Goal: Task Accomplishment & Management: Complete application form

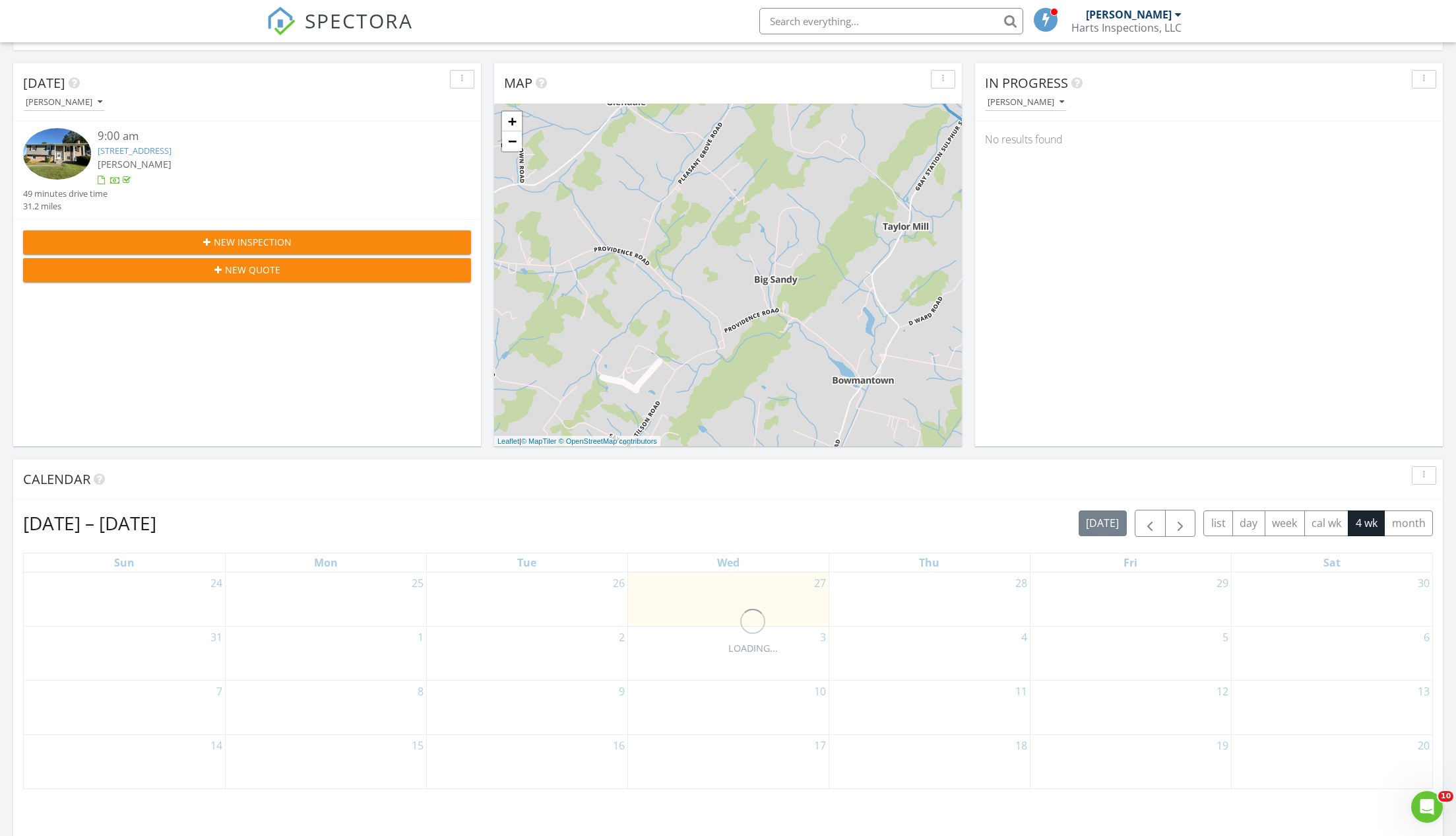
scroll to position [235, 0]
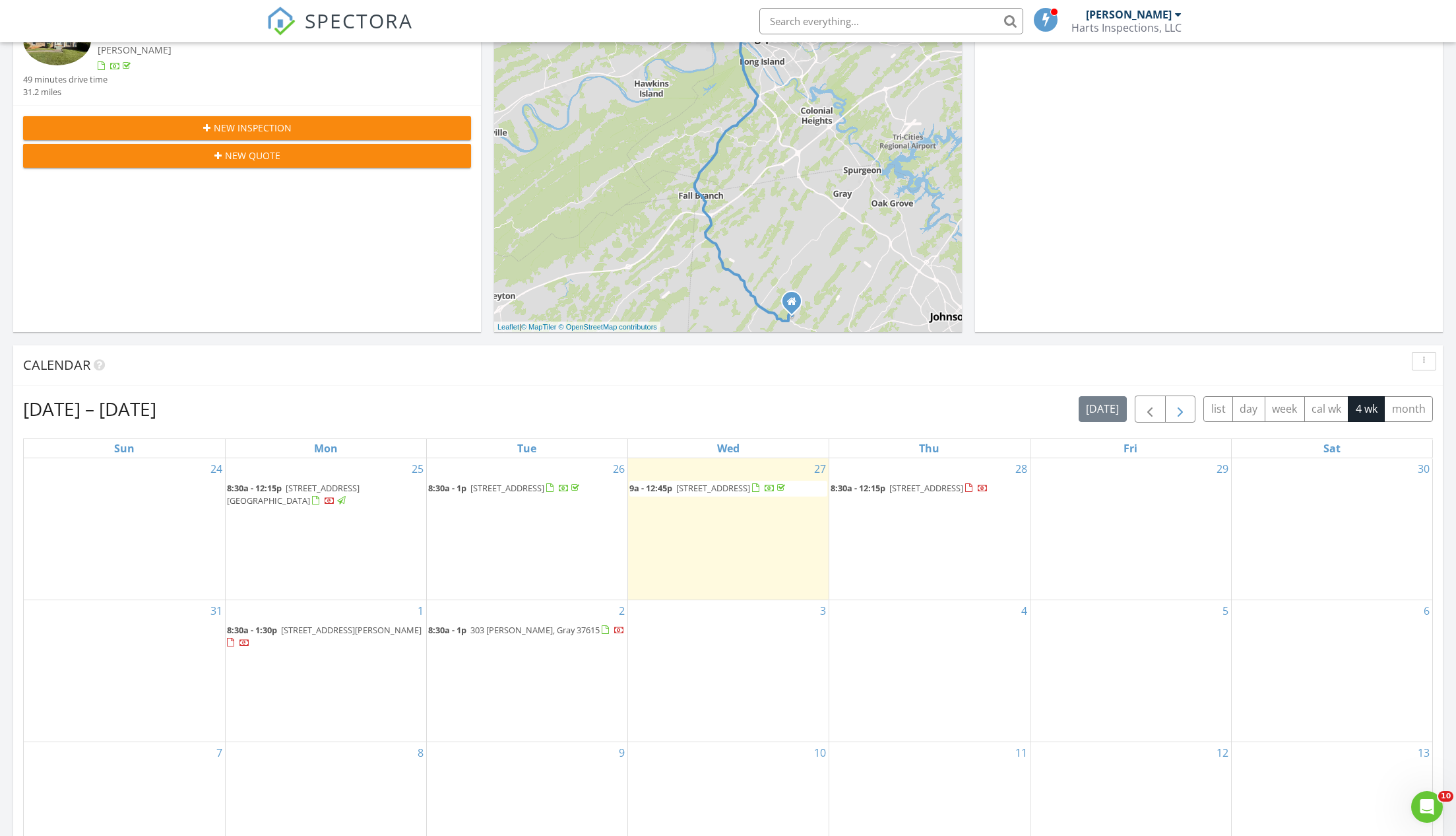
click at [1185, 405] on span "button" at bounding box center [1180, 409] width 16 height 16
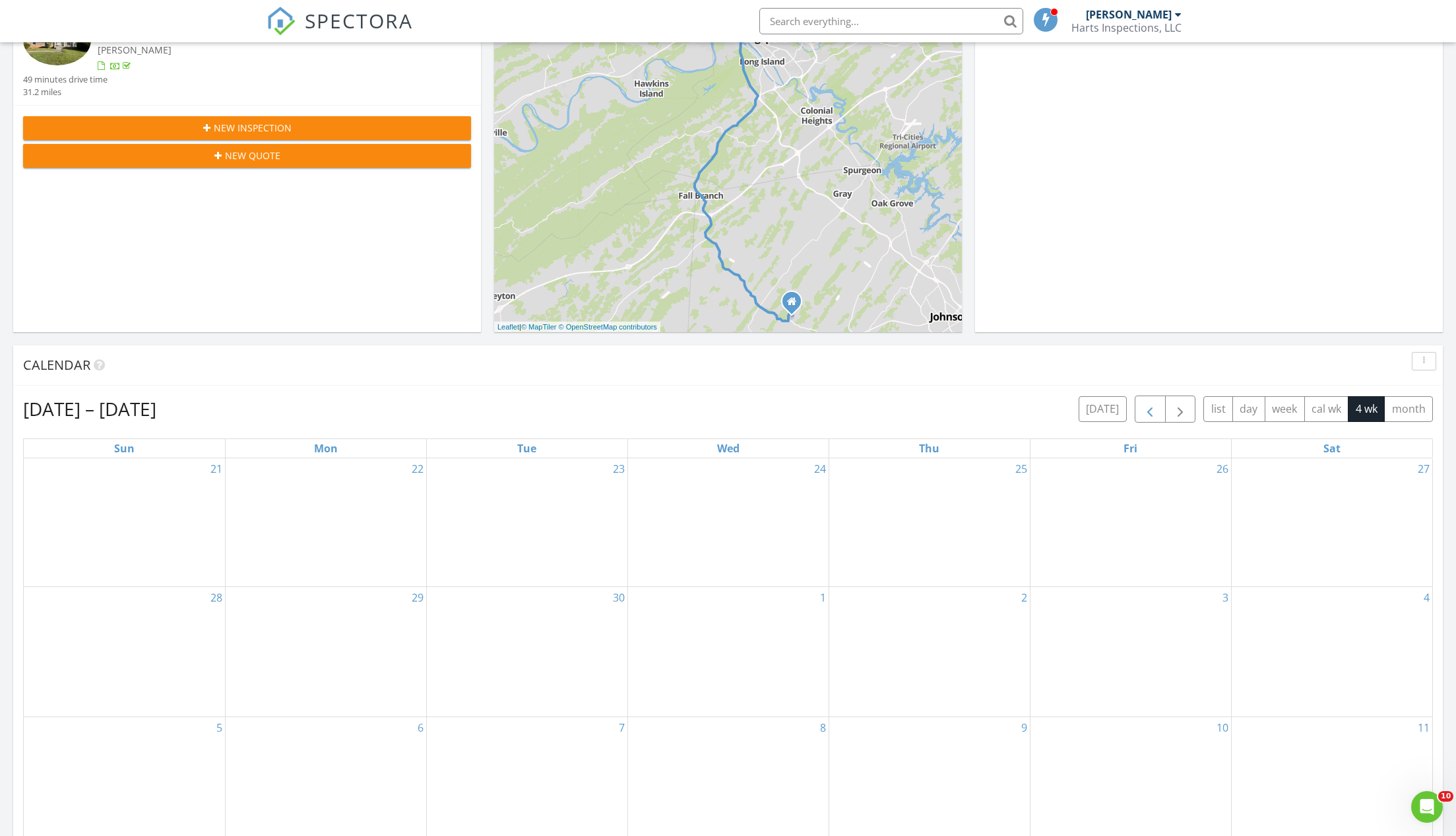
click at [1154, 411] on span "button" at bounding box center [1150, 409] width 16 height 16
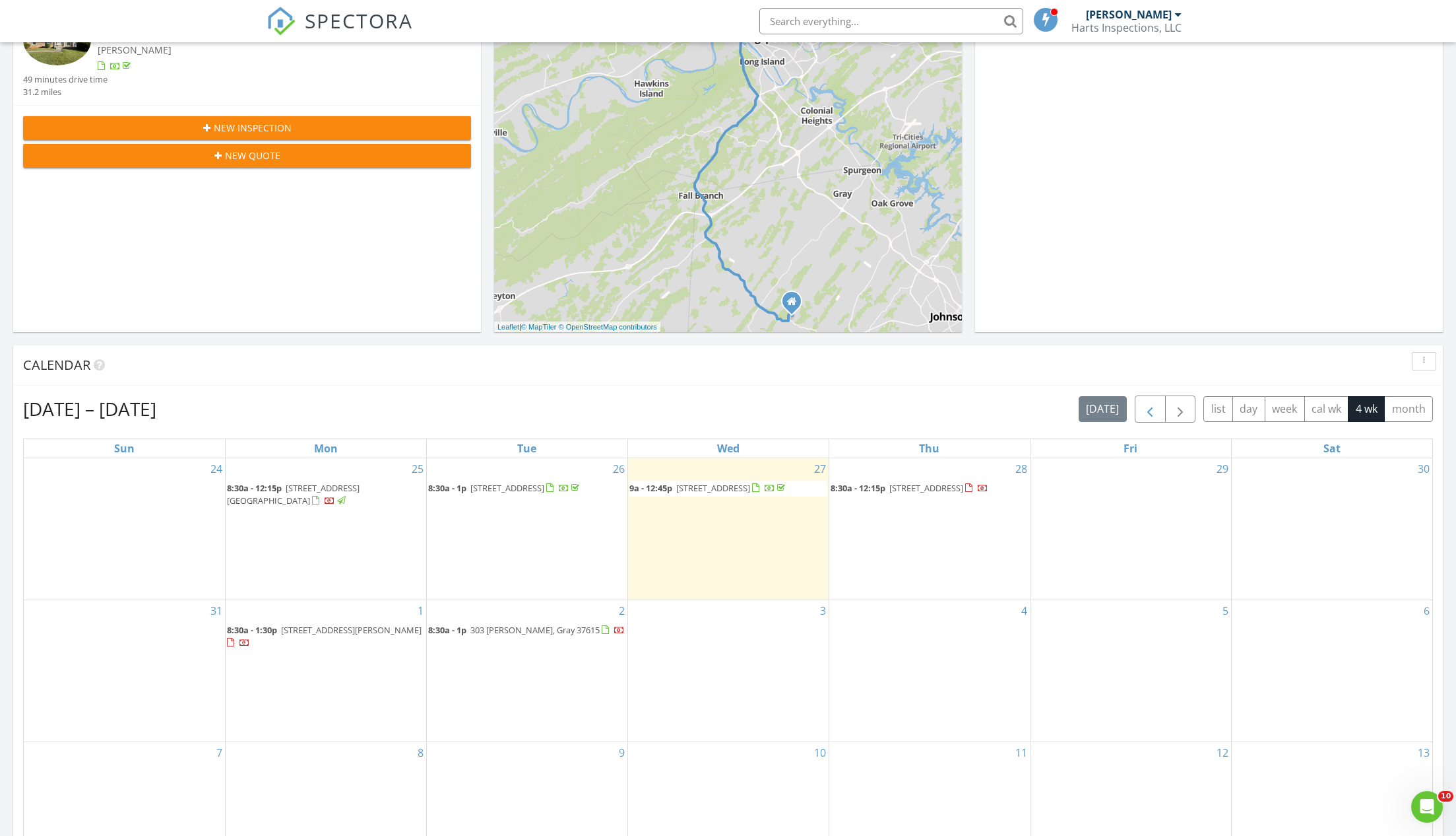
click at [1154, 411] on span "button" at bounding box center [1150, 409] width 16 height 16
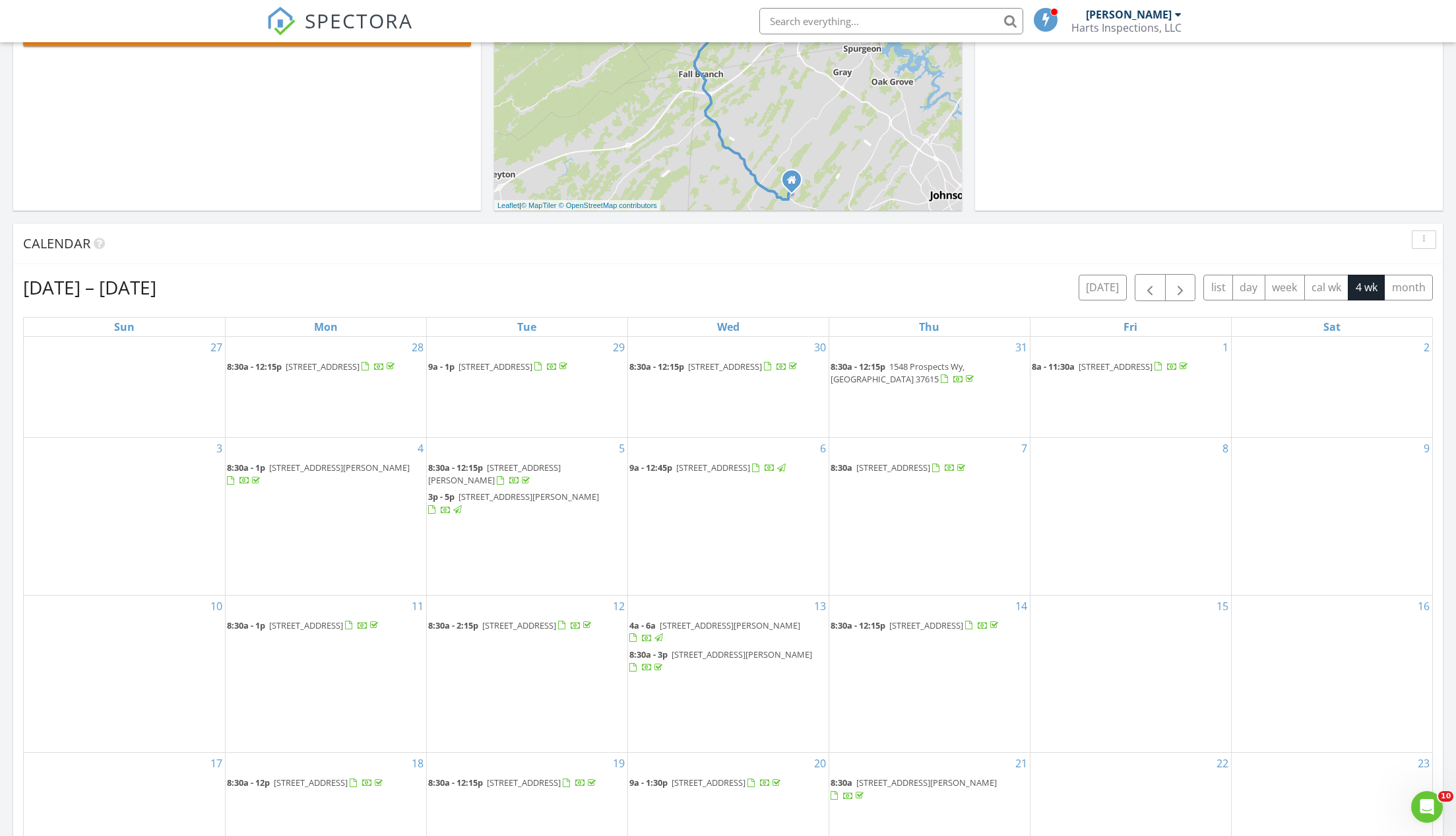
scroll to position [482, 0]
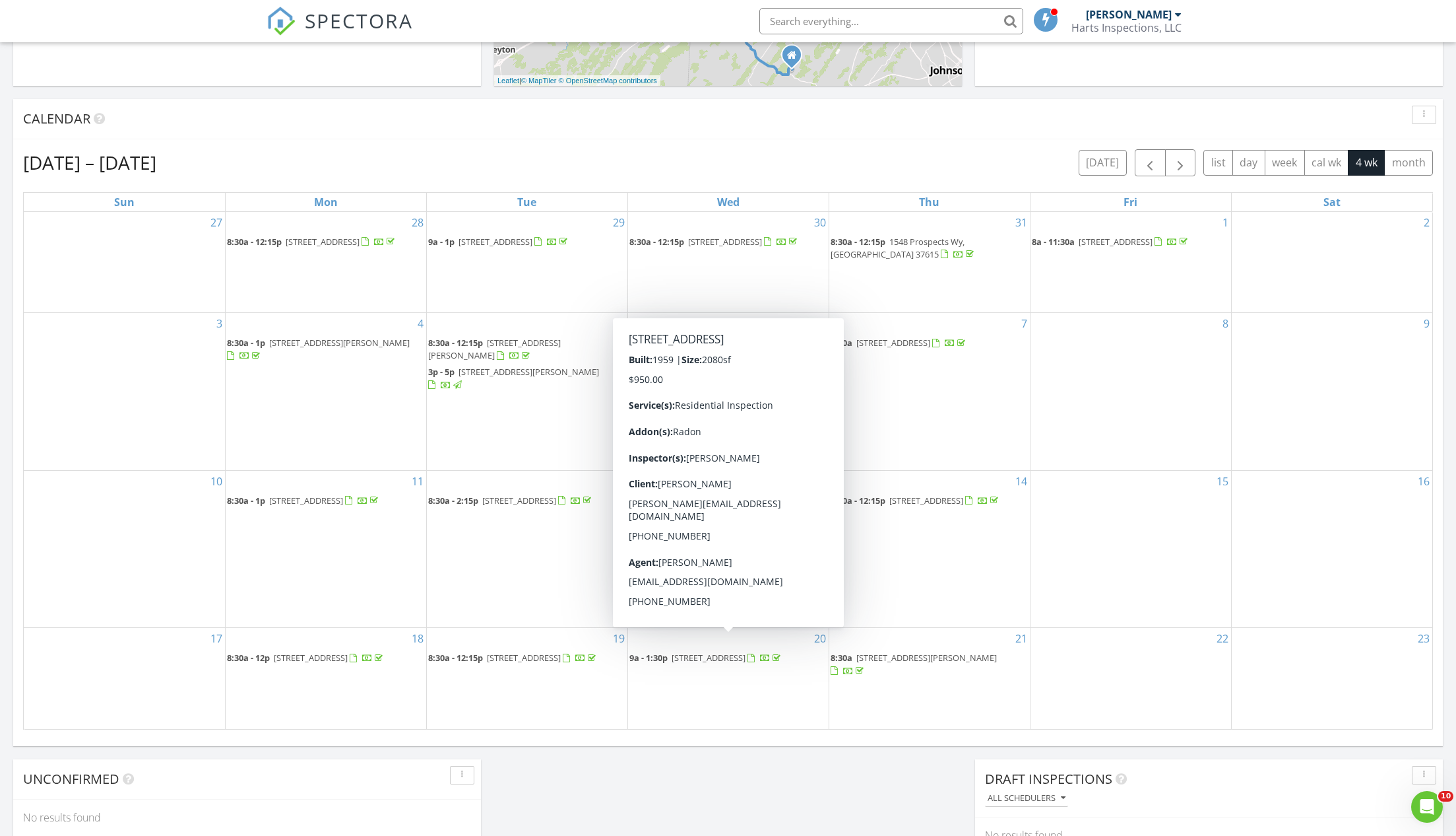
click at [689, 651] on span "150 Ripshin Lake Rd, Roan Mountain 37687" at bounding box center [709, 657] width 74 height 12
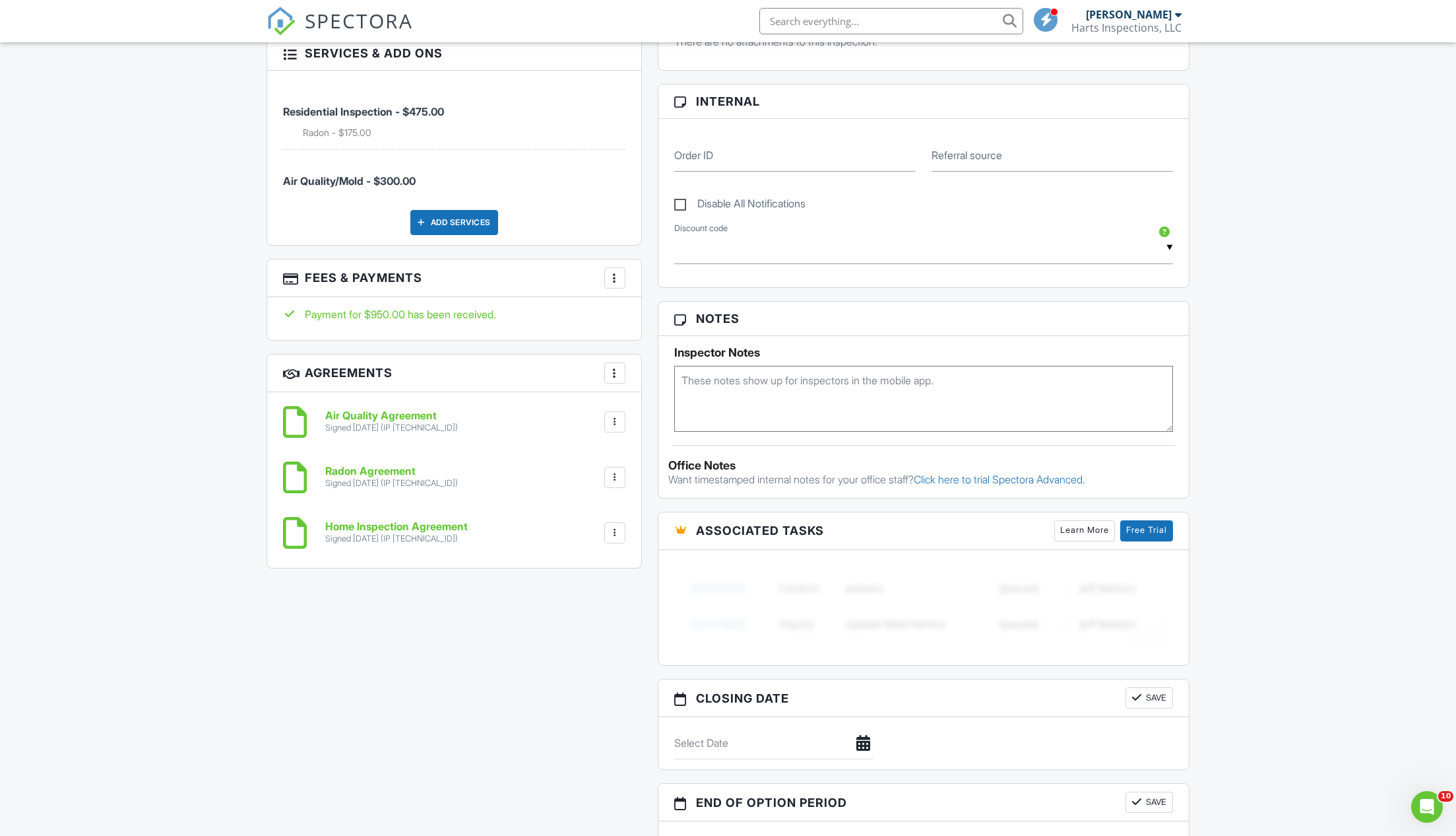
scroll to position [609, 0]
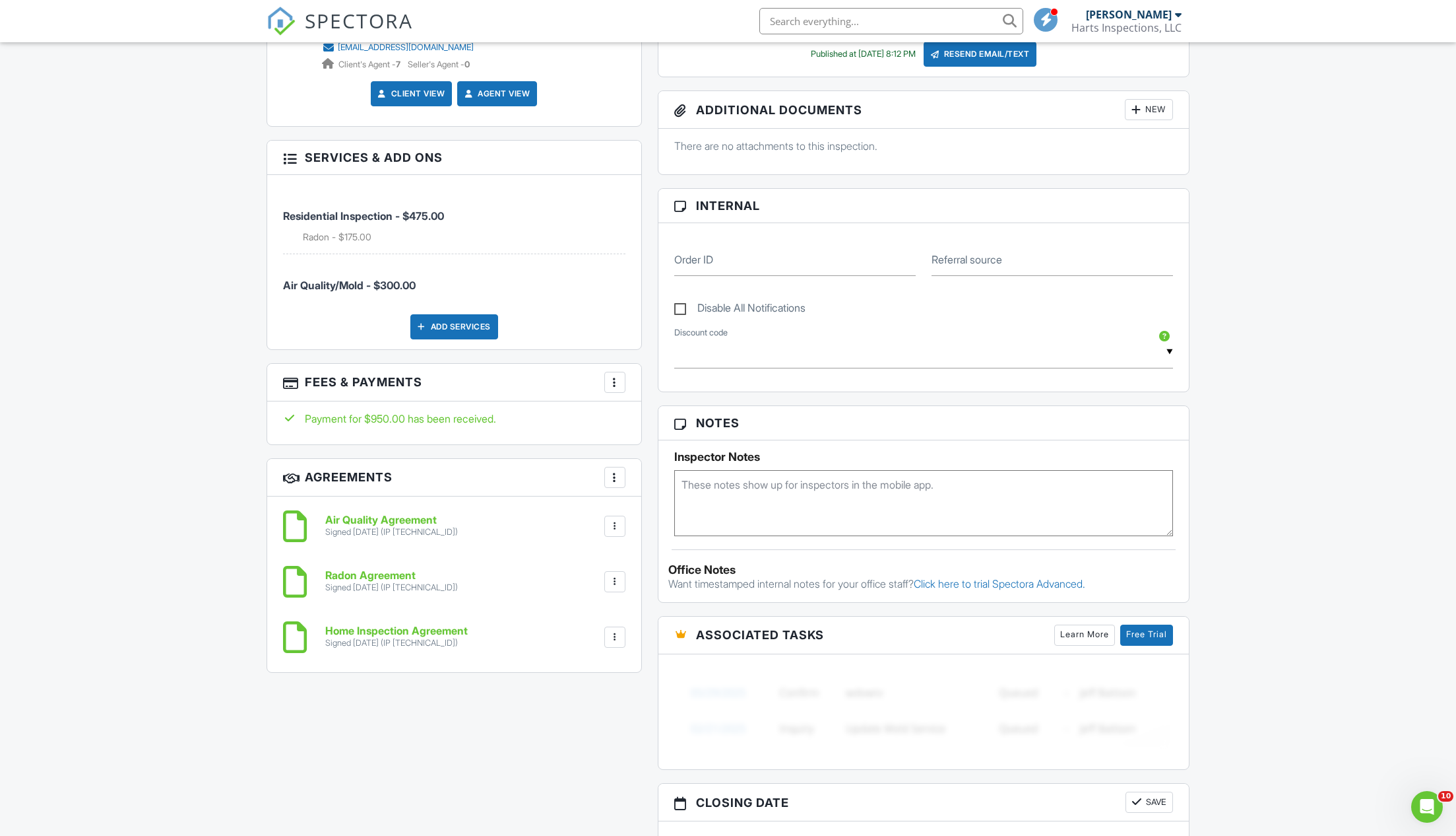
click at [615, 375] on div at bounding box center [615, 382] width 13 height 13
click at [650, 418] on li "Edit Fees & Payments" at bounding box center [681, 422] width 138 height 33
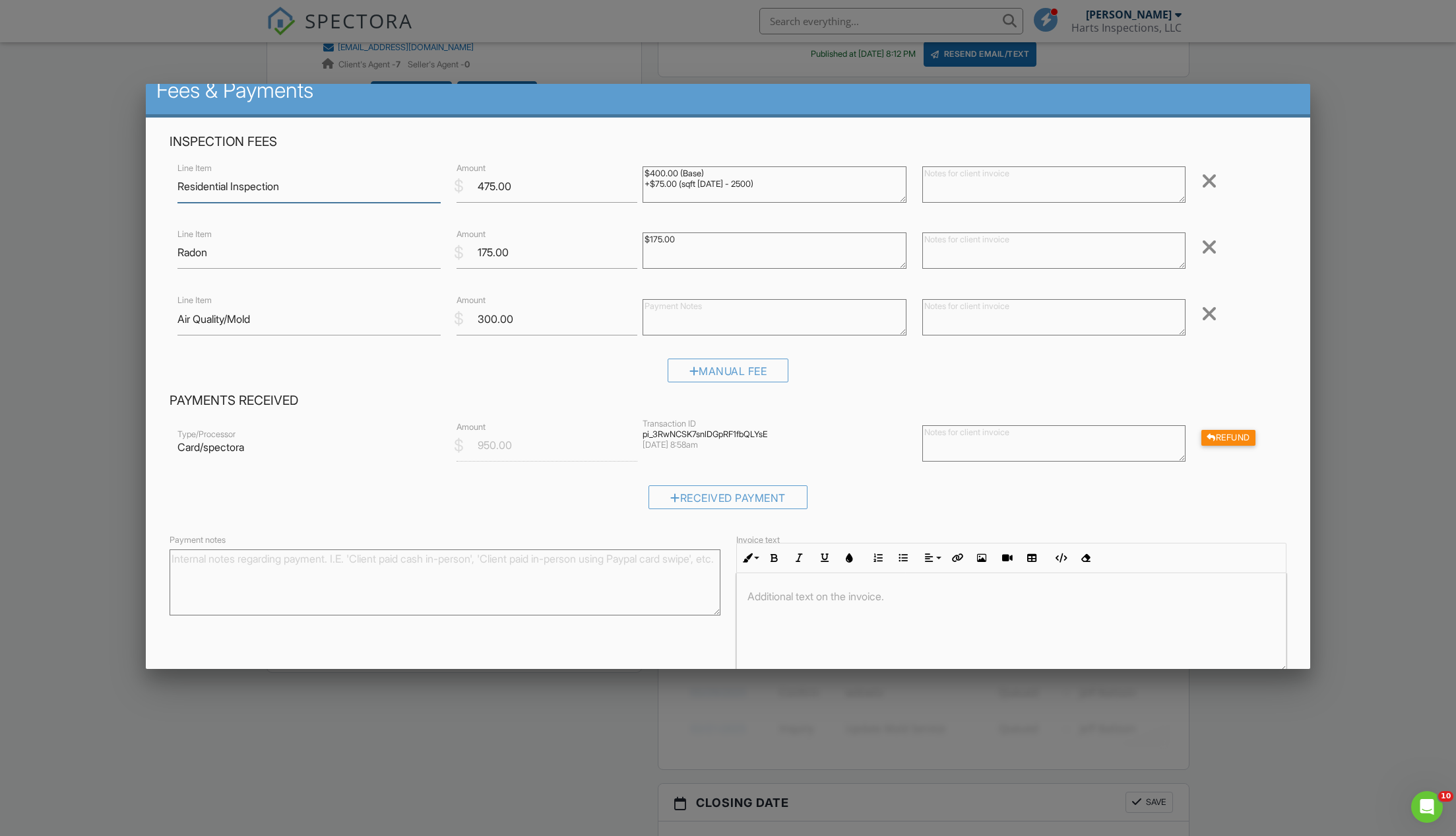
scroll to position [63, 0]
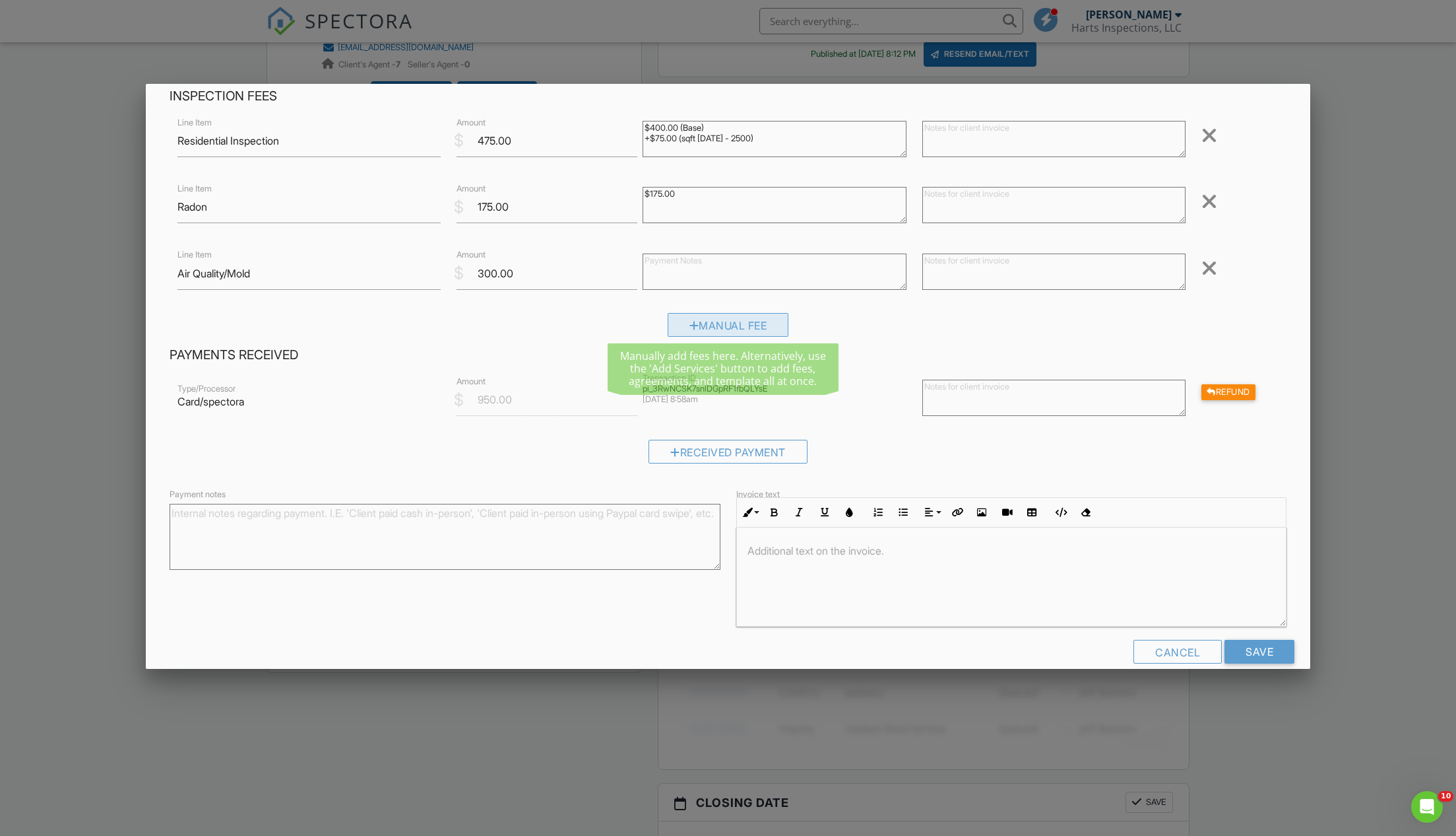
click at [741, 321] on div "Manual Fee" at bounding box center [728, 324] width 121 height 24
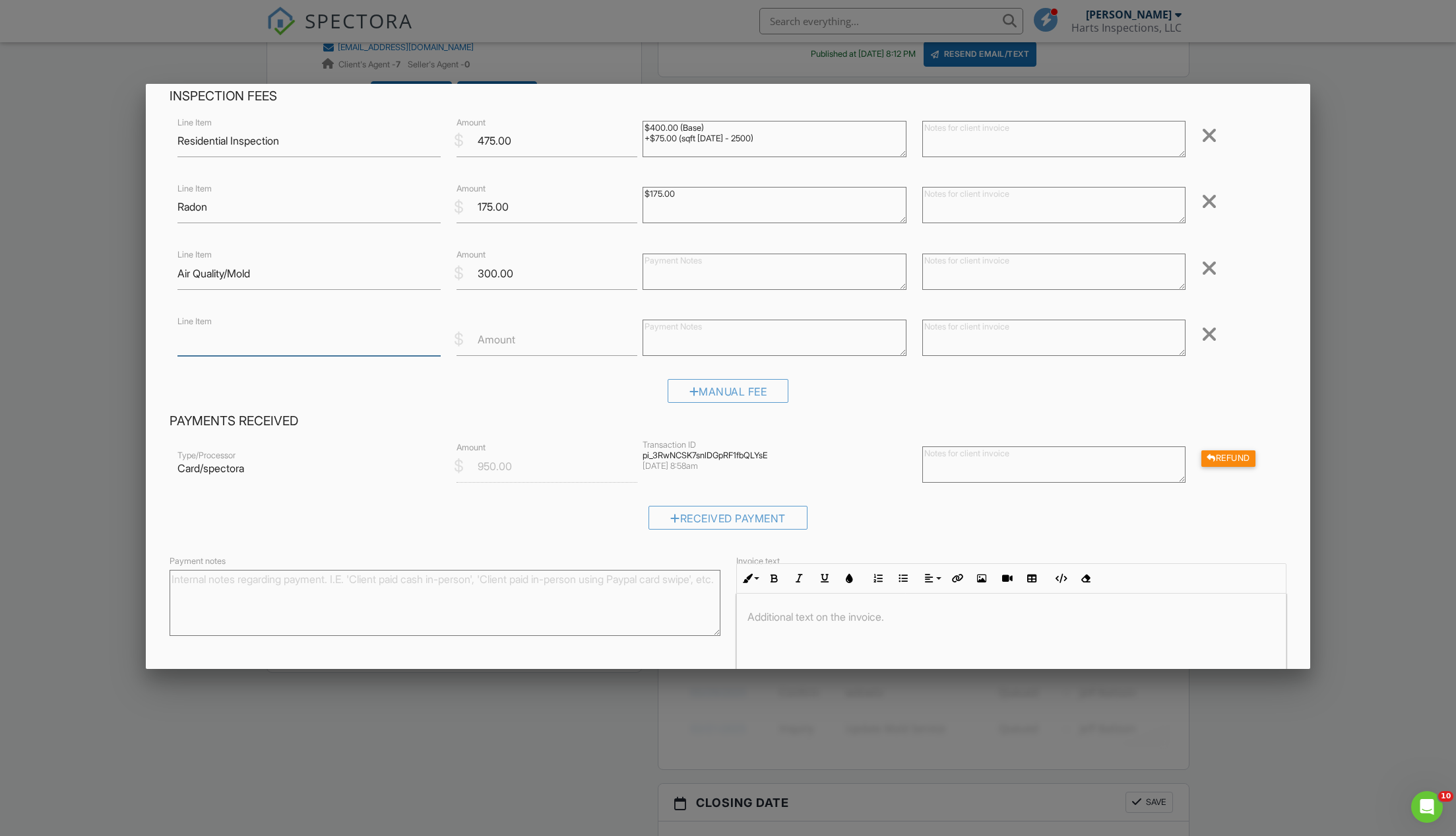
click at [274, 339] on input "Line Item" at bounding box center [309, 339] width 263 height 32
type input "Water Sampling"
click at [541, 336] on input "Amount" at bounding box center [547, 339] width 181 height 32
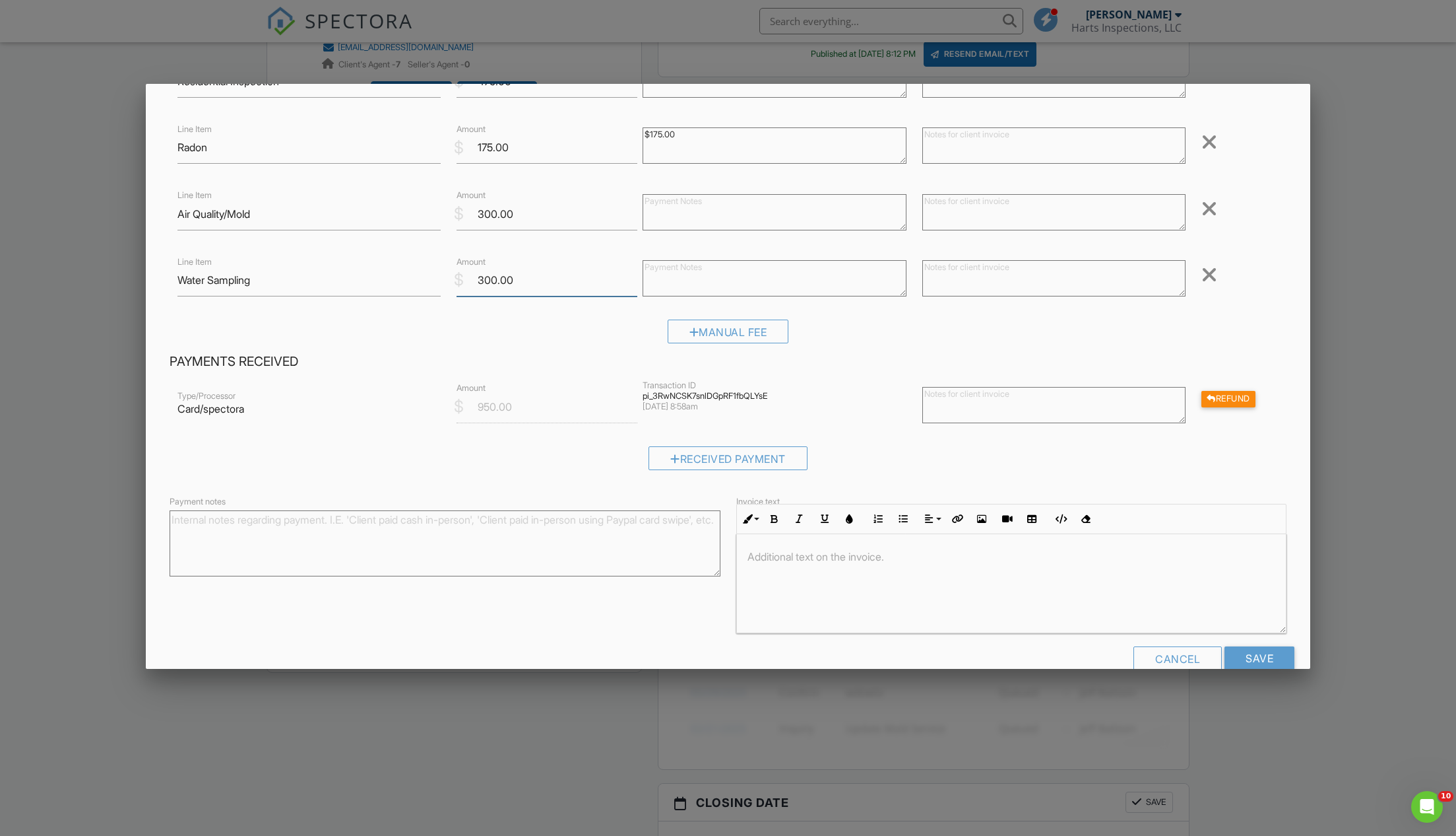
scroll to position [147, 0]
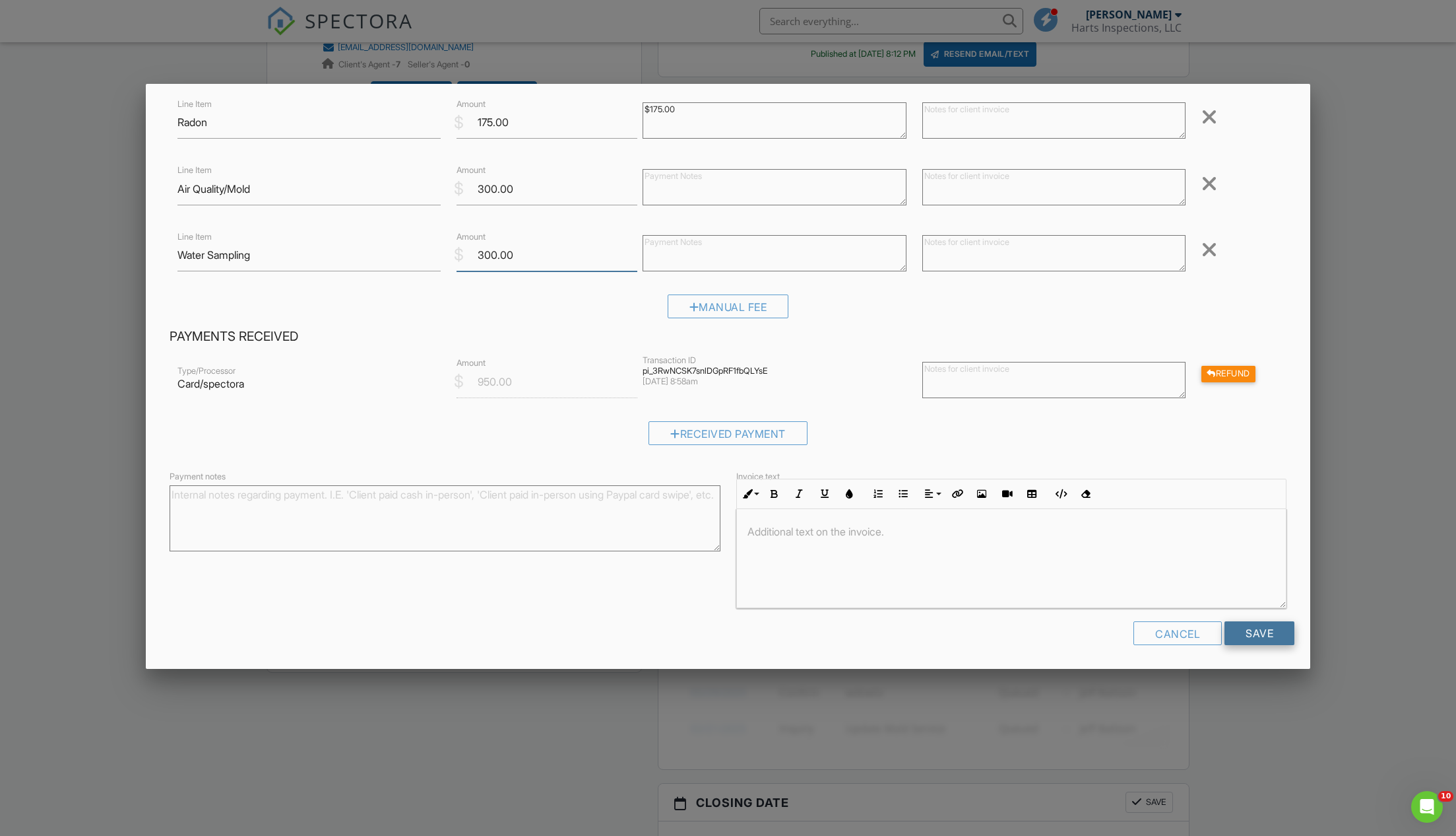
type input "300.00"
click at [1253, 628] on input "Save" at bounding box center [1259, 632] width 70 height 24
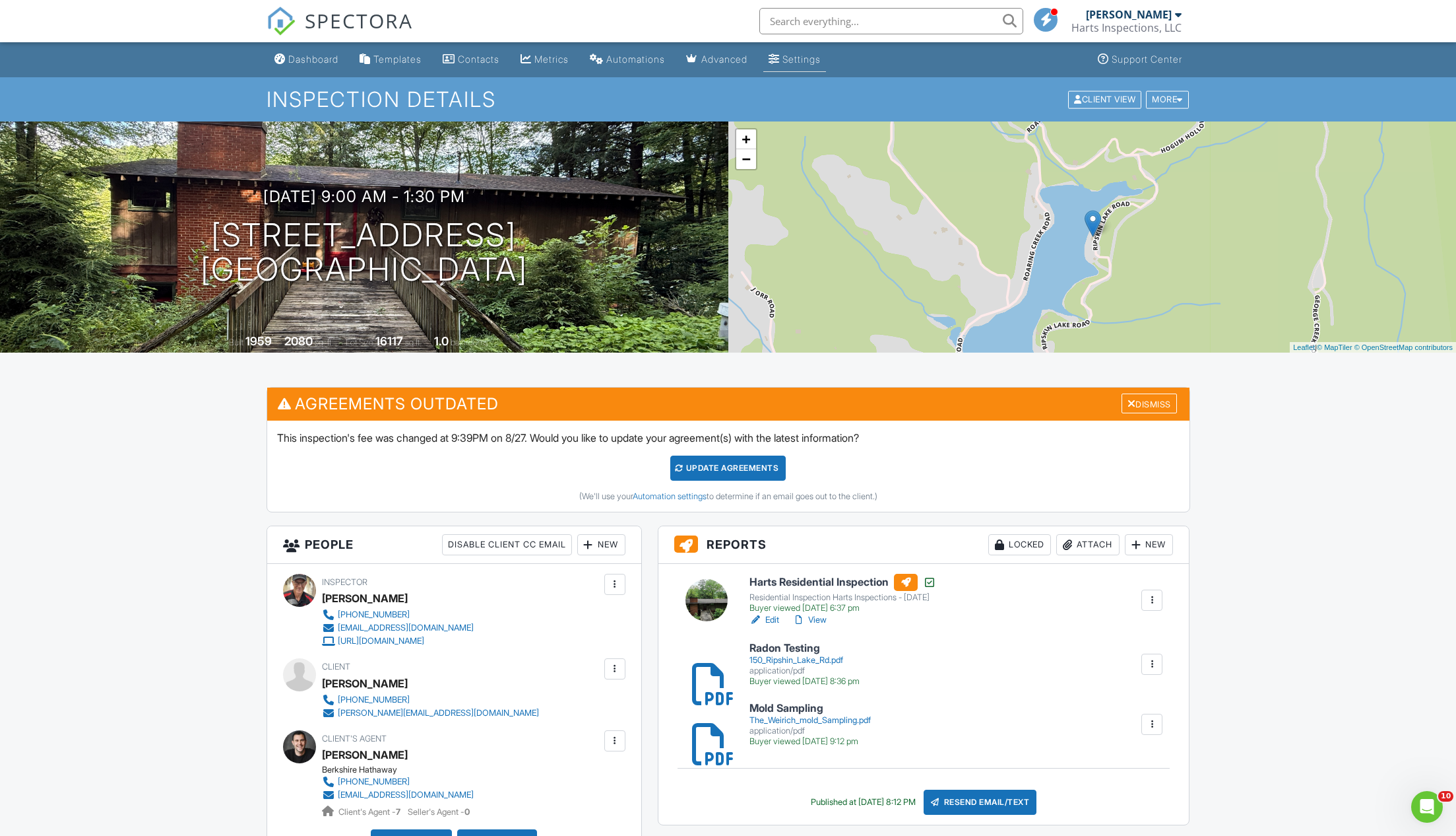
click at [810, 56] on div "Settings" at bounding box center [801, 59] width 38 height 12
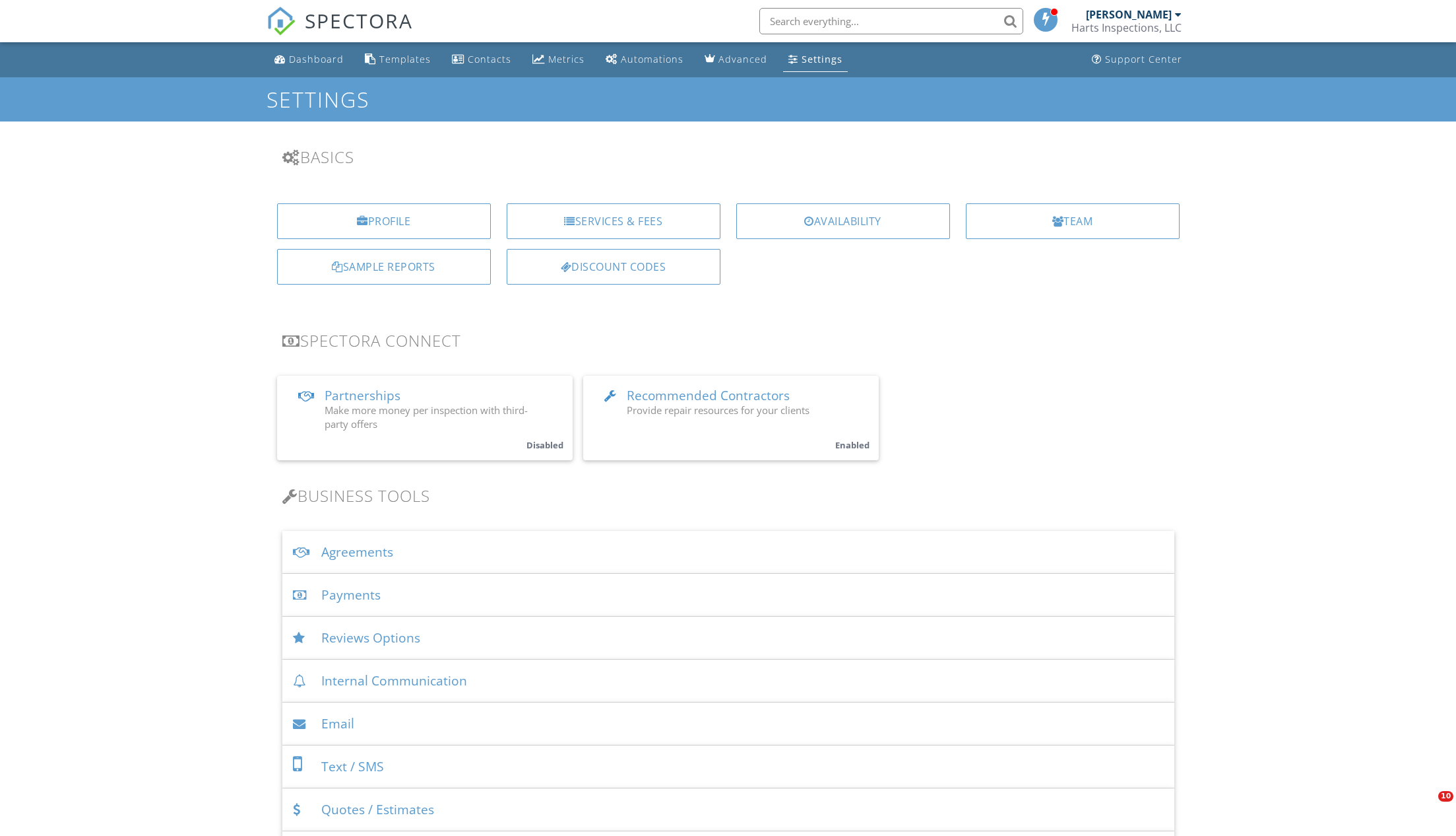
click at [354, 547] on div "Agreements" at bounding box center [728, 552] width 892 height 43
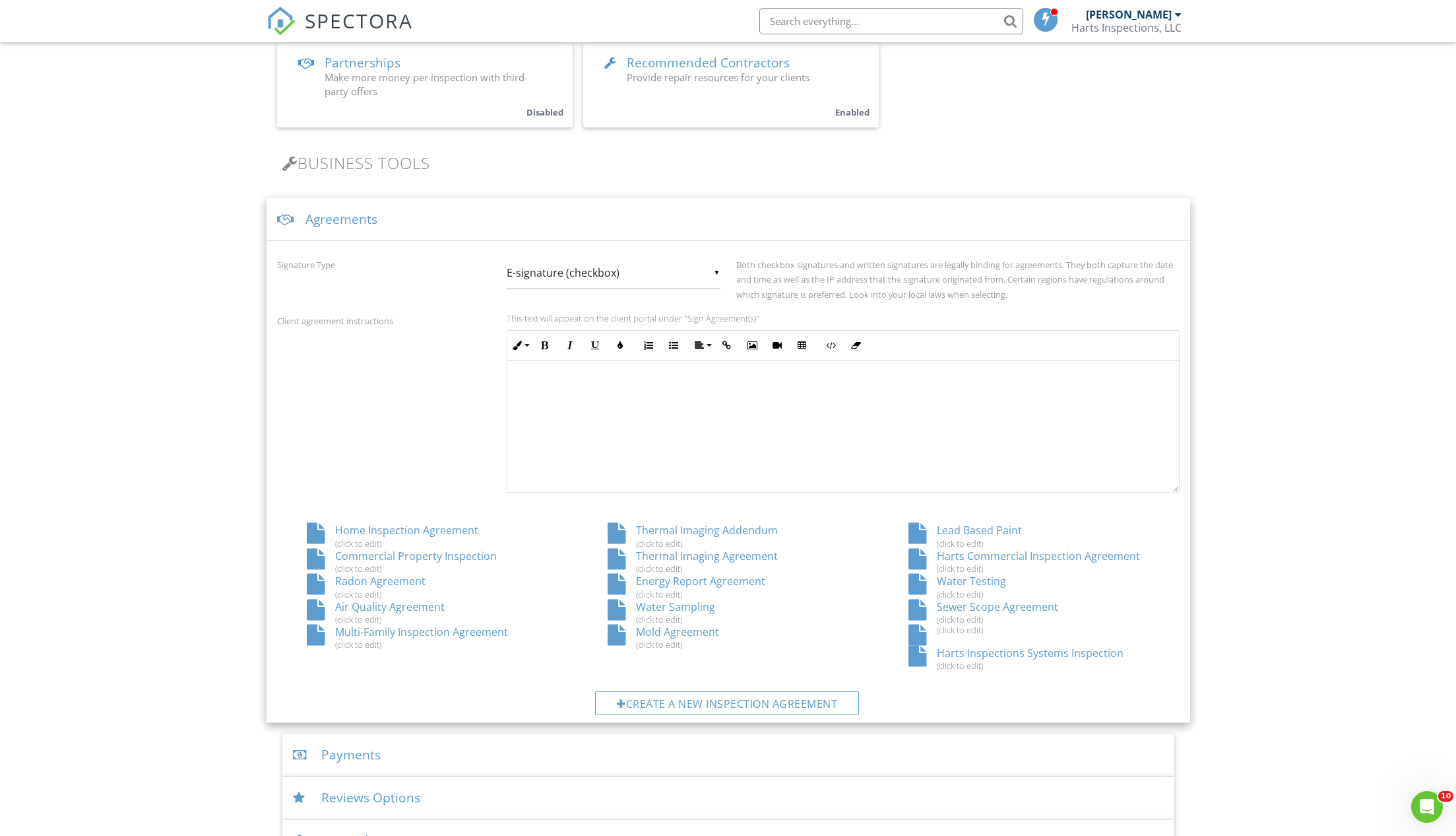
scroll to position [381, 0]
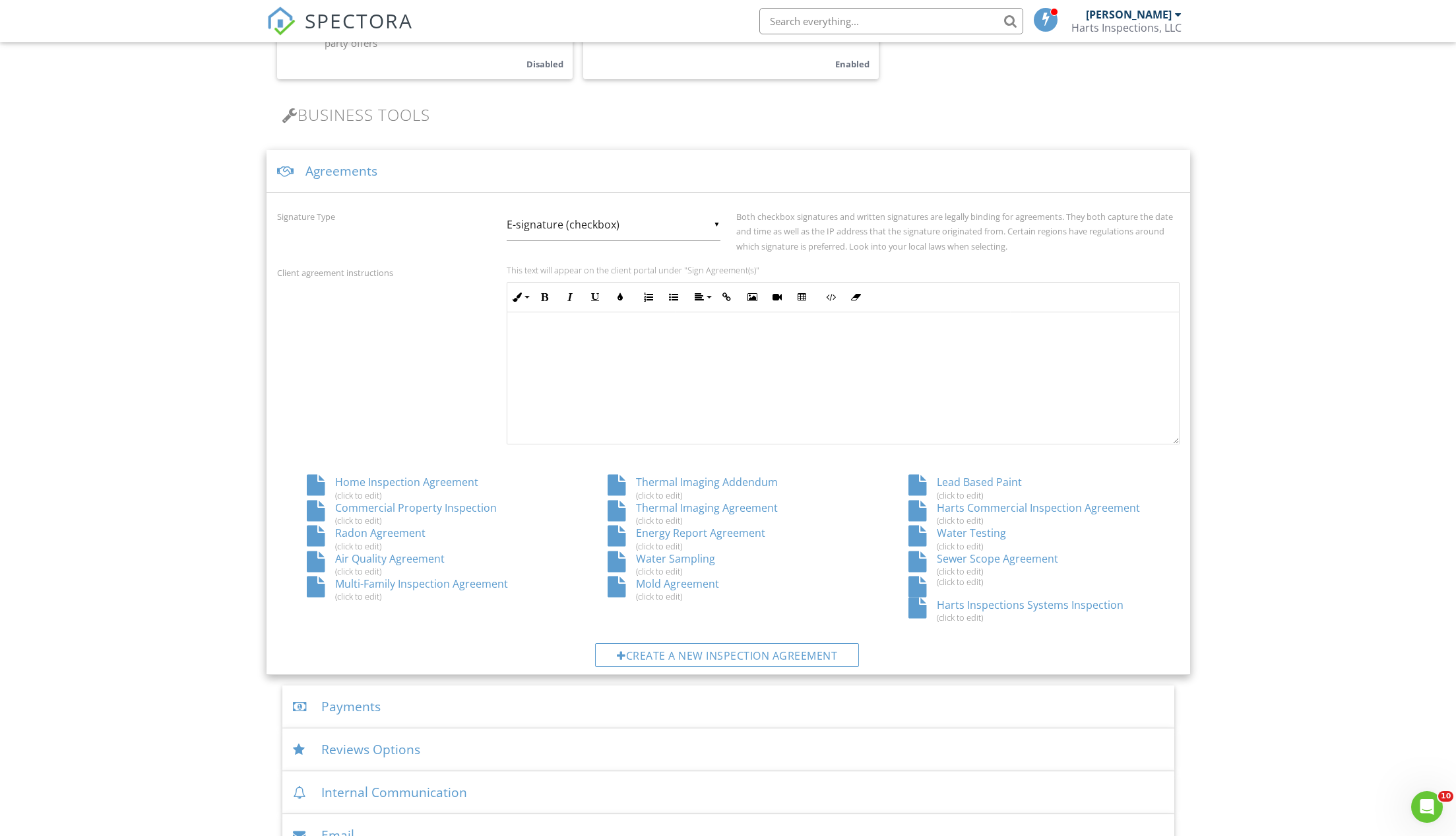
click at [657, 552] on div "Water Sampling (click to edit)" at bounding box center [728, 564] width 301 height 25
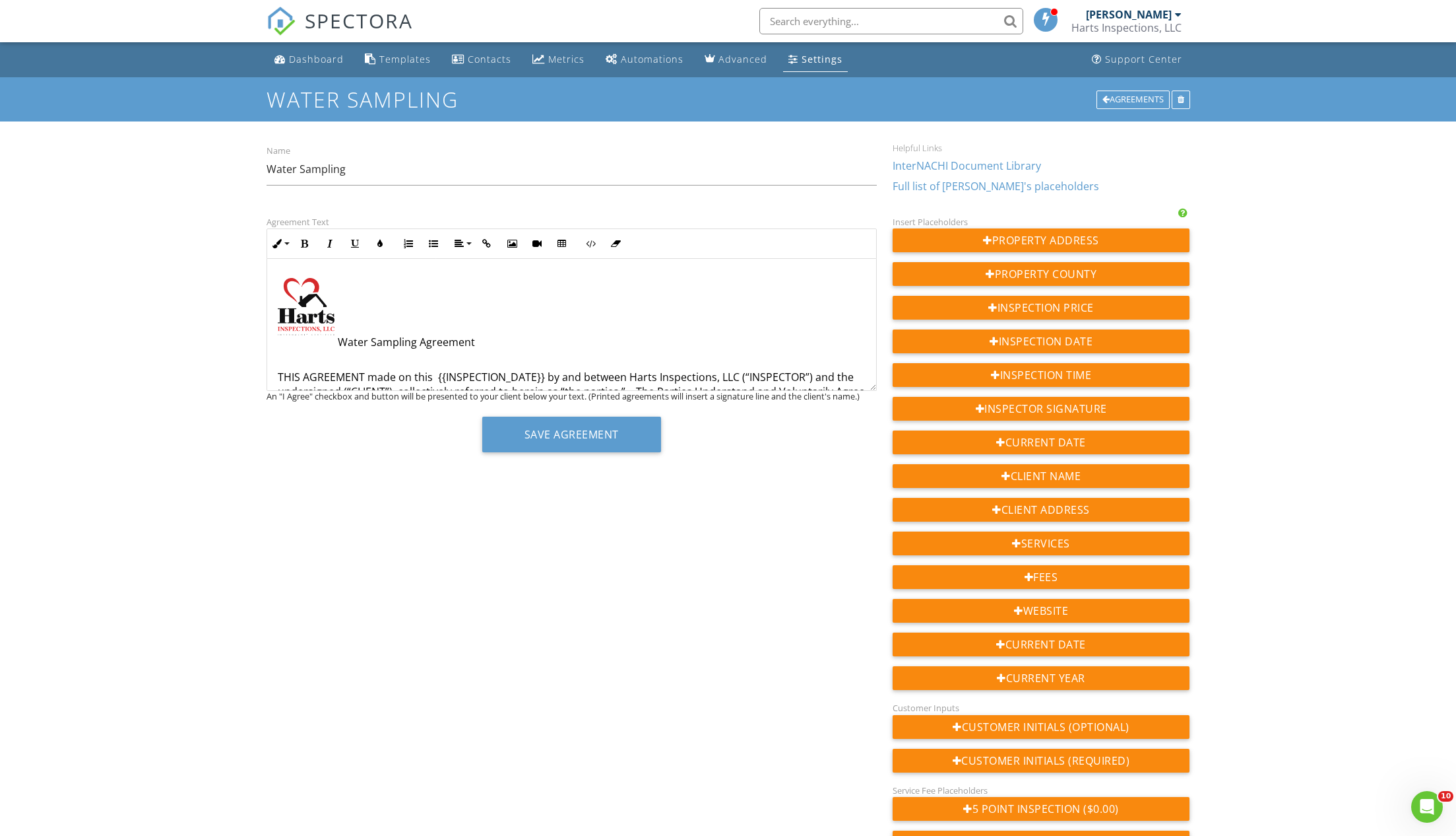
click at [338, 409] on div "Agreement Text Inline Style XLarge Large Normal Small Light Small/Light Bold It…" at bounding box center [571, 338] width 626 height 248
click at [311, 52] on link "Dashboard" at bounding box center [309, 60] width 80 height 25
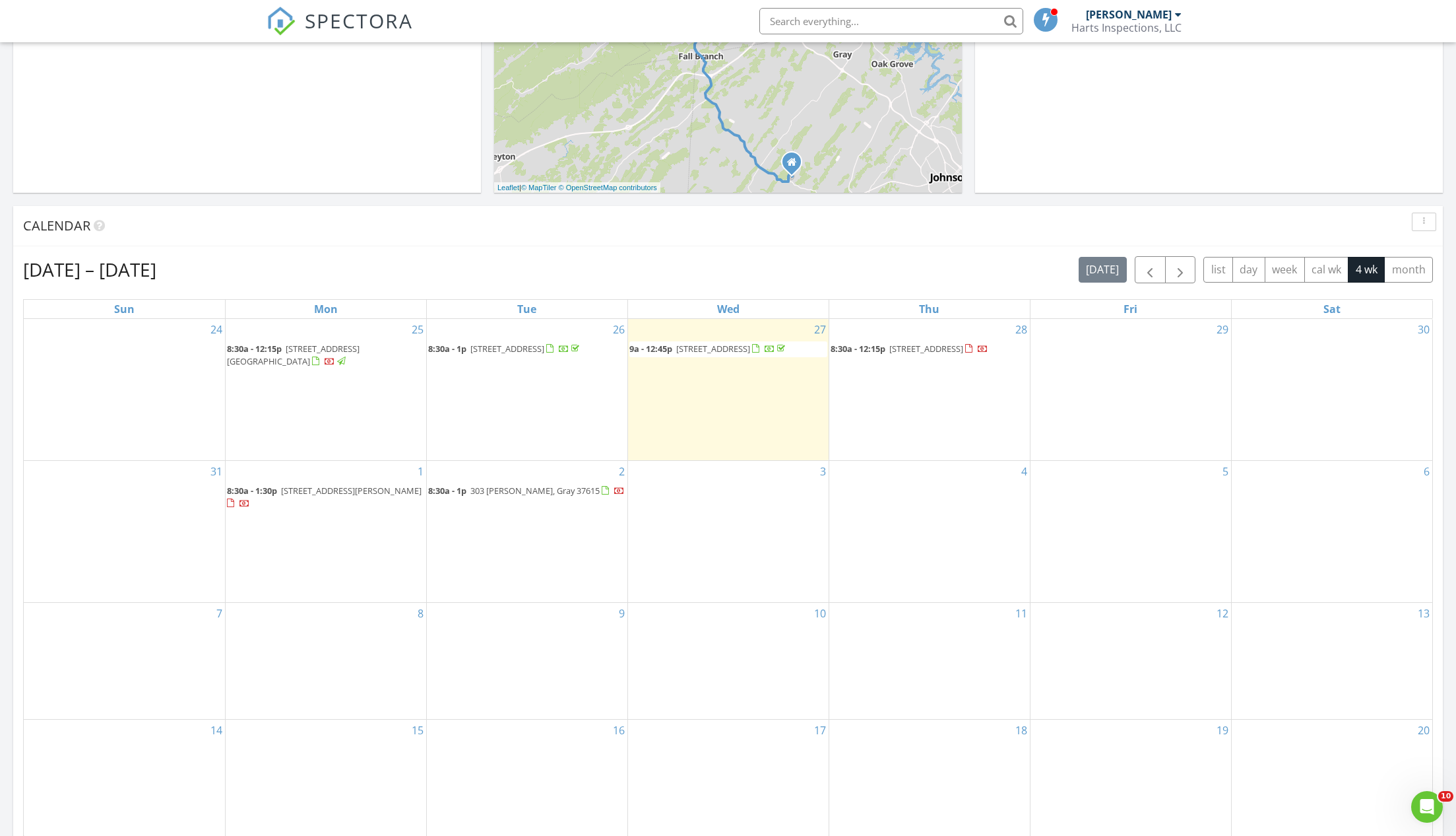
scroll to position [338, 0]
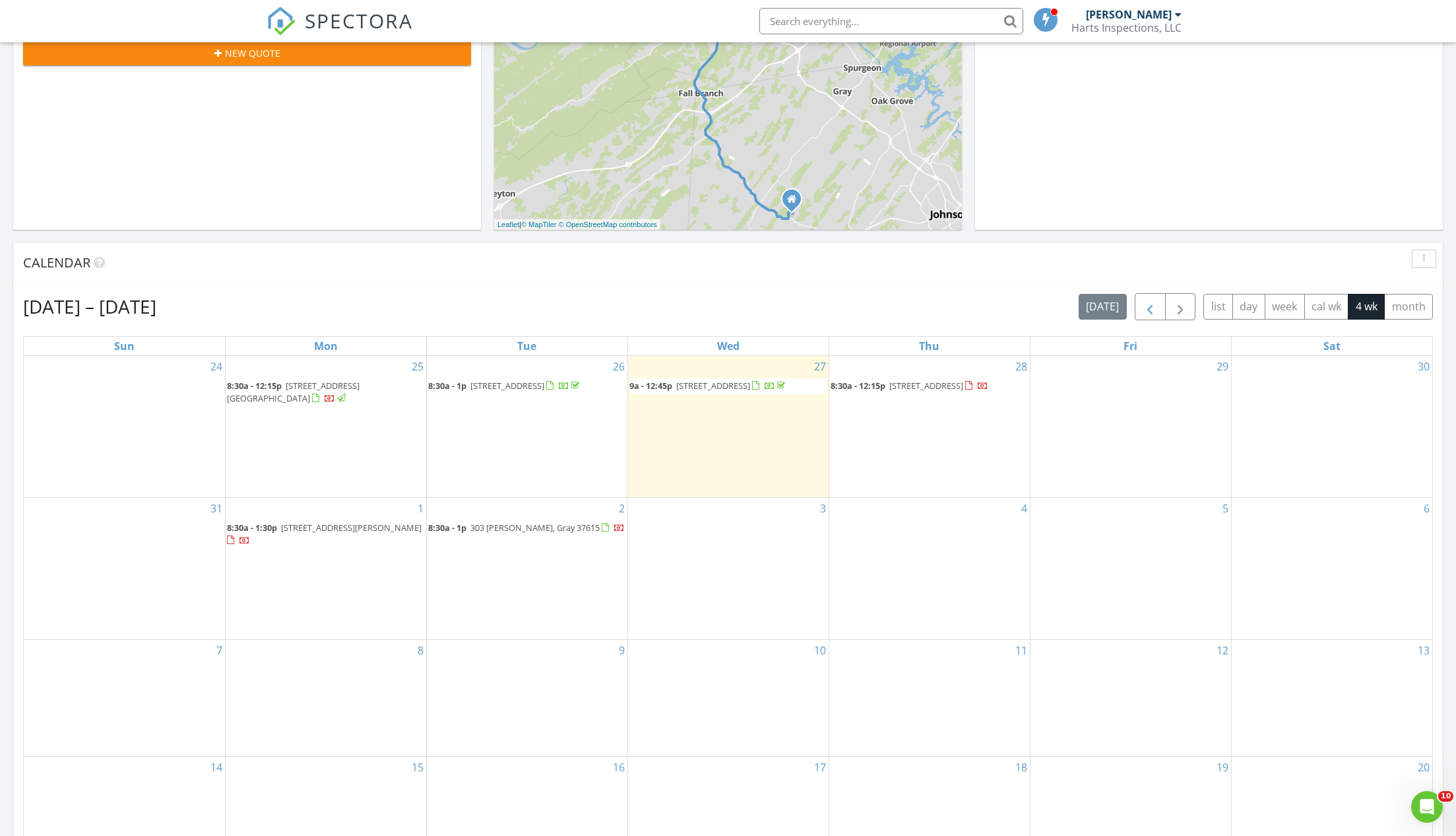
click at [1146, 304] on span "button" at bounding box center [1150, 307] width 16 height 16
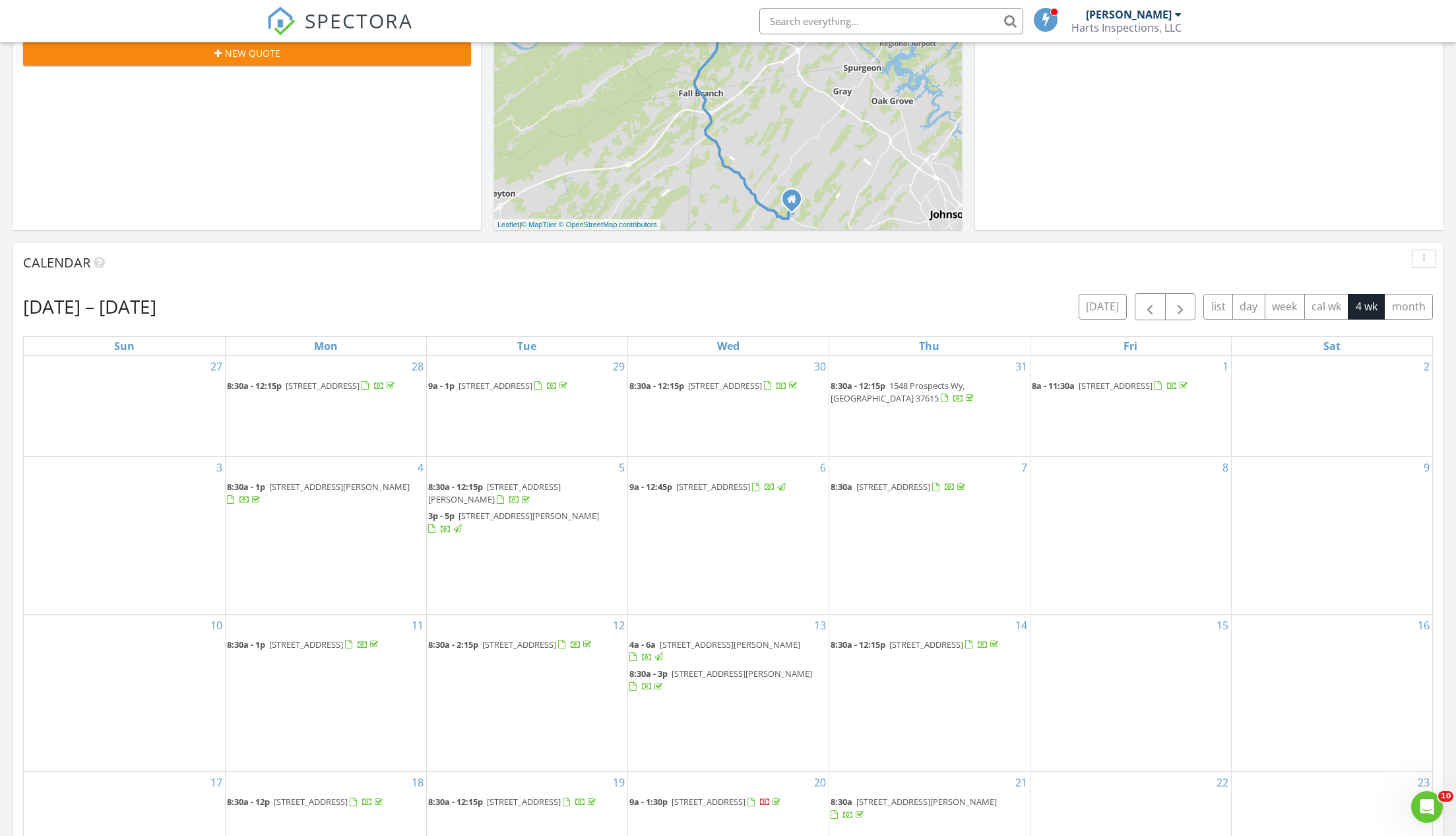
scroll to position [556, 0]
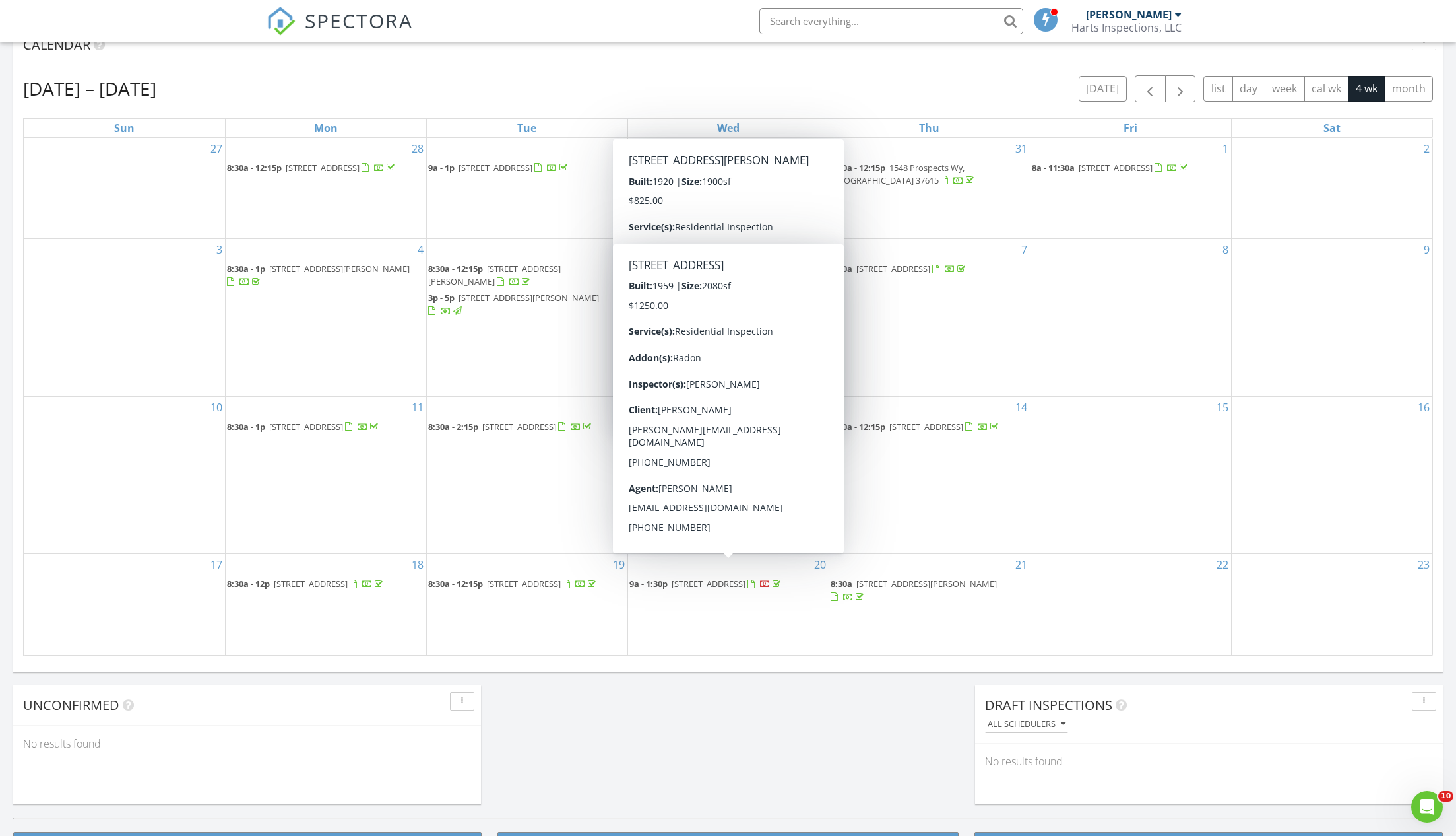
click at [726, 578] on span "150 Ripshin Lake Rd, Roan Mountain 37687" at bounding box center [709, 583] width 74 height 12
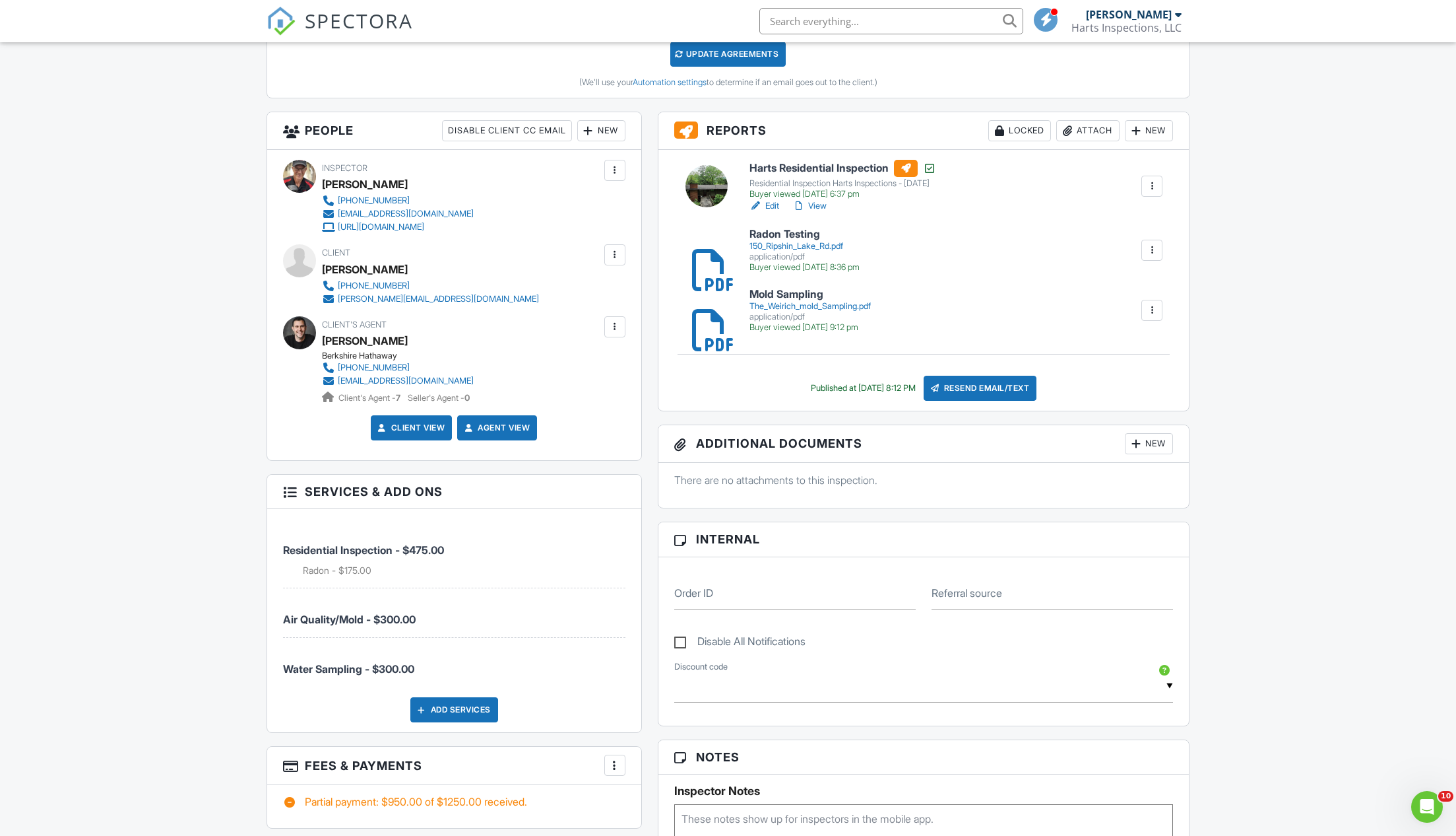
click at [679, 636] on label "Disable All Notifications" at bounding box center [740, 643] width 131 height 17
click at [679, 636] on input "Disable All Notifications" at bounding box center [679, 635] width 9 height 9
checkbox input "true"
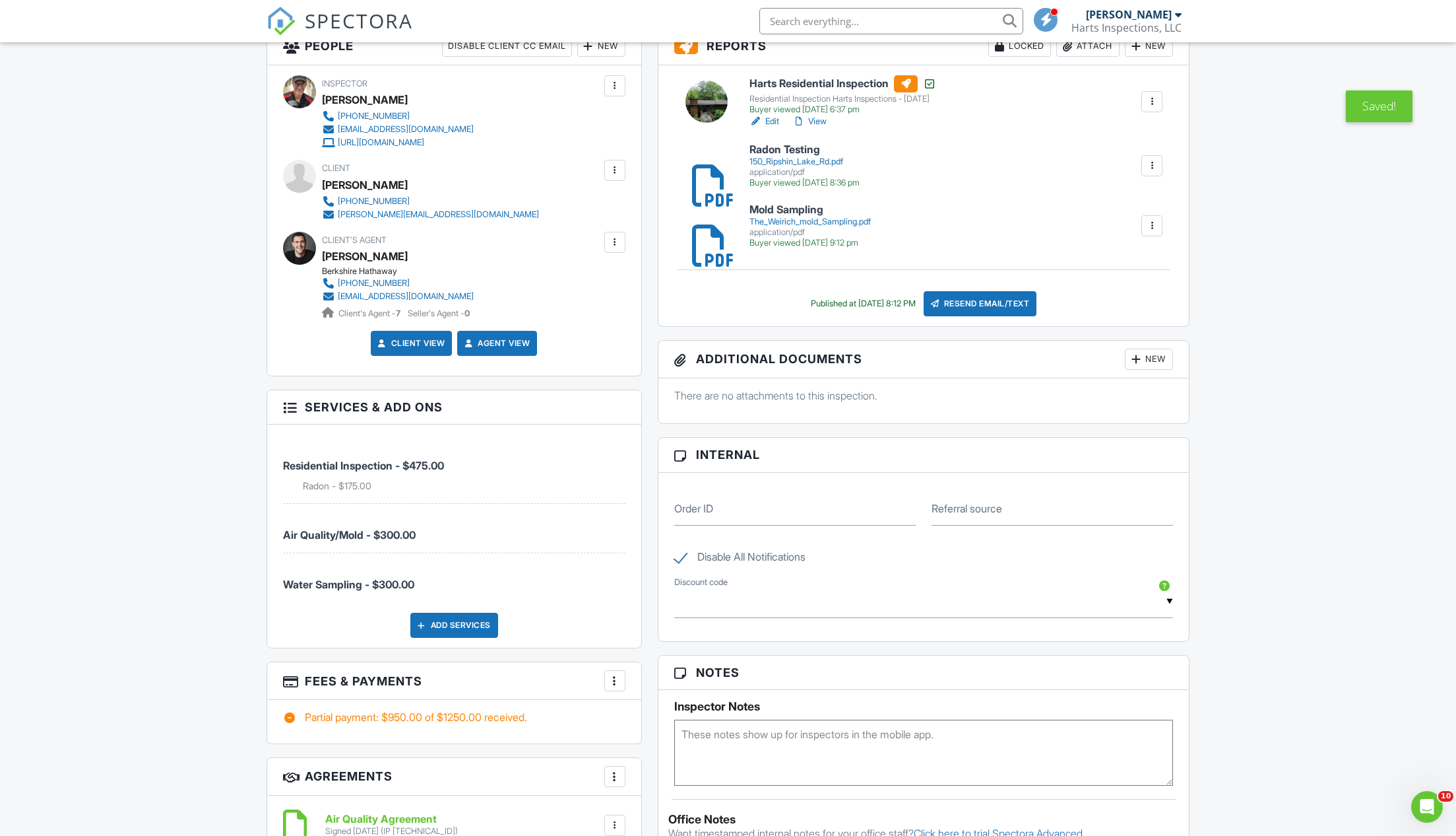
scroll to position [972, 0]
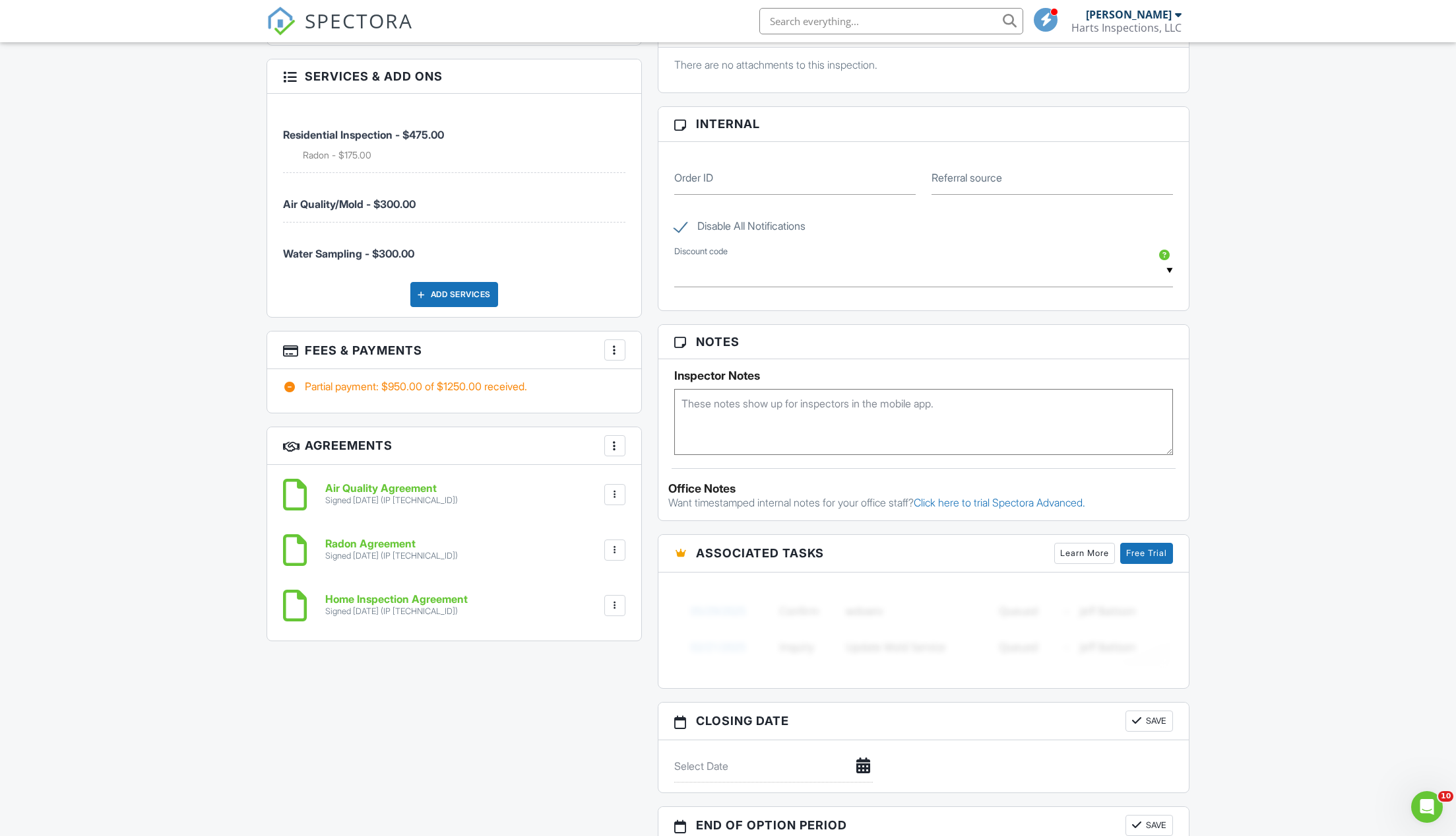
click at [617, 439] on div at bounding box center [615, 445] width 13 height 13
click at [646, 479] on li "Add Agreement" at bounding box center [693, 486] width 162 height 33
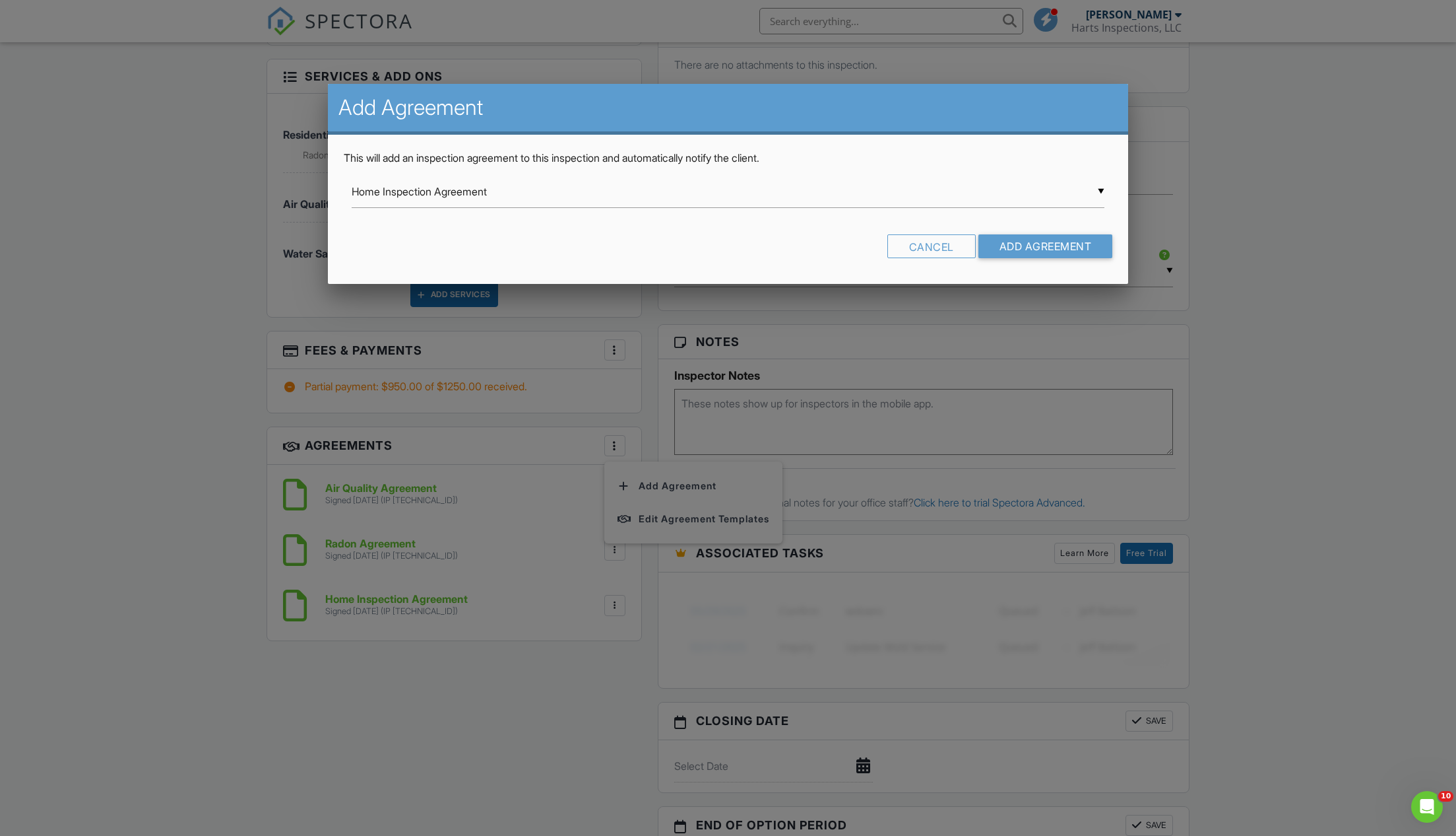
click at [1097, 189] on div "▼ Home Inspection Agreement Home Inspection Agreement Thermal Imaging Addendum …" at bounding box center [728, 191] width 753 height 32
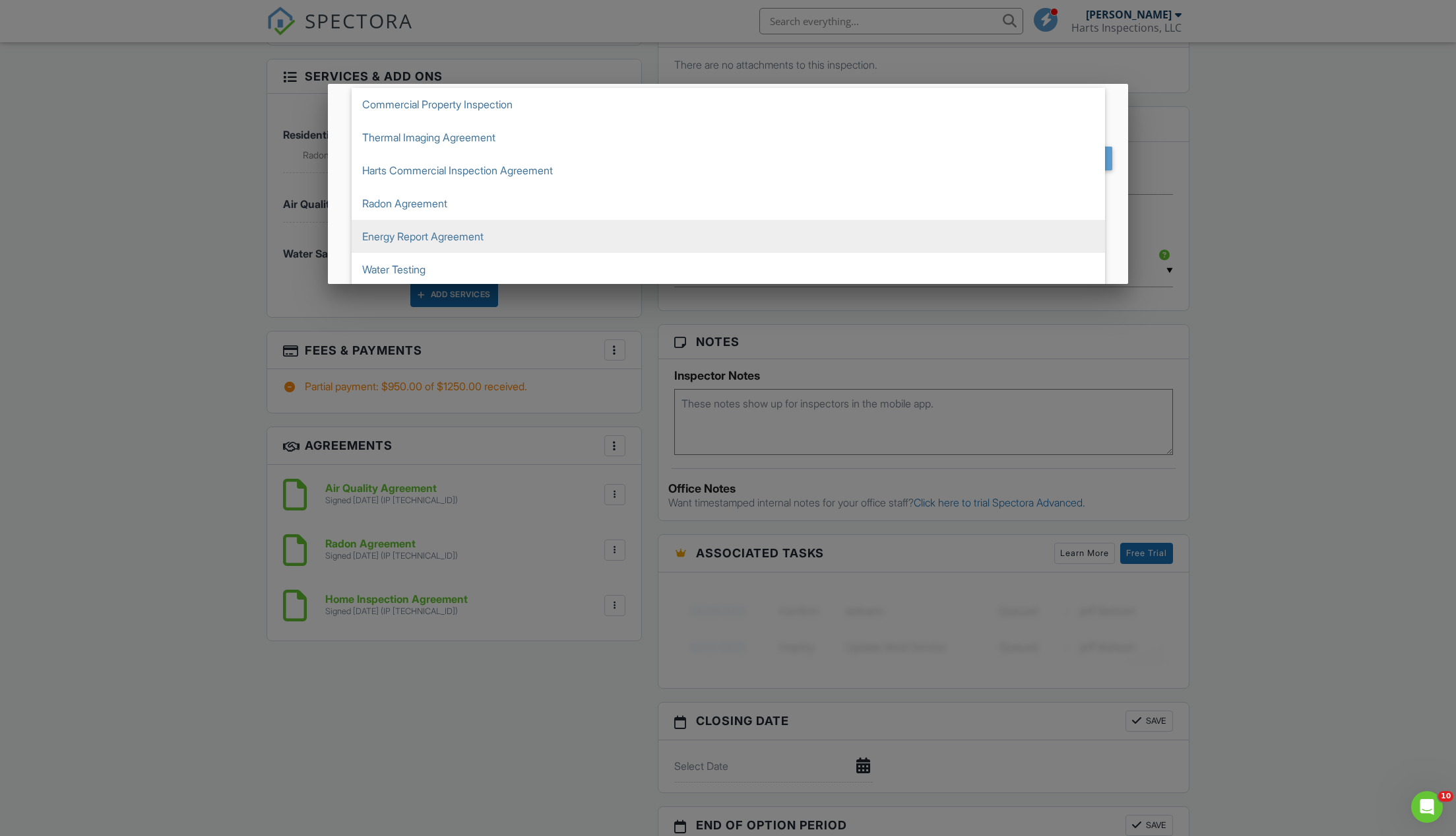
scroll to position [107, 0]
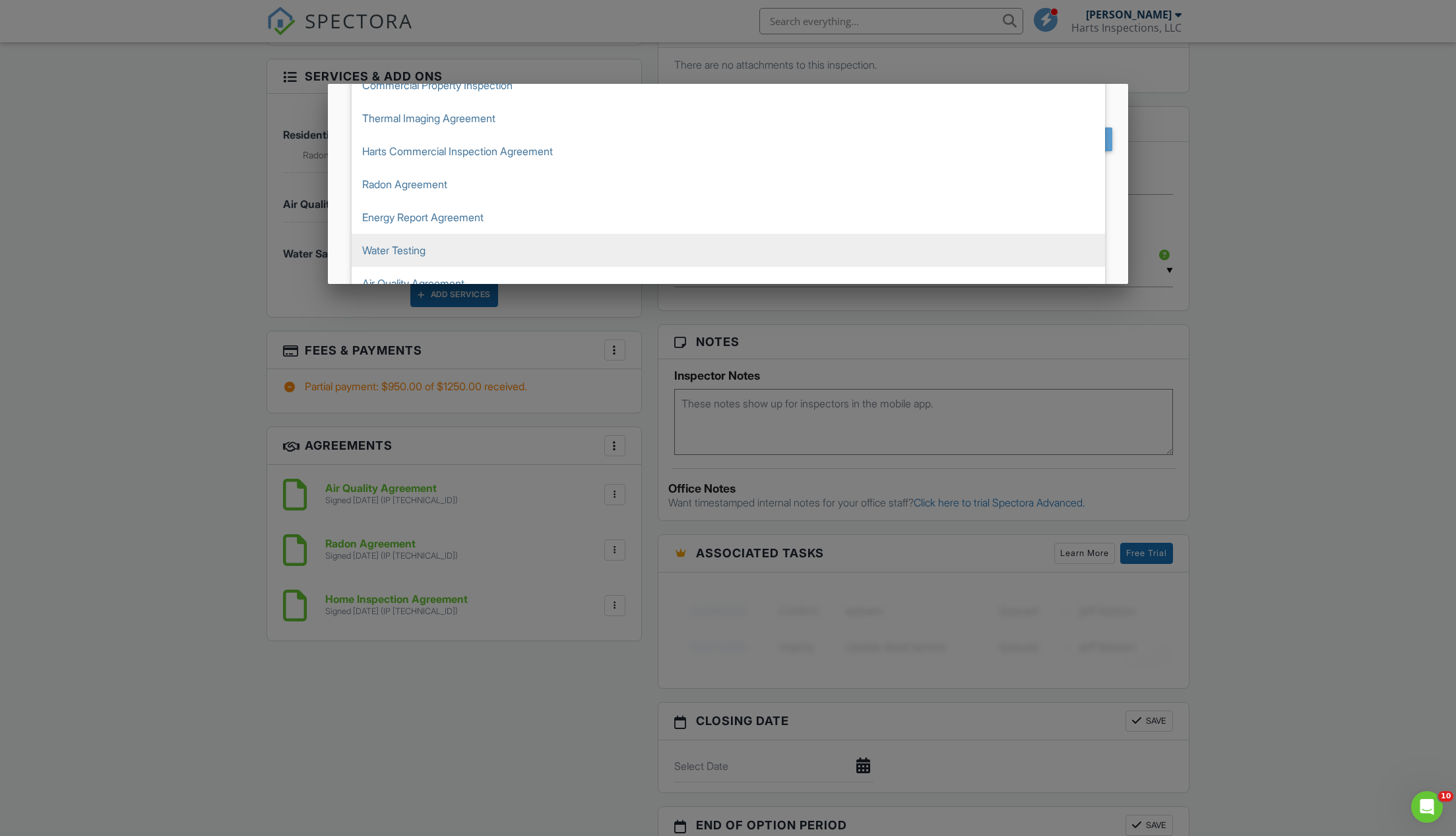
click at [426, 245] on span "Water Testing" at bounding box center [728, 251] width 753 height 33
type input "Water Testing"
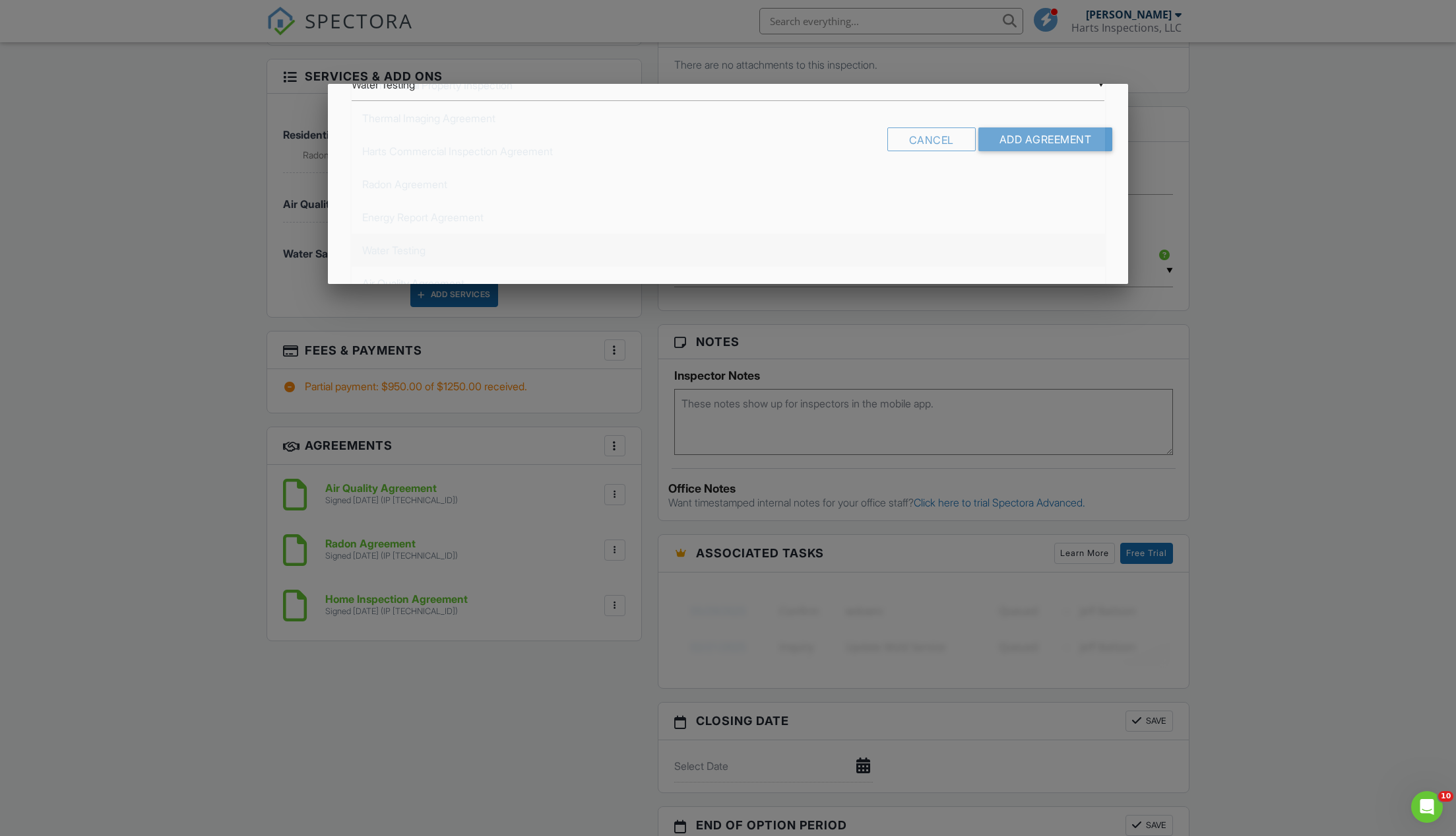
scroll to position [0, 0]
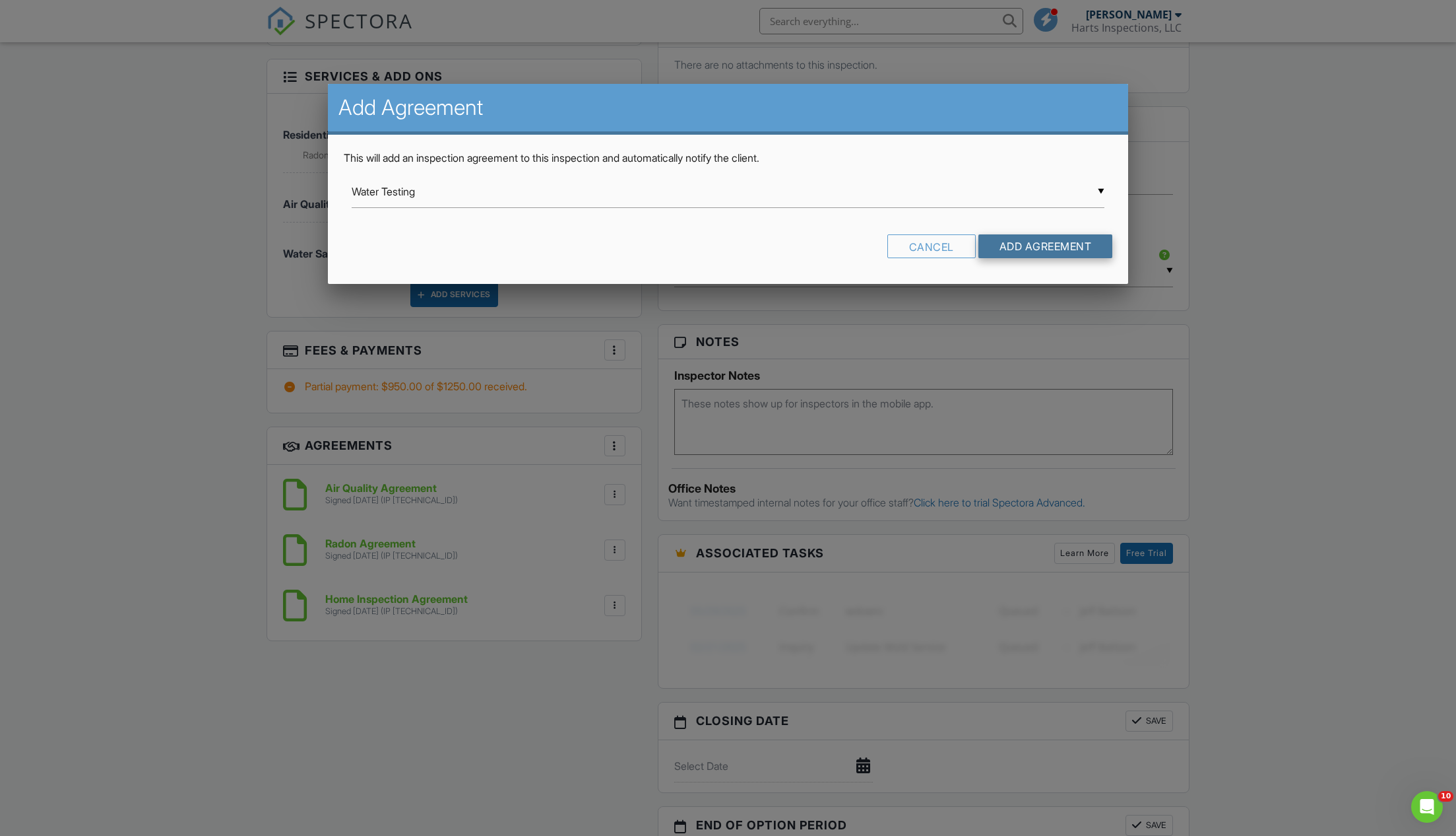
click at [1055, 235] on input "Add Agreement" at bounding box center [1045, 246] width 135 height 24
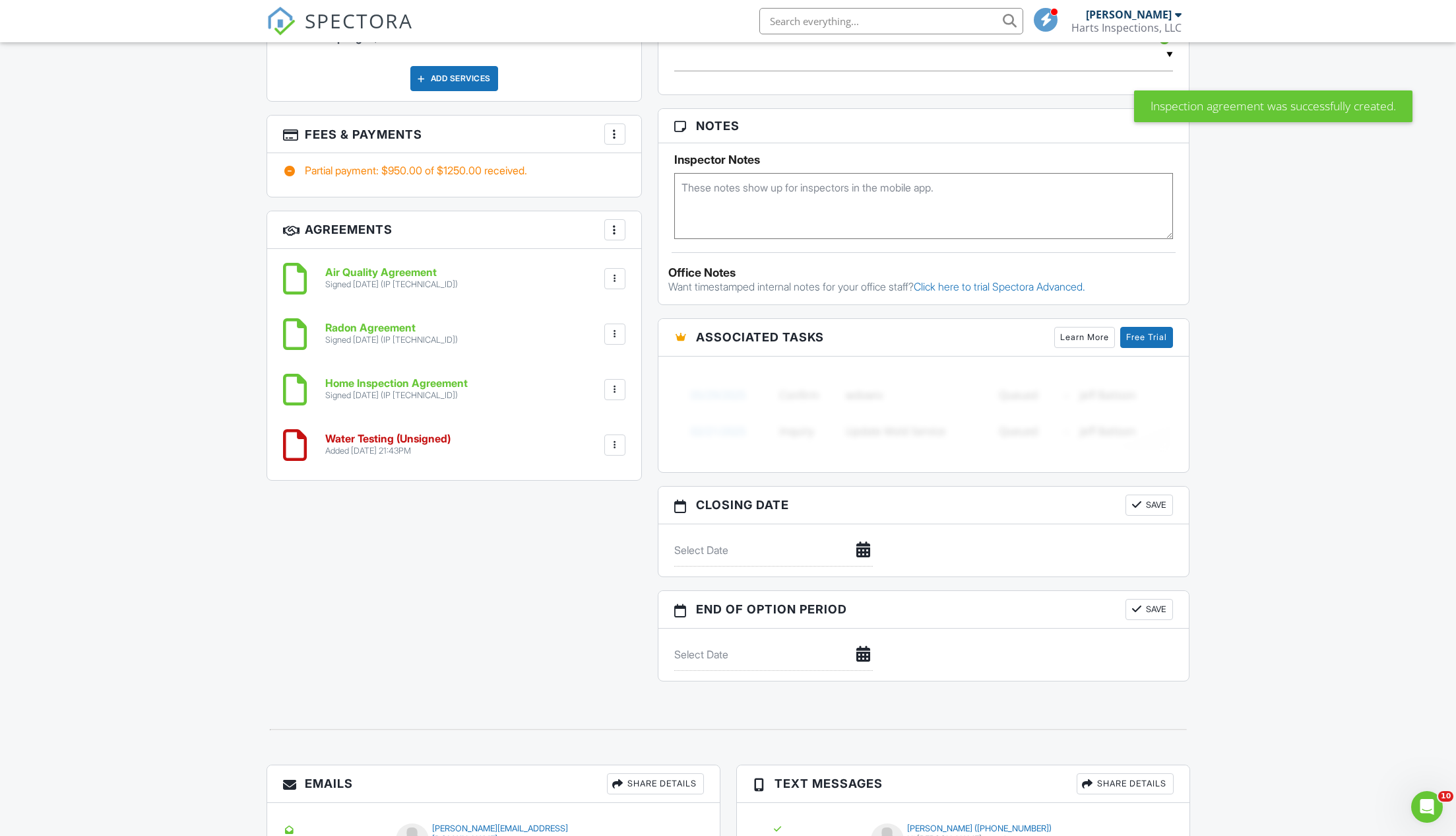
click at [387, 433] on h6 "Water Testing (Unsigned)" at bounding box center [388, 439] width 126 height 12
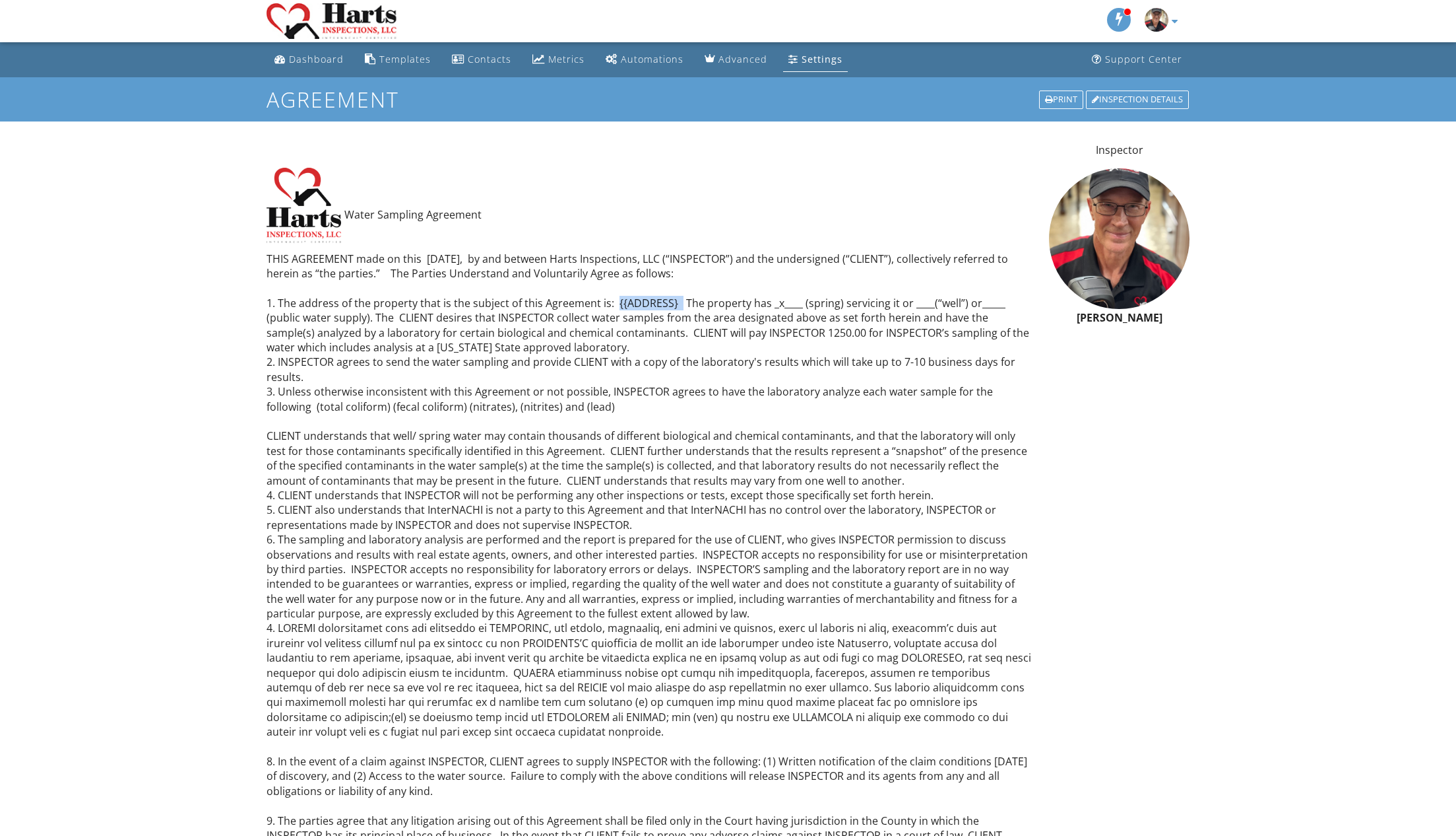
drag, startPoint x: 676, startPoint y: 298, endPoint x: 613, endPoint y: 300, distance: 63.0
click at [613, 300] on p "Water Sampling Agreement THIS AGREEMENT made on this [DATE], by and between Har…" at bounding box center [649, 673] width 767 height 931
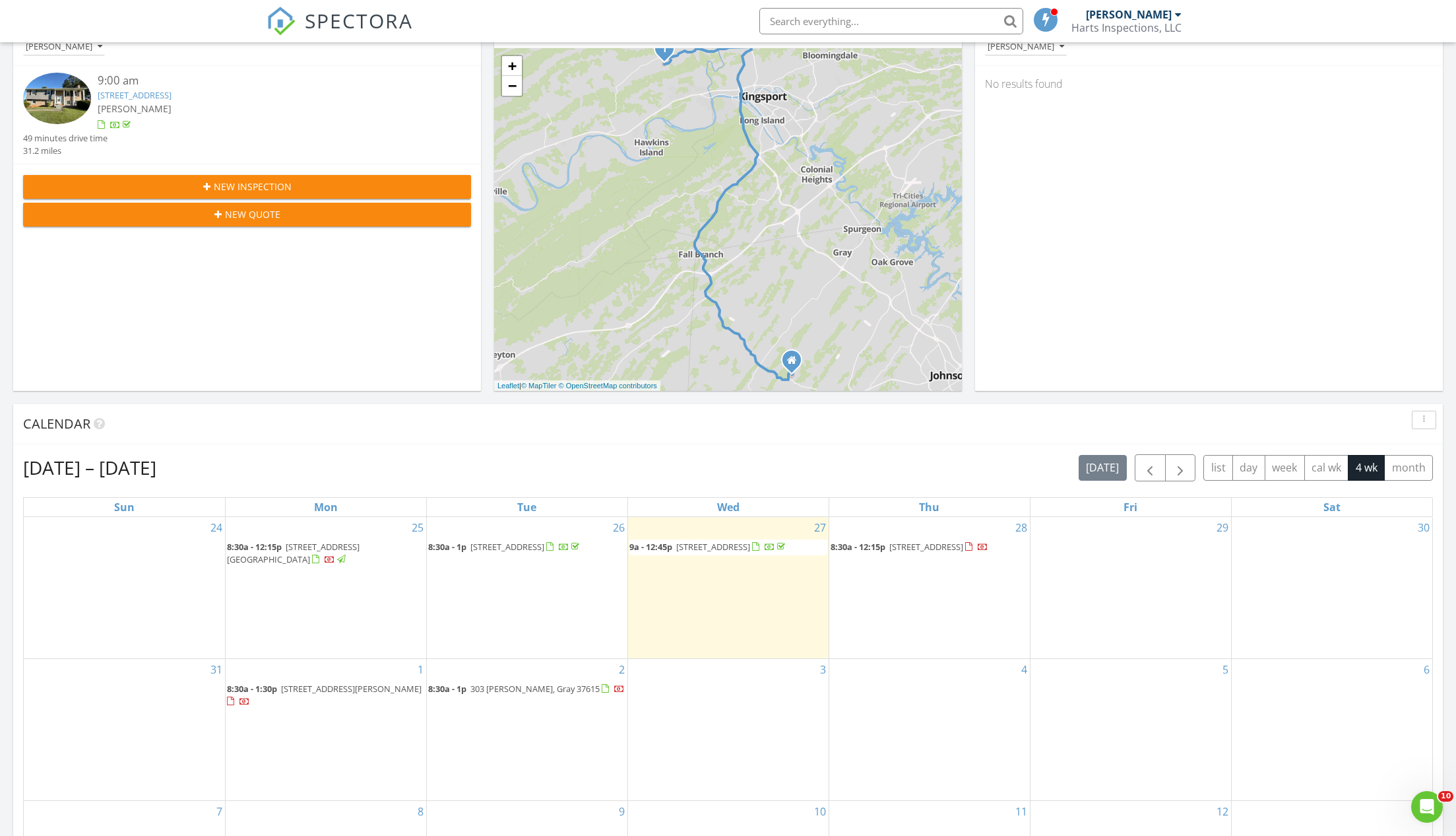
scroll to position [307, 0]
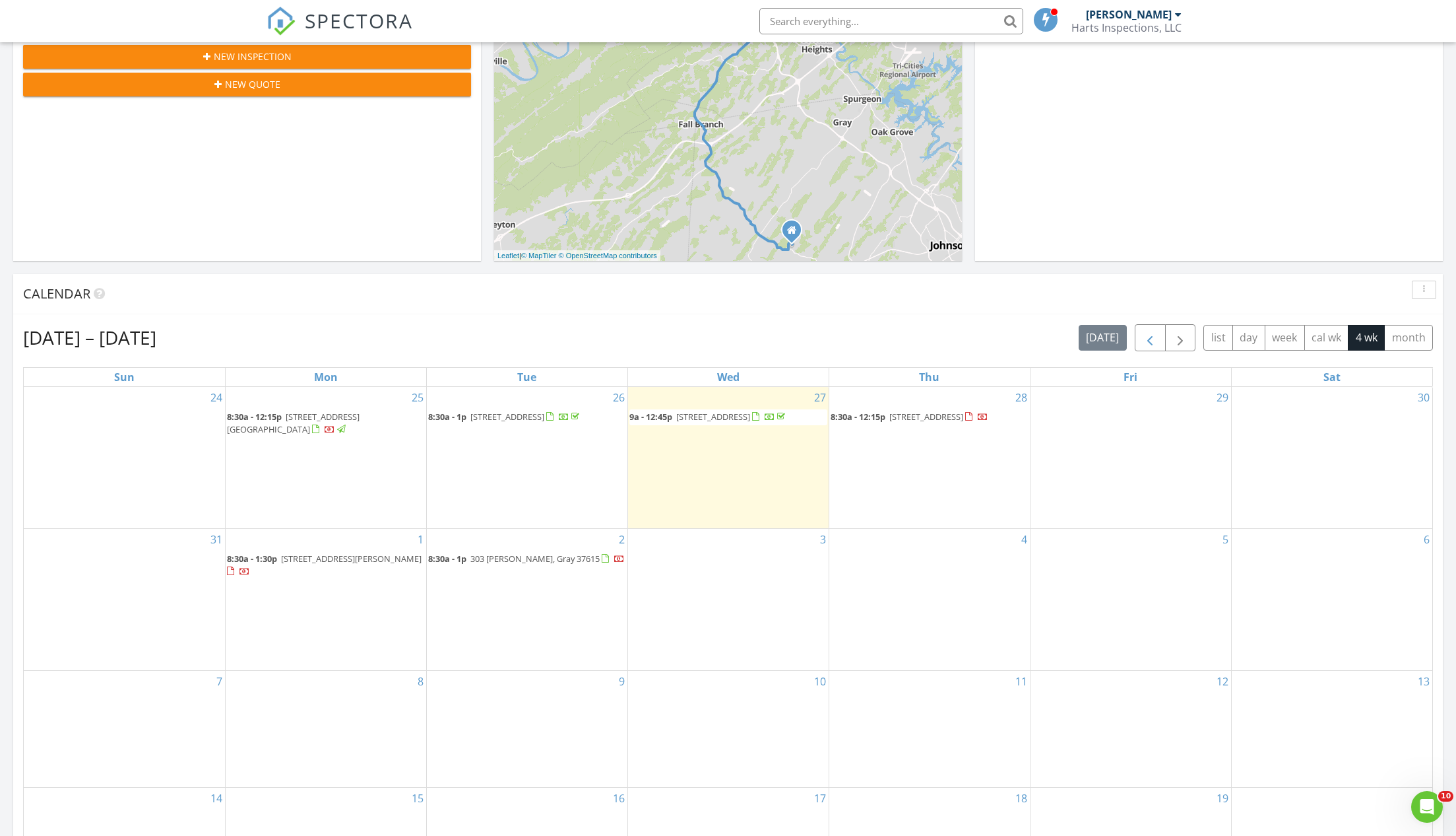
click at [1152, 336] on span "button" at bounding box center [1150, 338] width 16 height 16
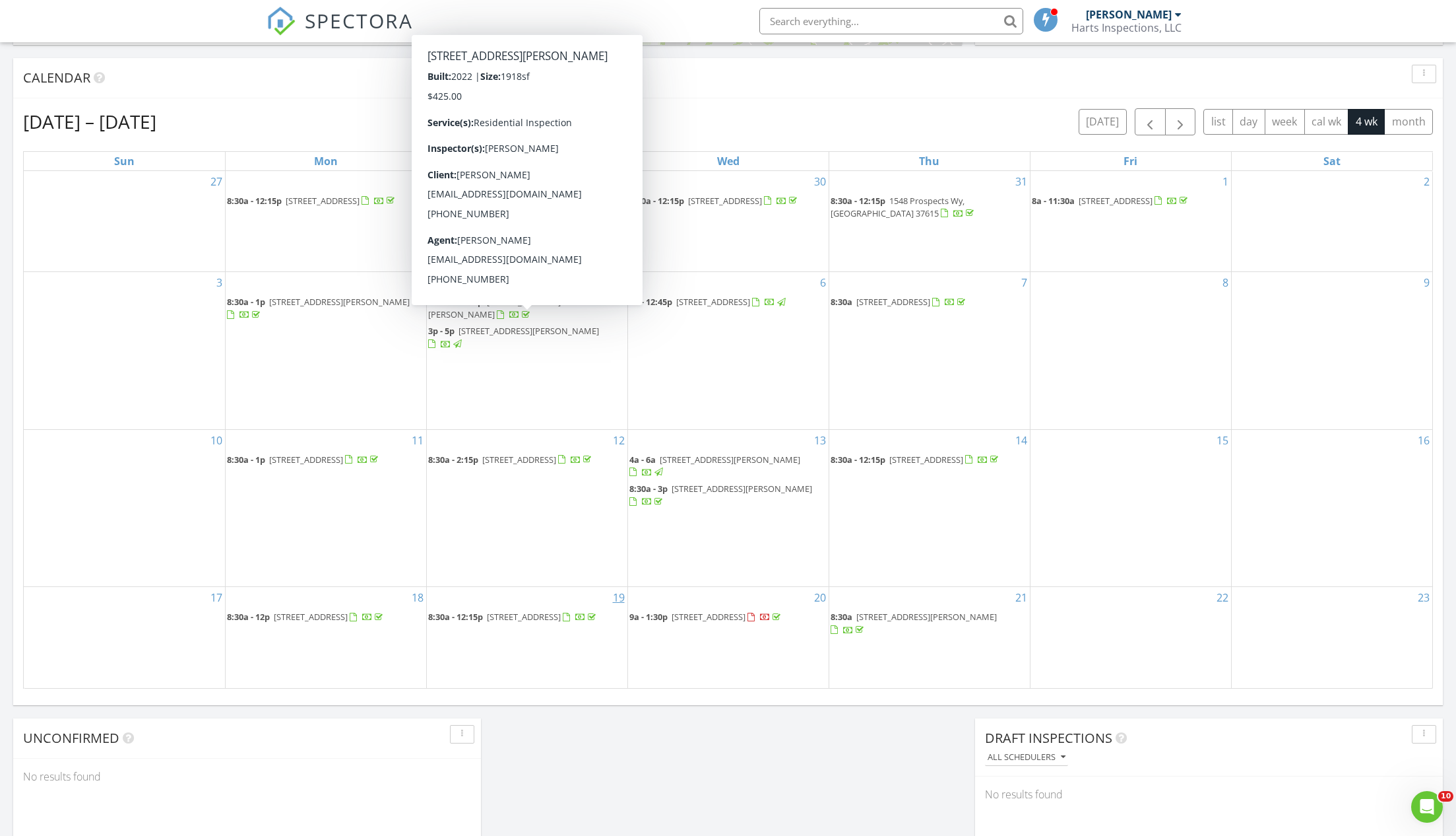
scroll to position [540, 0]
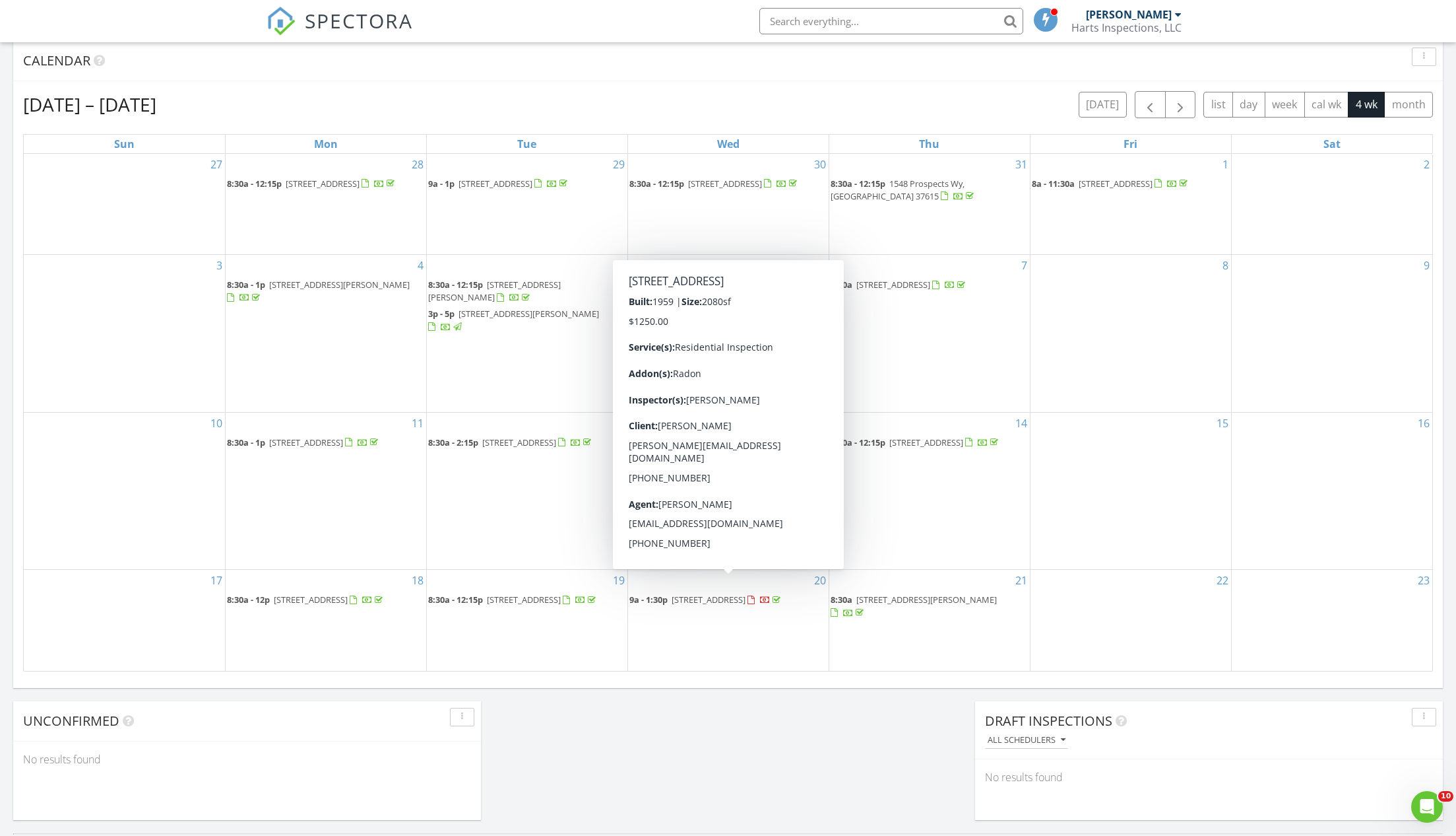
click at [737, 593] on span "[STREET_ADDRESS]" at bounding box center [709, 599] width 74 height 12
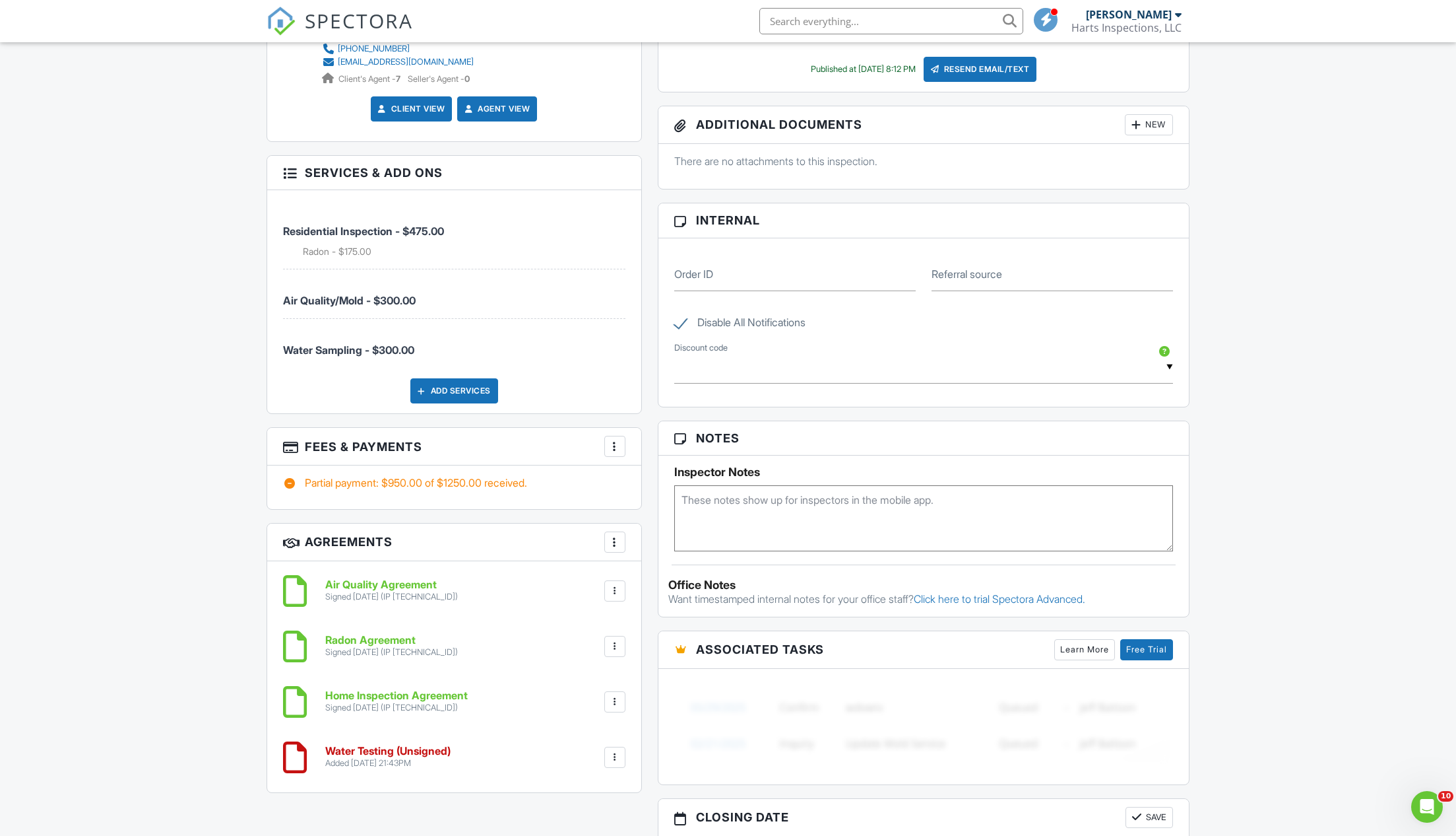
scroll to position [891, 0]
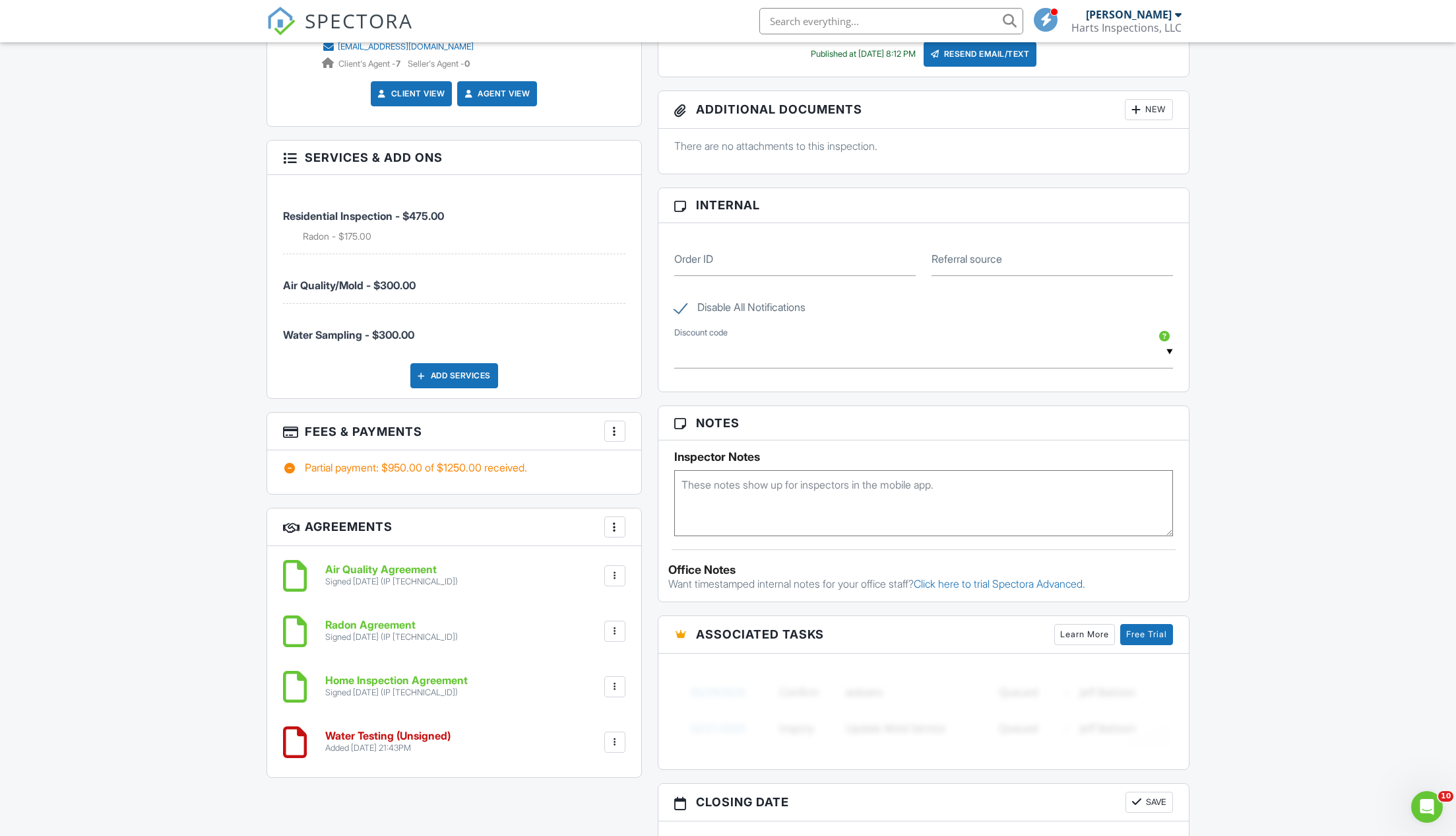
click at [617, 736] on div at bounding box center [615, 742] width 13 height 13
click at [566, 771] on li "Edit" at bounding box center [580, 778] width 75 height 33
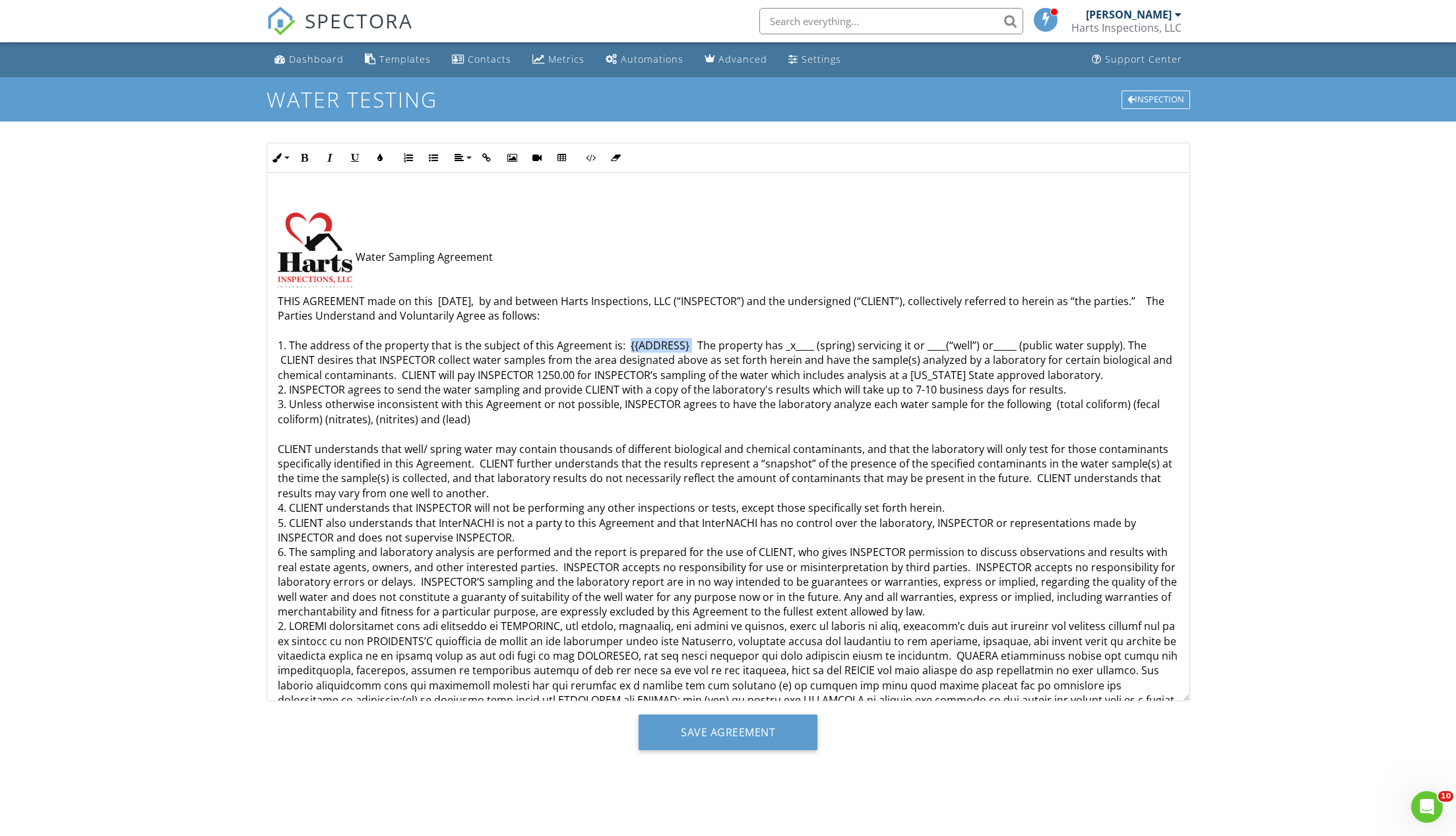
drag, startPoint x: 685, startPoint y: 341, endPoint x: 623, endPoint y: 341, distance: 62.0
click at [626, 341] on p "Water Sampling Agreement THIS AGREEMENT made on this [DATE], by and between Har…" at bounding box center [728, 663] width 901 height 828
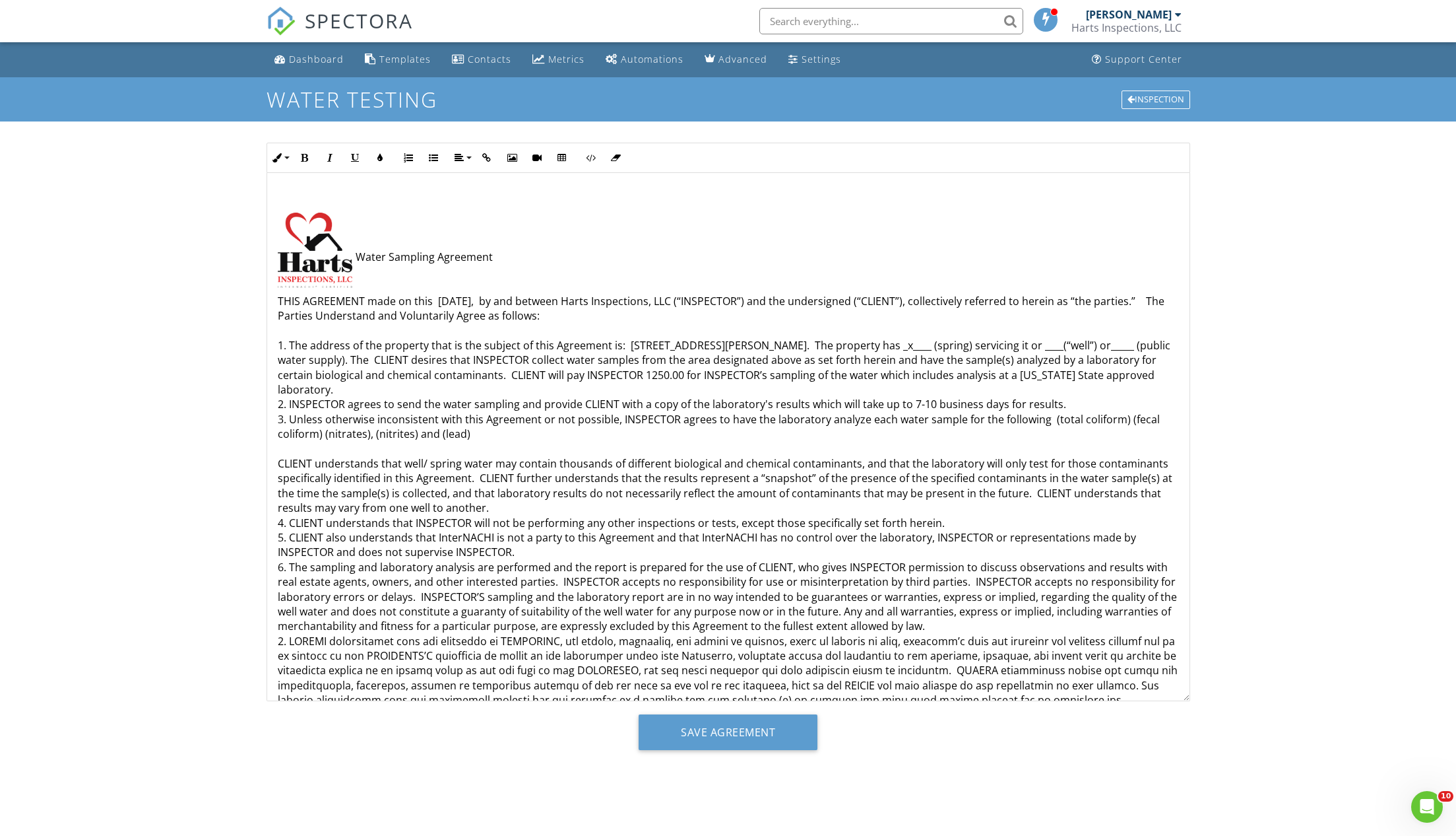
click at [924, 342] on p "Water Sampling Agreement THIS AGREEMENT made on this [DATE], by and between Har…" at bounding box center [728, 671] width 901 height 842
click at [1050, 342] on p "Water Sampling Agreement THIS AGREEMENT made on this 08/20/2025, by and between…" at bounding box center [728, 671] width 901 height 842
drag, startPoint x: 1060, startPoint y: 344, endPoint x: 1039, endPoint y: 344, distance: 21.0
click at [1039, 344] on p "Water Sampling Agreement THIS AGREEMENT made on this 08/20/2025, by and between…" at bounding box center [728, 671] width 901 height 842
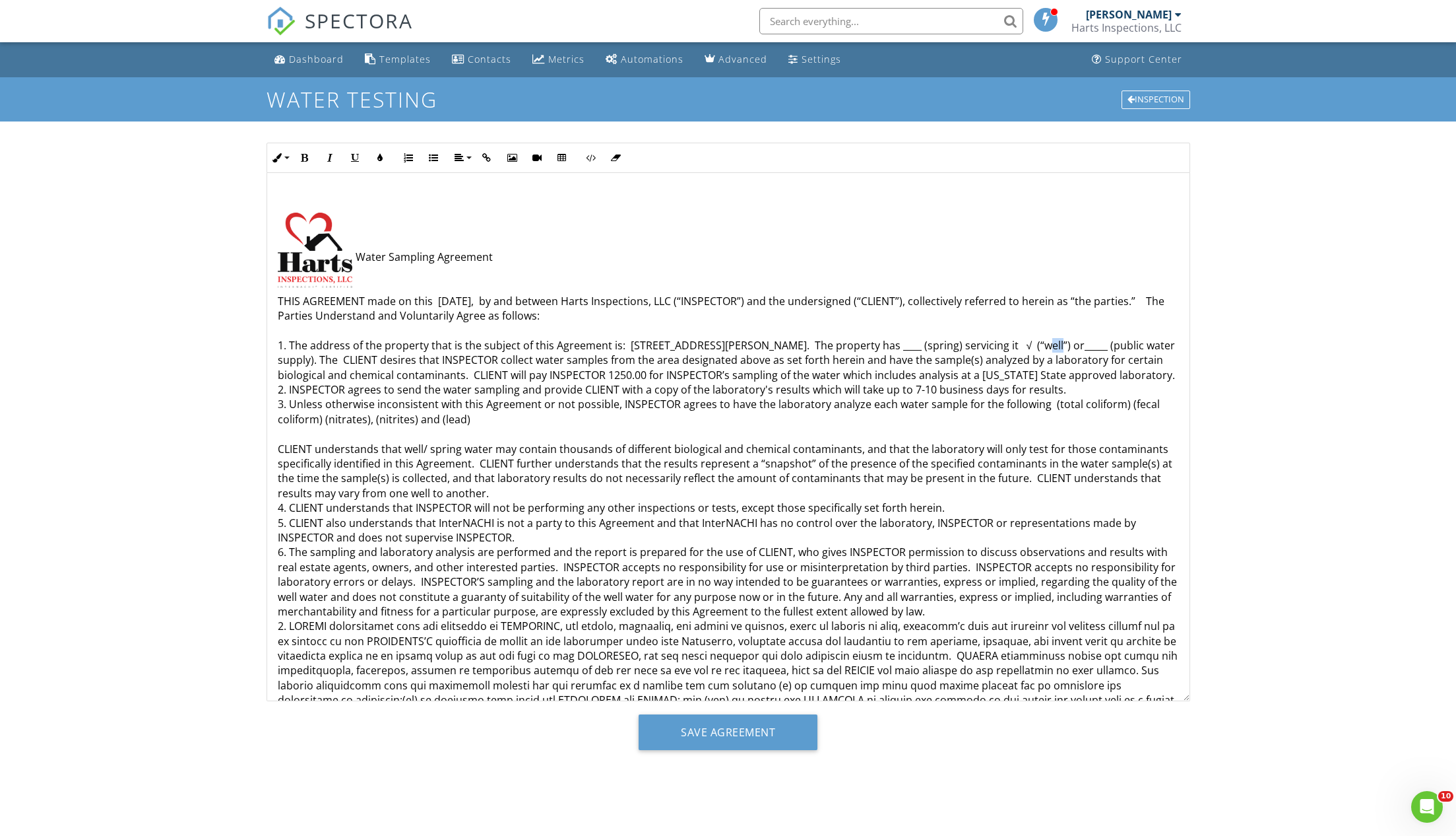
drag, startPoint x: 1043, startPoint y: 339, endPoint x: 1032, endPoint y: 341, distance: 11.2
click at [1032, 341] on p "Water Sampling Agreement THIS AGREEMENT made on this 08/20/2025, by and between…" at bounding box center [728, 663] width 901 height 828
click at [305, 156] on icon "button" at bounding box center [304, 157] width 9 height 9
click at [288, 154] on button "Inline Style" at bounding box center [279, 157] width 25 height 25
click at [306, 225] on link "Large" at bounding box center [317, 227] width 100 height 32
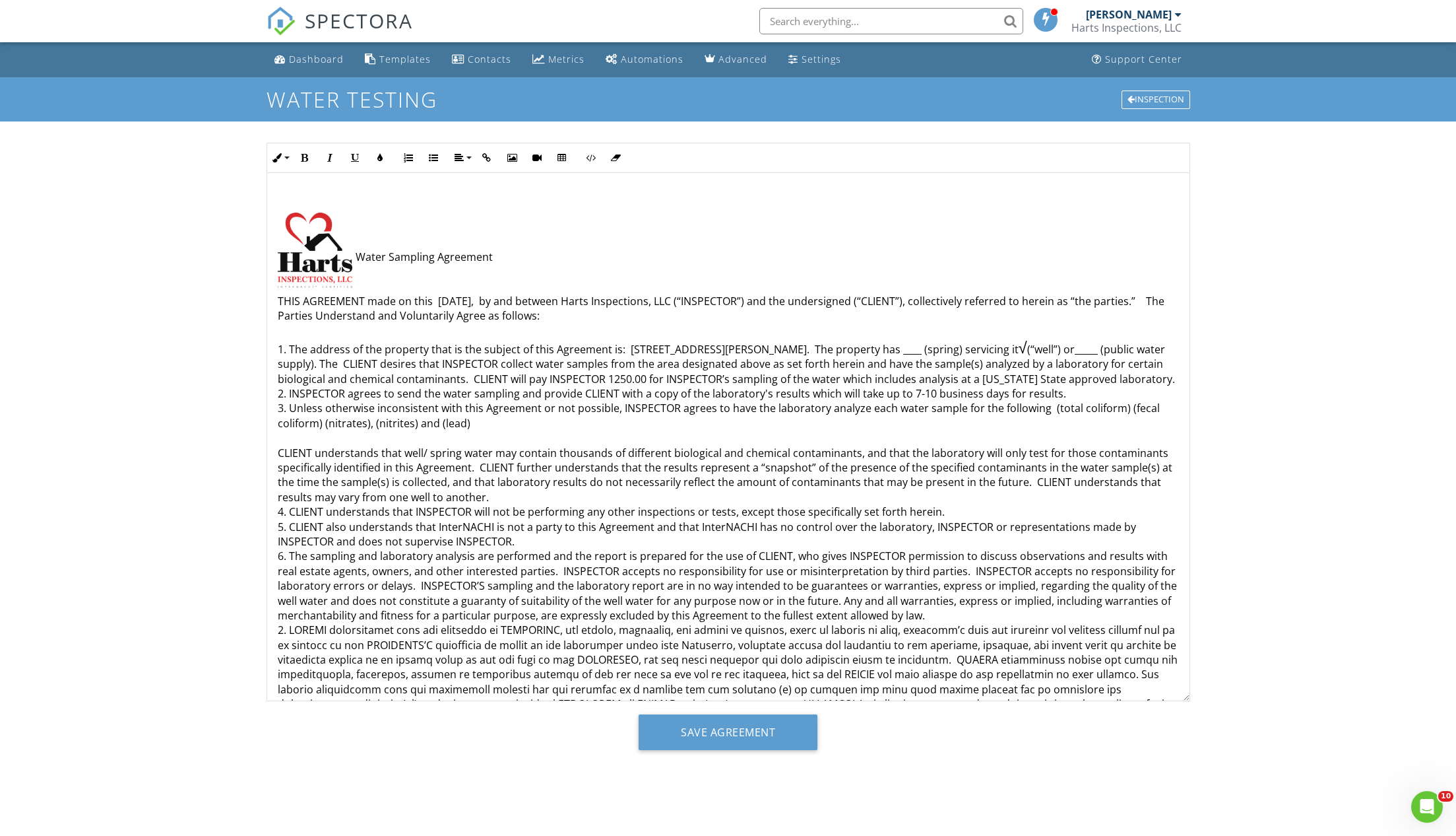
drag, startPoint x: 1136, startPoint y: 242, endPoint x: 1141, endPoint y: 280, distance: 38.3
click at [1136, 242] on p at bounding box center [728, 236] width 901 height 14
drag, startPoint x: 682, startPoint y: 377, endPoint x: 644, endPoint y: 380, distance: 38.1
click at [644, 380] on p "Water Sampling Agreement THIS AGREEMENT made on this 08/20/2025, by and between…" at bounding box center [728, 666] width 901 height 832
click at [721, 728] on input "Save Agreement" at bounding box center [728, 731] width 179 height 35
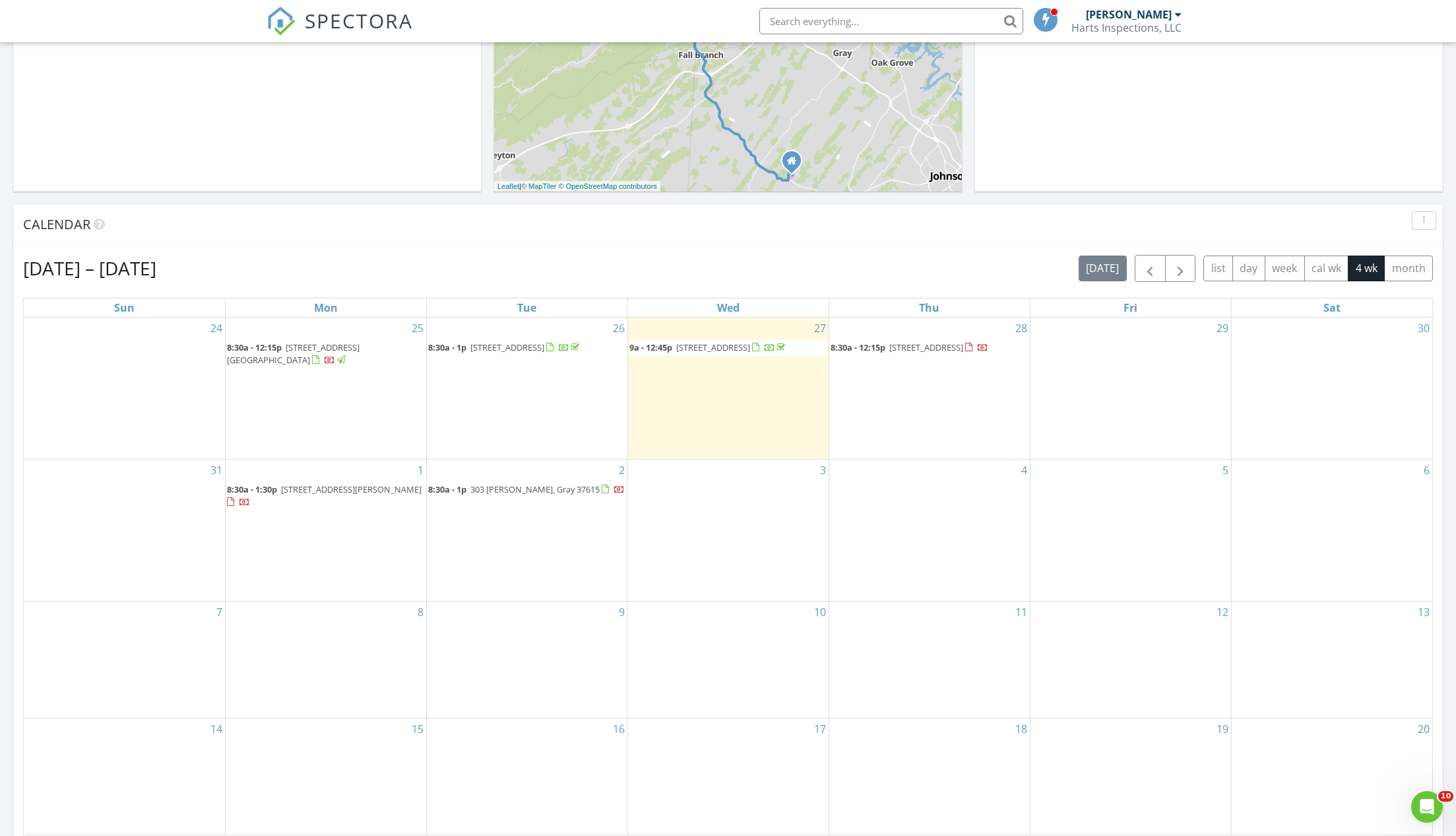
scroll to position [409, 0]
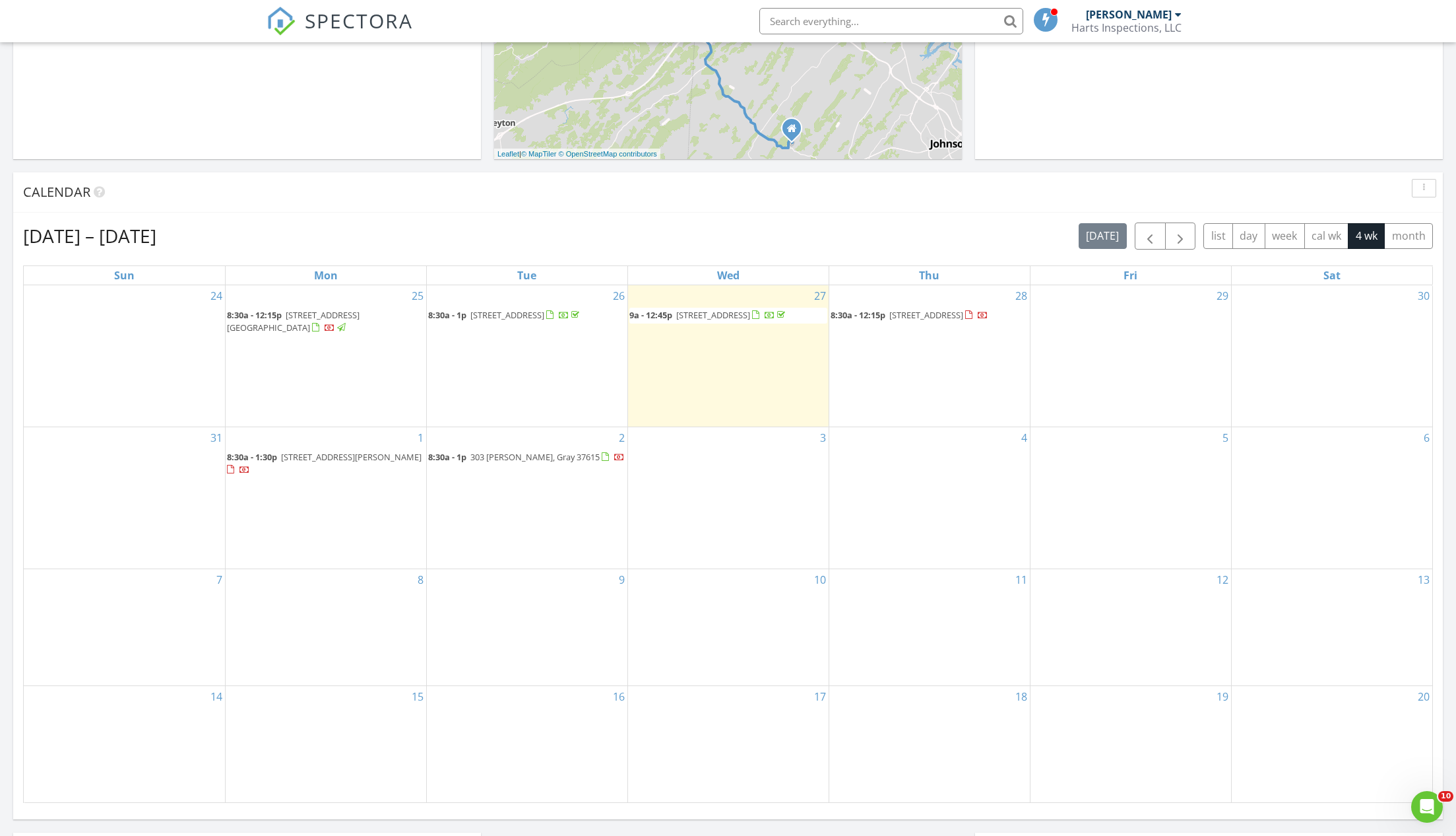
click at [927, 315] on span "[STREET_ADDRESS]" at bounding box center [926, 315] width 74 height 12
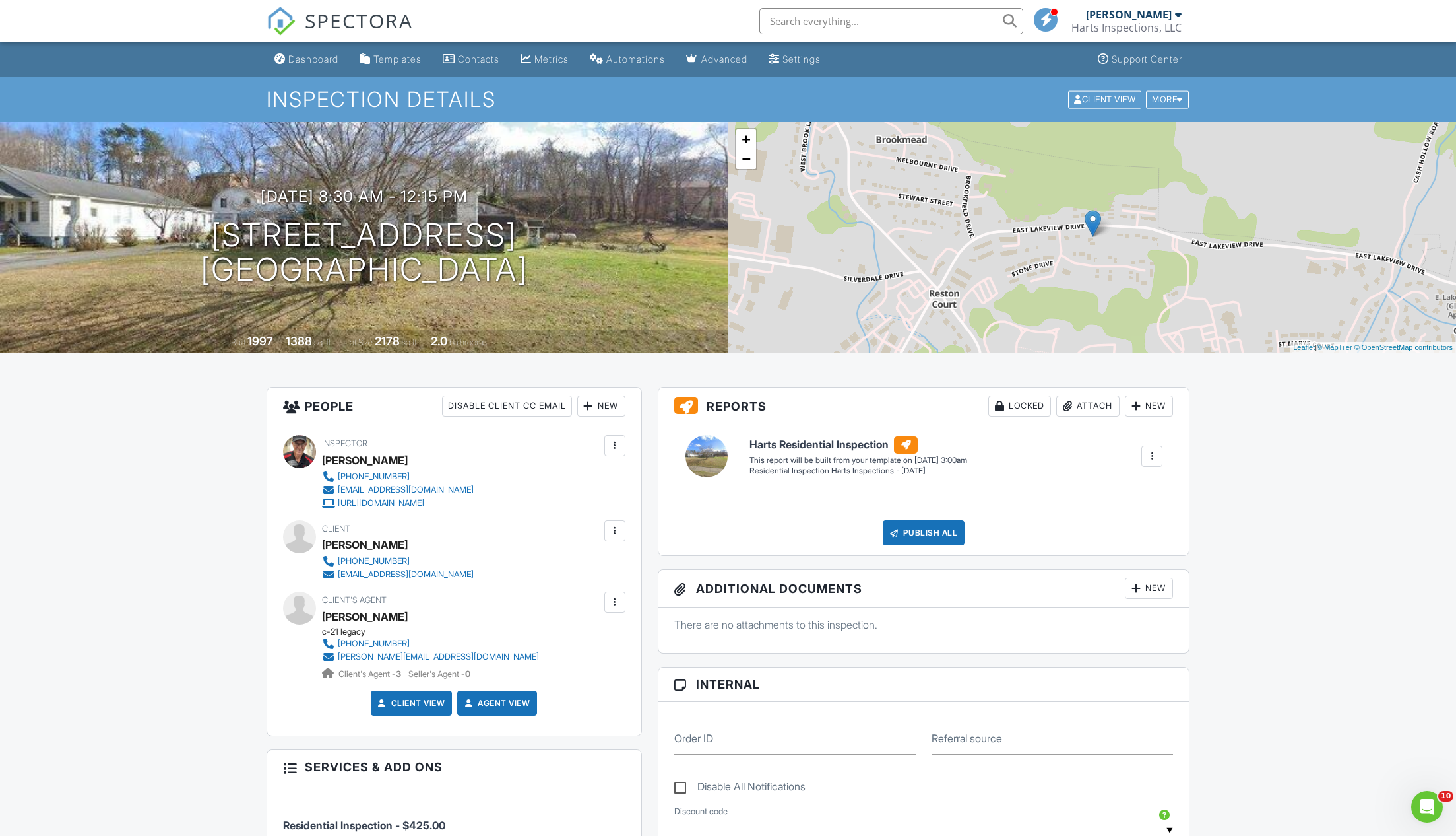
click at [1152, 456] on div at bounding box center [1152, 456] width 13 height 13
click at [1133, 492] on div "Build Now" at bounding box center [1125, 494] width 64 height 16
click at [304, 61] on div "Dashboard" at bounding box center [313, 59] width 50 height 12
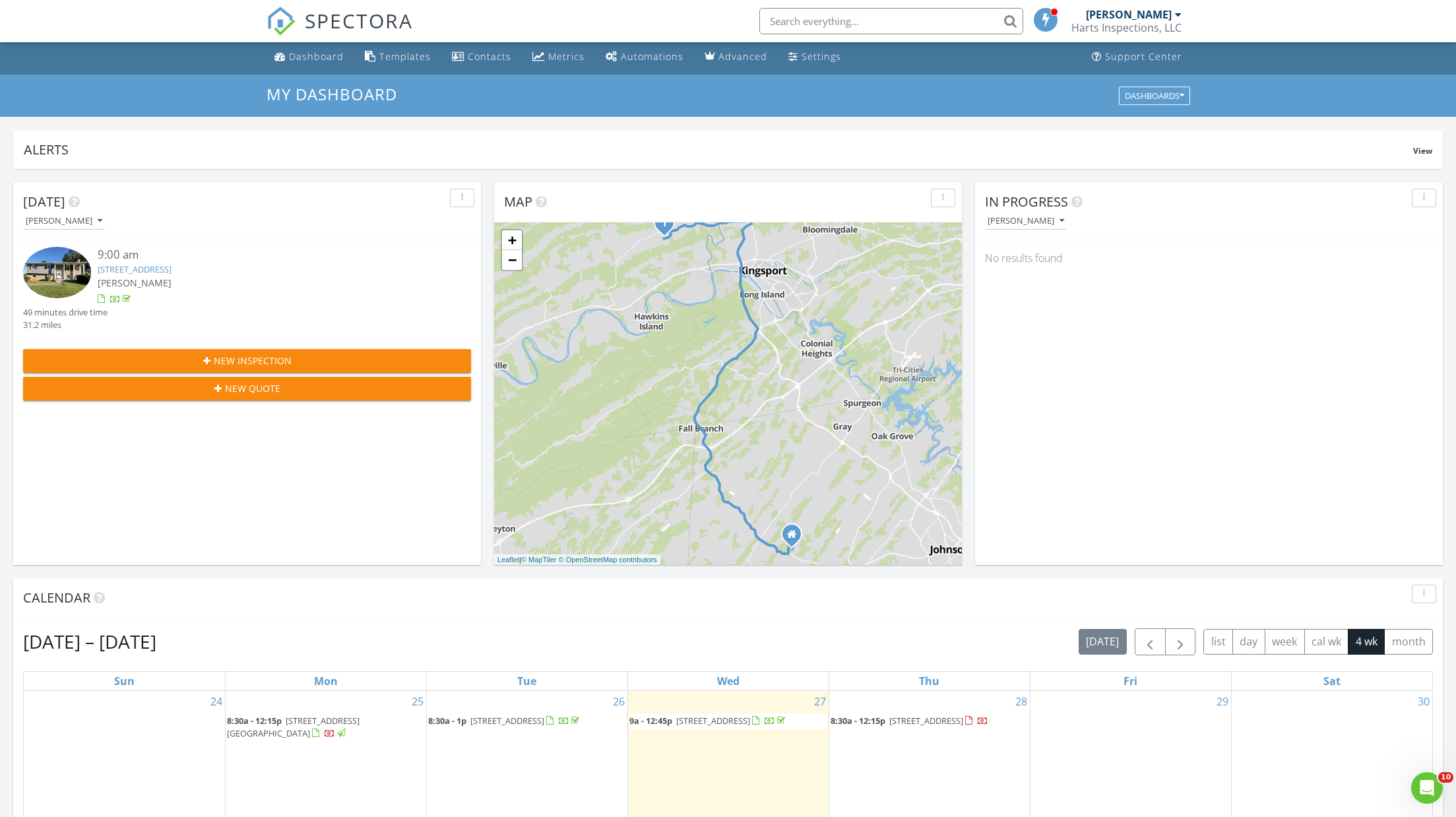
scroll to position [256, 0]
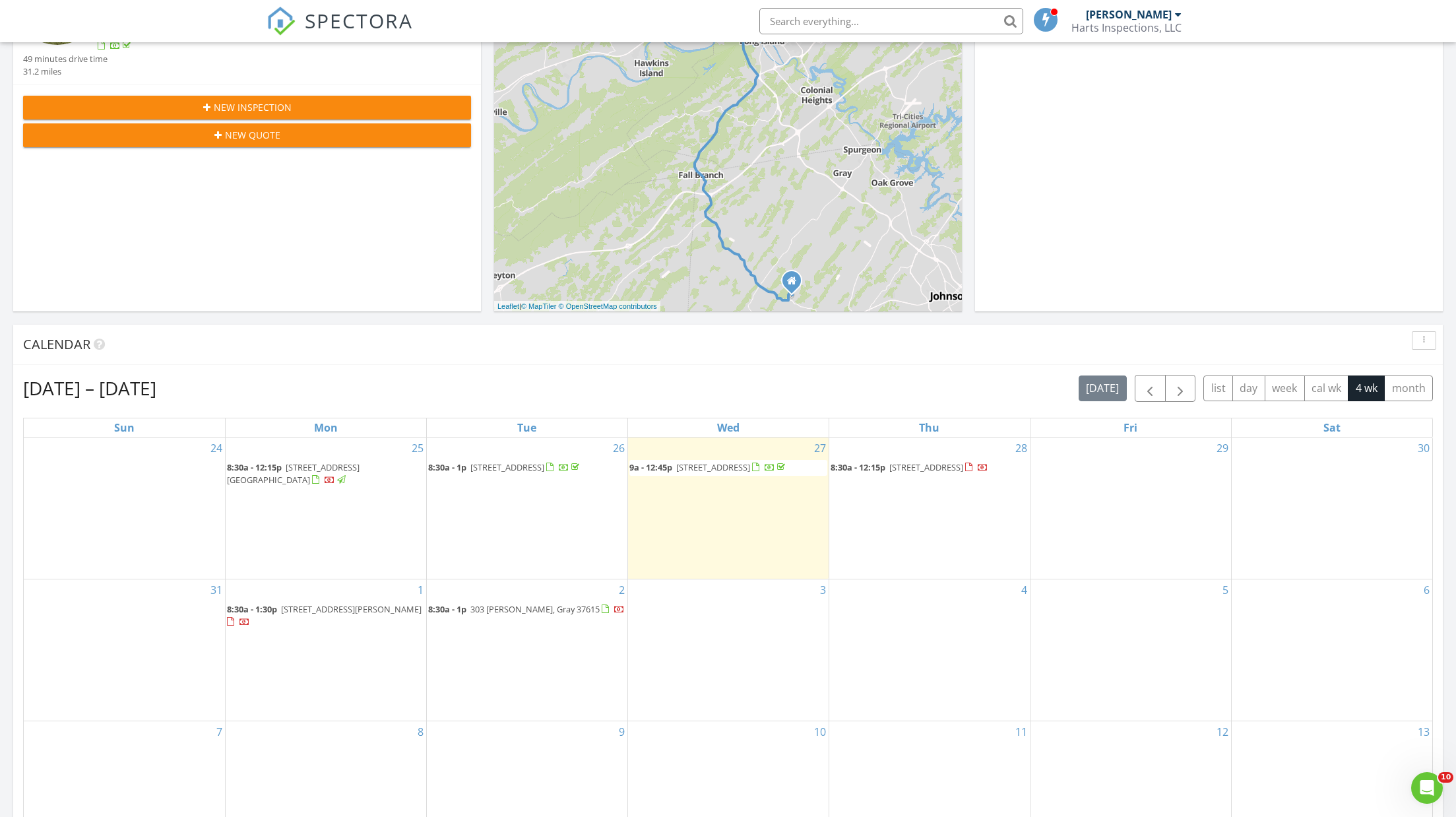
click at [768, 604] on div "3" at bounding box center [728, 650] width 201 height 142
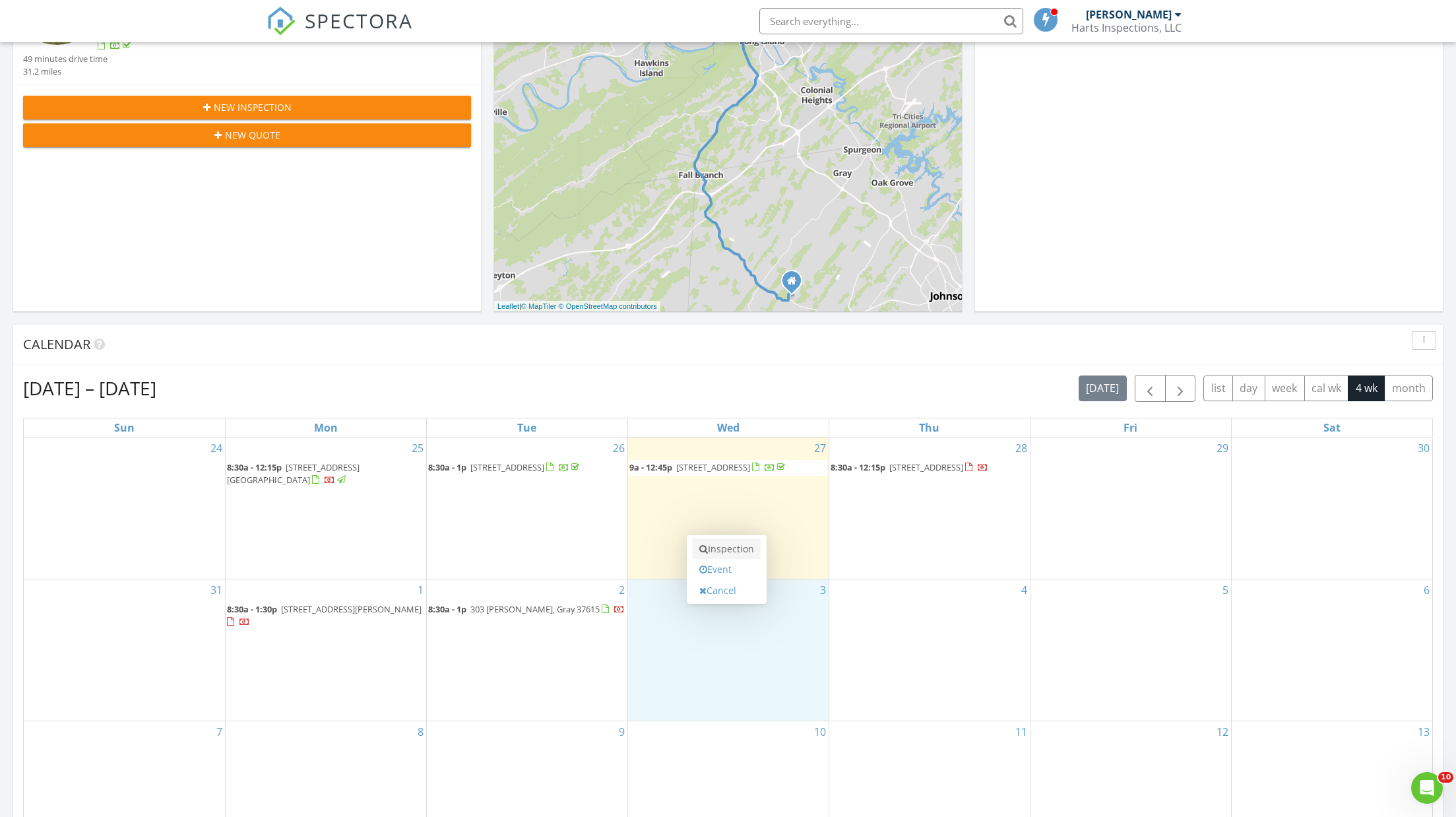
click at [750, 551] on link "Inspection" at bounding box center [727, 549] width 68 height 21
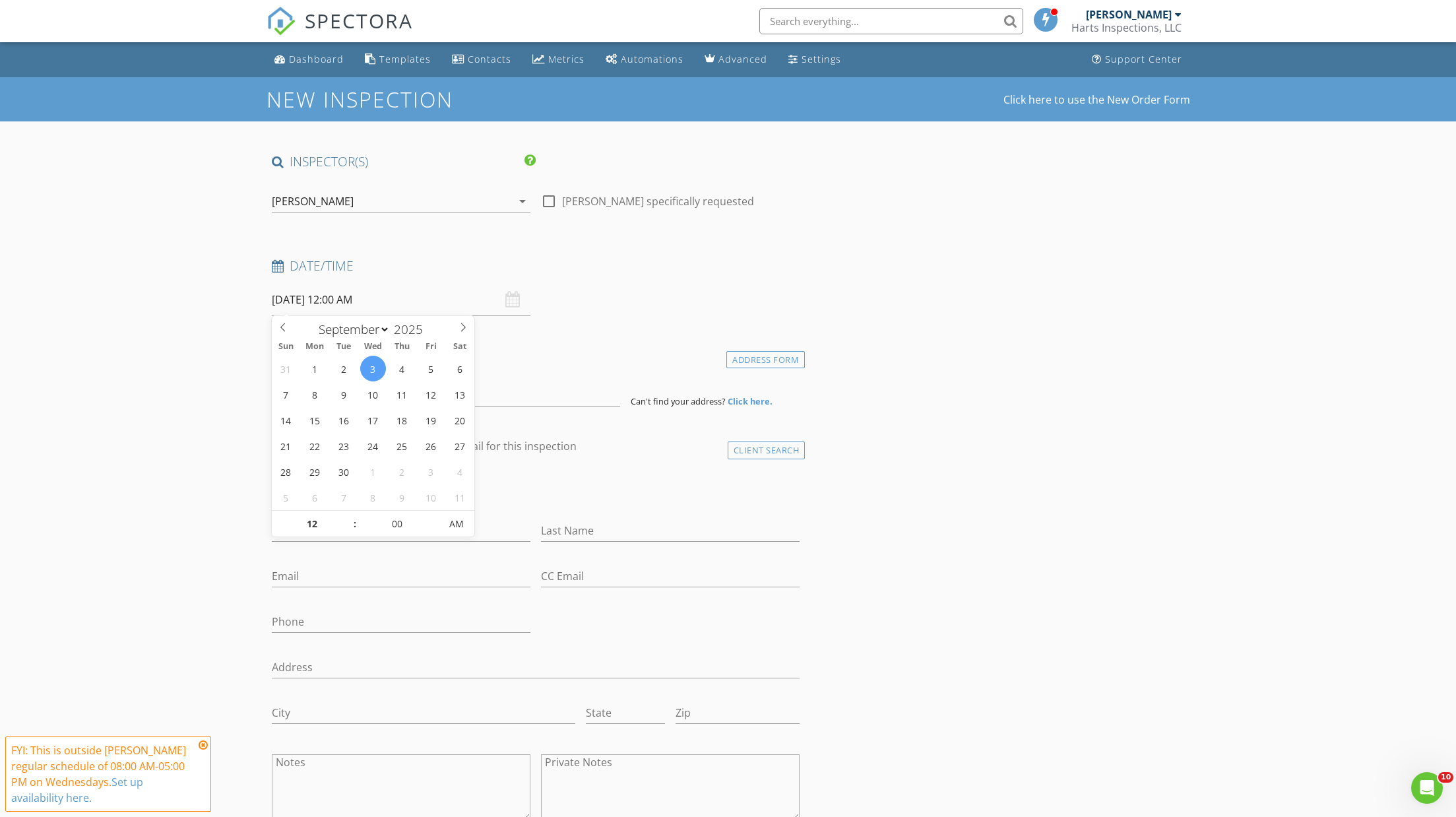
click at [366, 294] on input "[DATE] 12:00 AM" at bounding box center [401, 300] width 258 height 32
type input "01"
type input "[DATE] 1:00 AM"
click at [347, 515] on span at bounding box center [348, 517] width 9 height 13
type input "02"
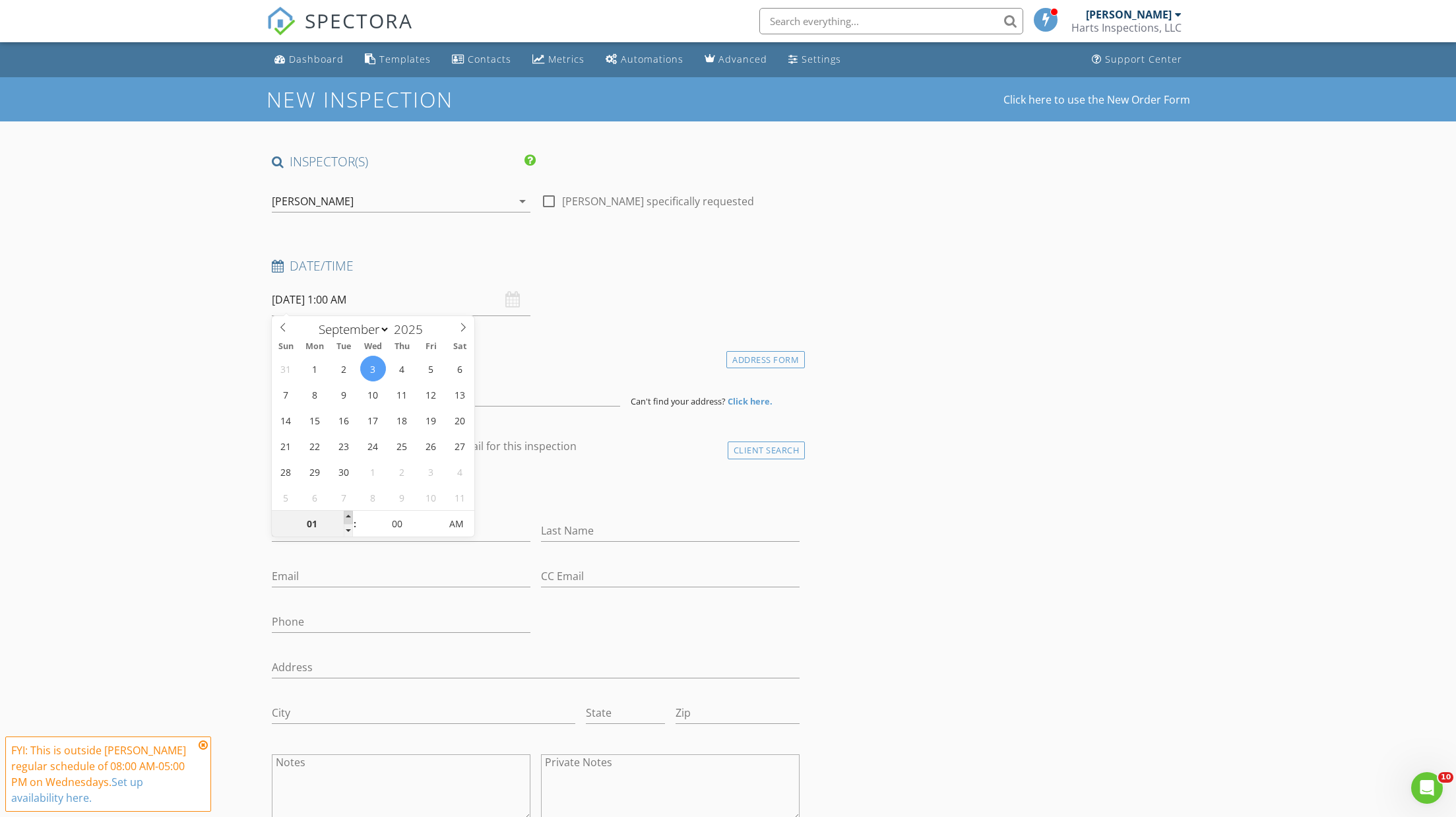
type input "[DATE] 2:00 AM"
click at [347, 515] on span at bounding box center [348, 517] width 9 height 13
type input "03"
type input "[DATE] 3:00 AM"
click at [347, 515] on span at bounding box center [348, 517] width 9 height 13
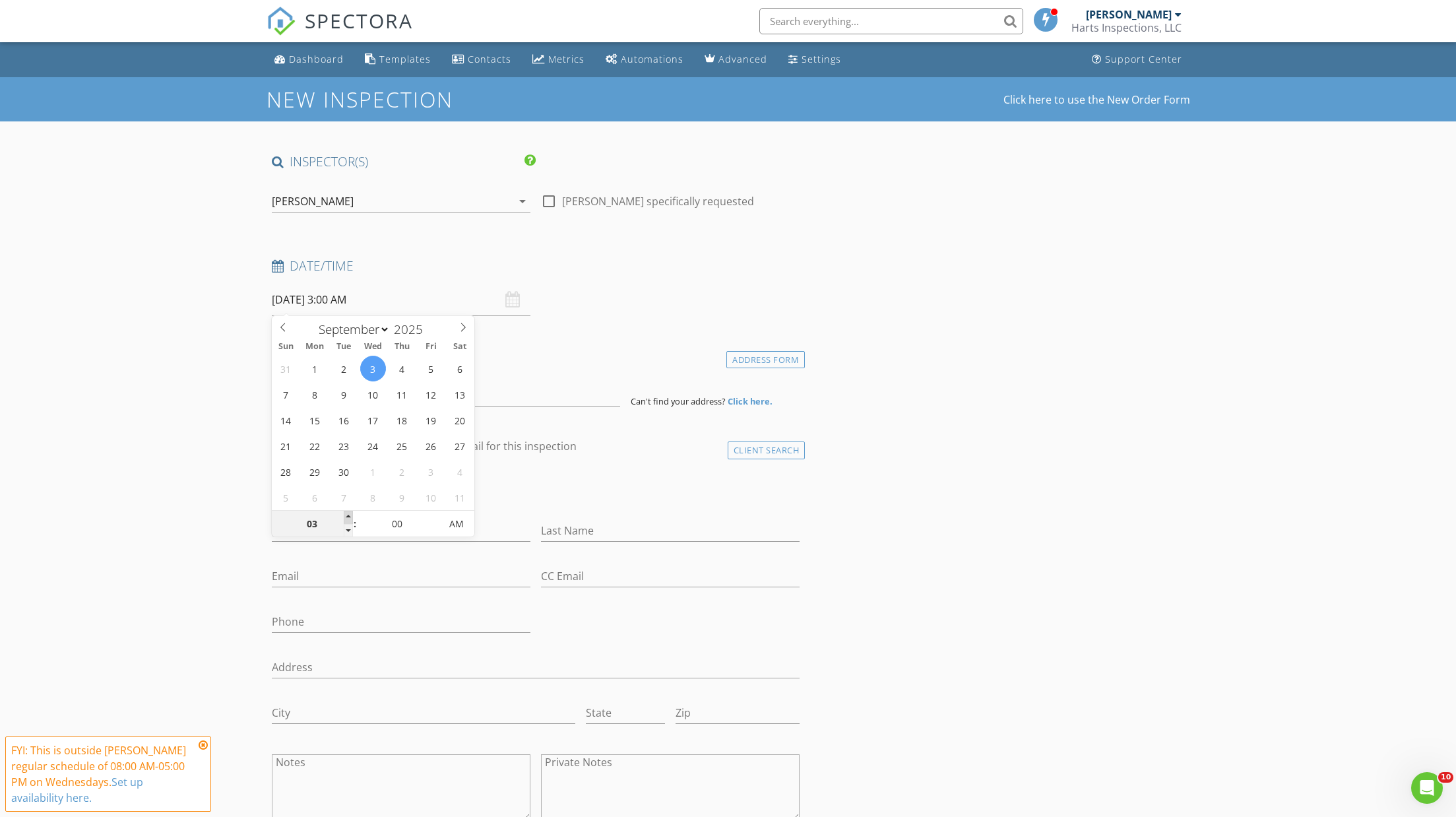
type input "04"
type input "[DATE] 4:00 AM"
click at [347, 515] on span at bounding box center [348, 517] width 9 height 13
type input "05"
type input "[DATE] 5:00 AM"
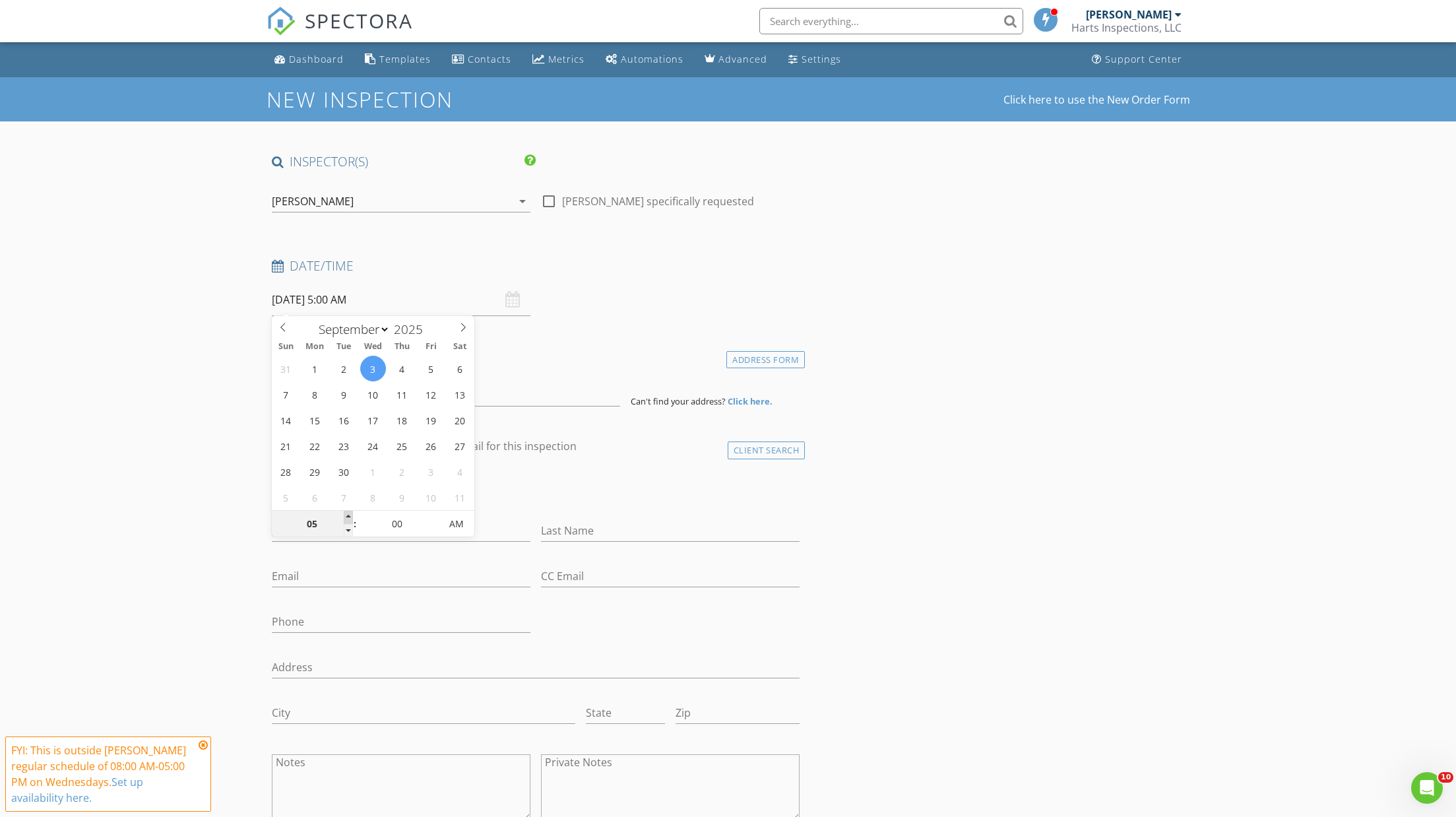
click at [347, 515] on span at bounding box center [348, 517] width 9 height 13
type input "06"
type input "09/03/2025 6:00 AM"
click at [347, 515] on span at bounding box center [348, 517] width 9 height 13
type input "07"
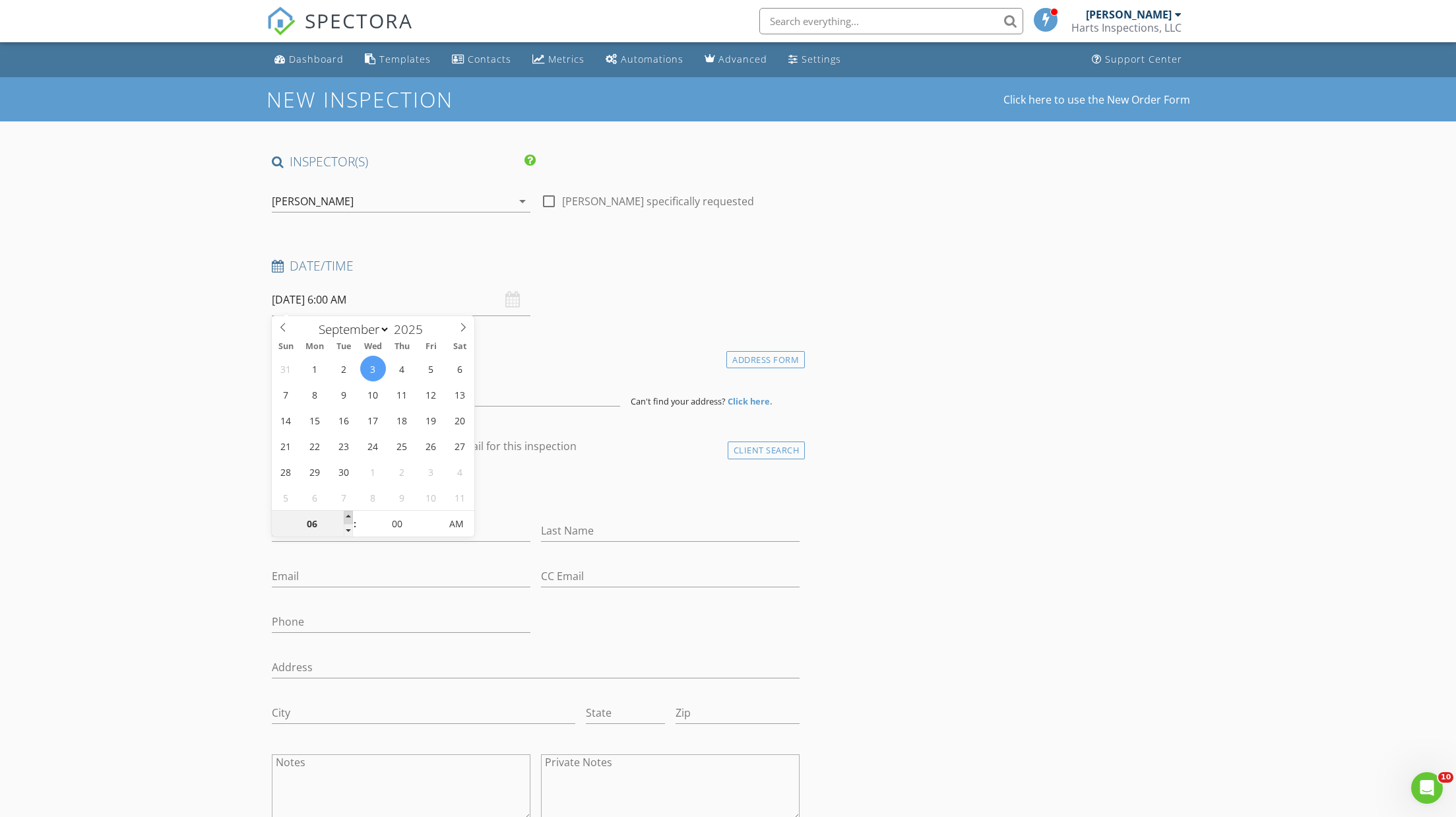
type input "09/03/2025 7:00 AM"
click at [347, 515] on span at bounding box center [348, 517] width 9 height 13
type input "08"
type input "09/03/2025 8:00 AM"
click at [347, 515] on span at bounding box center [348, 517] width 9 height 13
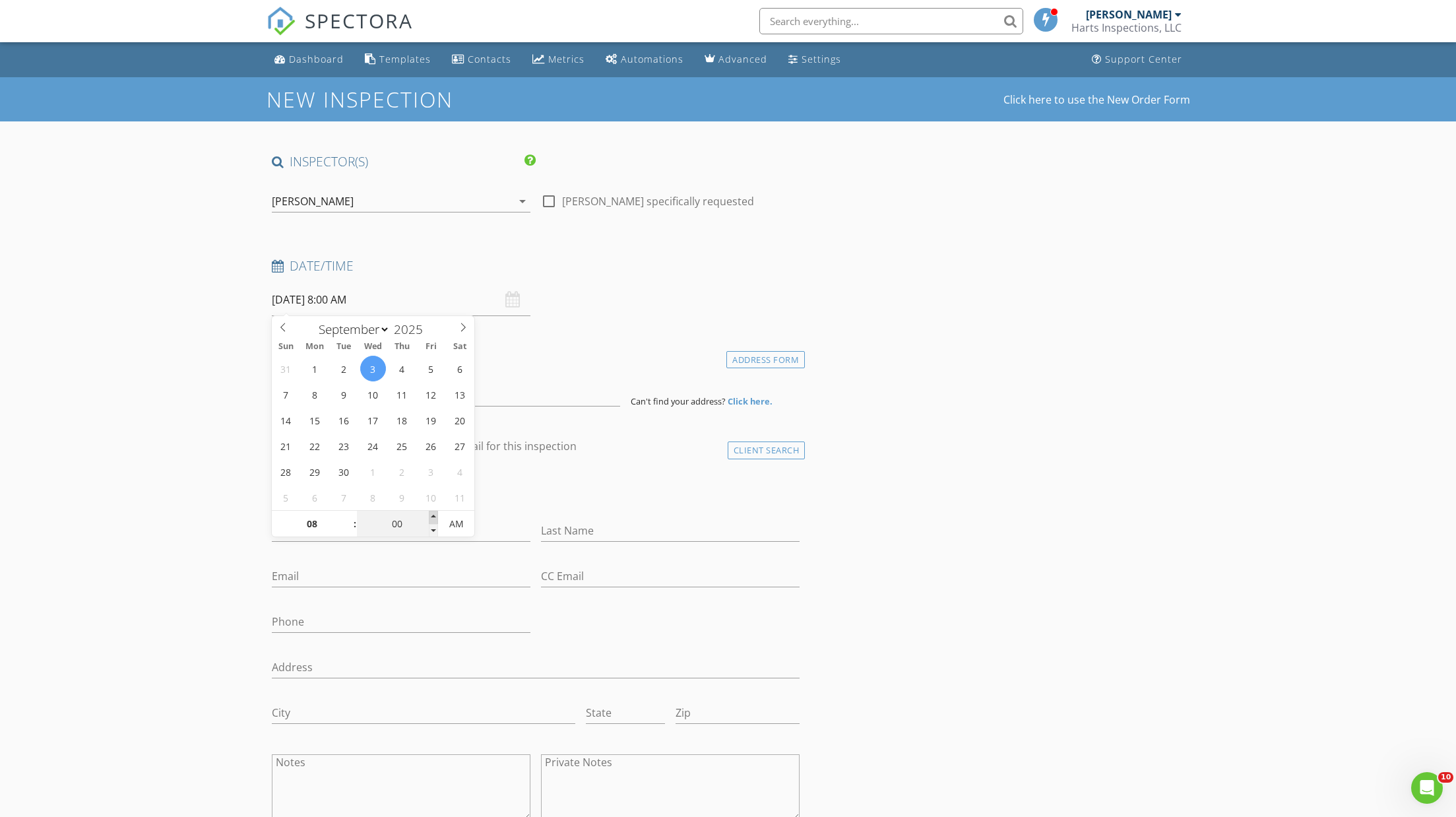
type input "05"
type input "09/03/2025 8:05 AM"
click at [435, 514] on span at bounding box center [433, 517] width 9 height 13
type input "09"
type input "09/03/2025 9:05 AM"
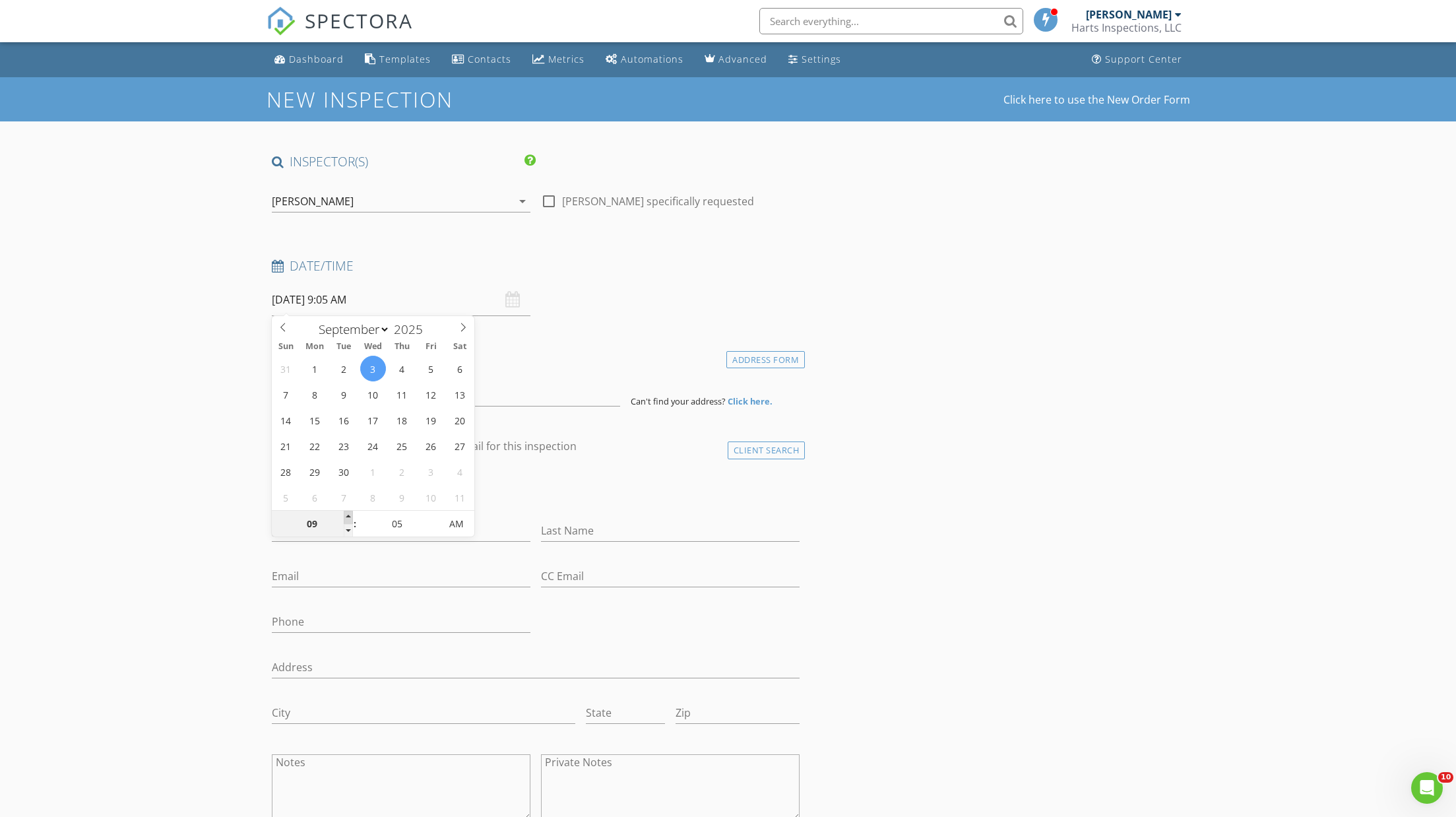
click at [346, 515] on span at bounding box center [348, 517] width 9 height 13
type input "00"
type input "[DATE] 9:00 AM"
click at [434, 528] on span at bounding box center [433, 530] width 9 height 13
click at [774, 524] on input "Last Name" at bounding box center [670, 531] width 258 height 22
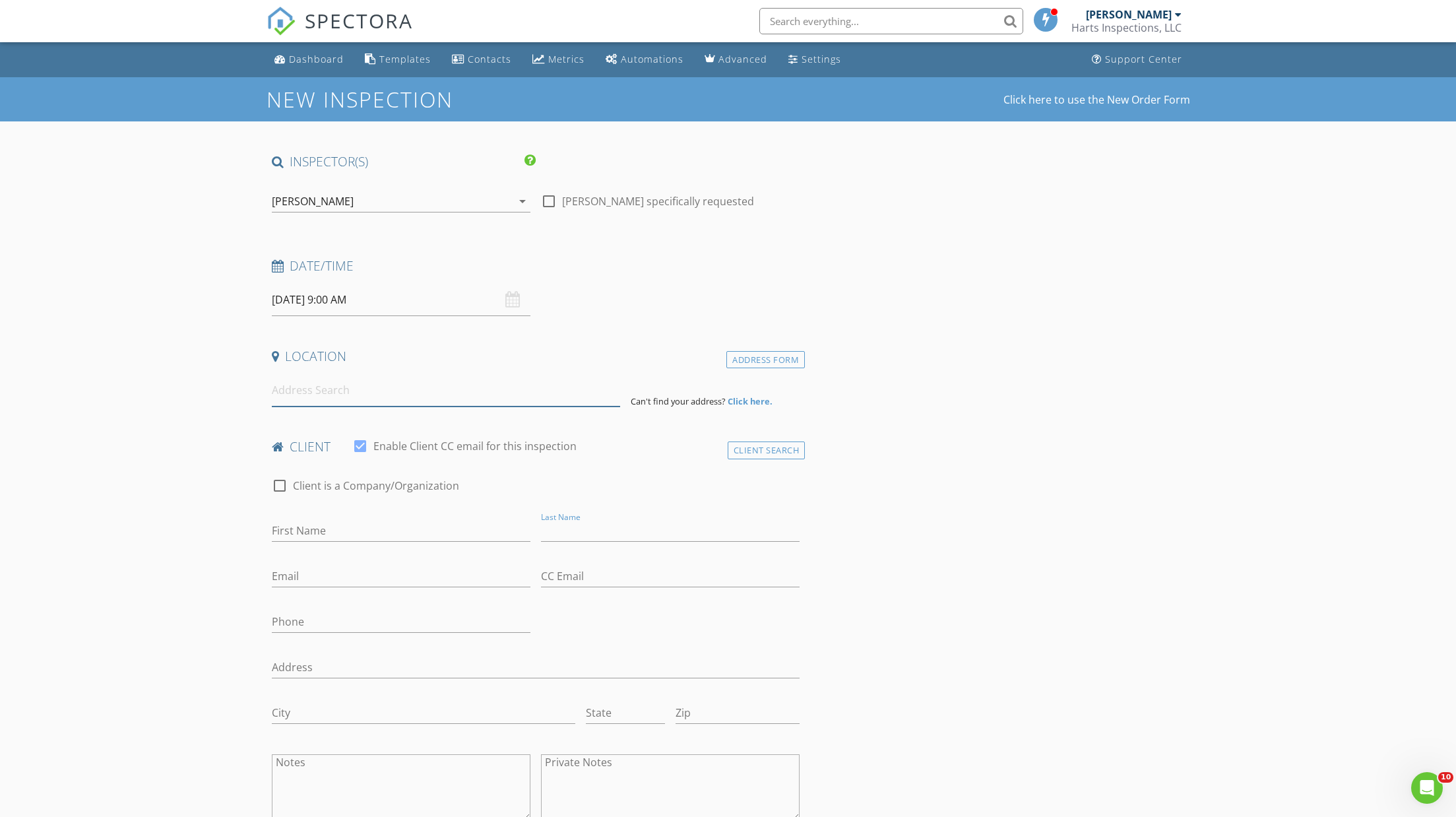
click at [325, 382] on input at bounding box center [446, 390] width 348 height 32
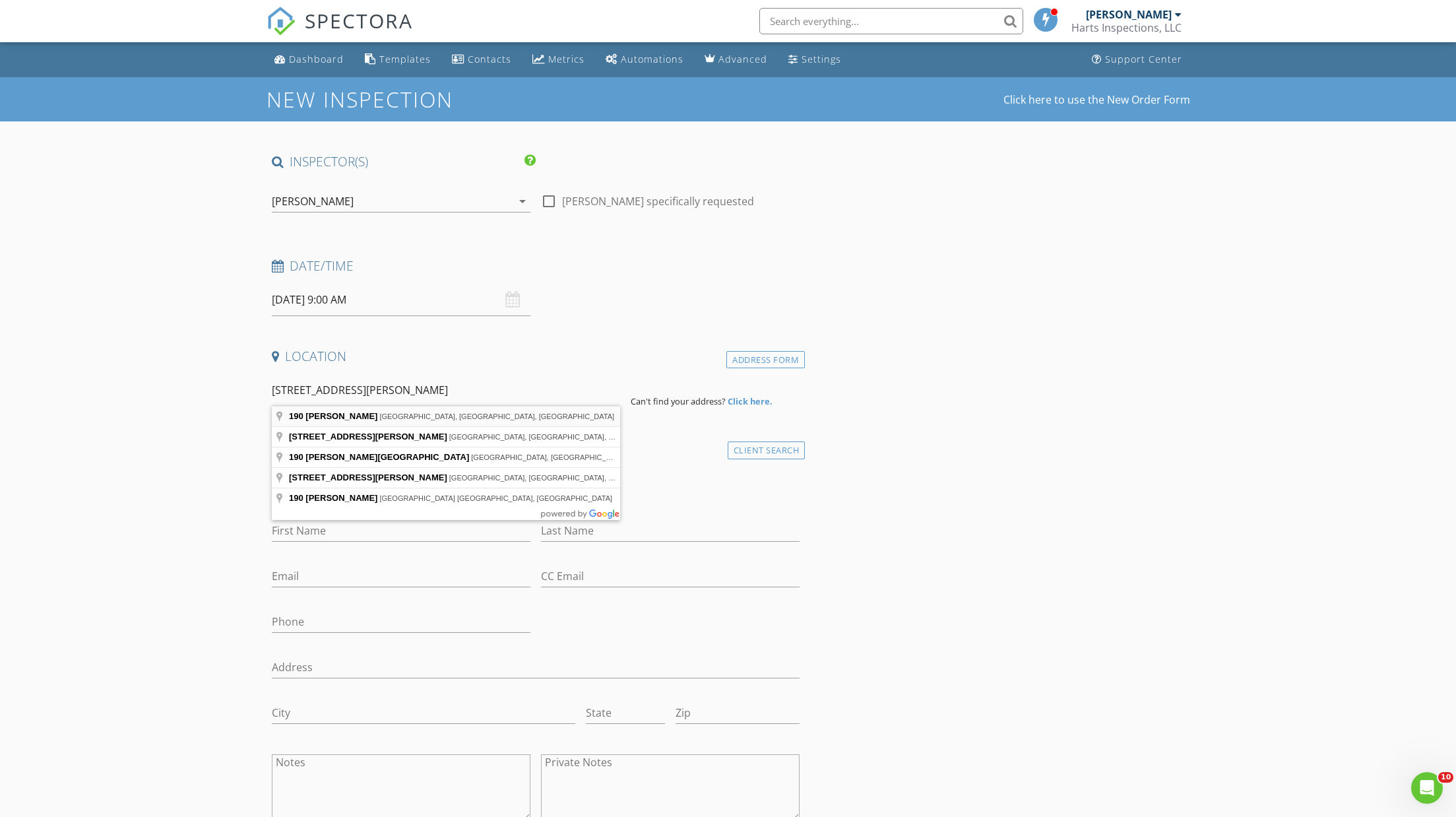
type input "190 Lyons Rd, Church Hill, TN, USA"
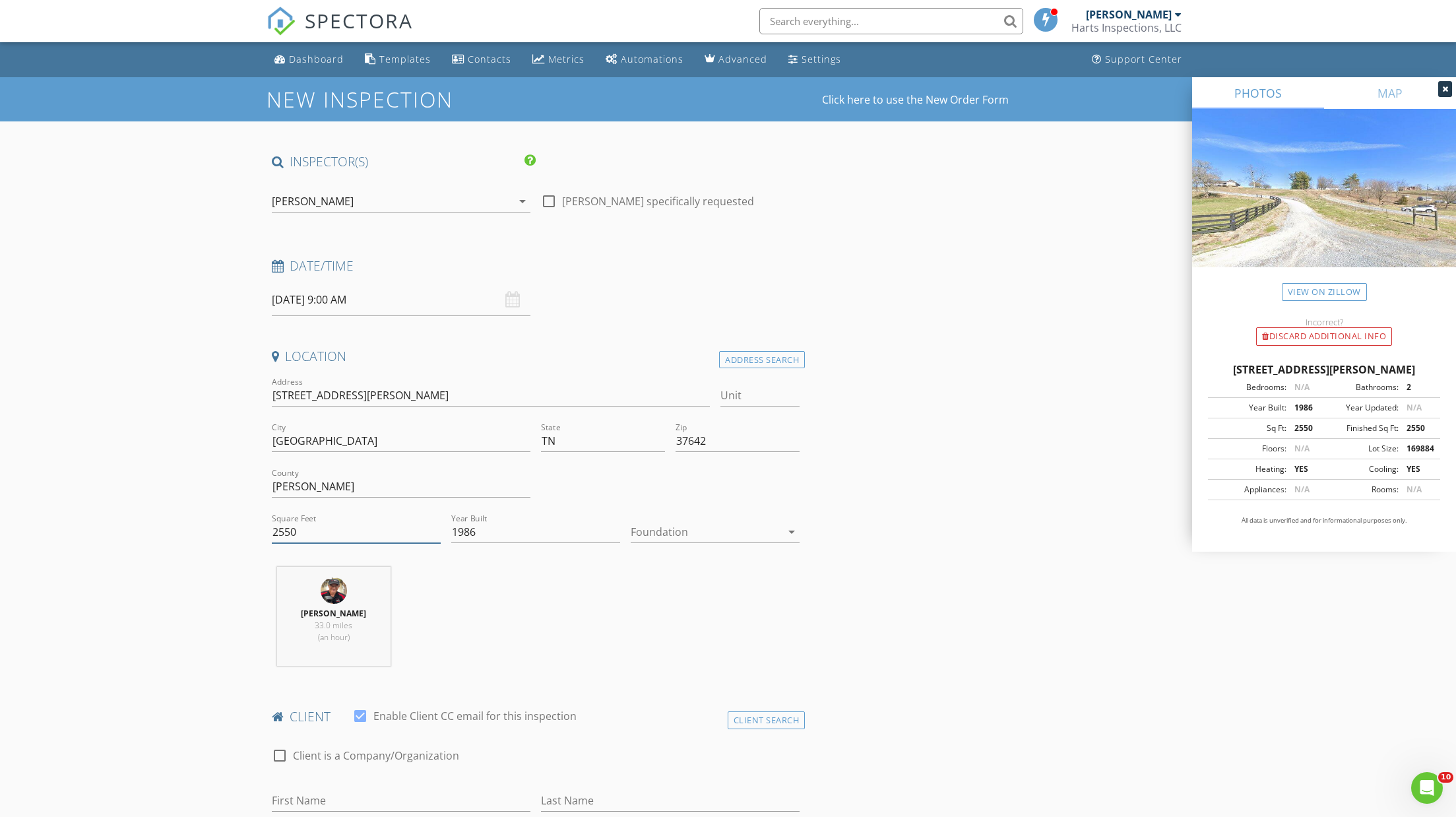
click at [305, 528] on input "2550" at bounding box center [356, 532] width 169 height 22
type input "2"
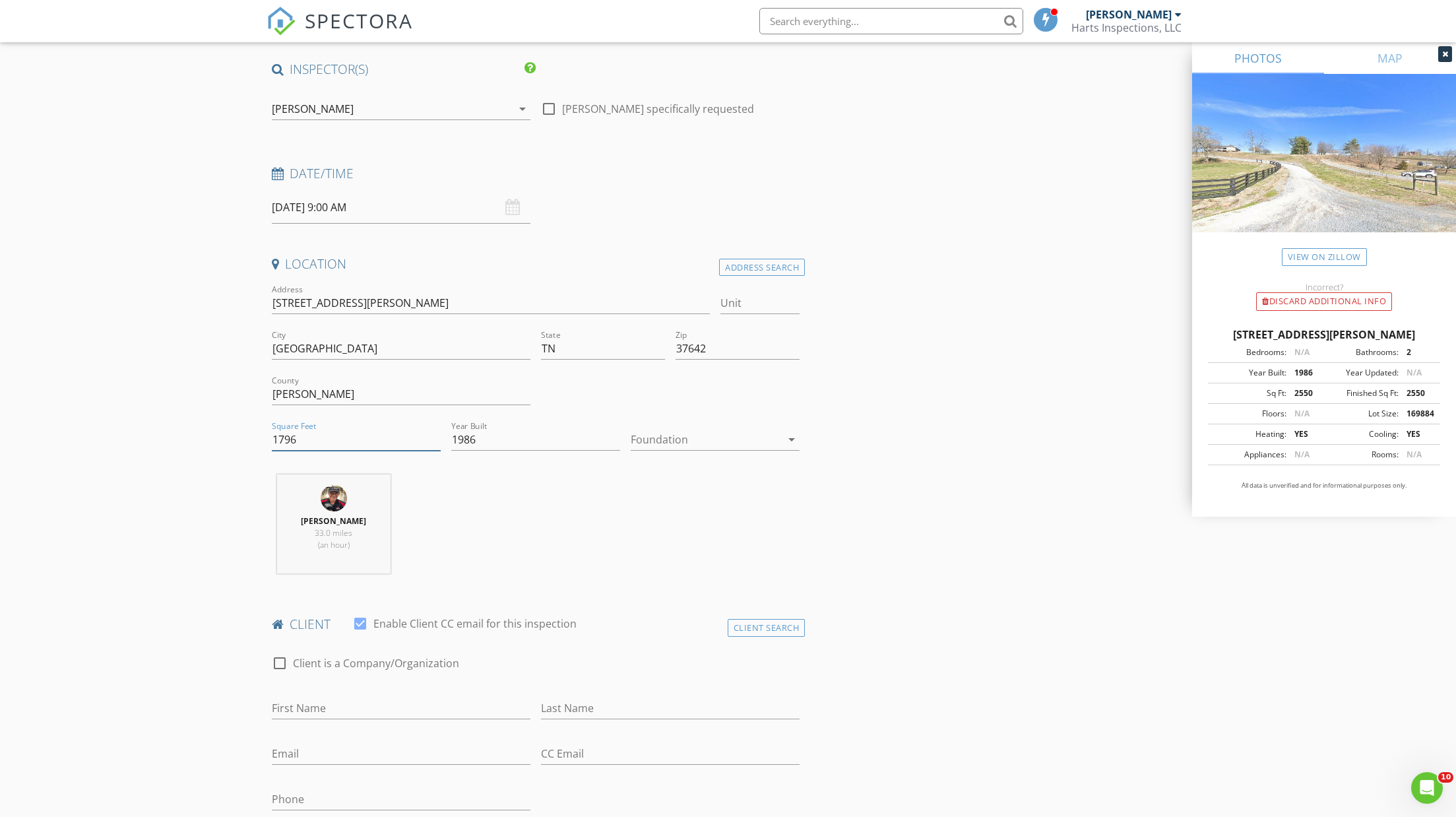
scroll to position [187, 0]
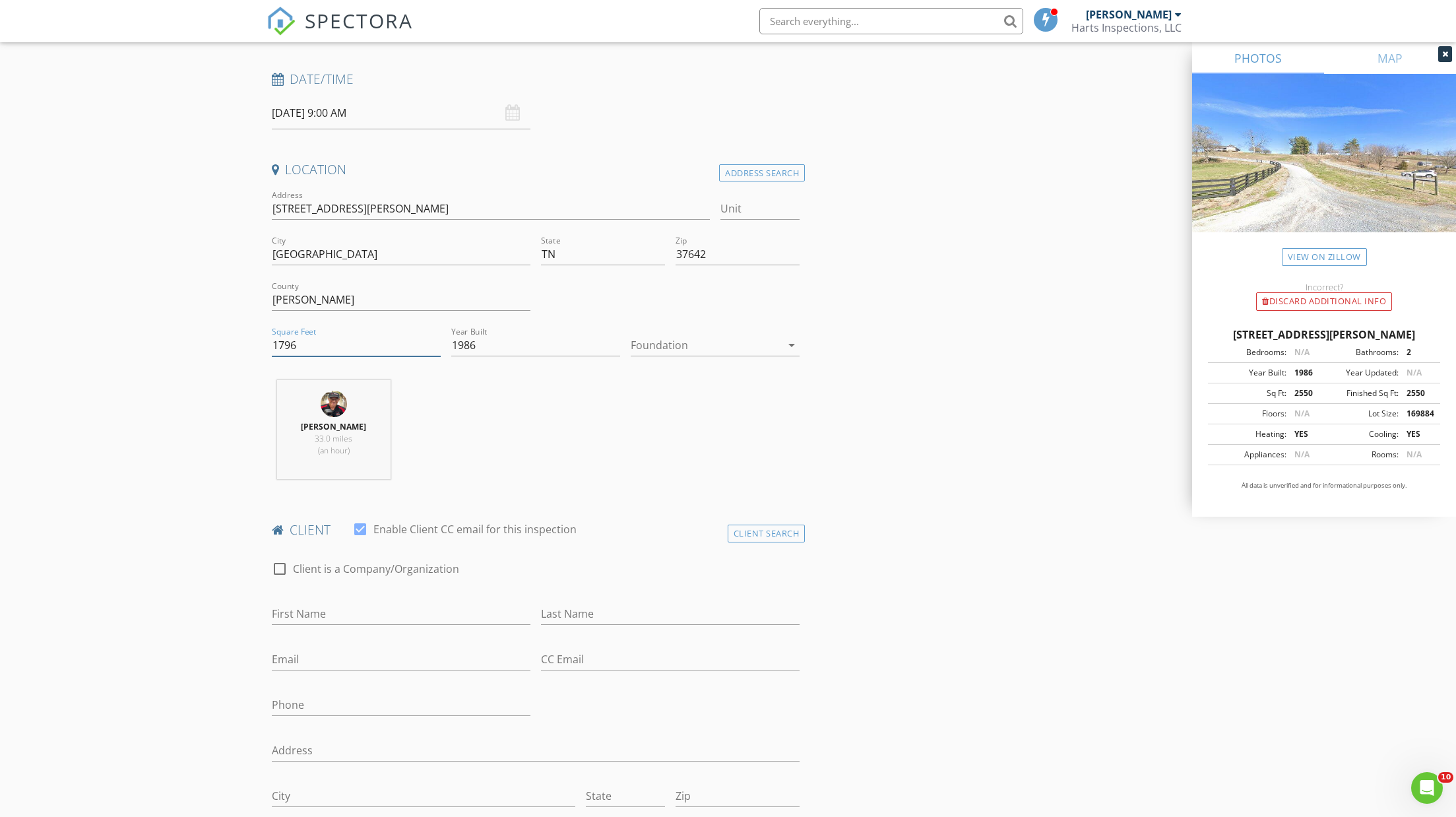
type input "1796"
type input "Ben"
type input "Johnson"
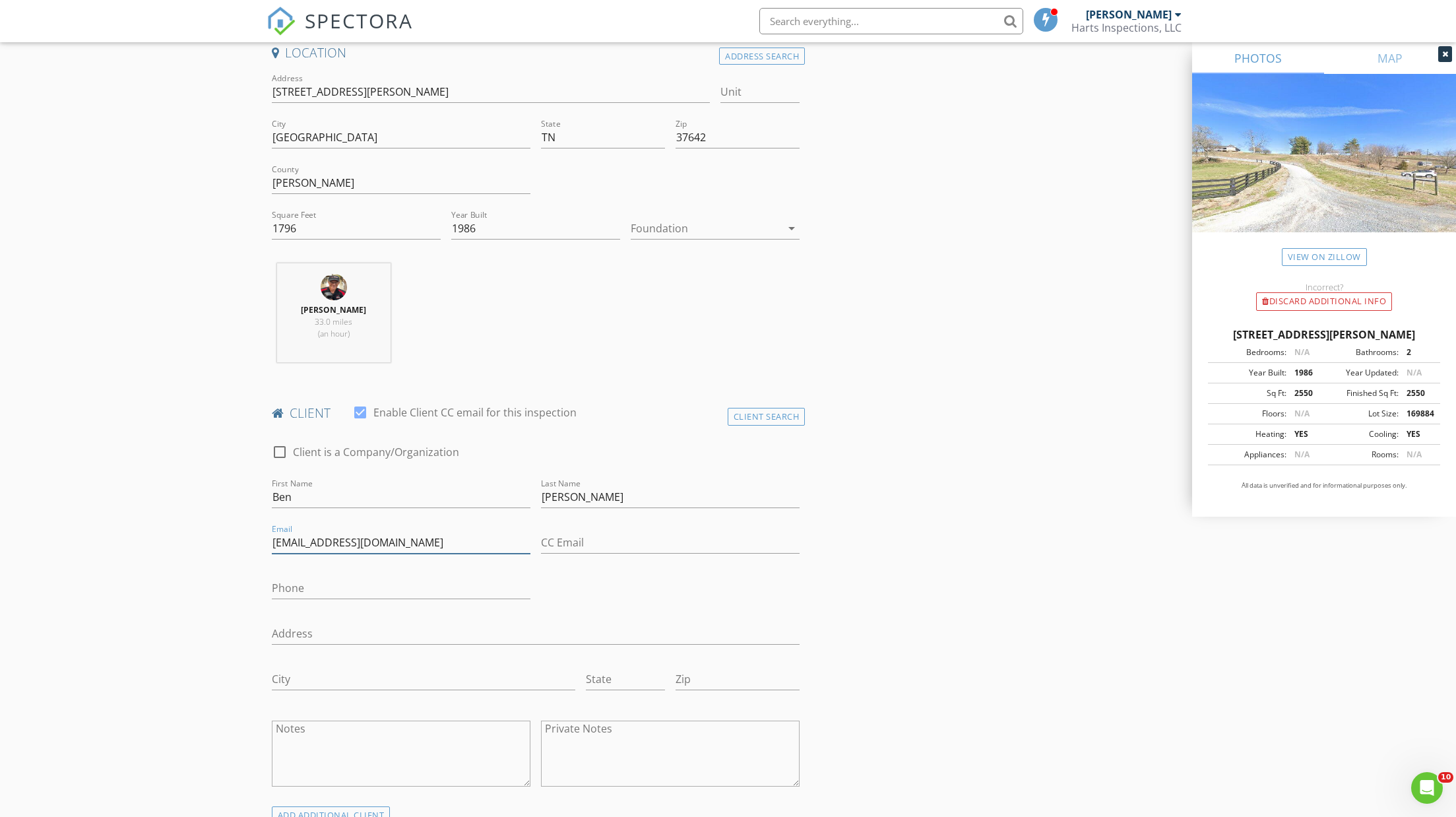
scroll to position [428, 0]
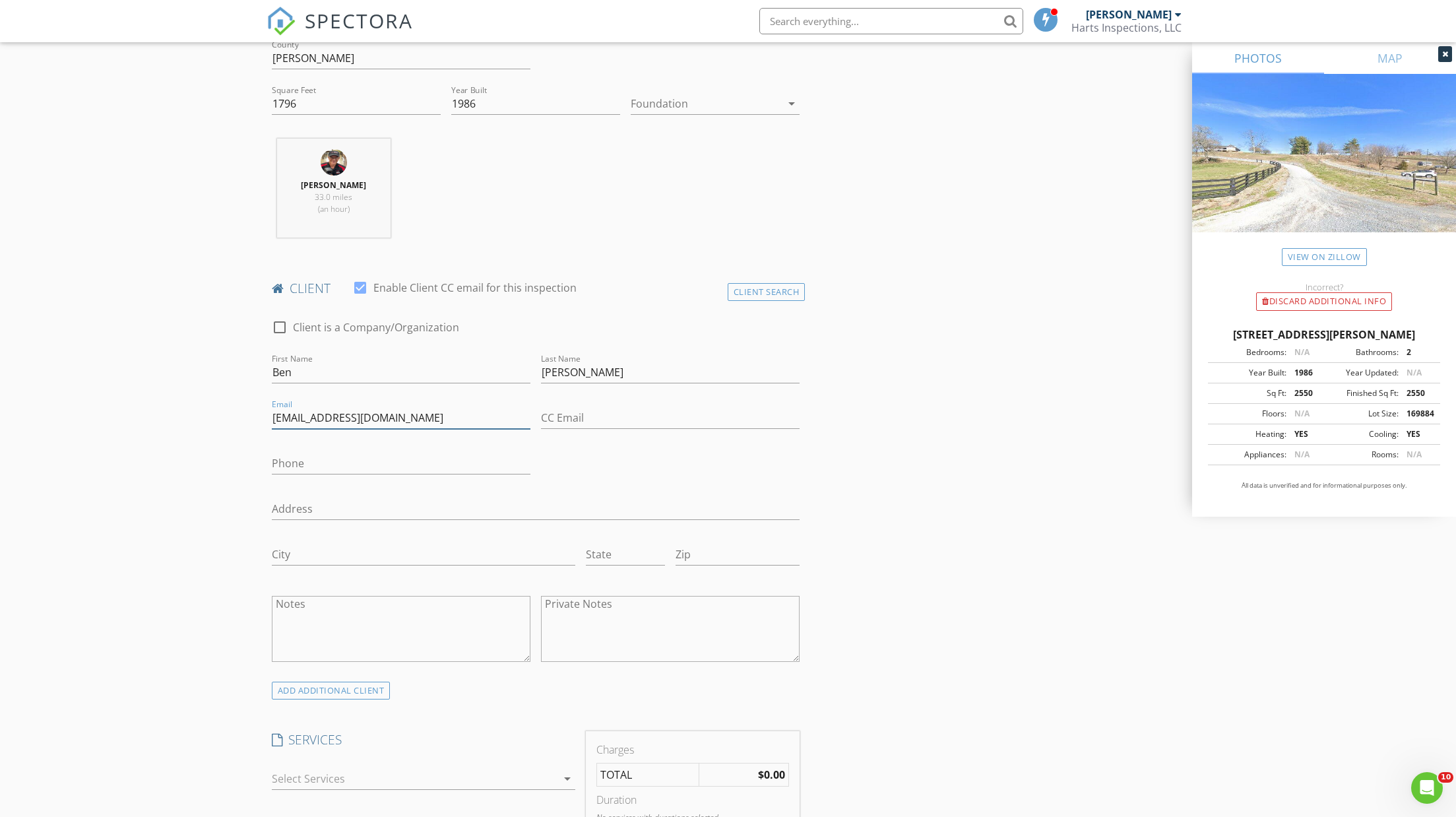
type input "[EMAIL_ADDRESS][DOMAIN_NAME]"
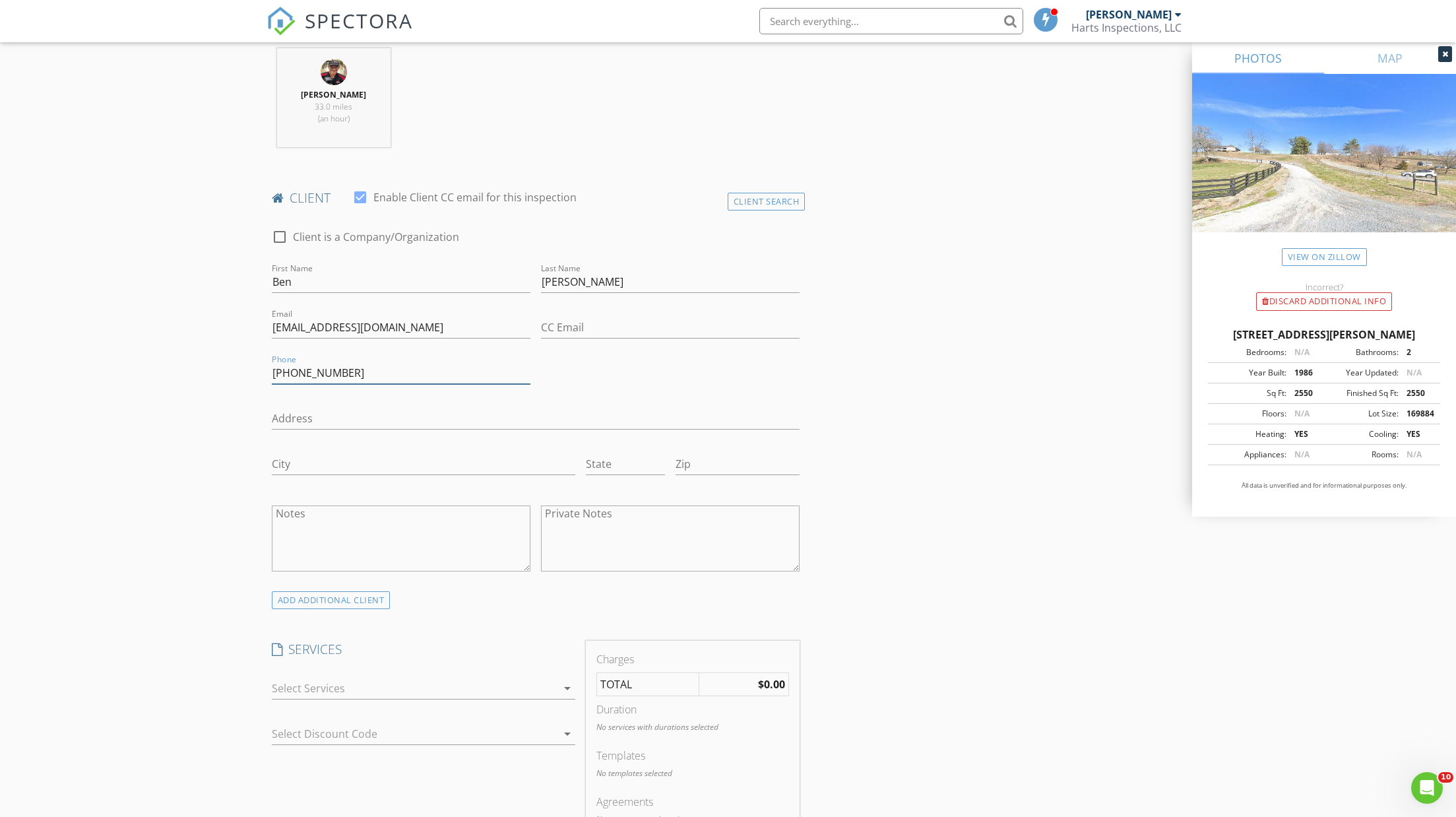
scroll to position [758, 0]
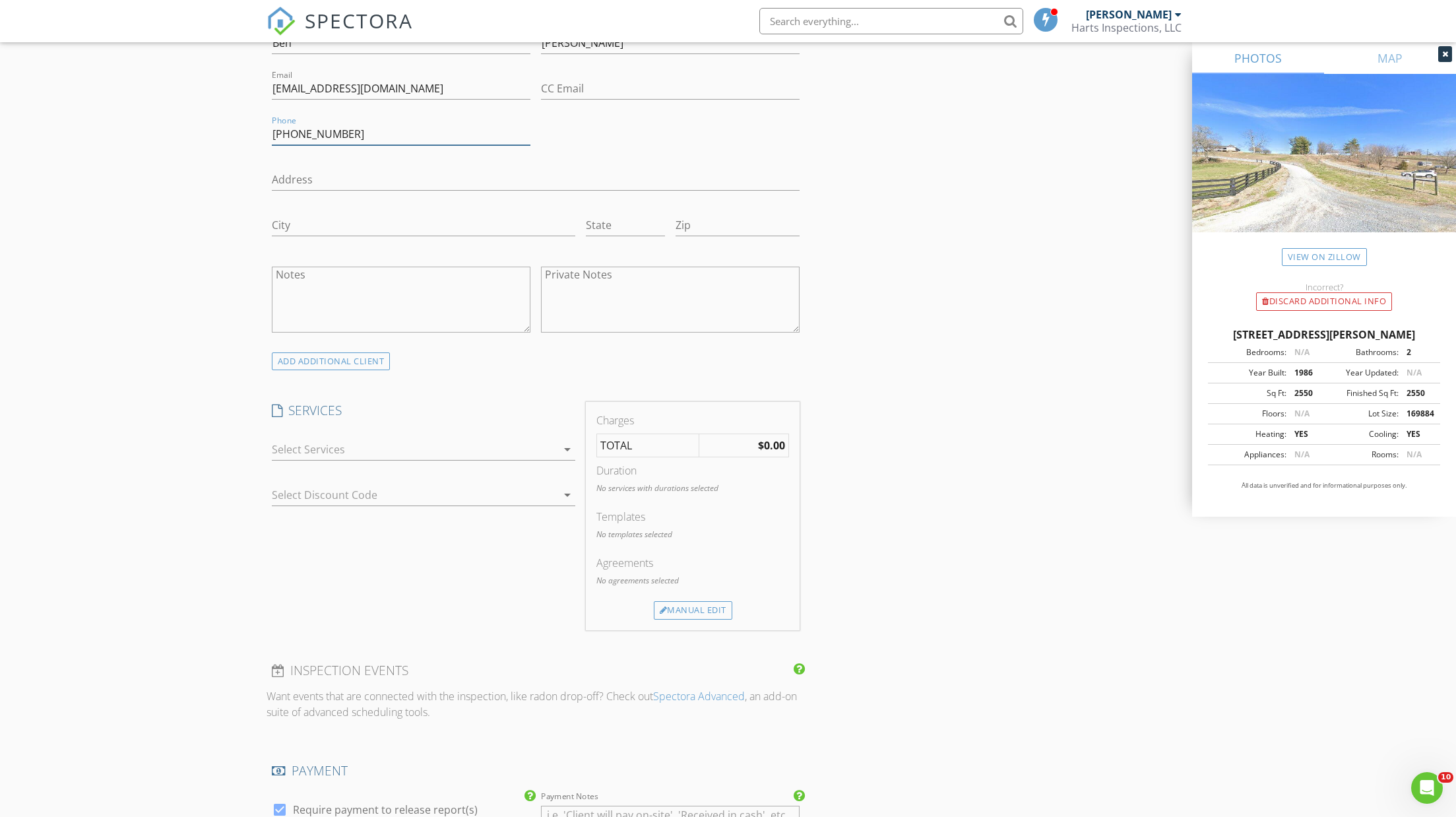
type input "[PHONE_NUMBER]"
click at [569, 443] on icon "arrow_drop_down" at bounding box center [567, 450] width 16 height 16
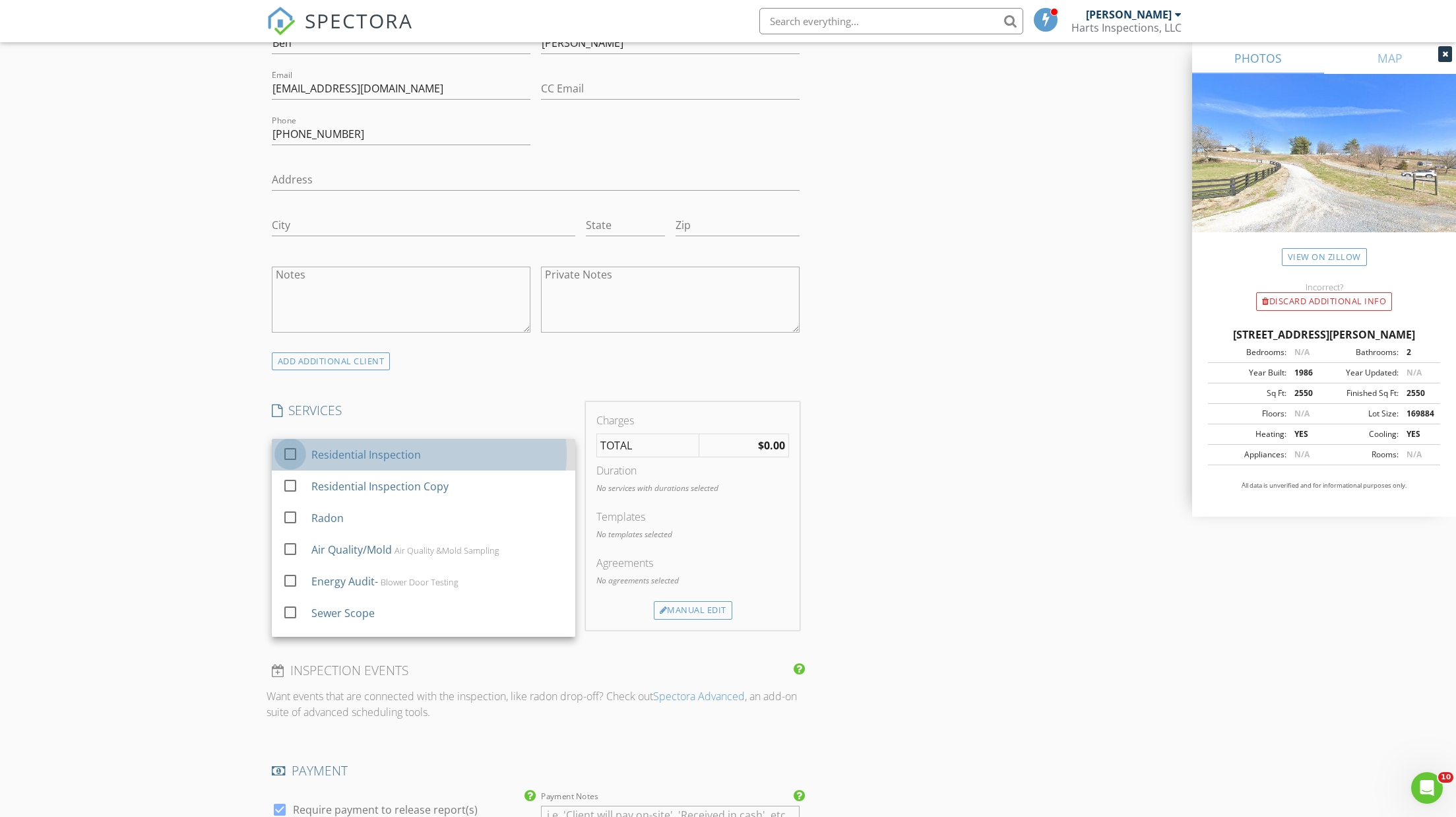
click at [289, 447] on div at bounding box center [290, 454] width 22 height 22
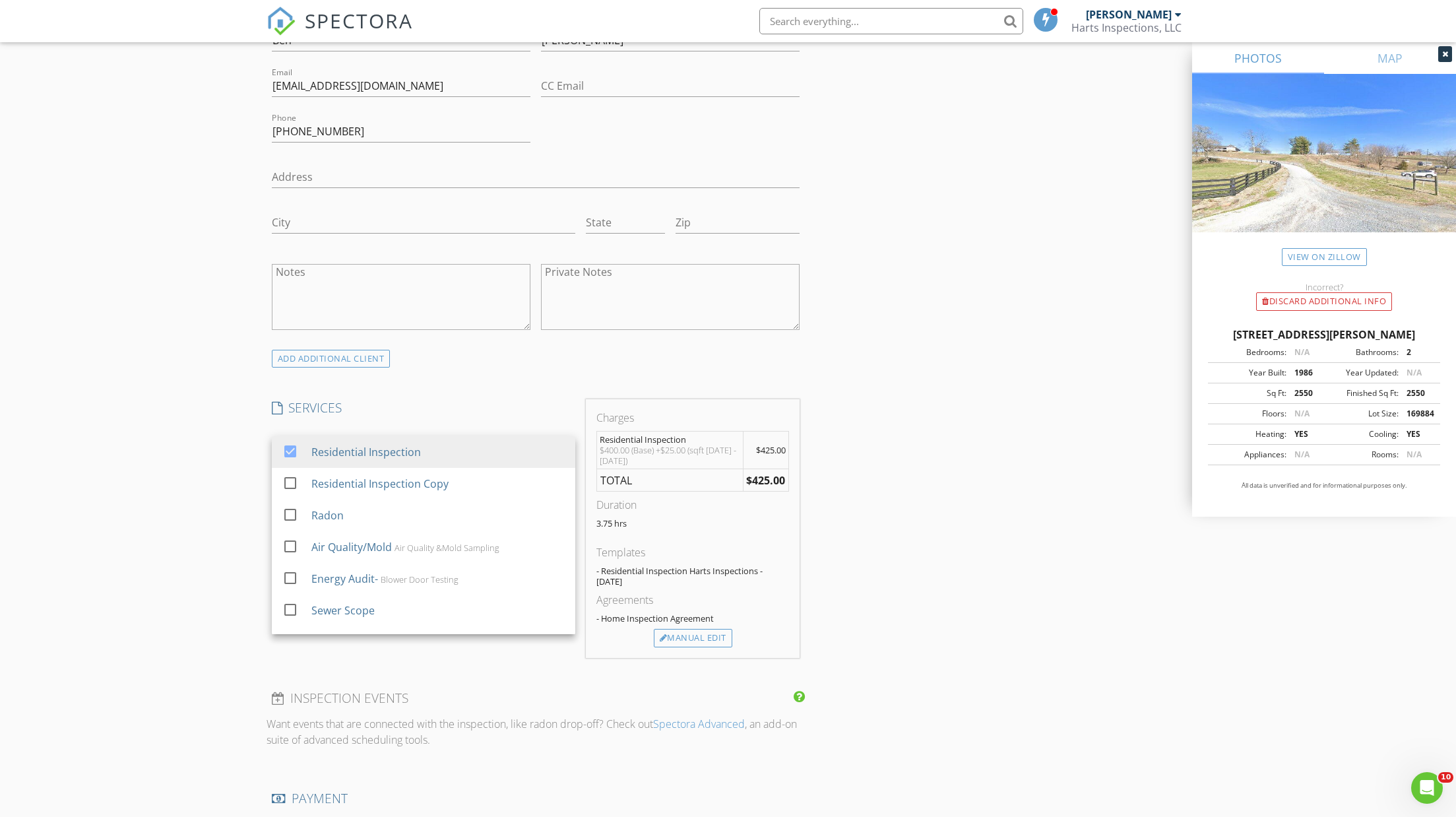
scroll to position [765, 0]
click at [692, 632] on div "Manual Edit" at bounding box center [693, 634] width 79 height 19
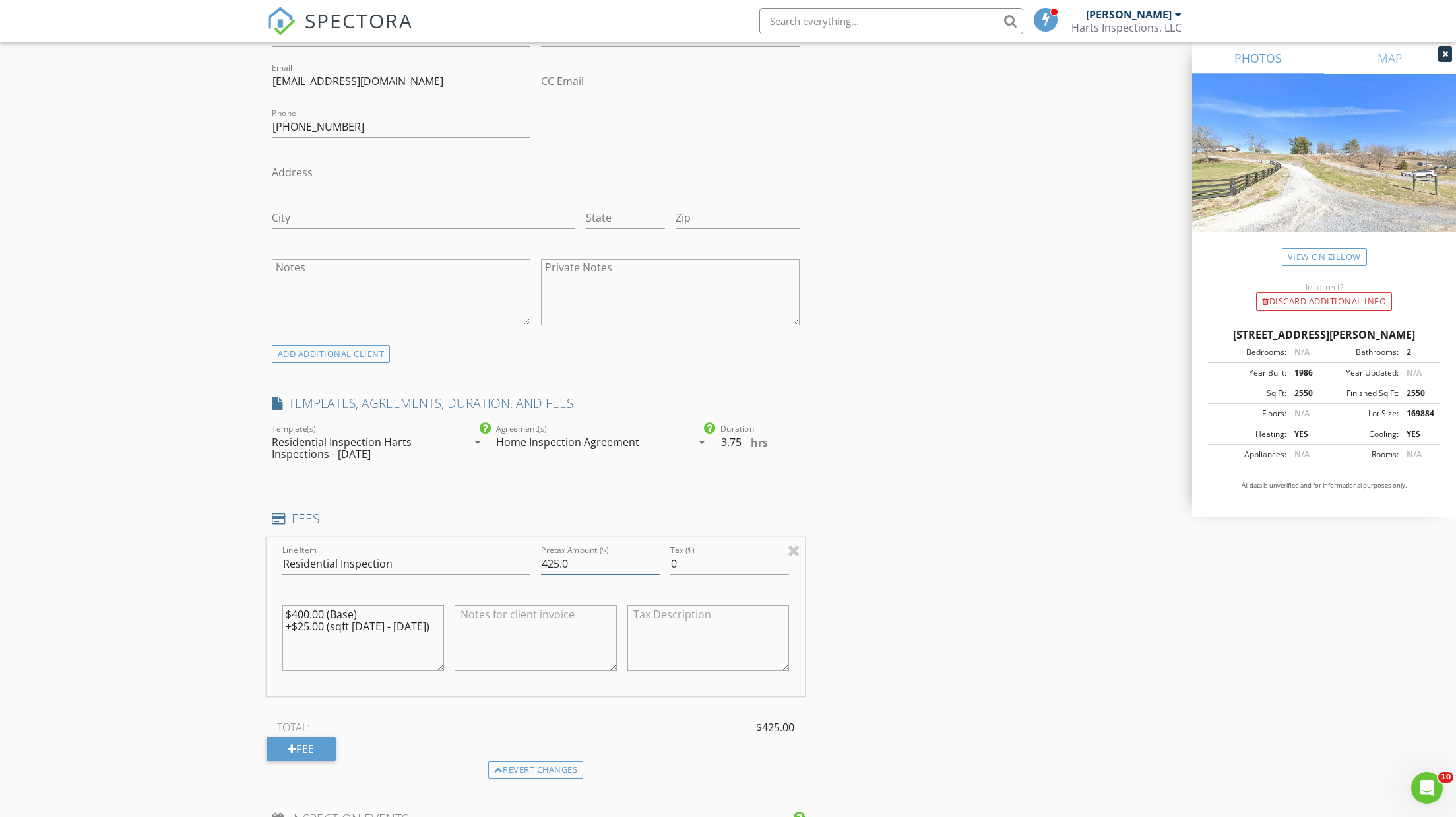
click at [558, 558] on input "425.0" at bounding box center [600, 564] width 119 height 22
type input "450.0"
click at [563, 560] on input "450.0" at bounding box center [600, 564] width 119 height 22
click at [570, 558] on input "450.0" at bounding box center [600, 564] width 119 height 22
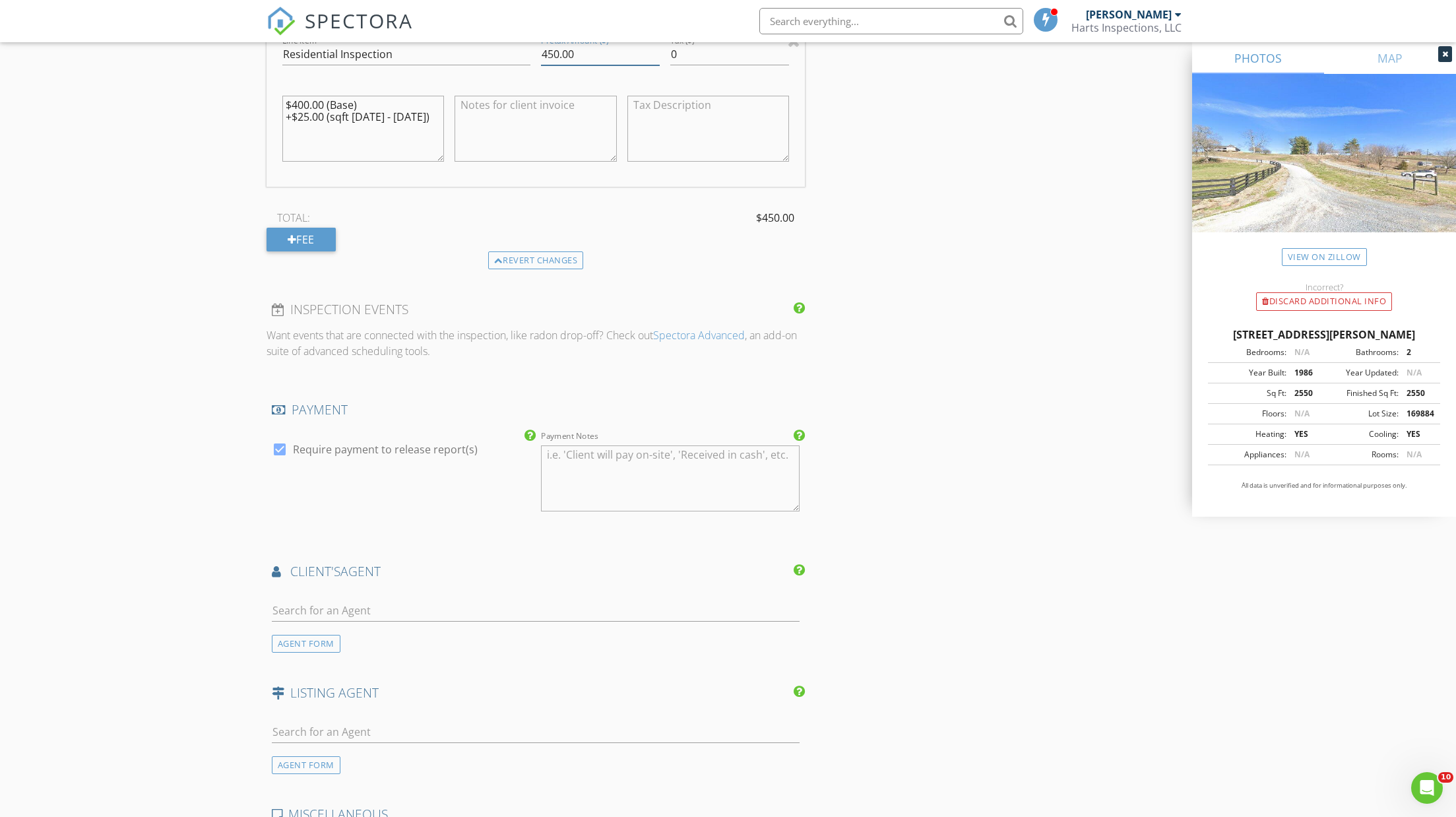
scroll to position [1277, 0]
type input "450.00"
click at [310, 599] on input "text" at bounding box center [536, 608] width 528 height 22
click at [330, 602] on input "[PERSON_NAME]" at bounding box center [536, 608] width 528 height 22
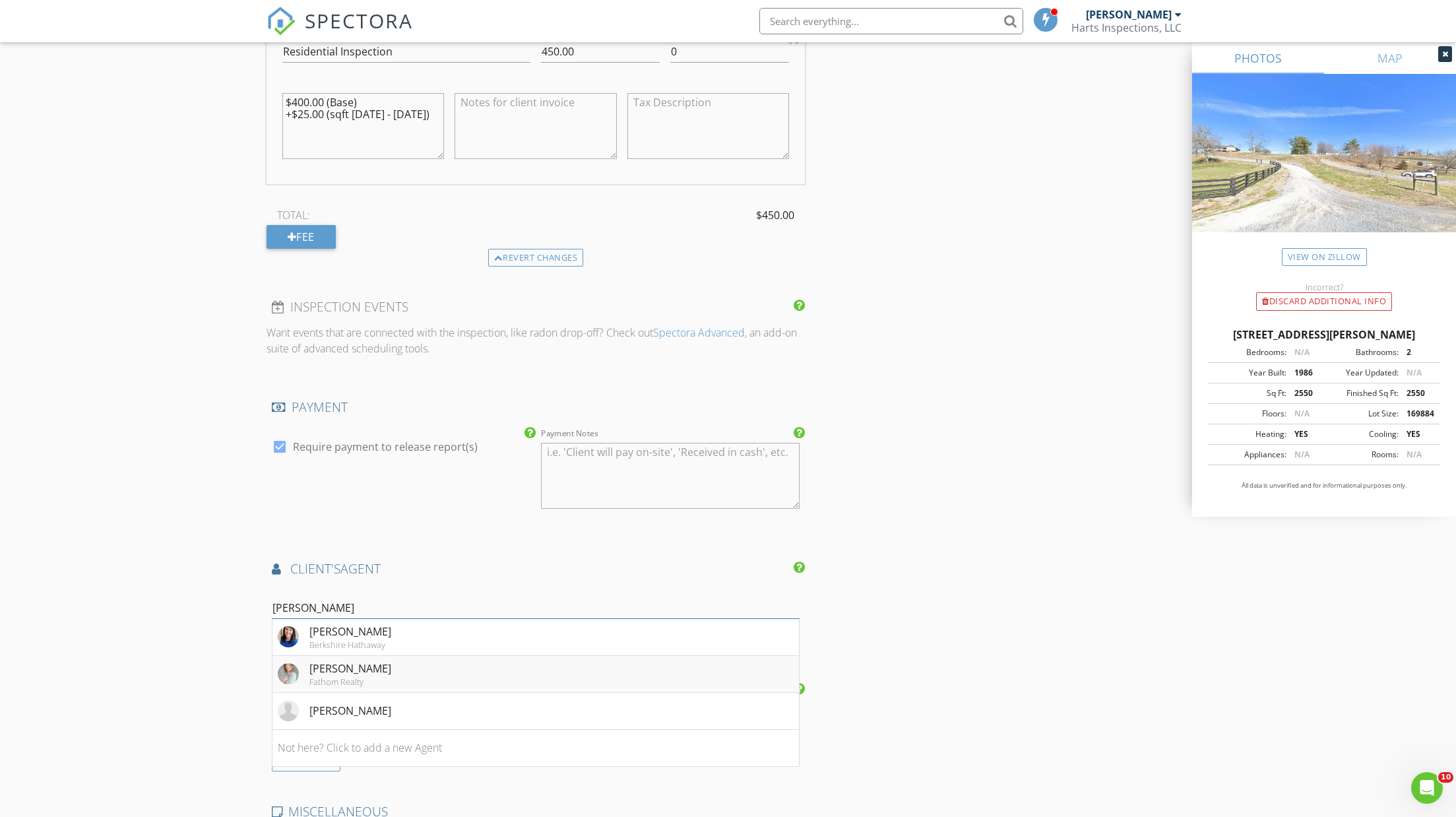
scroll to position [1302, 0]
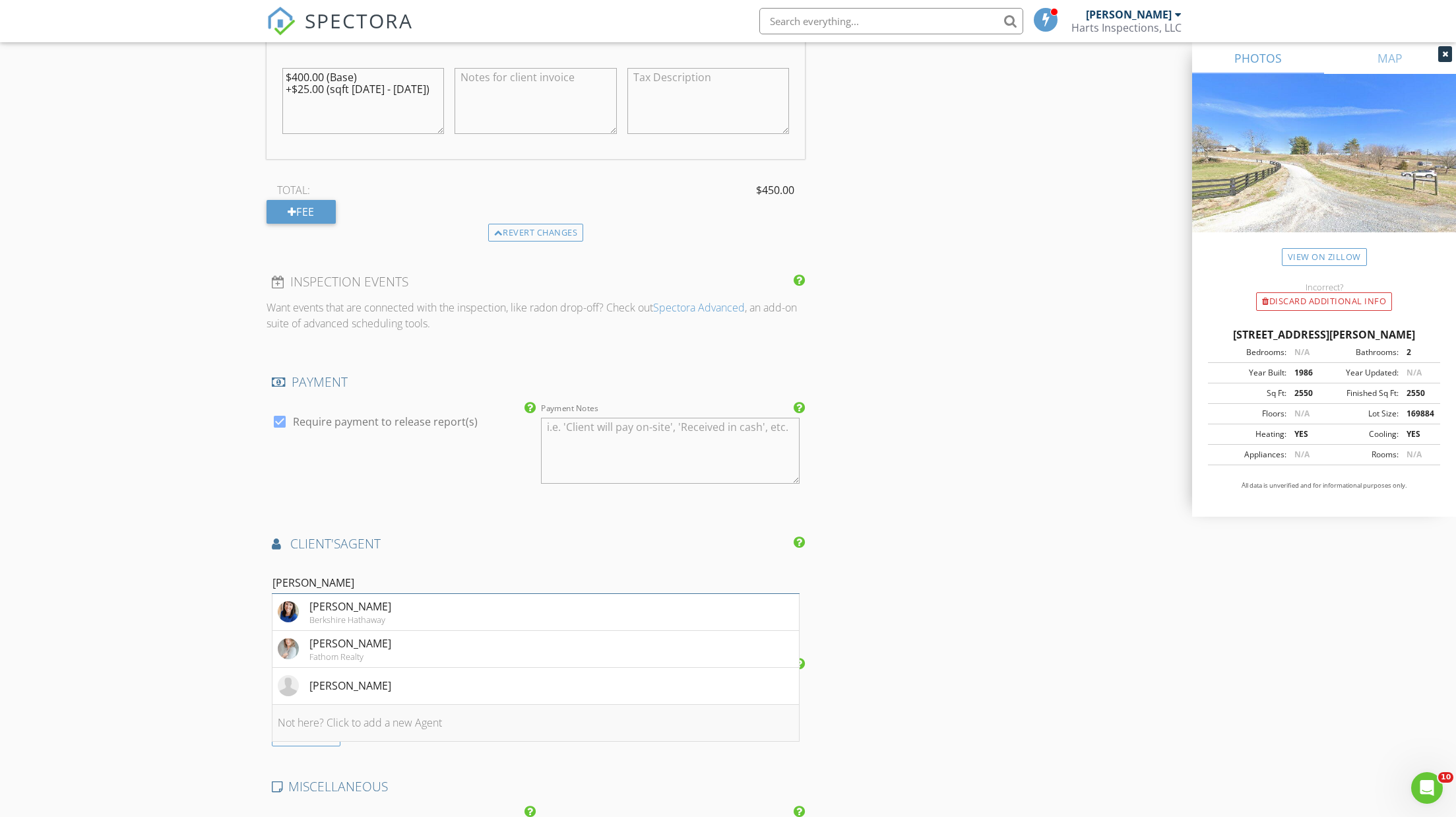
type input "[PERSON_NAME]"
click at [343, 720] on li "Not here? Click to add a new Agent" at bounding box center [536, 723] width 527 height 37
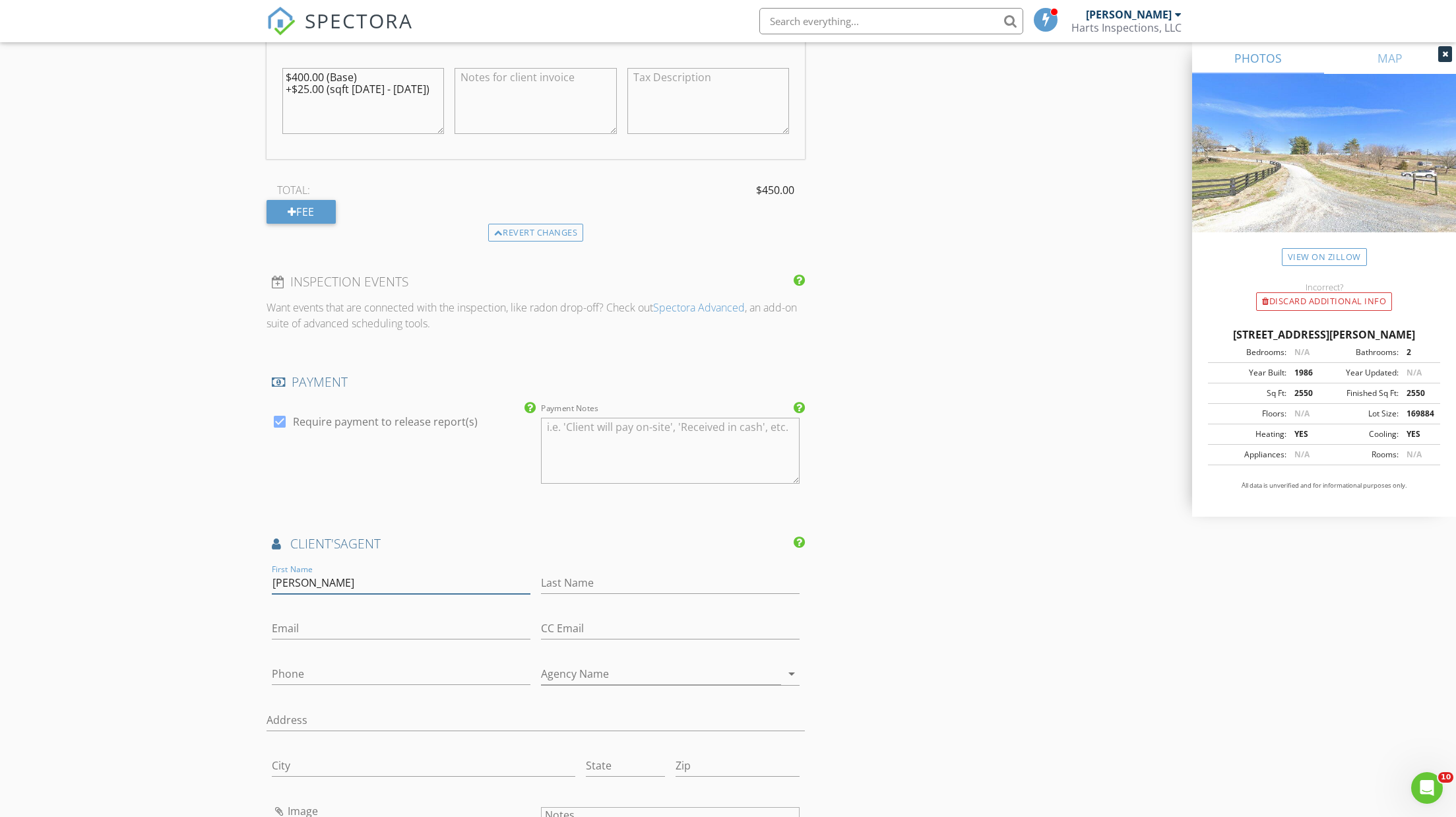
type input "[PERSON_NAME]"
click at [364, 622] on input "kelly@kellywestreator.com" at bounding box center [401, 629] width 258 height 22
click at [434, 618] on input "[PERSON_NAME][EMAIL_ADDRESS][DOMAIN_NAME]" at bounding box center [401, 629] width 258 height 22
type input "[PERSON_NAME][EMAIL_ADDRESS][DOMAIN_NAME]"
click at [328, 576] on input "[PERSON_NAME]" at bounding box center [401, 583] width 258 height 22
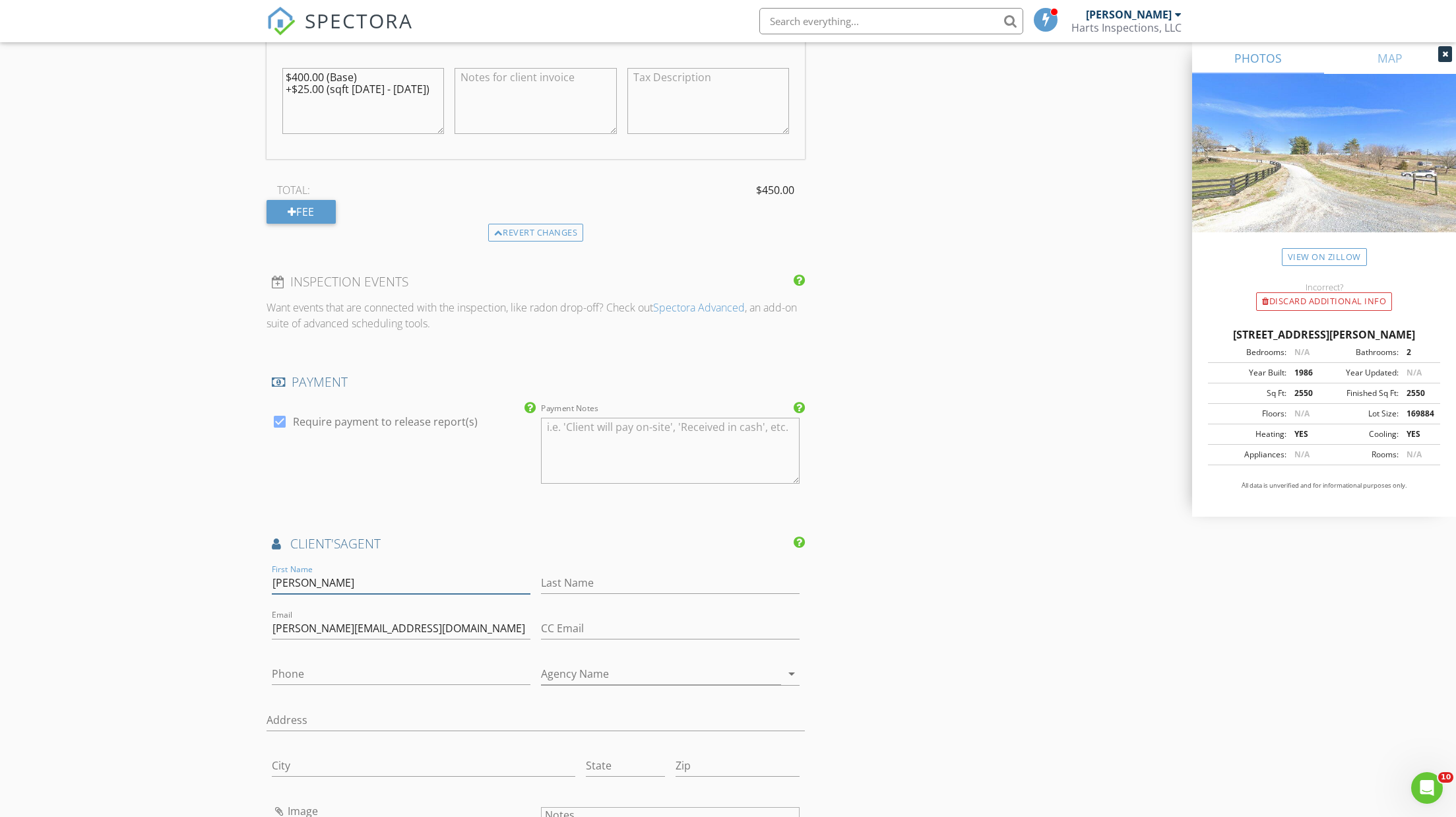
type input "[PERSON_NAME]"
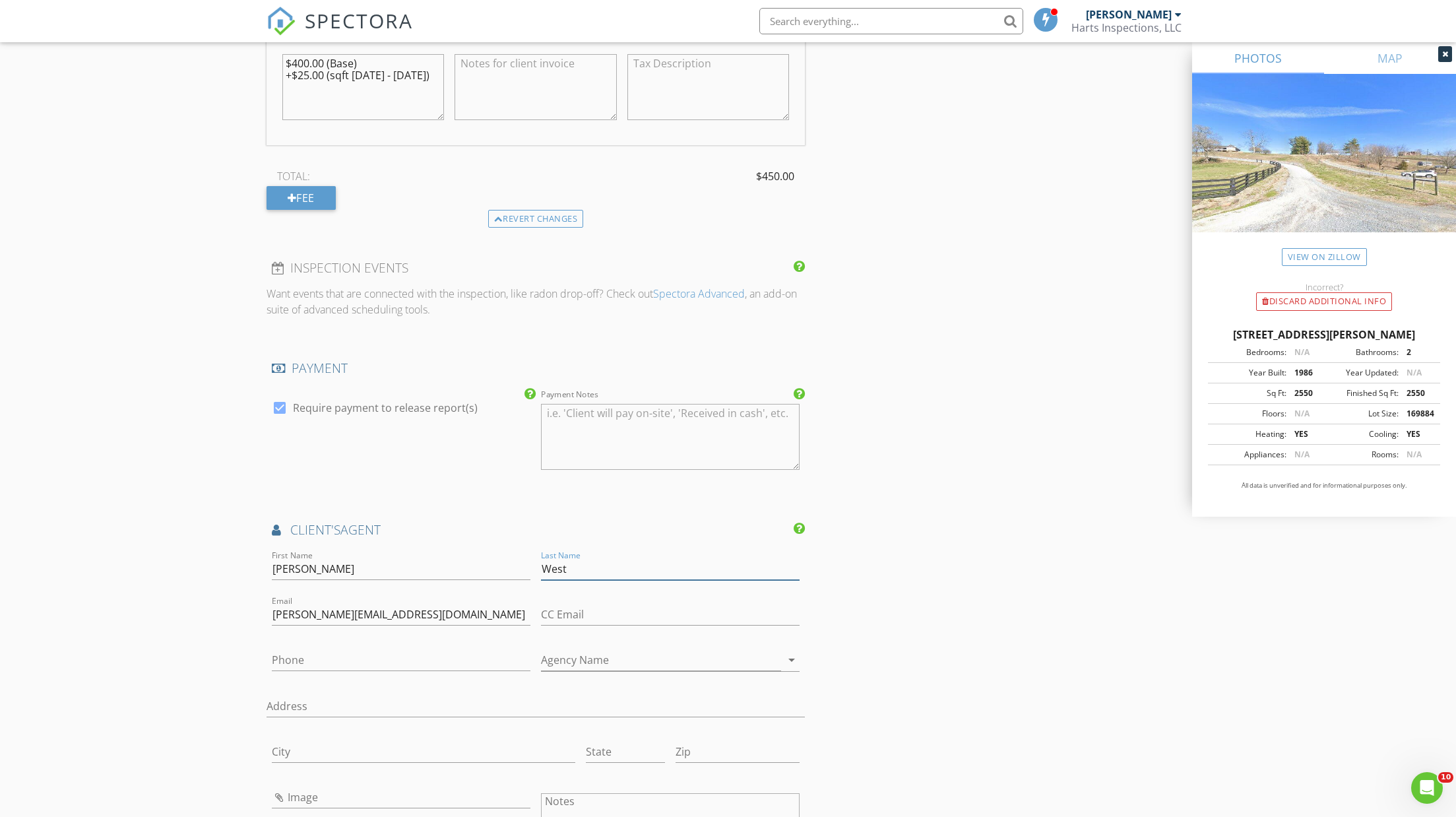
type input "West"
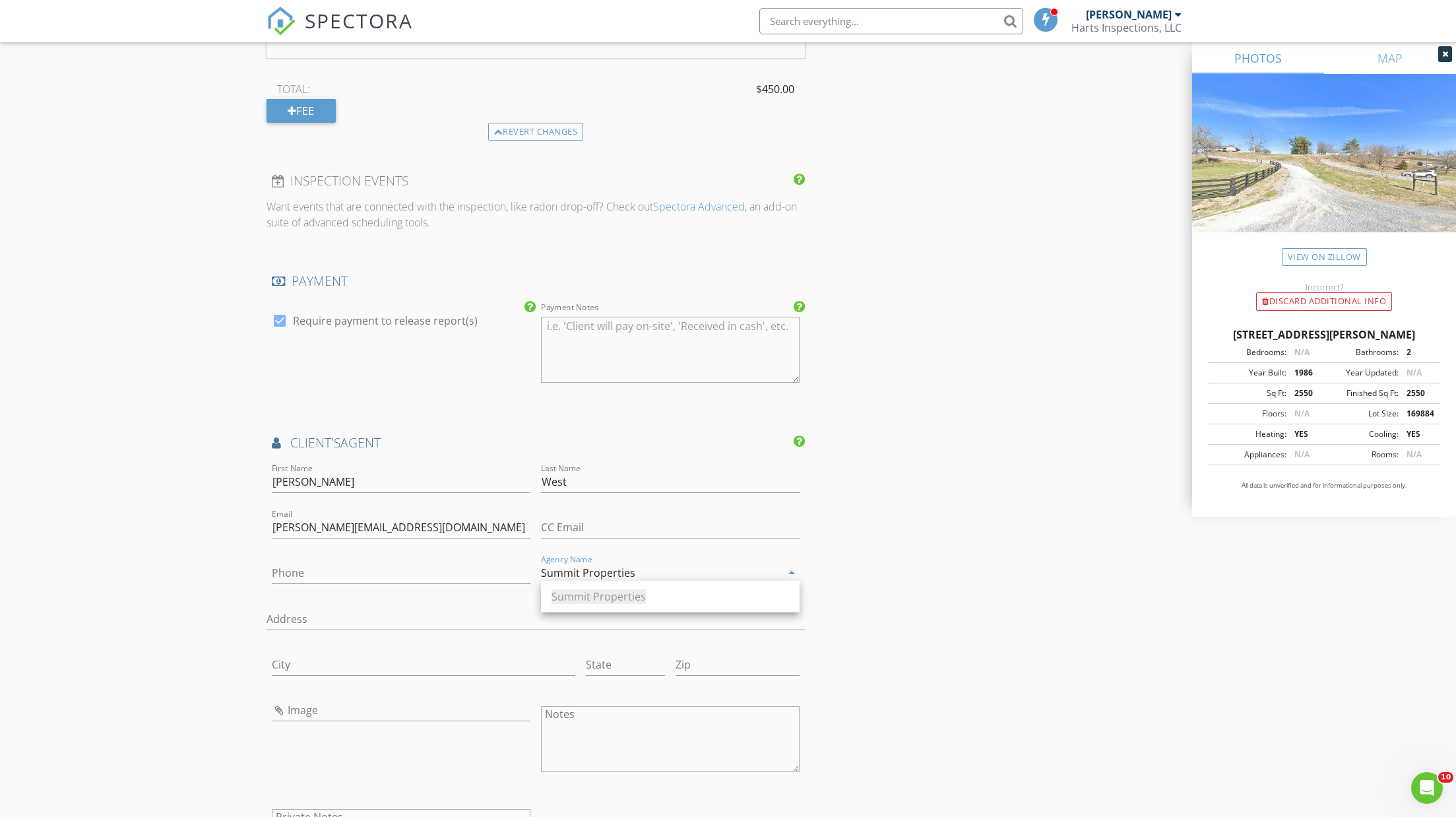
type input "Summit Properties"
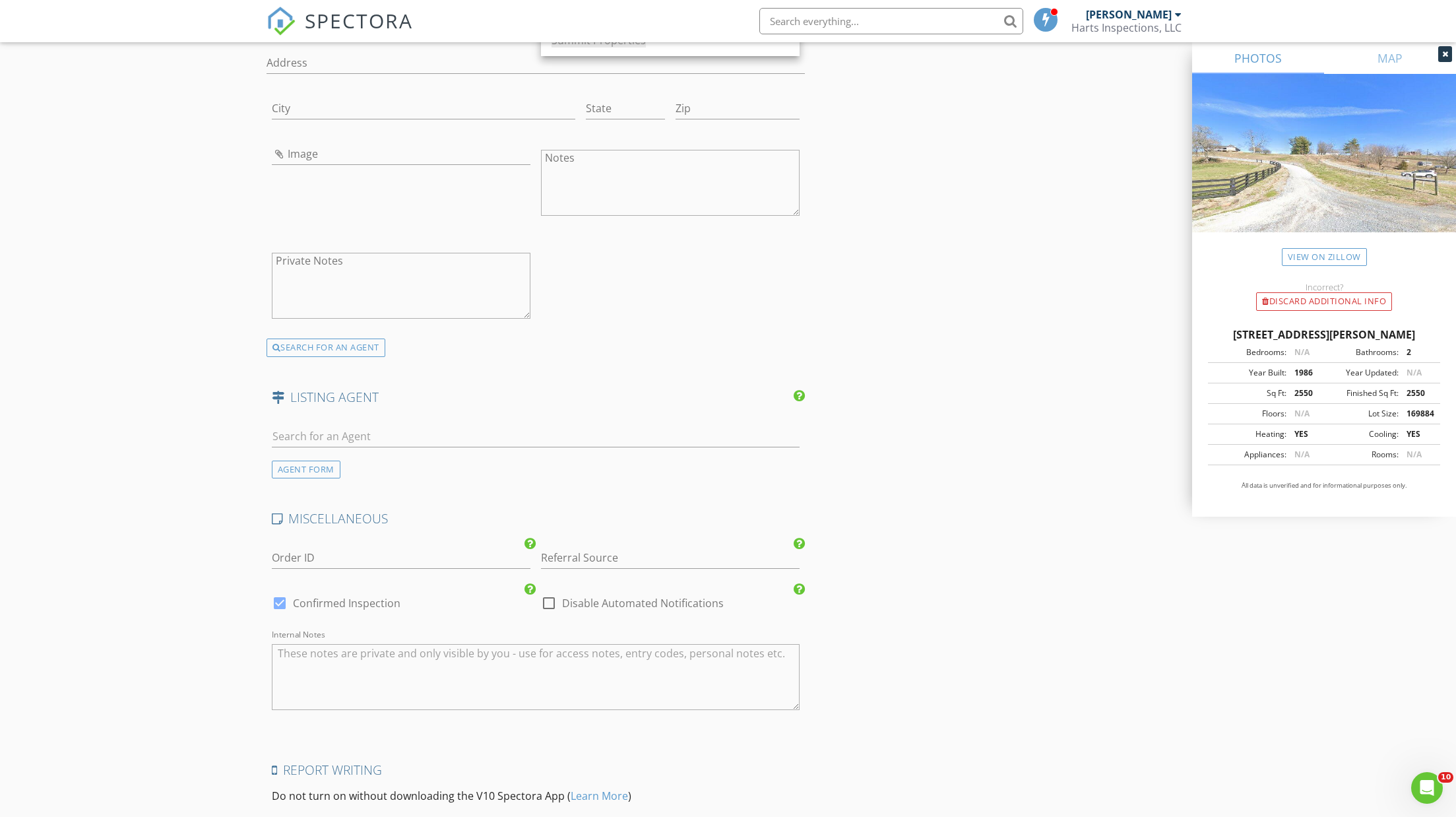
scroll to position [1975, 0]
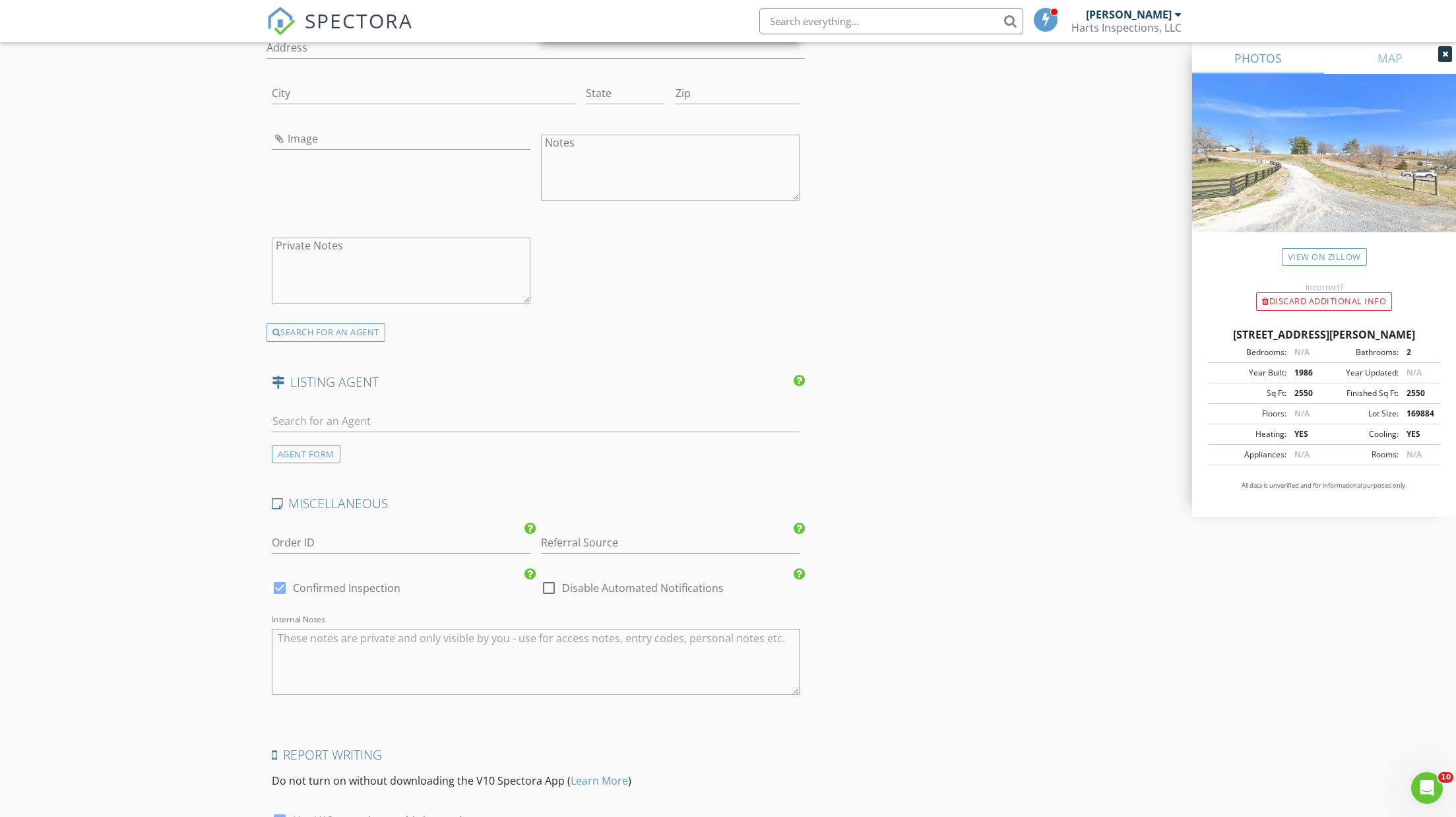
type input "423-612-0084"
click at [279, 577] on div at bounding box center [279, 587] width 22 height 22
checkbox input "false"
checkbox input "true"
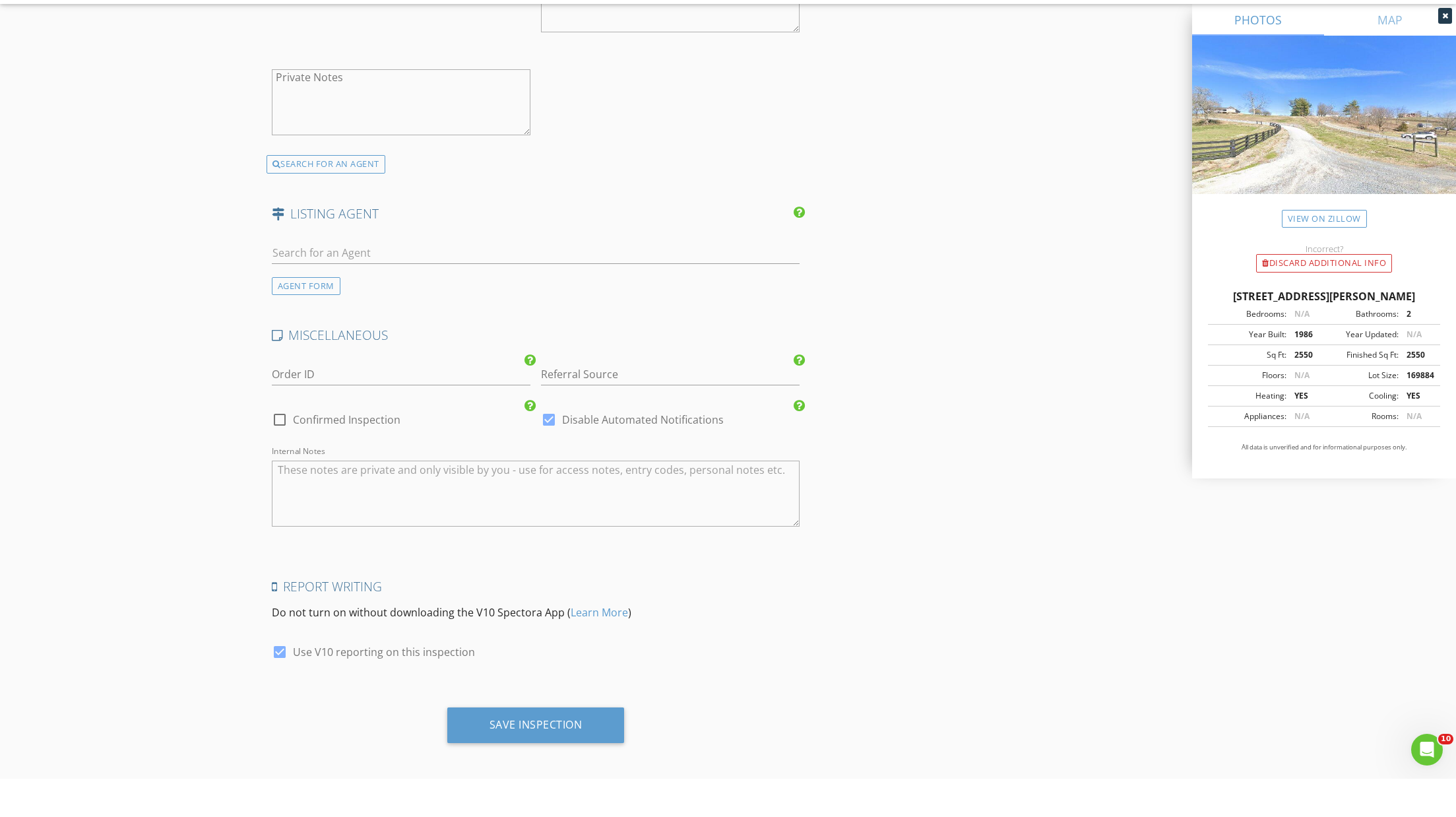
scroll to position [2105, 0]
click at [511, 756] on div "Save Inspection" at bounding box center [535, 763] width 93 height 13
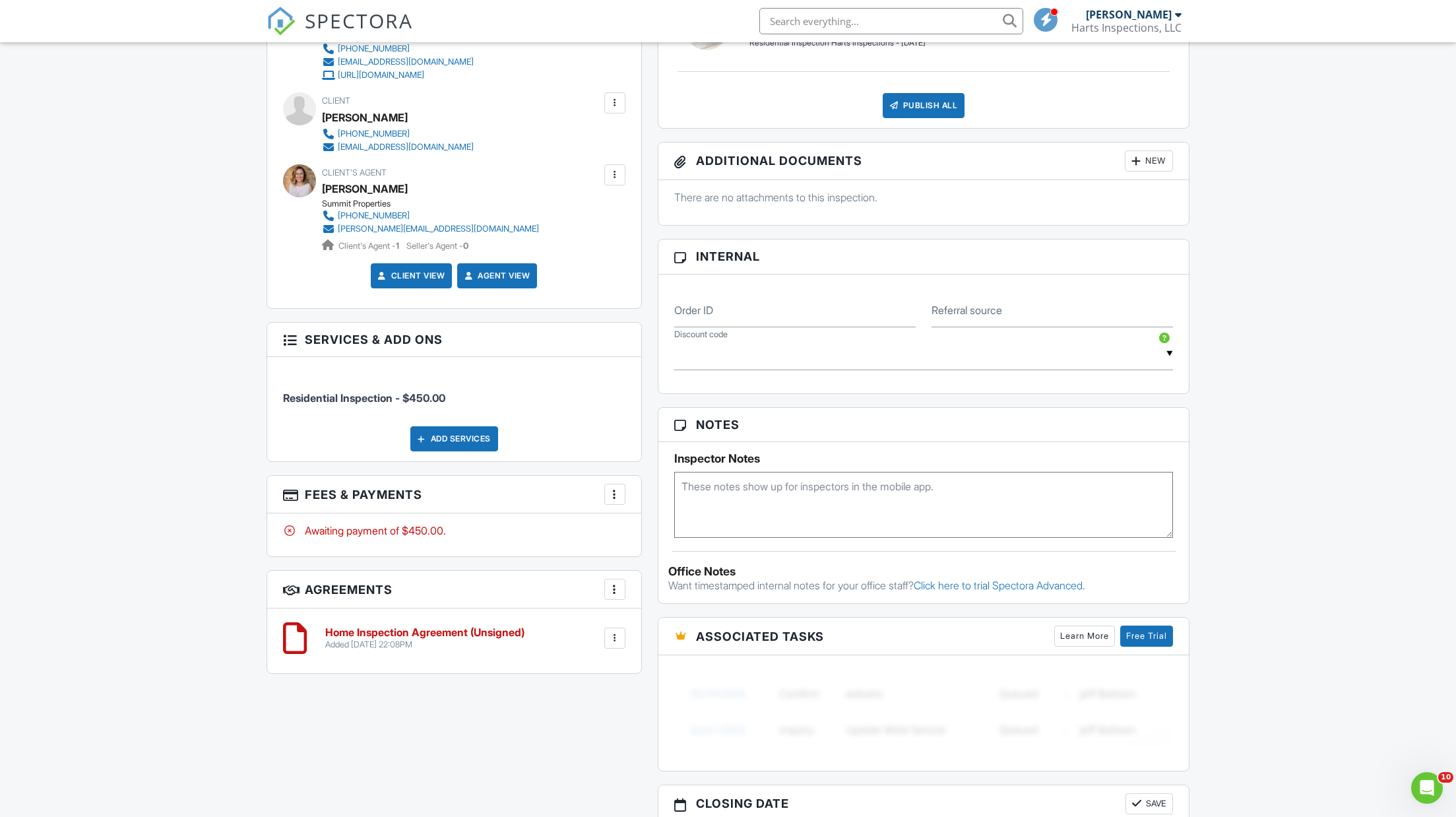
scroll to position [592, 0]
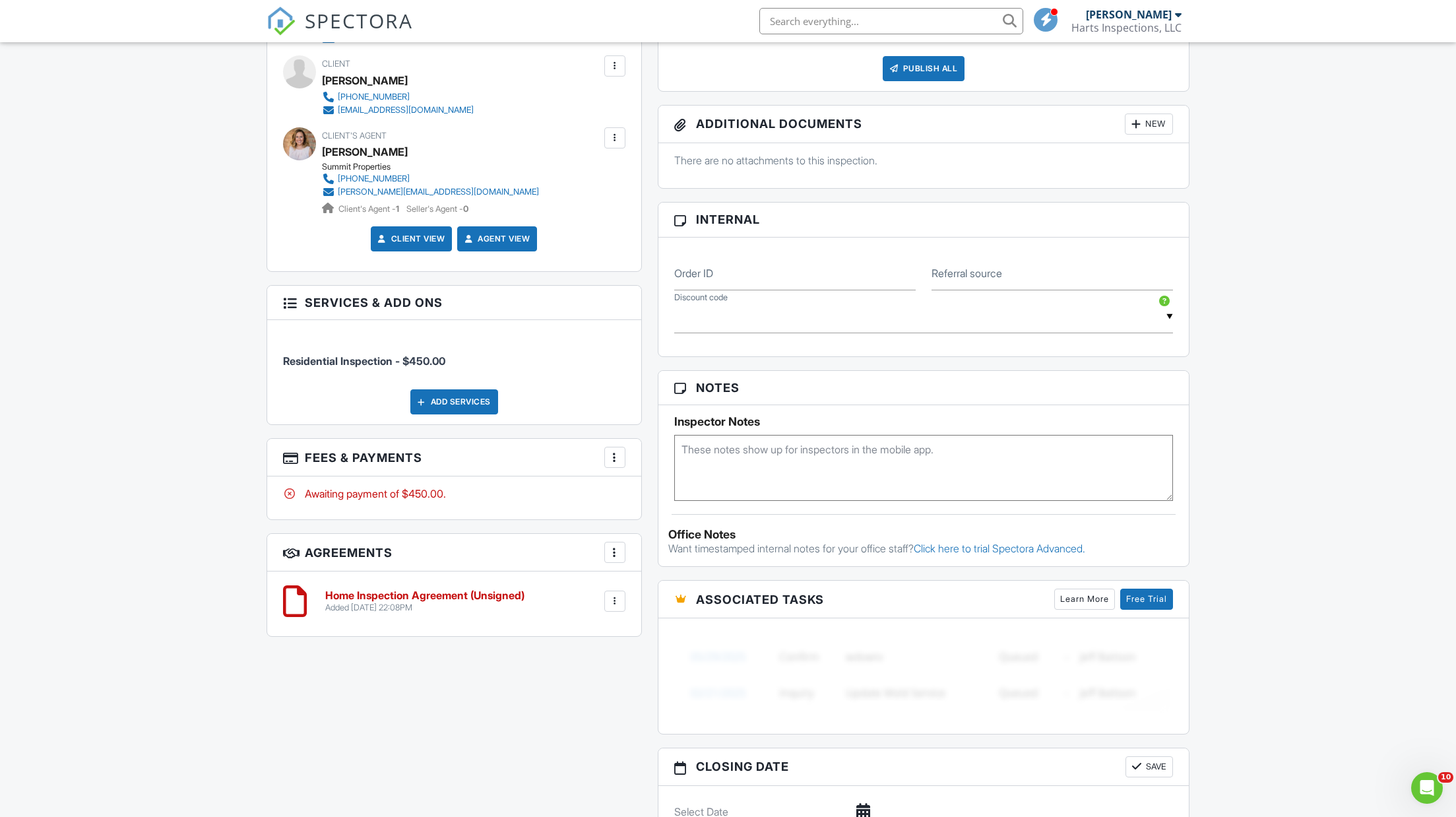
click at [577, 445] on h3 "Fees & Payments More Edit Fees & Payments Add Services View Invoice Paid In Full" at bounding box center [454, 458] width 374 height 38
click at [613, 453] on div at bounding box center [615, 458] width 13 height 13
click at [653, 527] on li "Add Services" at bounding box center [681, 530] width 138 height 33
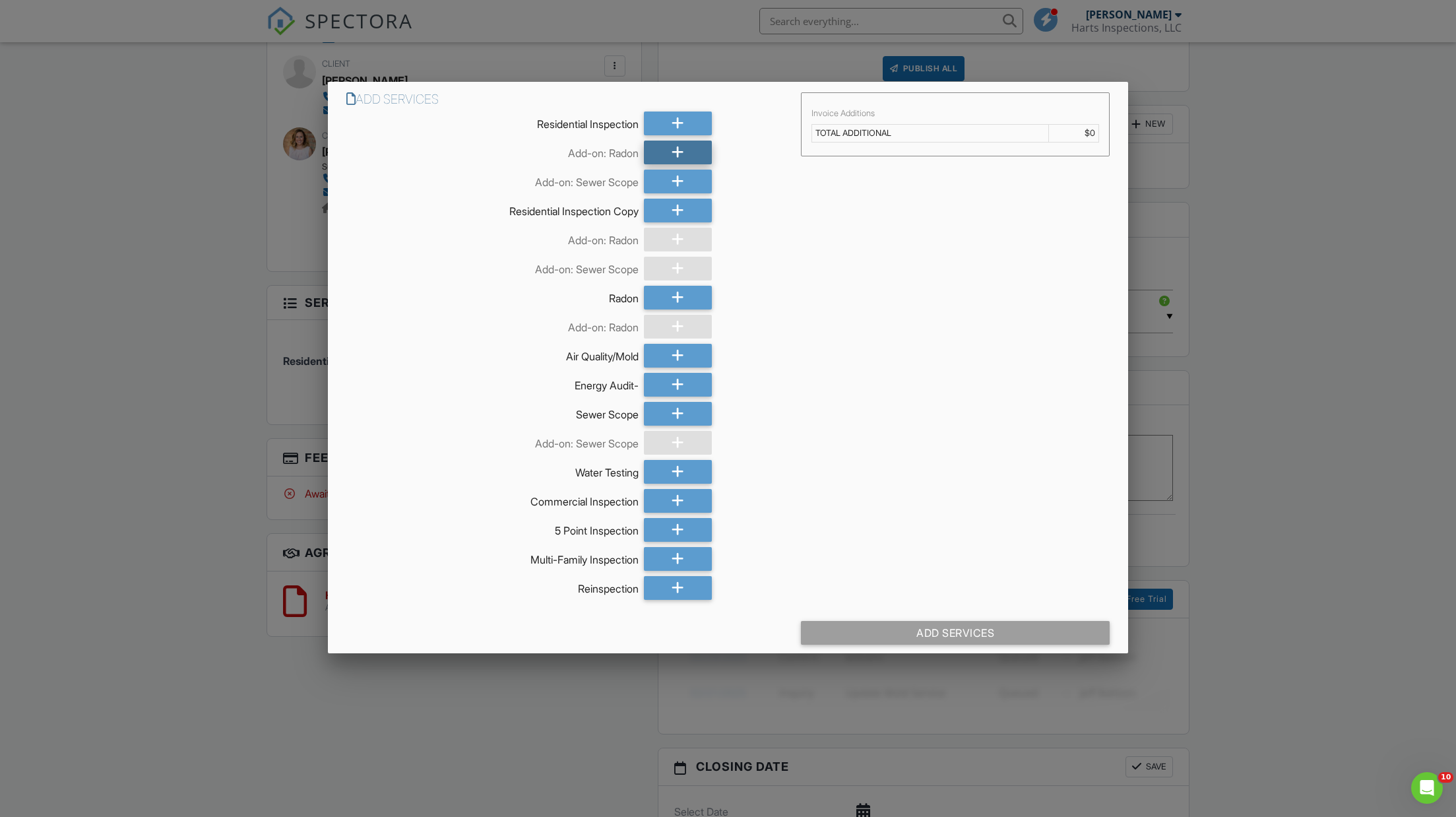
click at [672, 149] on icon at bounding box center [677, 152] width 12 height 24
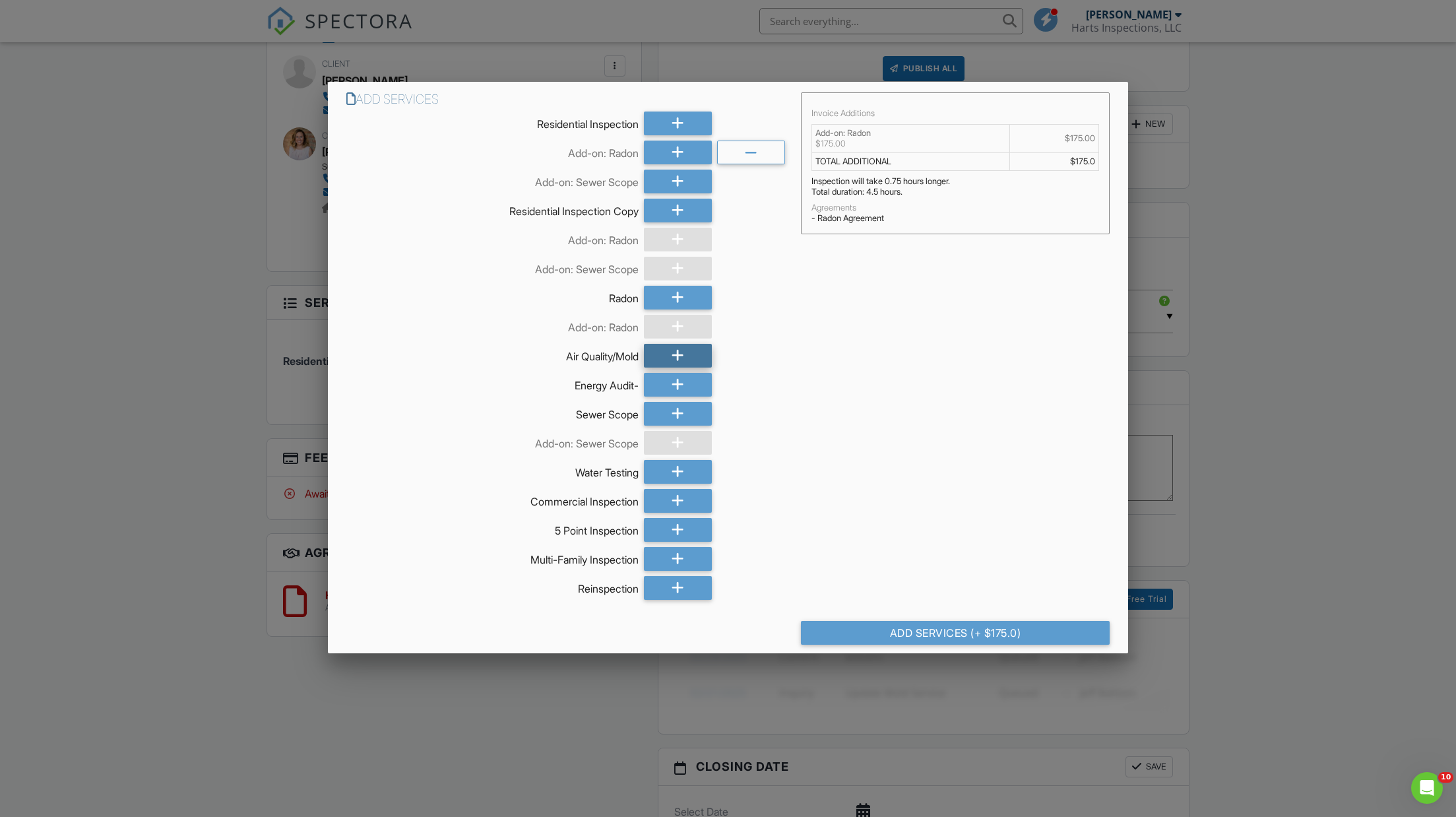
drag, startPoint x: 679, startPoint y: 354, endPoint x: 670, endPoint y: 359, distance: 10.3
click at [679, 354] on icon at bounding box center [677, 355] width 12 height 24
click at [737, 353] on div at bounding box center [751, 355] width 68 height 24
click at [888, 629] on div "Add Services (+ $175.0)" at bounding box center [955, 632] width 309 height 24
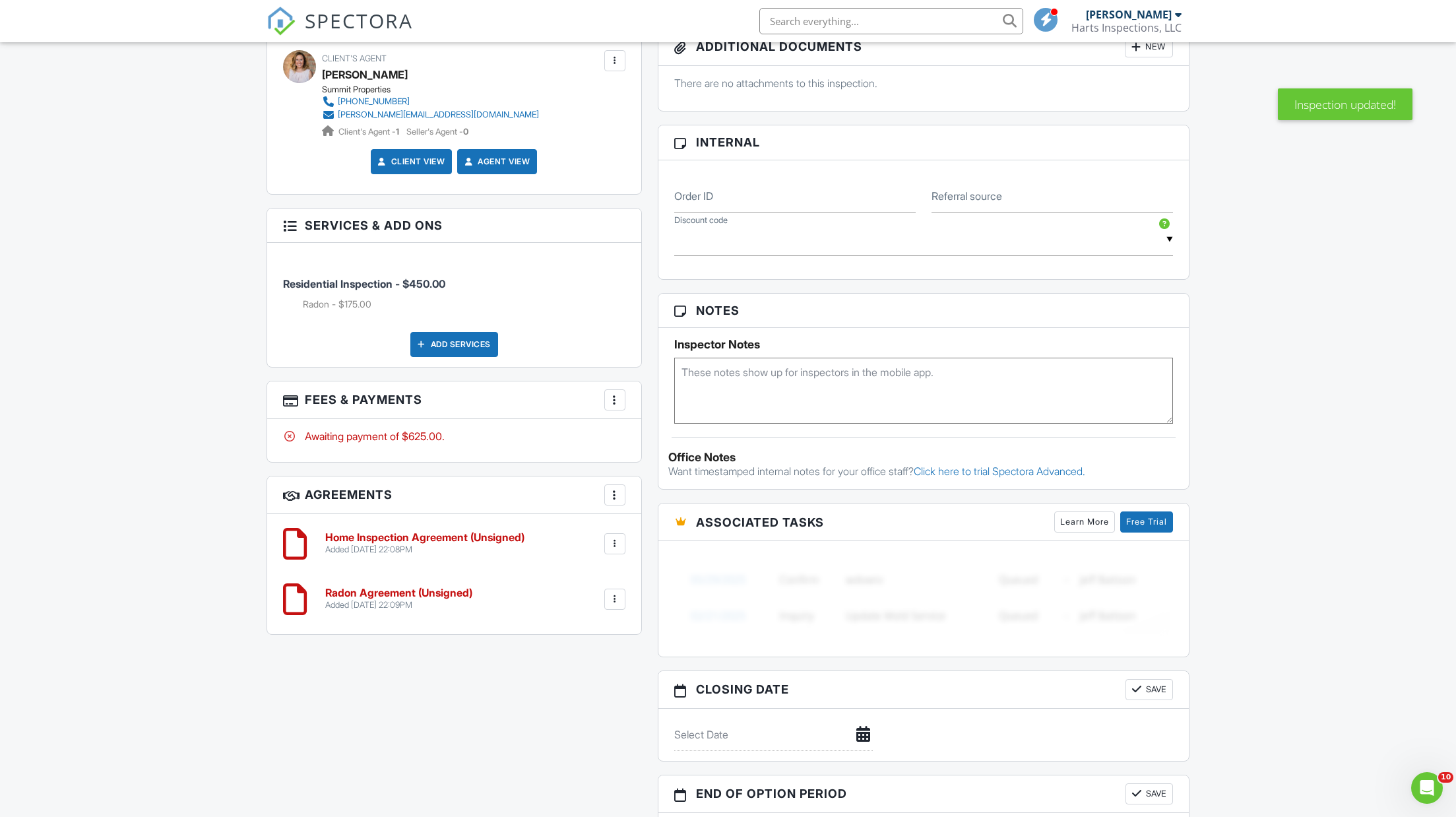
click at [613, 593] on div at bounding box center [615, 599] width 13 height 13
click at [571, 633] on li "Edit" at bounding box center [580, 636] width 75 height 33
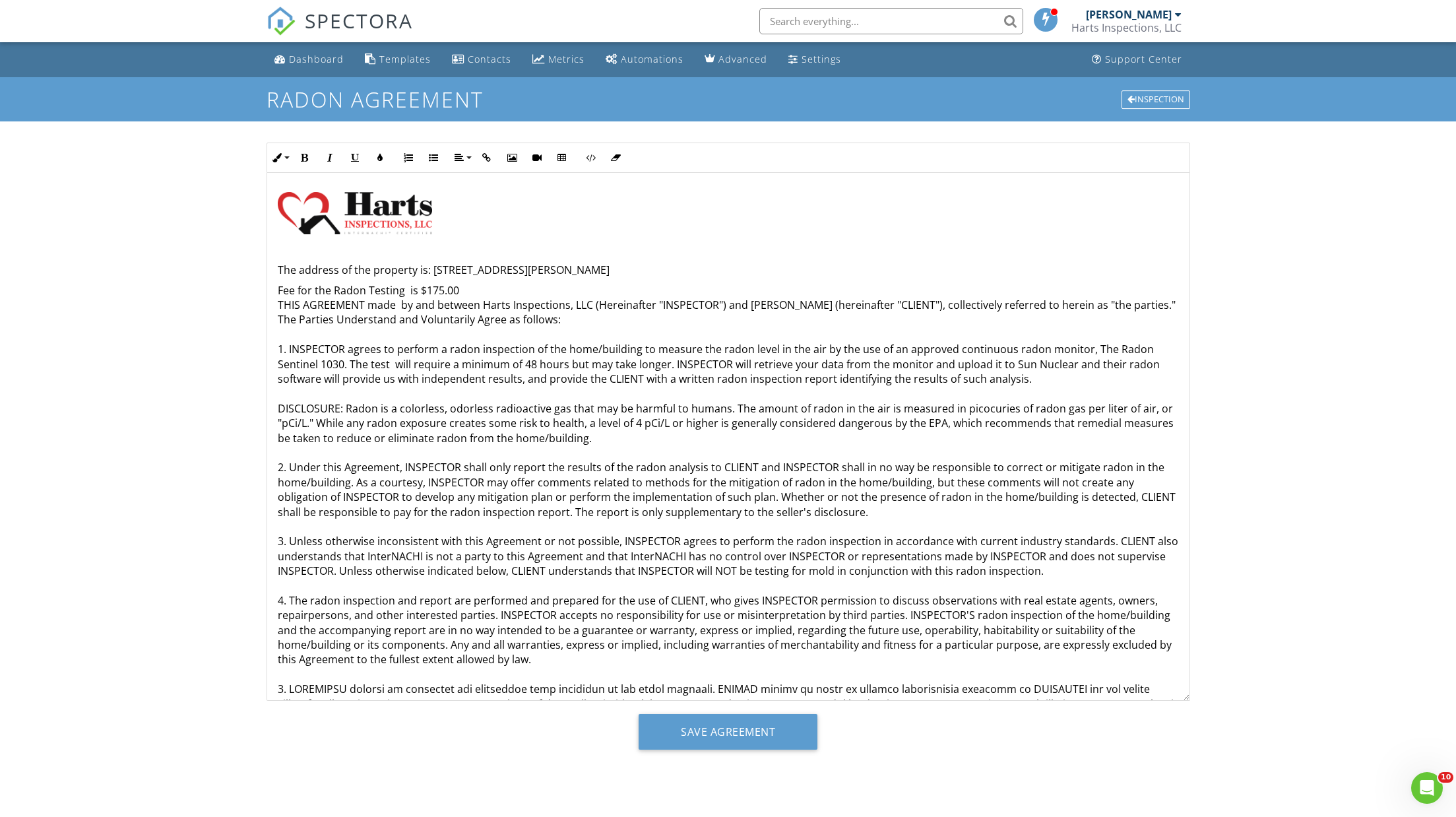
click at [629, 271] on p "The address of the property is: [STREET_ADDRESS][PERSON_NAME]" at bounding box center [728, 233] width 901 height 89
click at [460, 286] on p "Fee for the Radon Testing is $175.00 THIS AGREEMENT made by and between Harts I…" at bounding box center [728, 756] width 901 height 945
click at [591, 266] on p "The address of the property is: [STREET_ADDRESS][PERSON_NAME]" at bounding box center [728, 233] width 901 height 89
click at [471, 287] on p "Fee for the Radon Testing is $350.00 THIS AGREEMENT made by and between Harts I…" at bounding box center [728, 756] width 901 height 945
click at [624, 289] on p "Fee for the Radon Testing is $350.00 which includes 2 radon test- (One on the m…" at bounding box center [728, 756] width 901 height 945
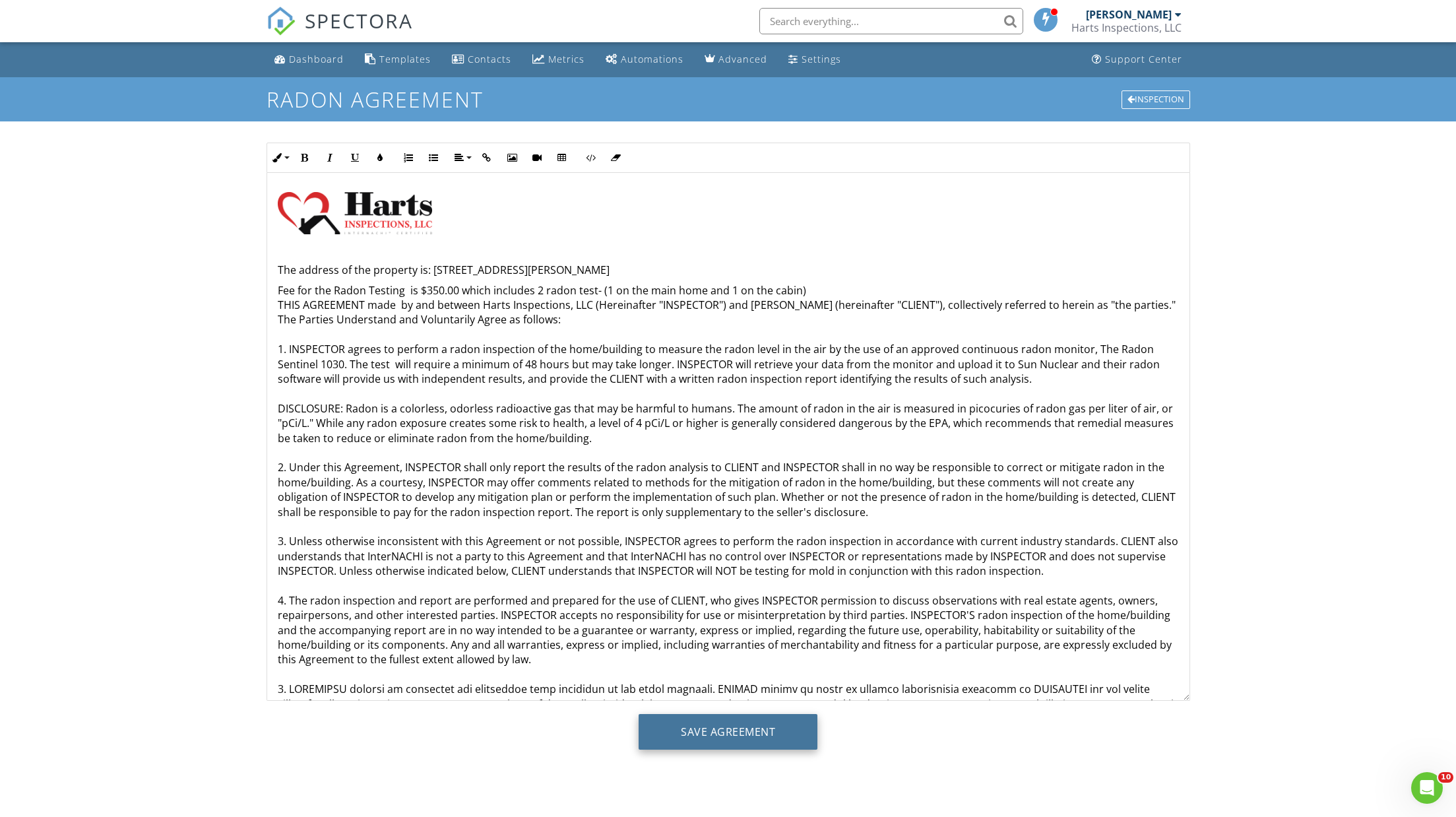
click at [727, 730] on input "Save Agreement" at bounding box center [728, 731] width 179 height 35
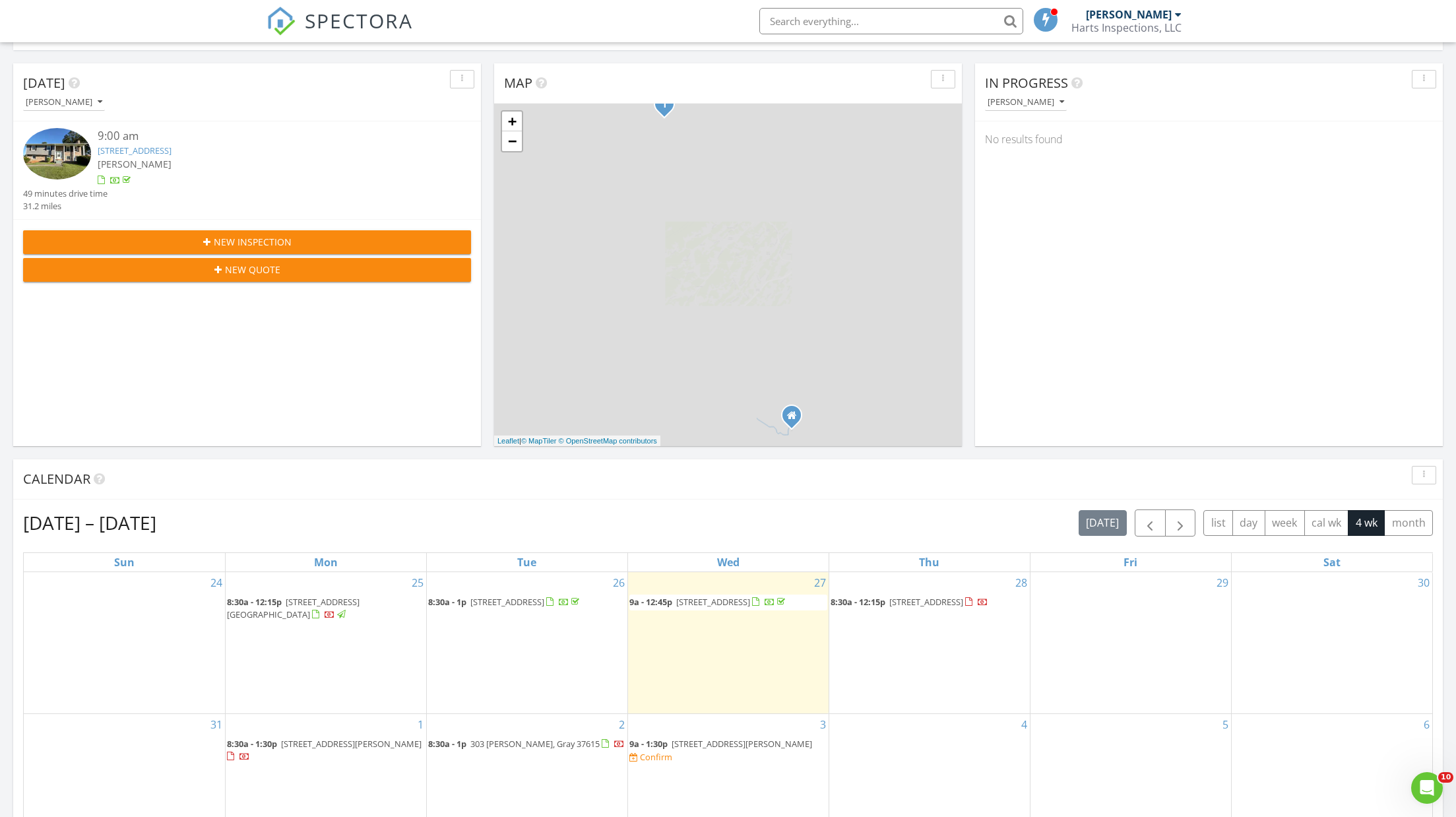
scroll to position [250, 0]
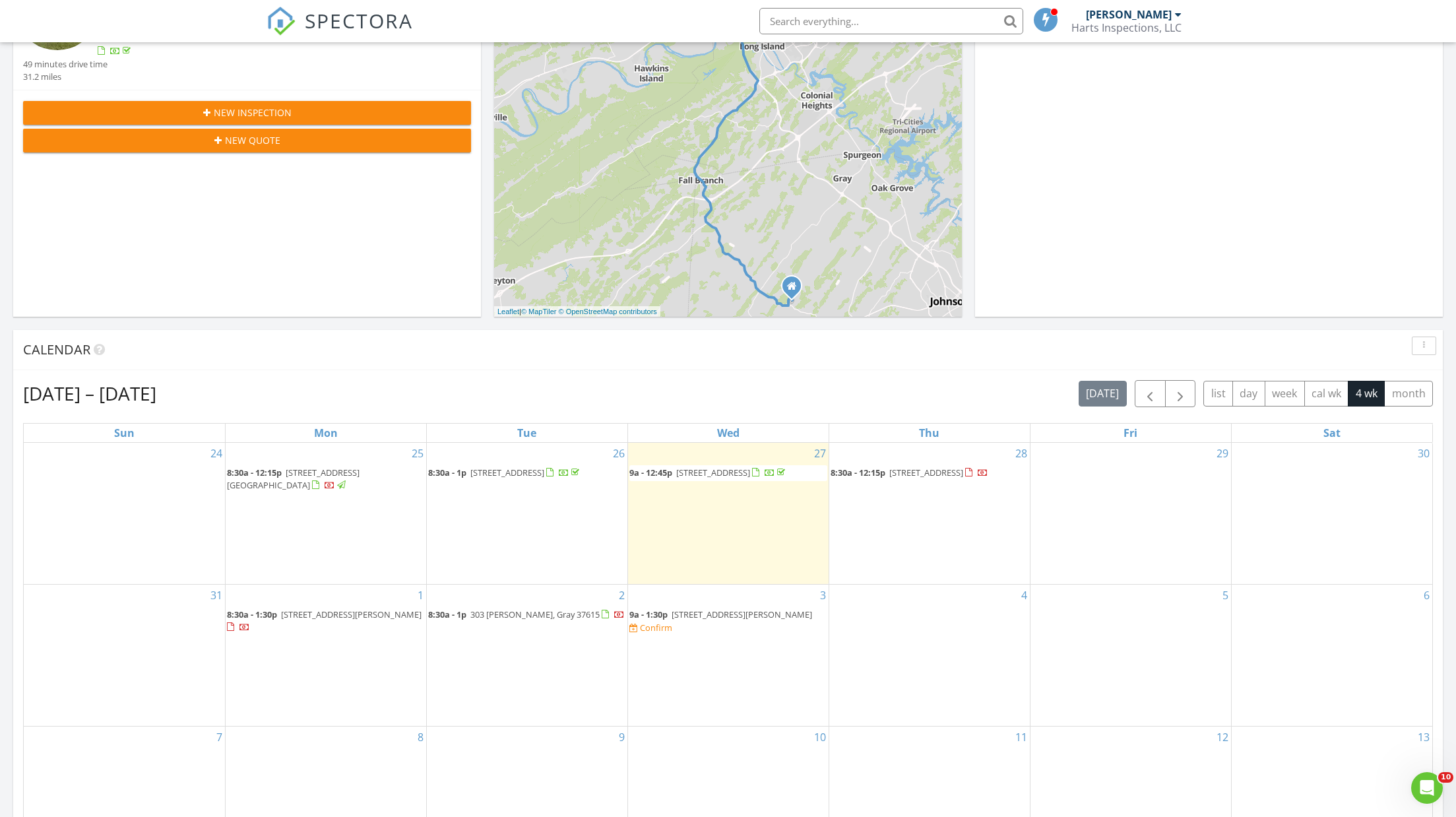
click at [713, 608] on span "[STREET_ADDRESS][PERSON_NAME]" at bounding box center [742, 614] width 141 height 12
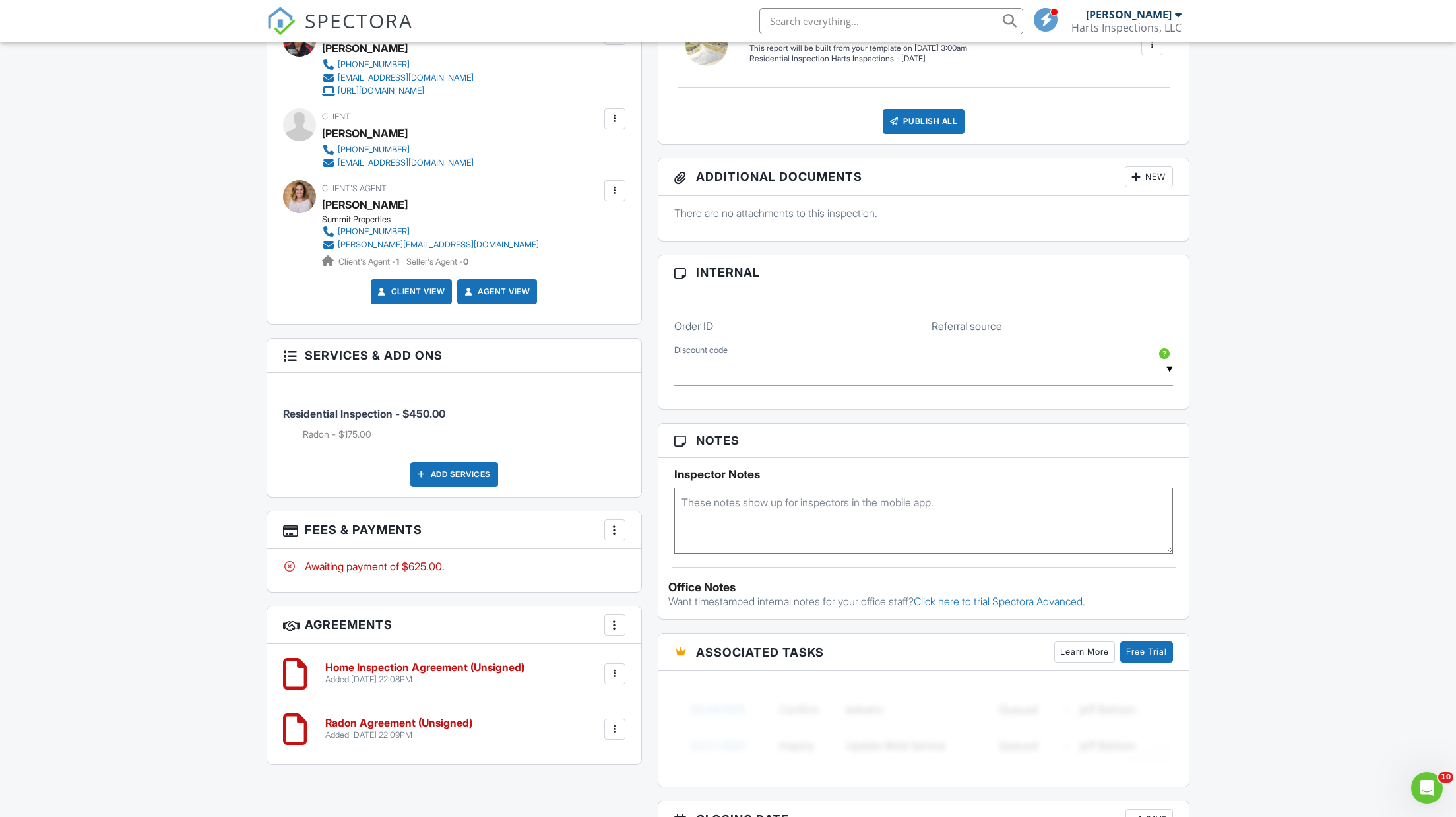
scroll to position [622, 0]
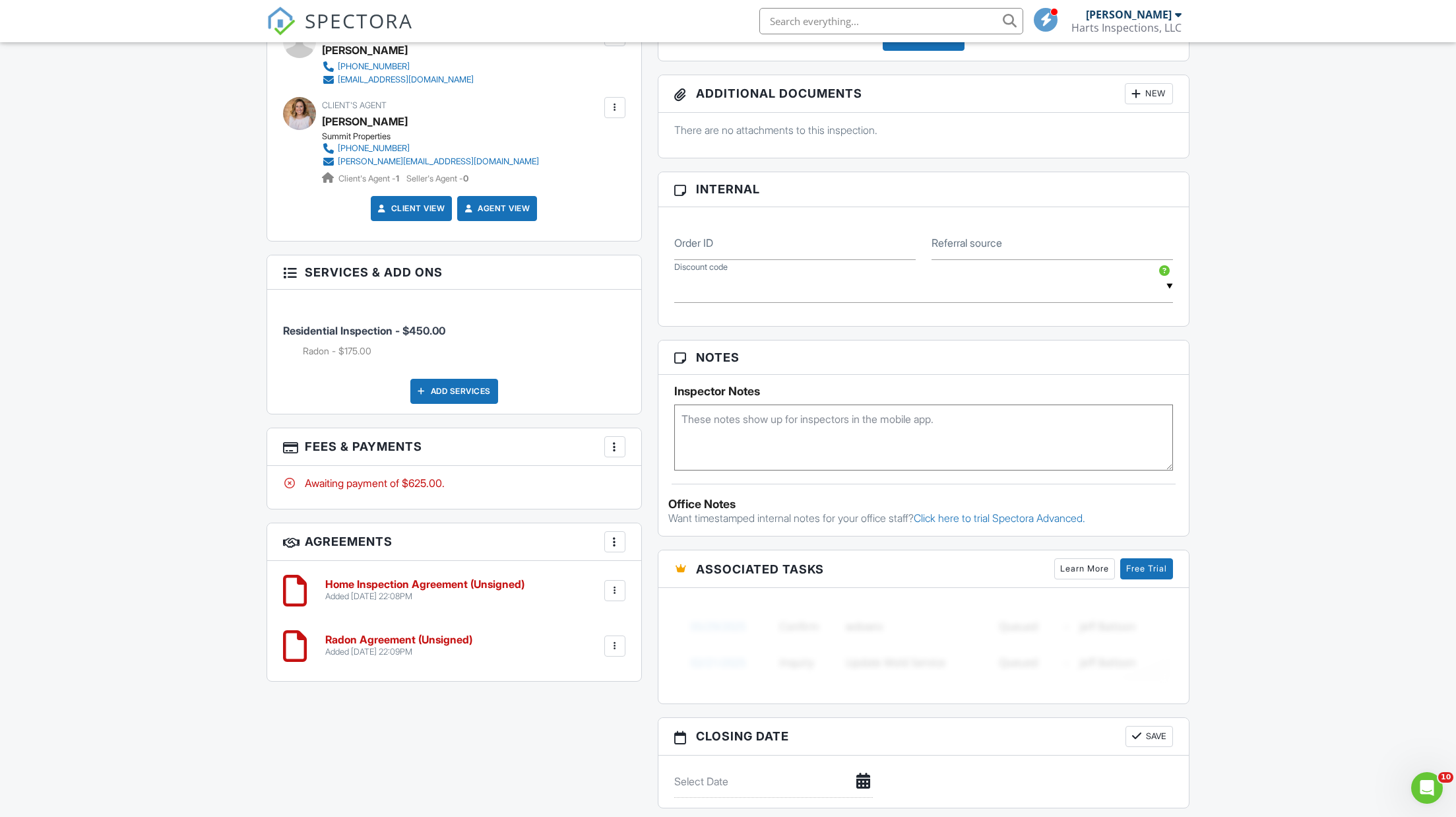
click at [613, 442] on div at bounding box center [615, 447] width 13 height 13
click at [660, 482] on li "Edit Fees & Payments" at bounding box center [681, 487] width 138 height 33
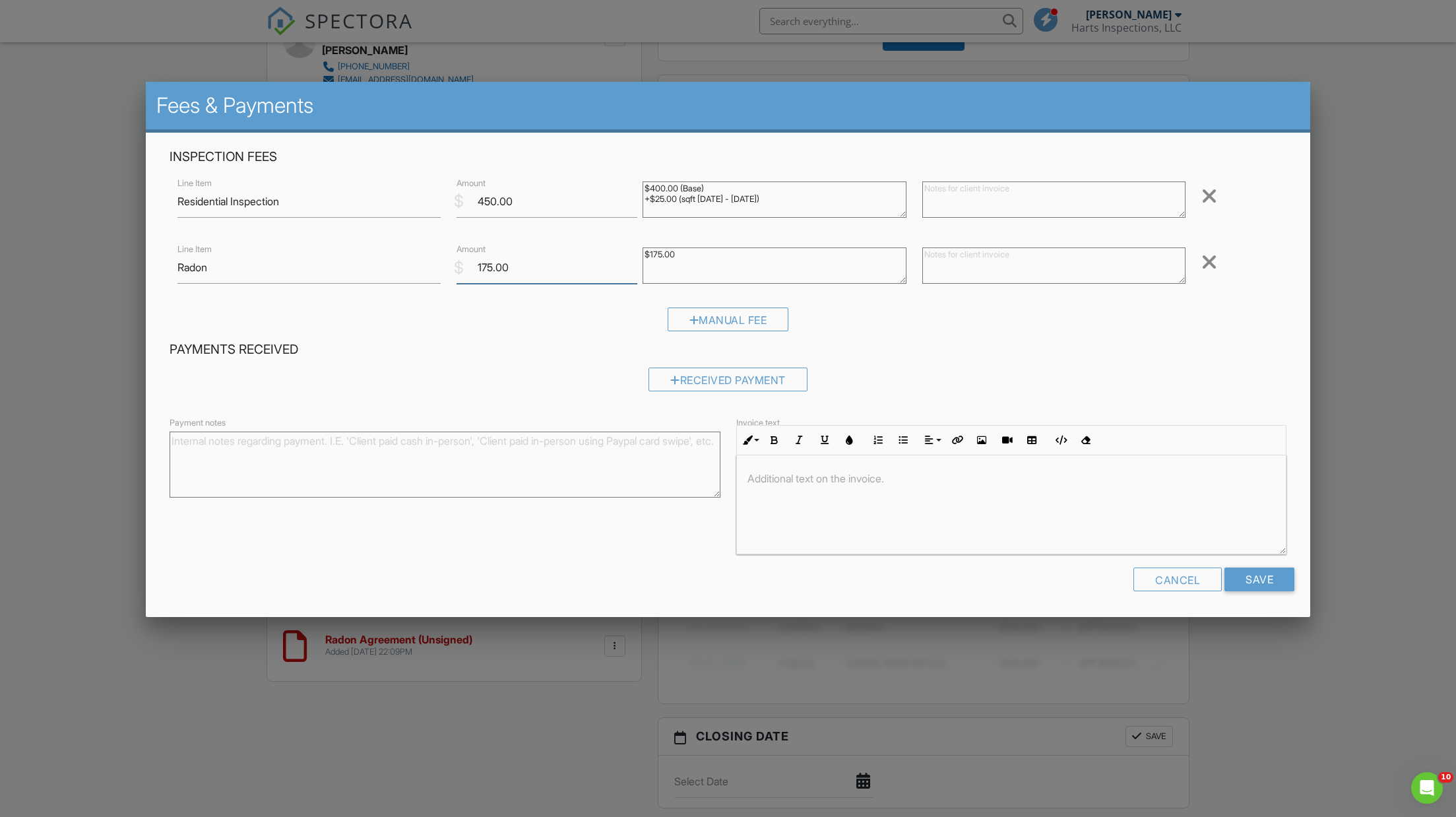
click at [494, 267] on input "175.00" at bounding box center [547, 267] width 181 height 32
type input "350.00"
click at [944, 250] on textarea at bounding box center [1053, 266] width 263 height 36
click at [926, 250] on textarea "this includes 2 locations on property for radon" at bounding box center [1053, 266] width 263 height 36
click at [1130, 253] on textarea "This includes 2 locations on property for radon" at bounding box center [1053, 266] width 263 height 36
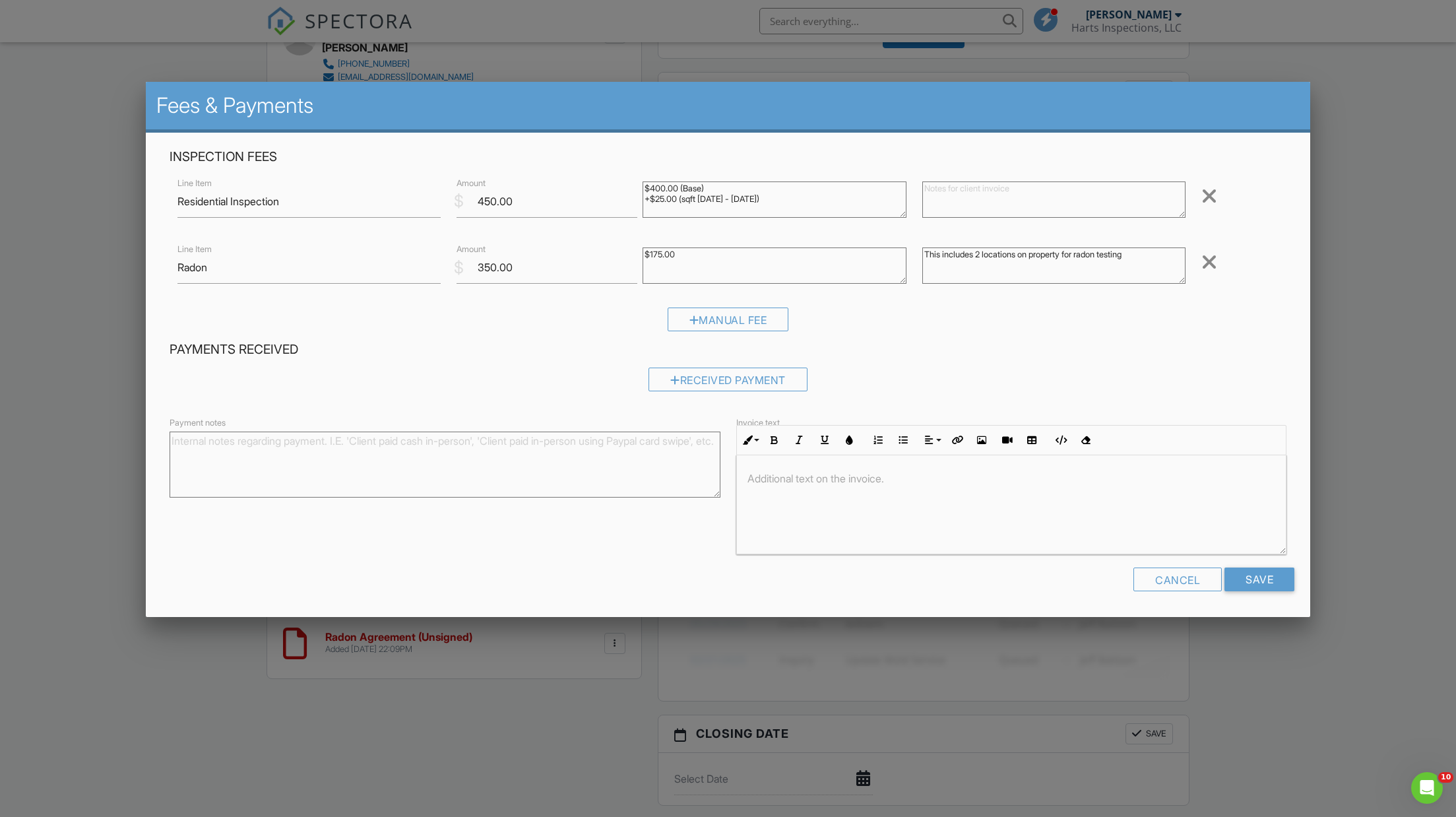
scroll to position [725, 0]
type textarea "This includes 2 locations on property for radon testing"
click at [492, 198] on input "450.00" at bounding box center [547, 201] width 181 height 32
drag, startPoint x: 517, startPoint y: 198, endPoint x: 481, endPoint y: 198, distance: 36.0
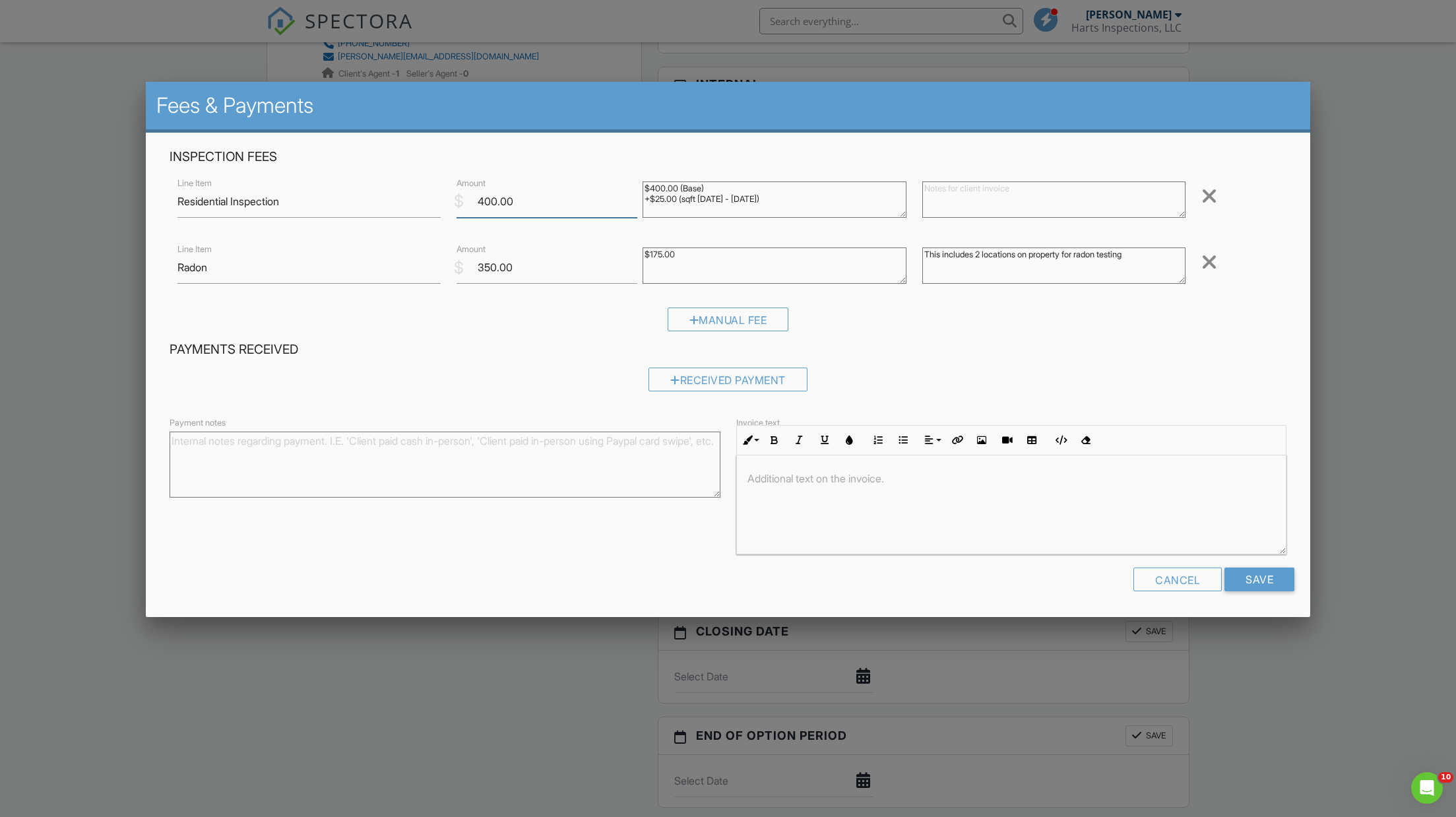
click at [481, 198] on input "400.00" at bounding box center [547, 201] width 181 height 32
type input "850.00"
click at [937, 188] on textarea at bounding box center [1053, 199] width 263 height 36
type textarea "This fee includes the main house and cabin on property"
click at [1258, 571] on input "Save" at bounding box center [1259, 579] width 70 height 24
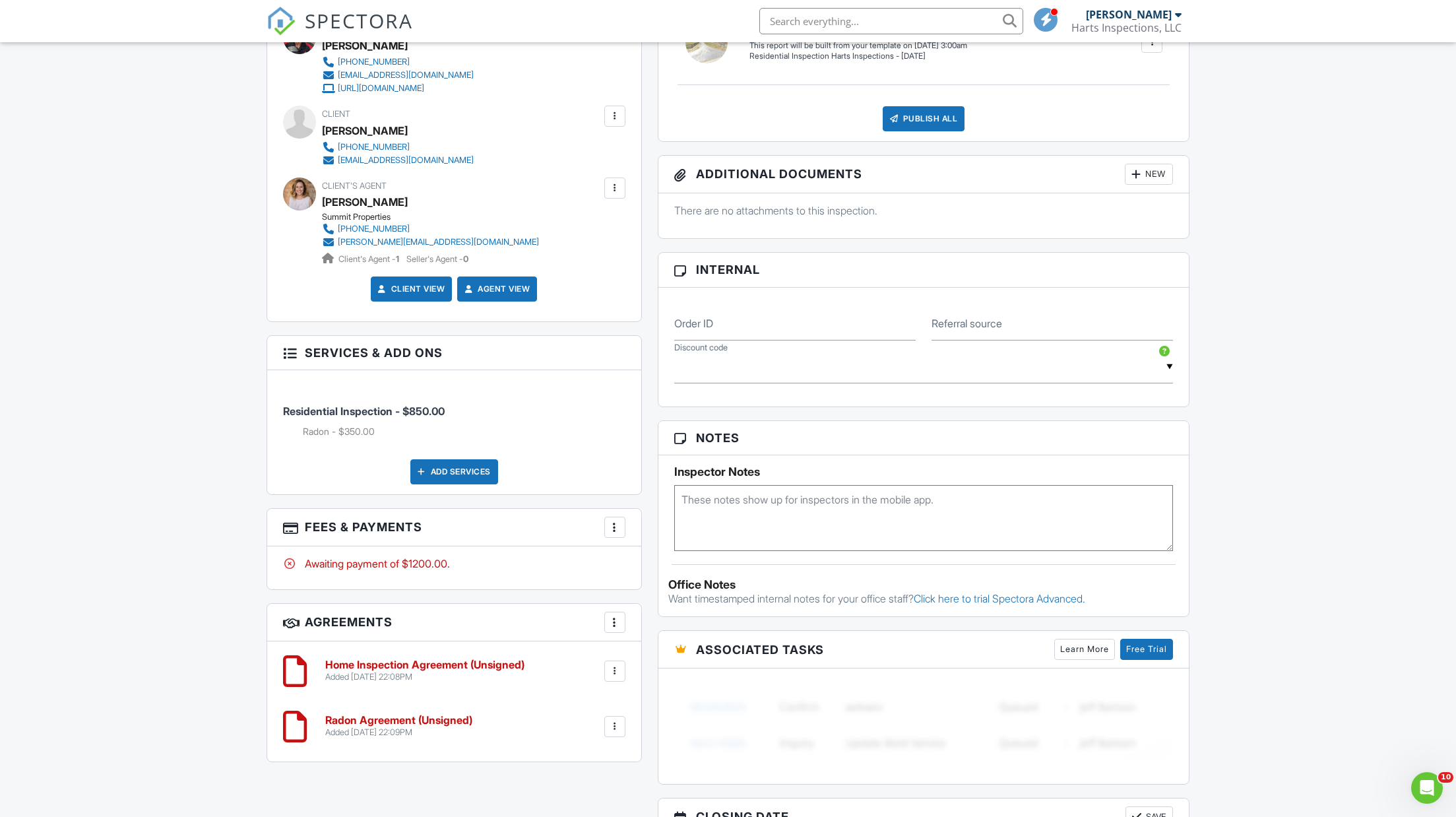
click at [299, 189] on div at bounding box center [299, 194] width 33 height 33
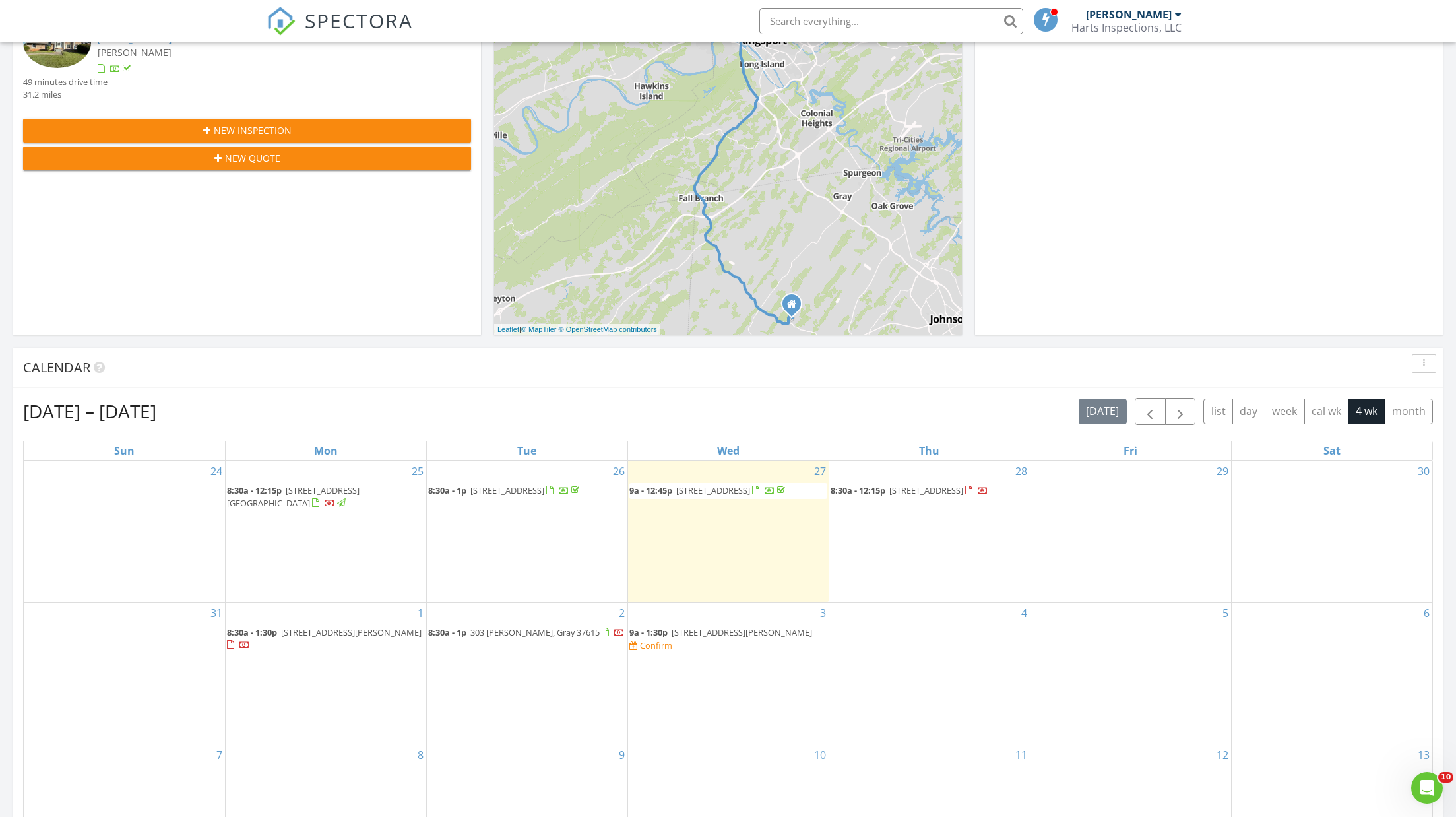
scroll to position [466, 0]
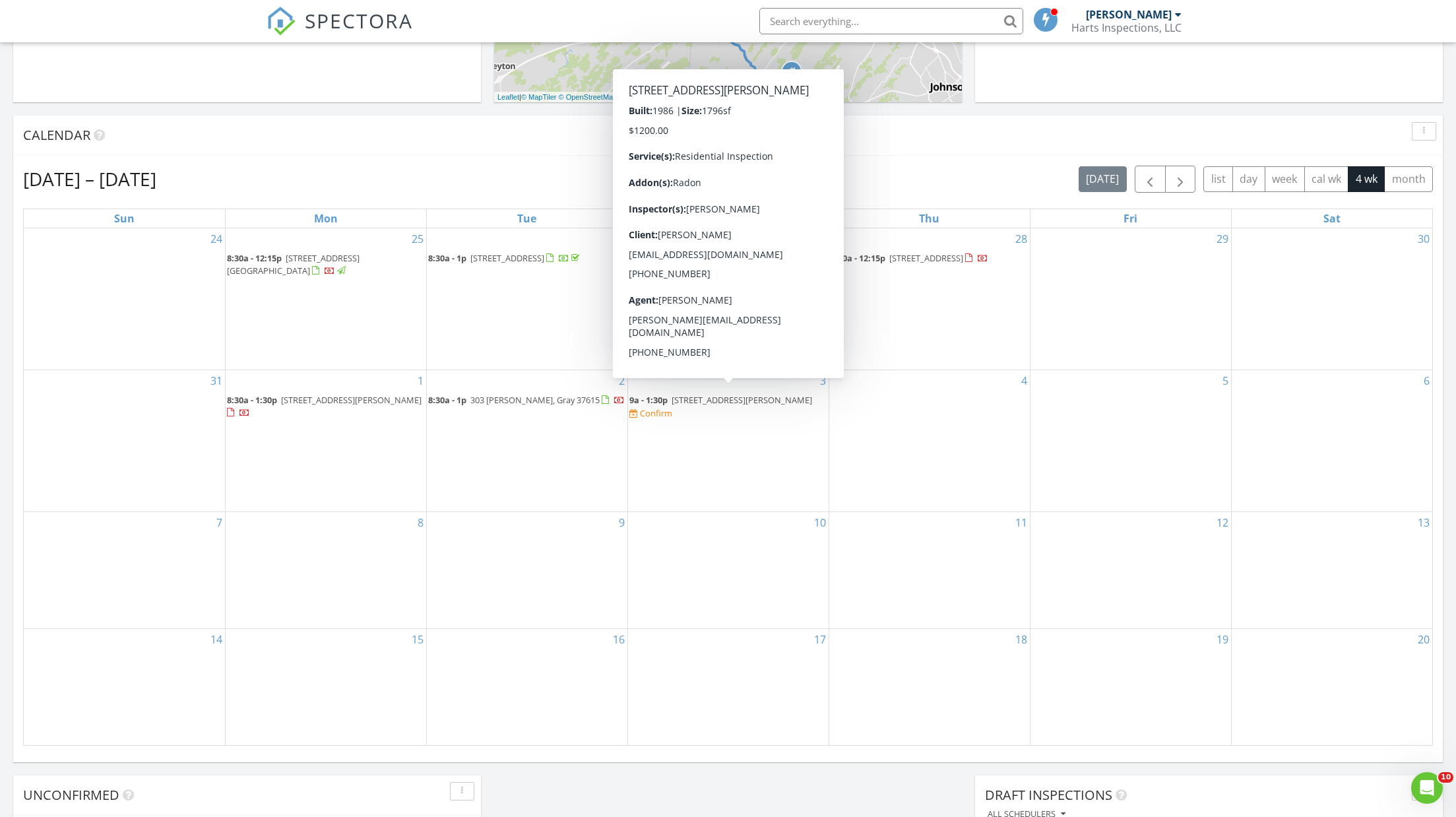
click at [699, 394] on span "190 Lyons Rd, Church Hill 37642" at bounding box center [742, 400] width 141 height 12
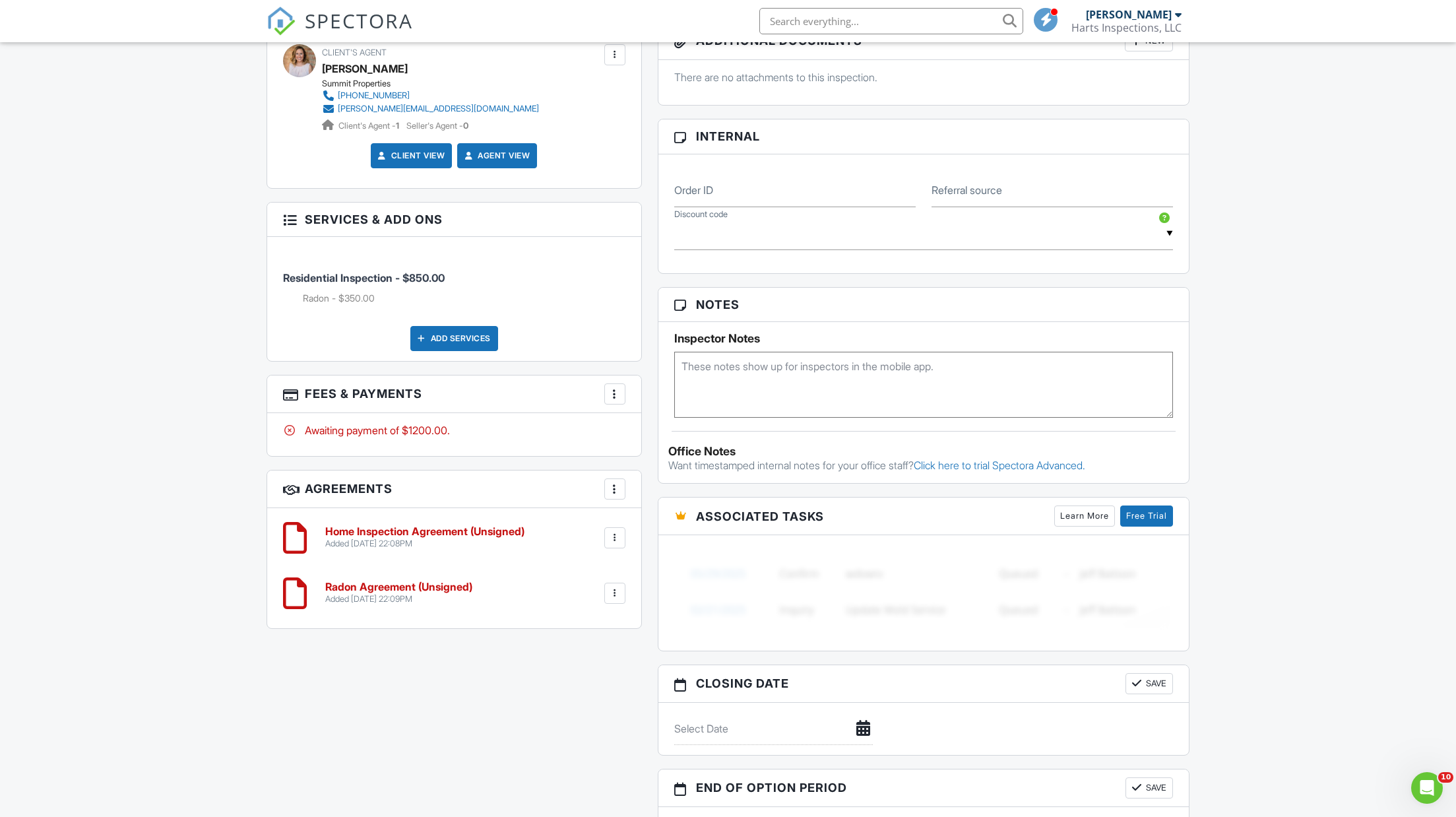
scroll to position [654, 0]
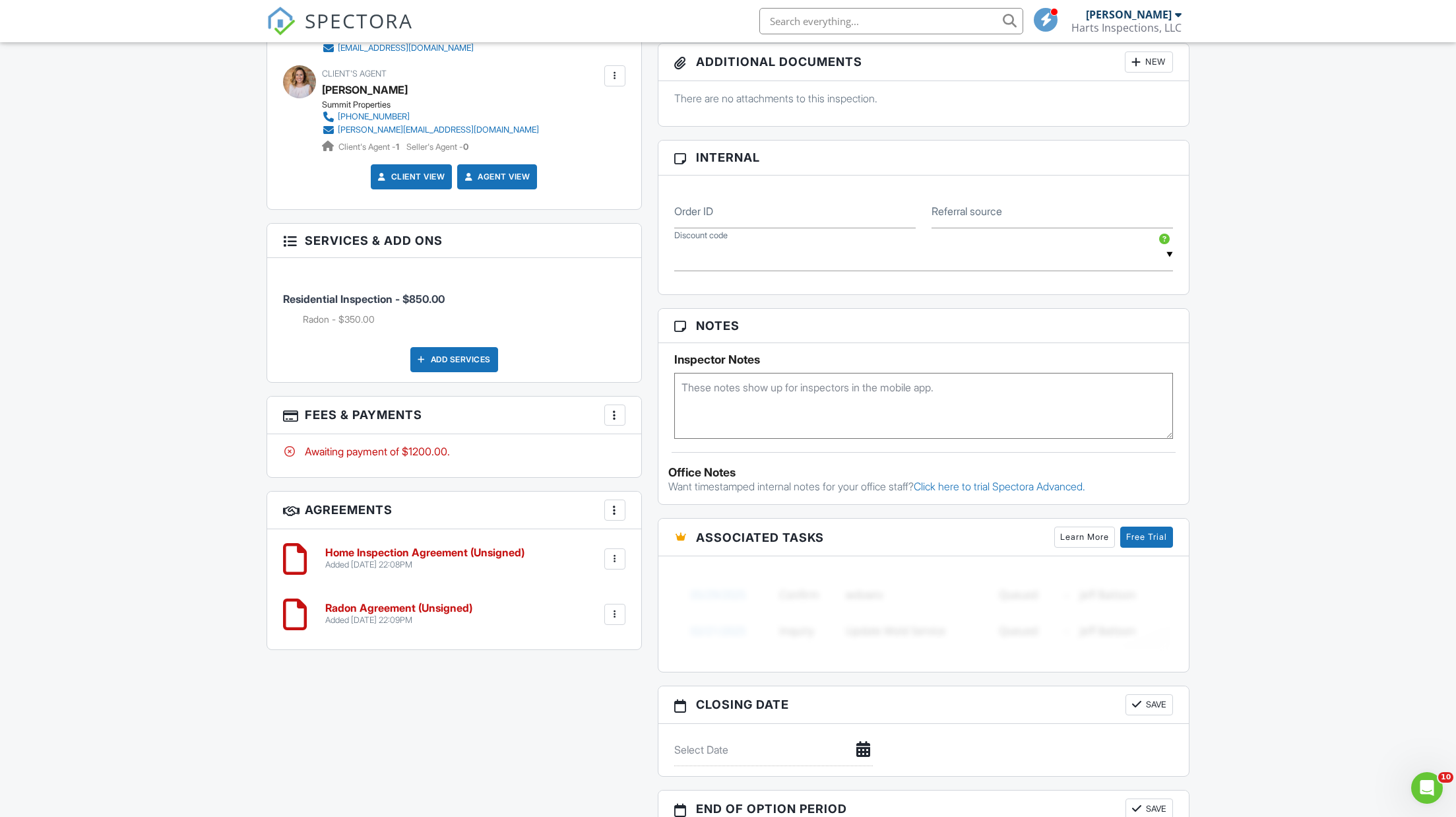
click at [447, 549] on h6 "Home Inspection Agreement (Unsigned)" at bounding box center [425, 553] width 199 height 12
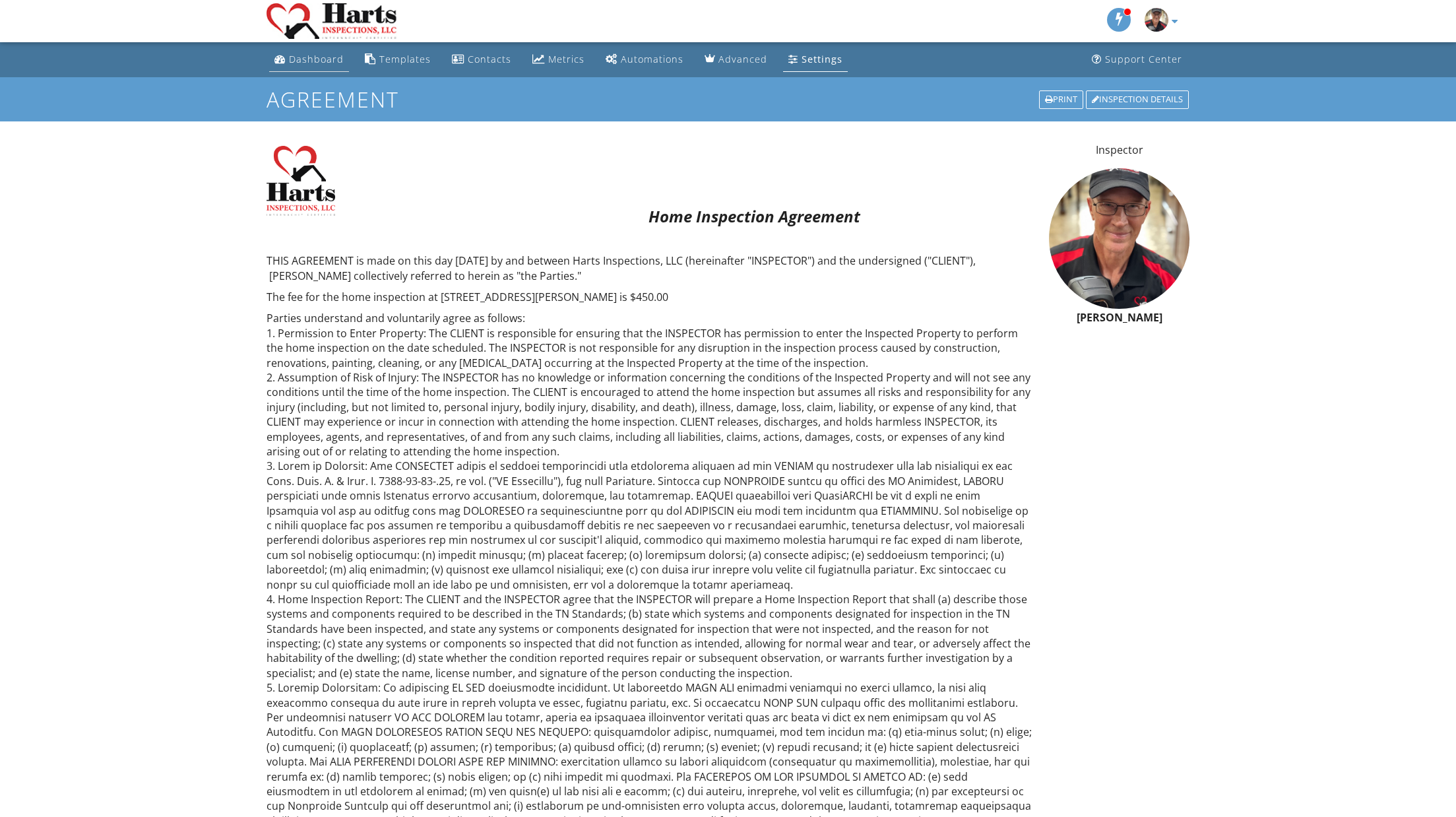
click at [305, 56] on div "Dashboard" at bounding box center [317, 58] width 55 height 12
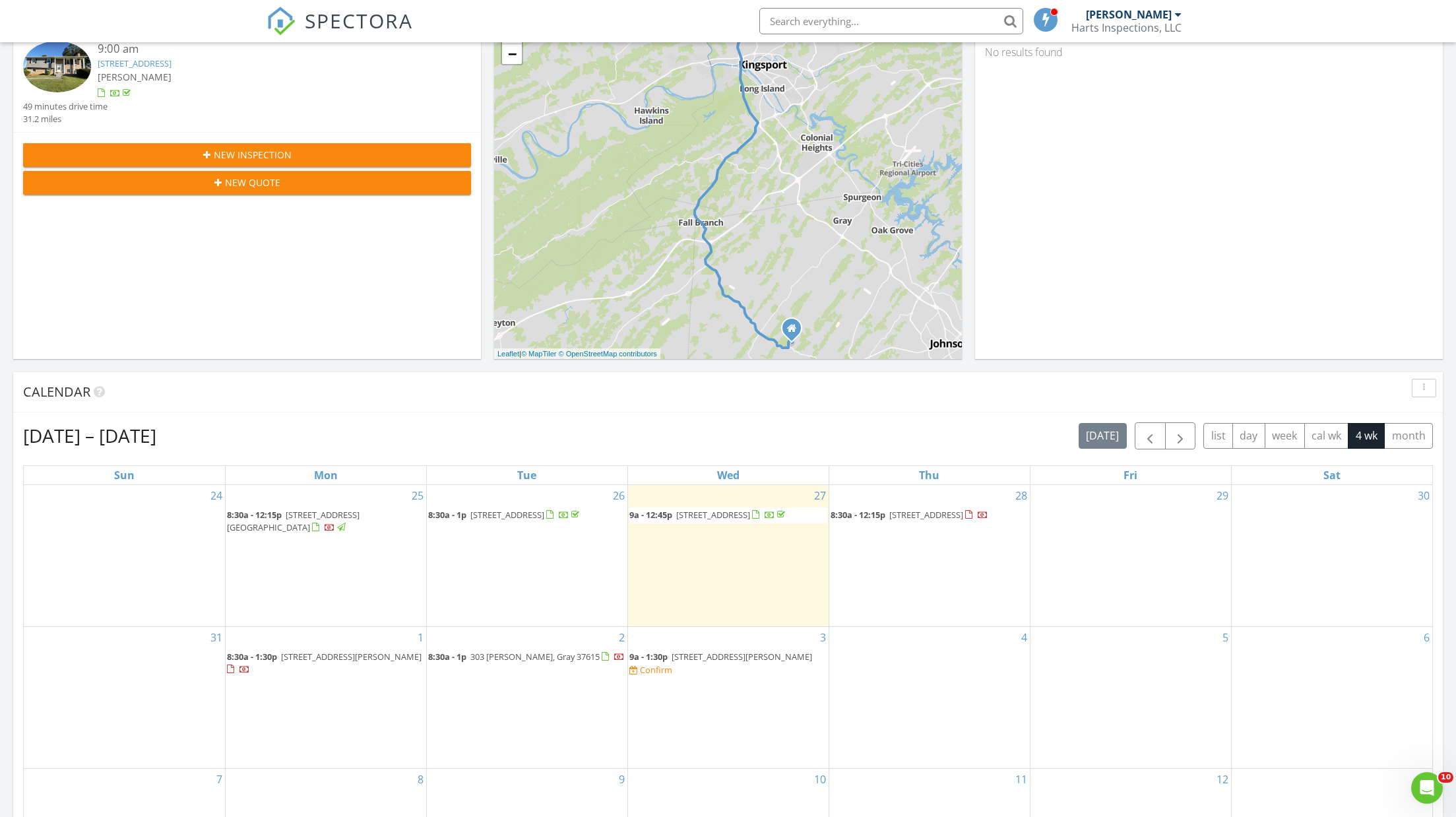
scroll to position [230, 0]
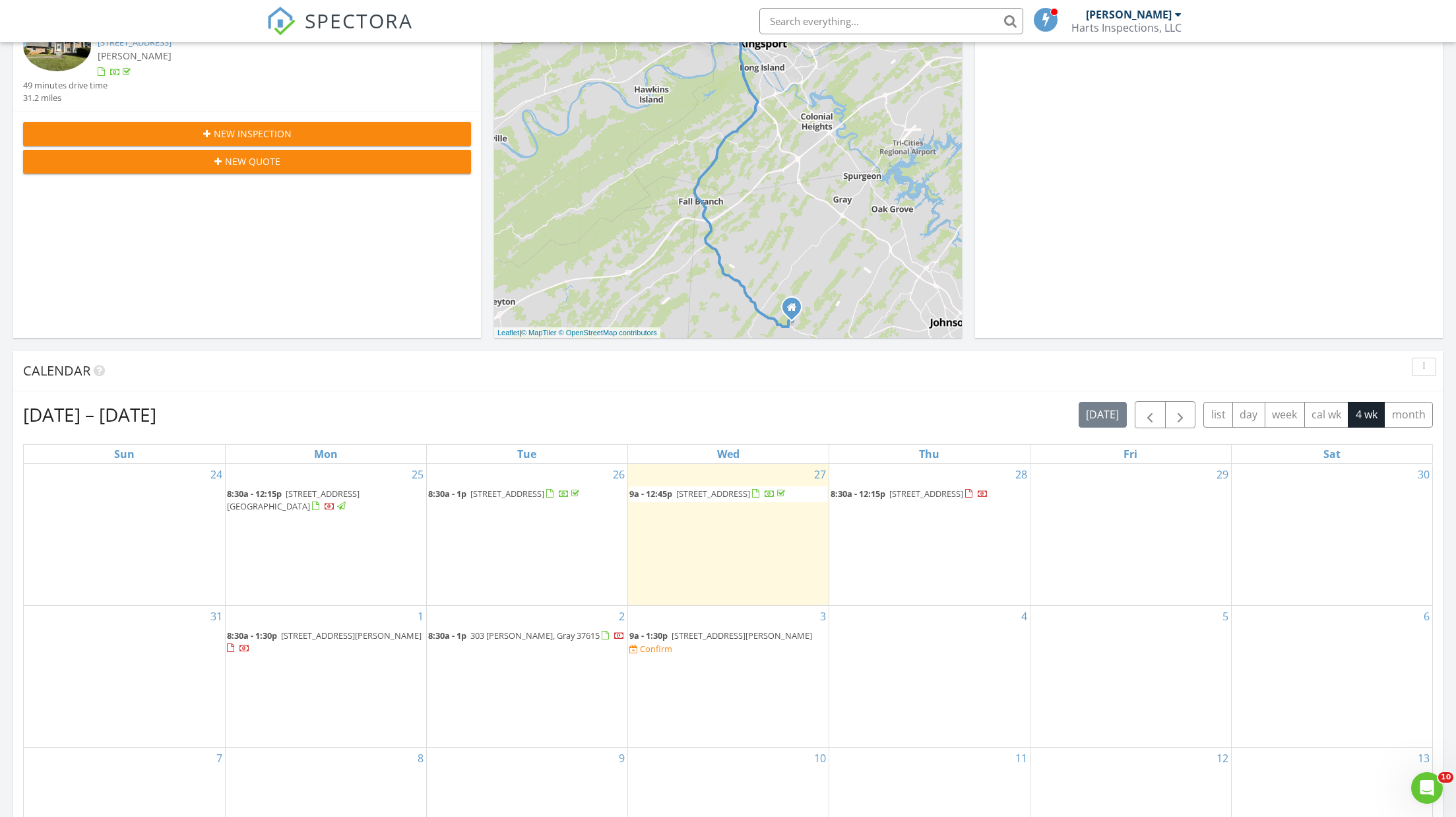
click at [719, 629] on span "190 Lyons Rd, Church Hill 37642" at bounding box center [742, 635] width 141 height 12
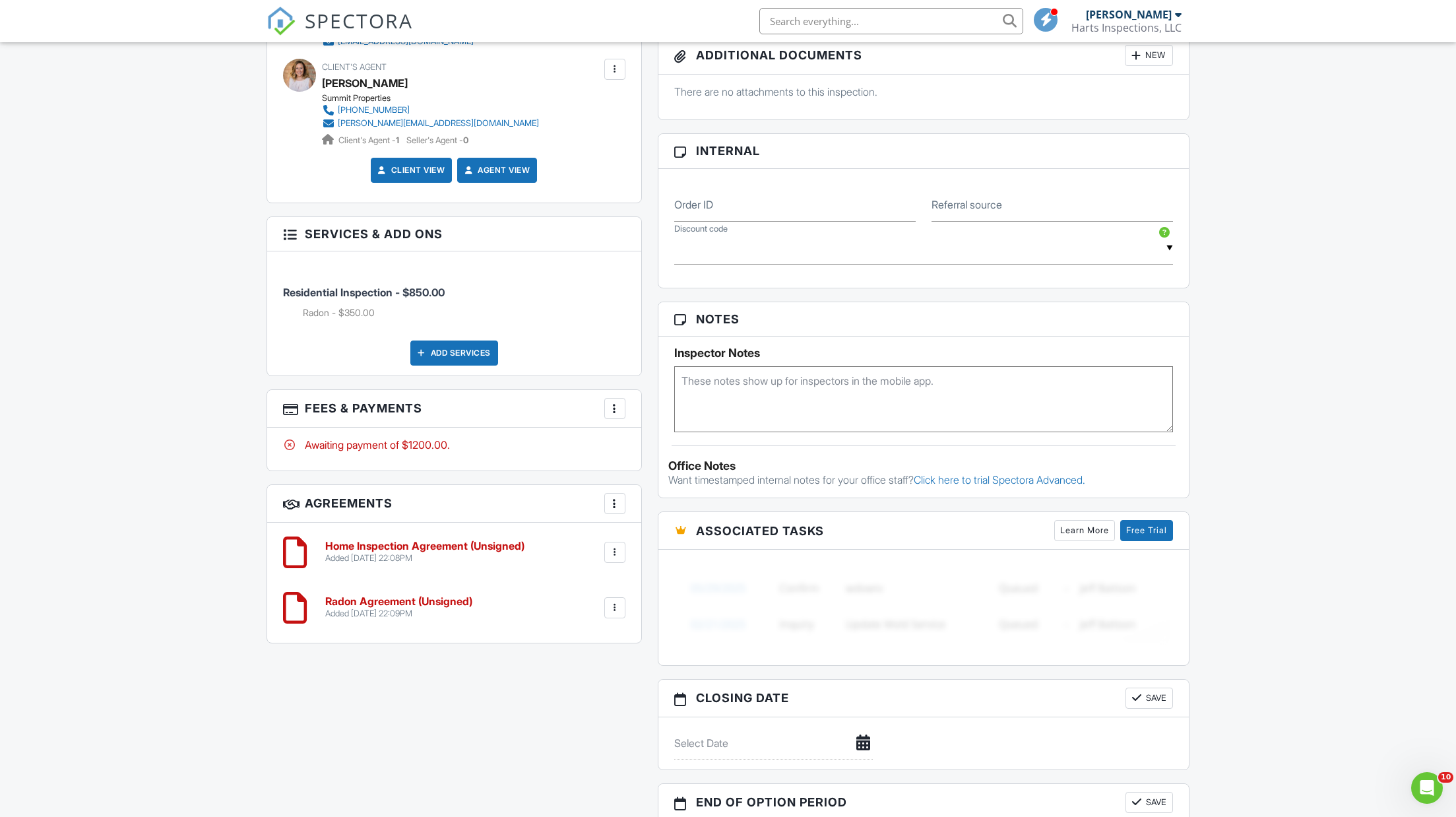
click at [614, 548] on div at bounding box center [615, 552] width 13 height 13
click at [574, 585] on li "Edit" at bounding box center [580, 589] width 75 height 33
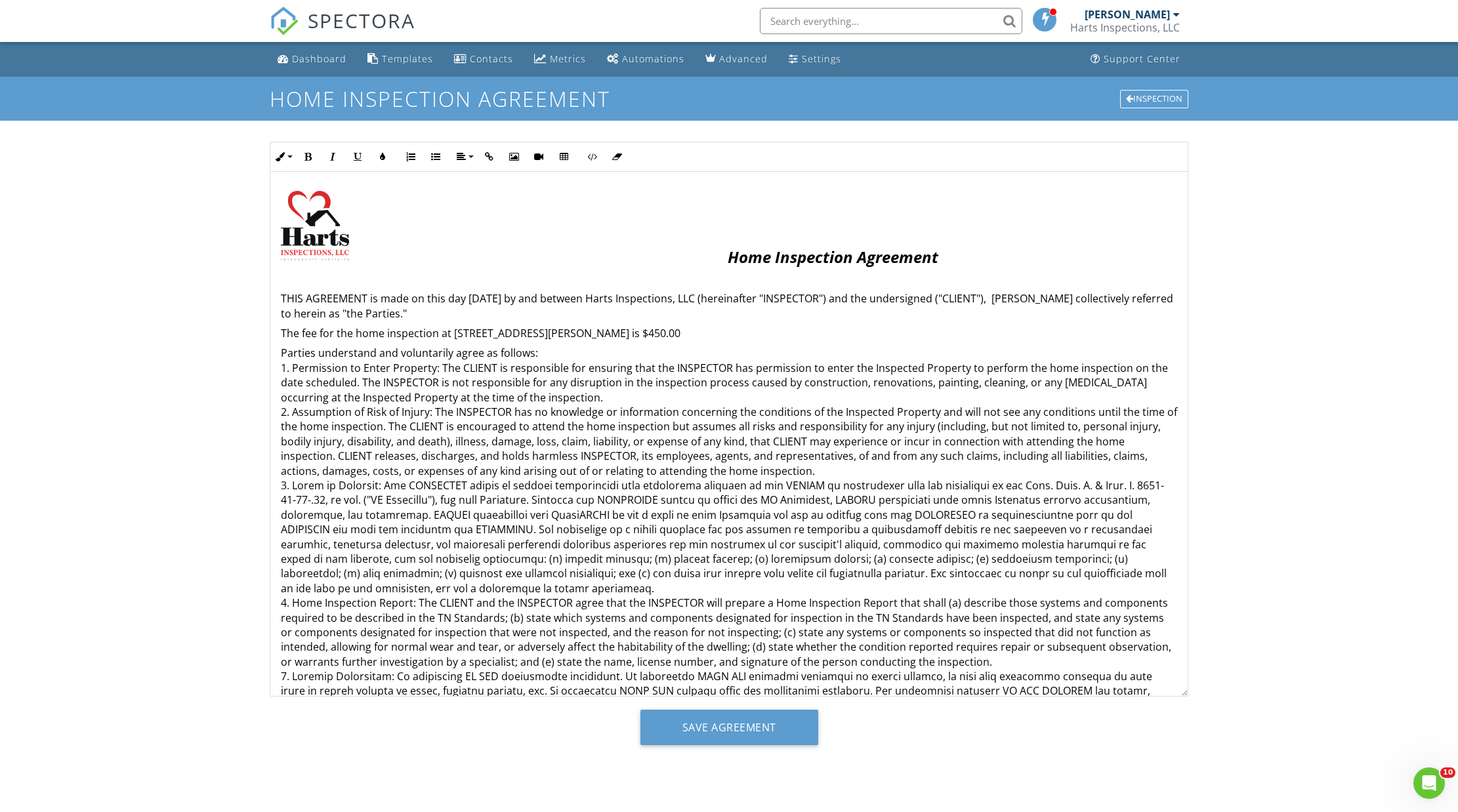
drag, startPoint x: 692, startPoint y: 326, endPoint x: 648, endPoint y: 331, distance: 44.3
click at [648, 331] on p "The fee for the home inspection at 190 Lyons Rd, Church Hill, TN 37642 is $450.…" at bounding box center [728, 333] width 896 height 14
click at [720, 722] on input "Save Agreement" at bounding box center [729, 727] width 178 height 35
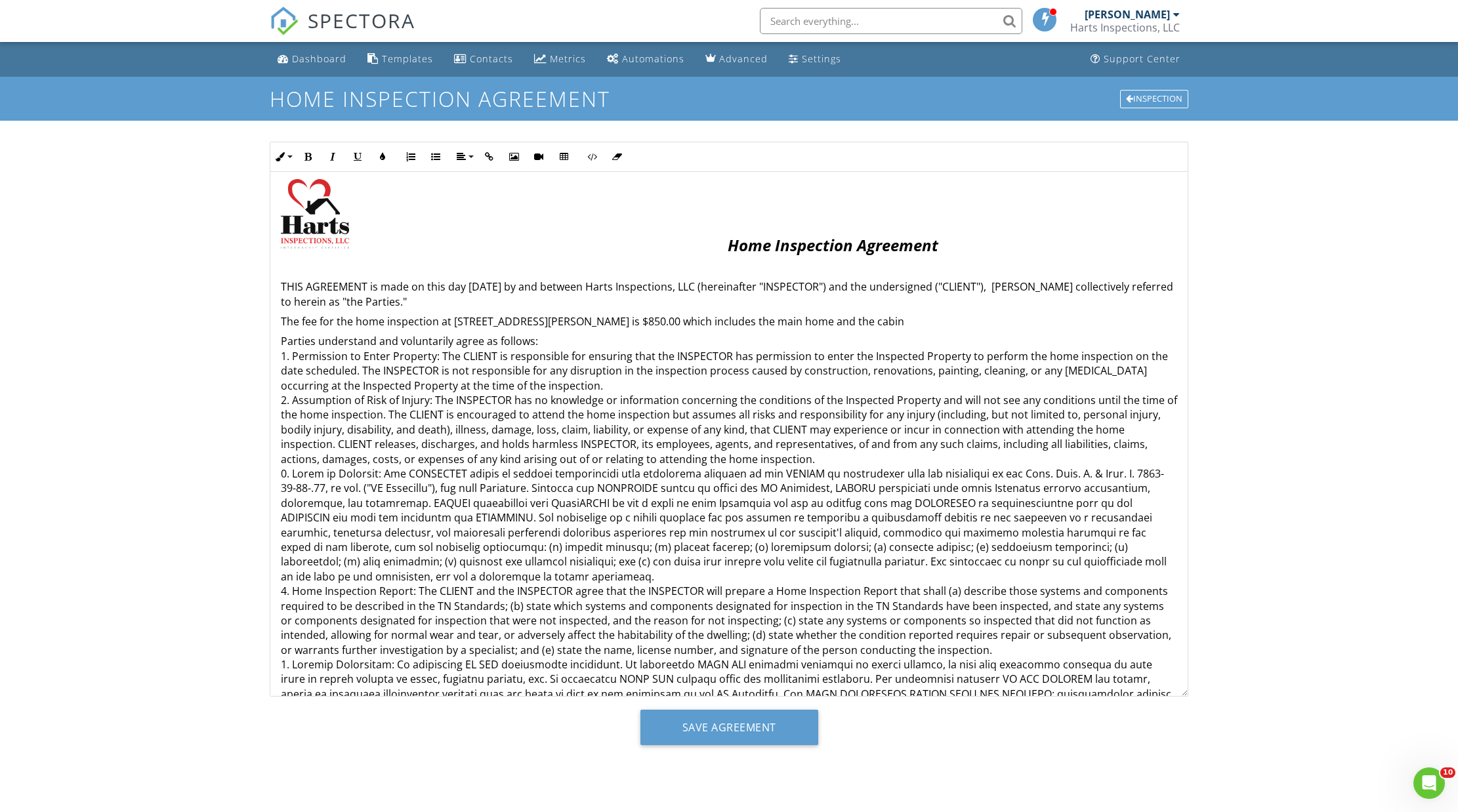
scroll to position [34, 0]
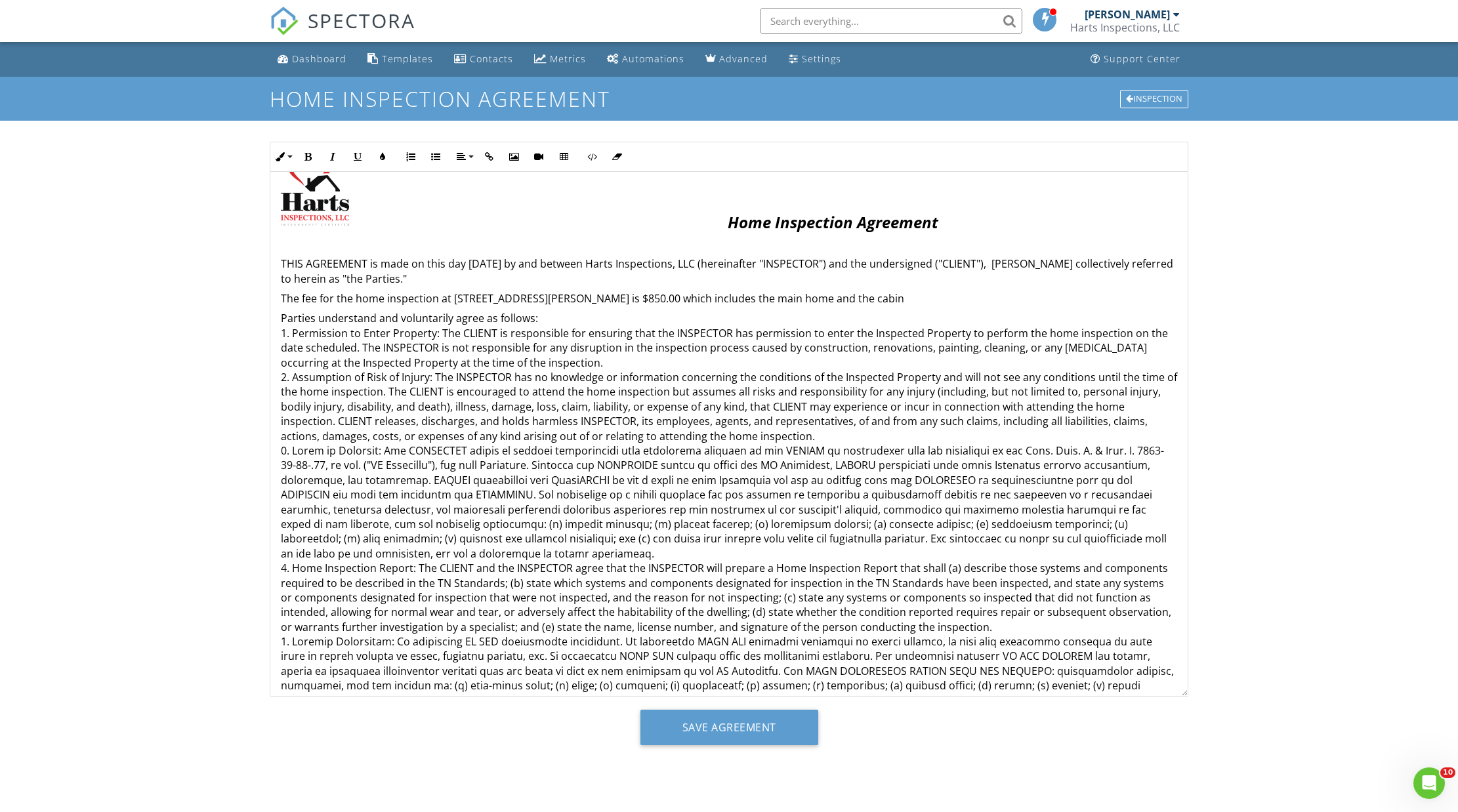
click at [747, 727] on input "Save Agreement" at bounding box center [729, 727] width 178 height 35
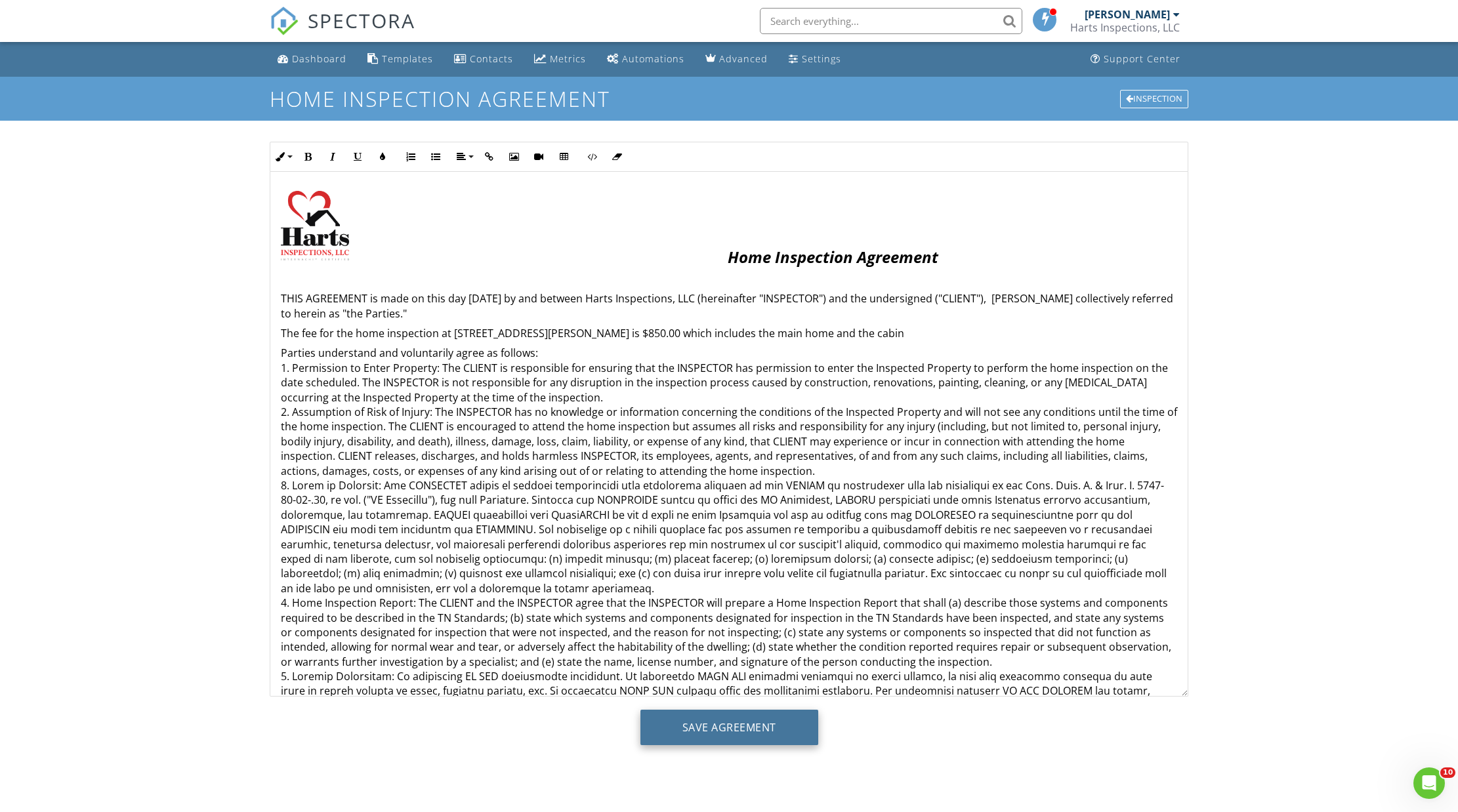
click at [749, 728] on input "Save Agreement" at bounding box center [729, 727] width 178 height 35
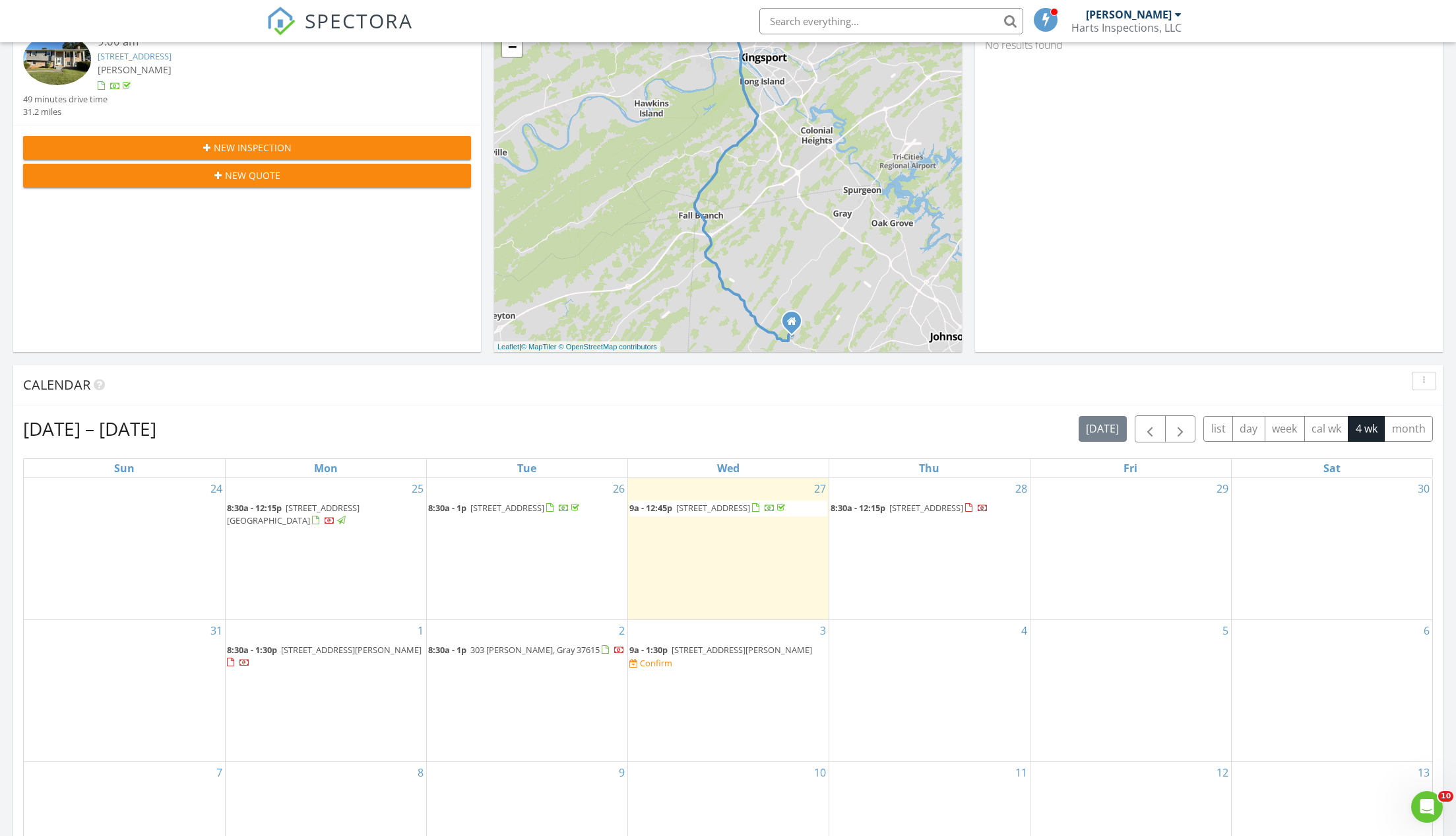
scroll to position [219, 0]
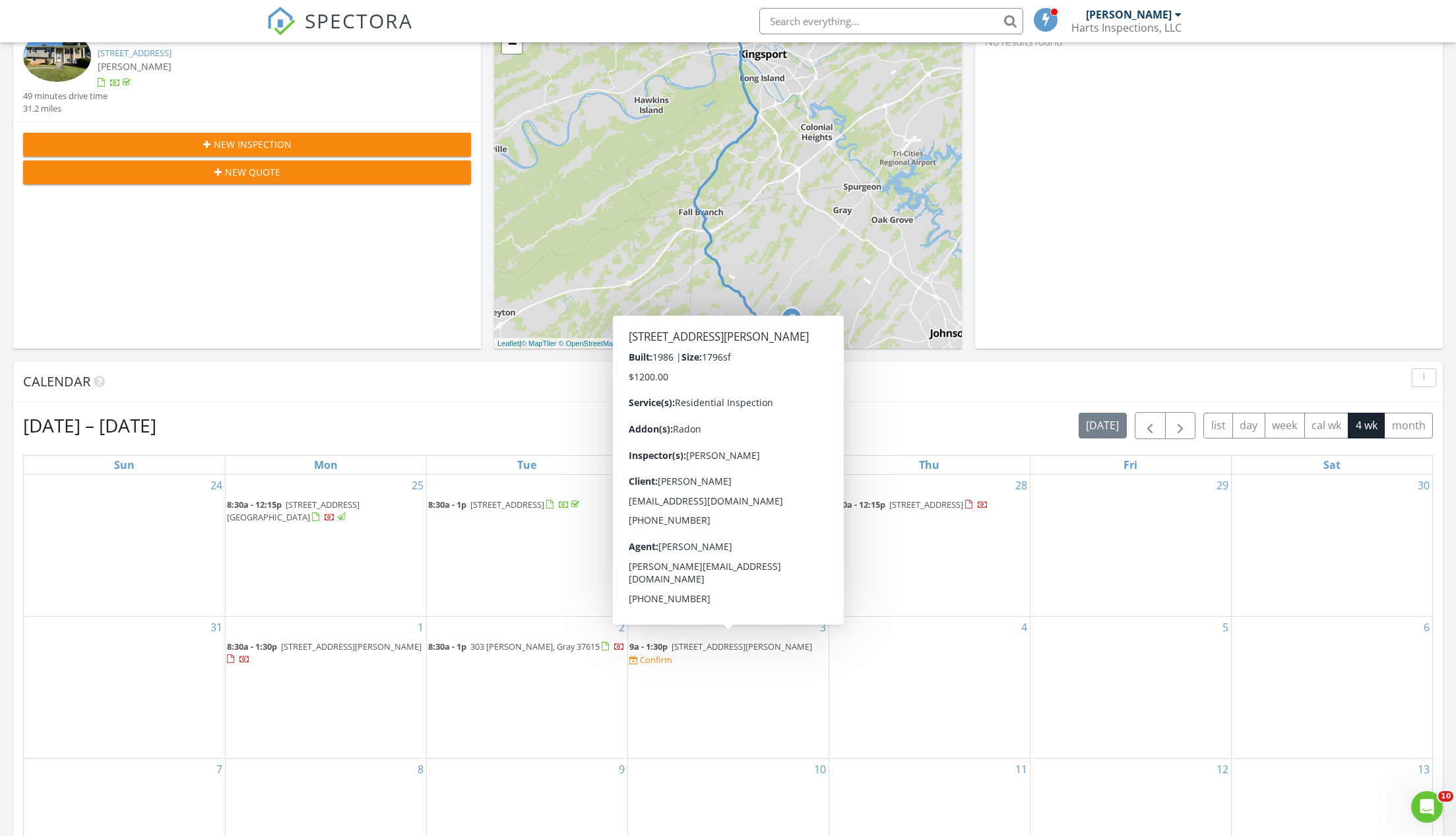
click at [720, 640] on span "[STREET_ADDRESS][PERSON_NAME]" at bounding box center [742, 646] width 141 height 12
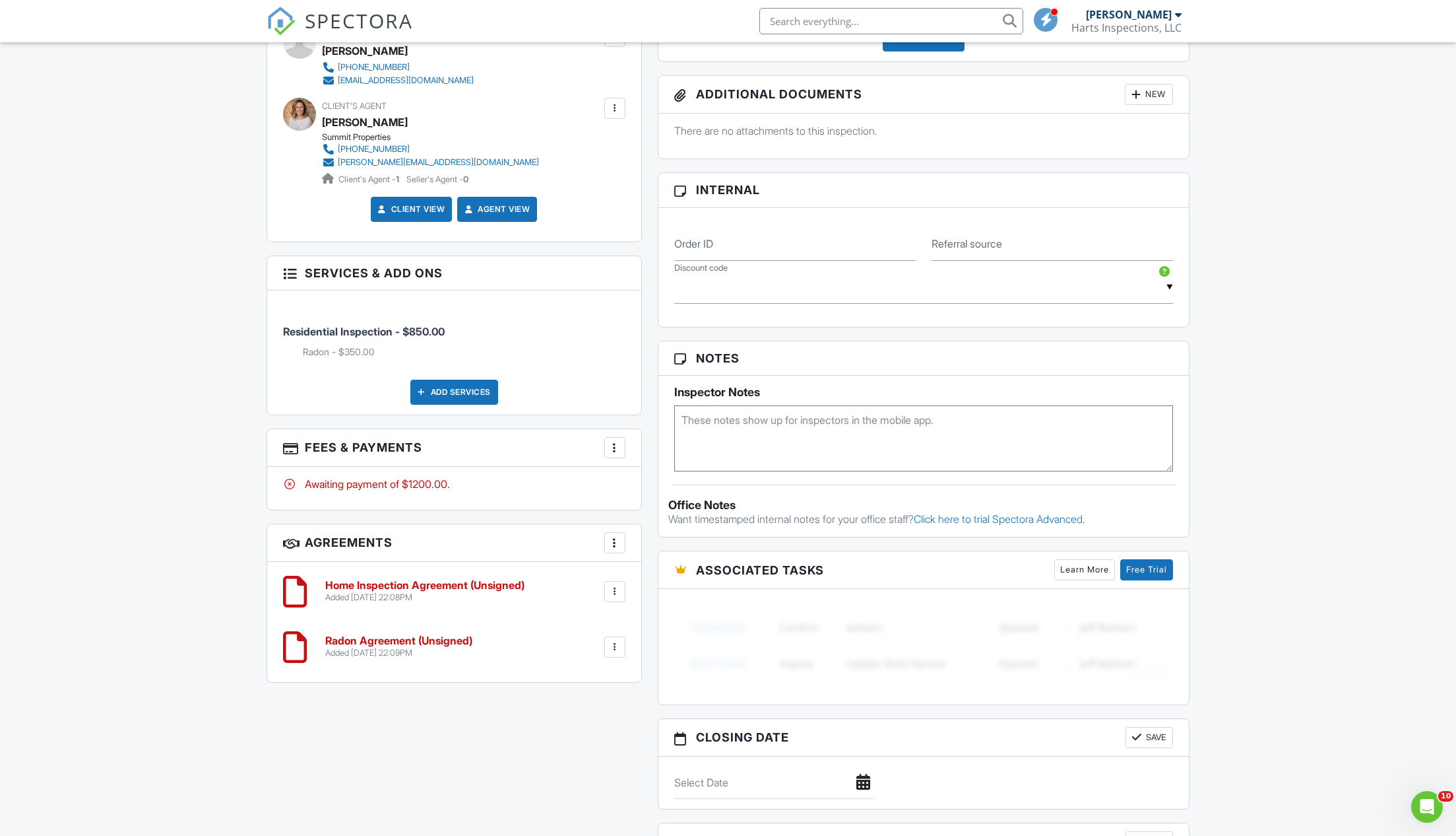
click at [460, 382] on div "Add Services" at bounding box center [455, 392] width 88 height 25
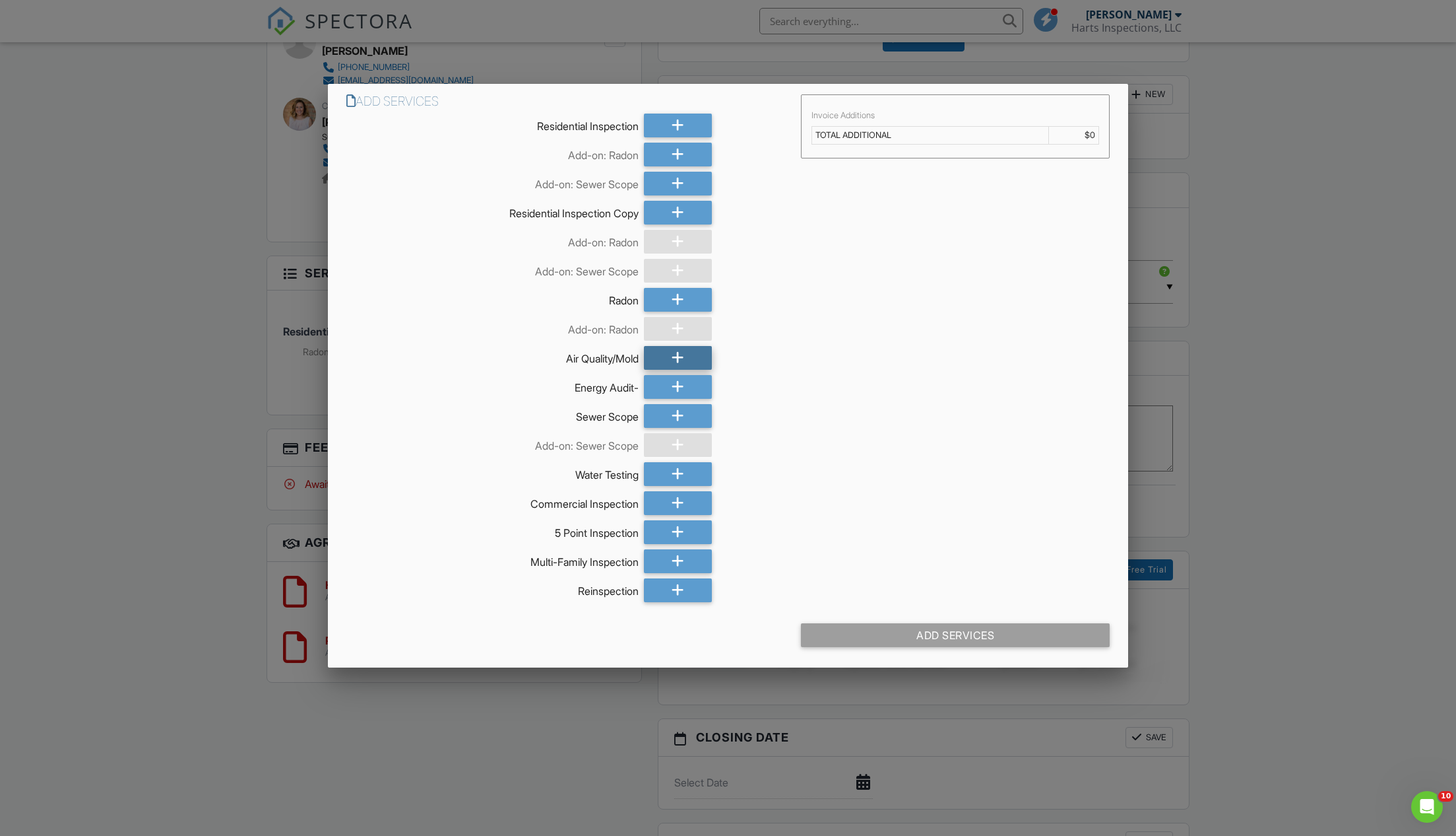
click at [680, 354] on icon at bounding box center [677, 357] width 12 height 24
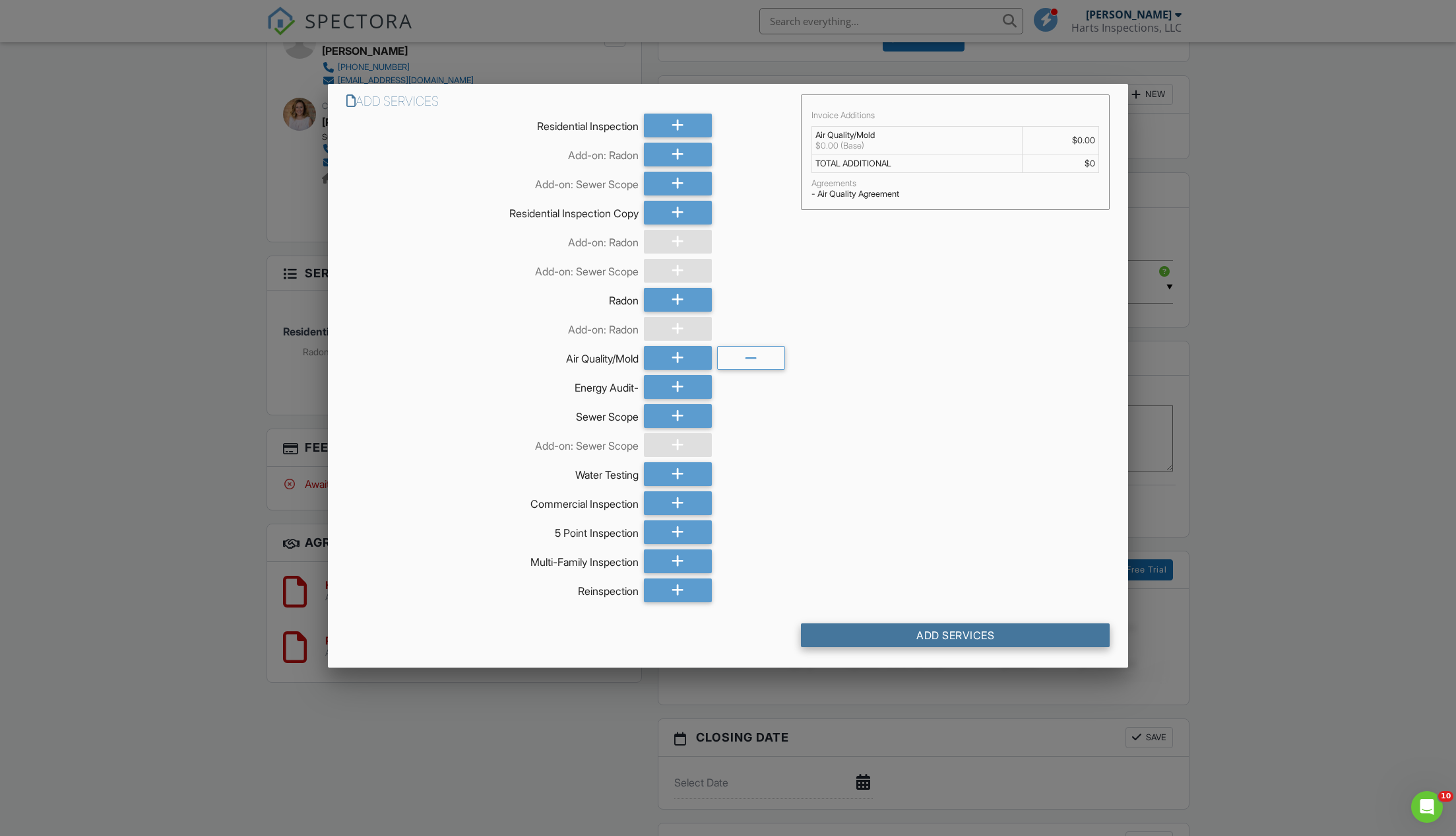
click at [962, 635] on div "Add Services" at bounding box center [955, 635] width 309 height 24
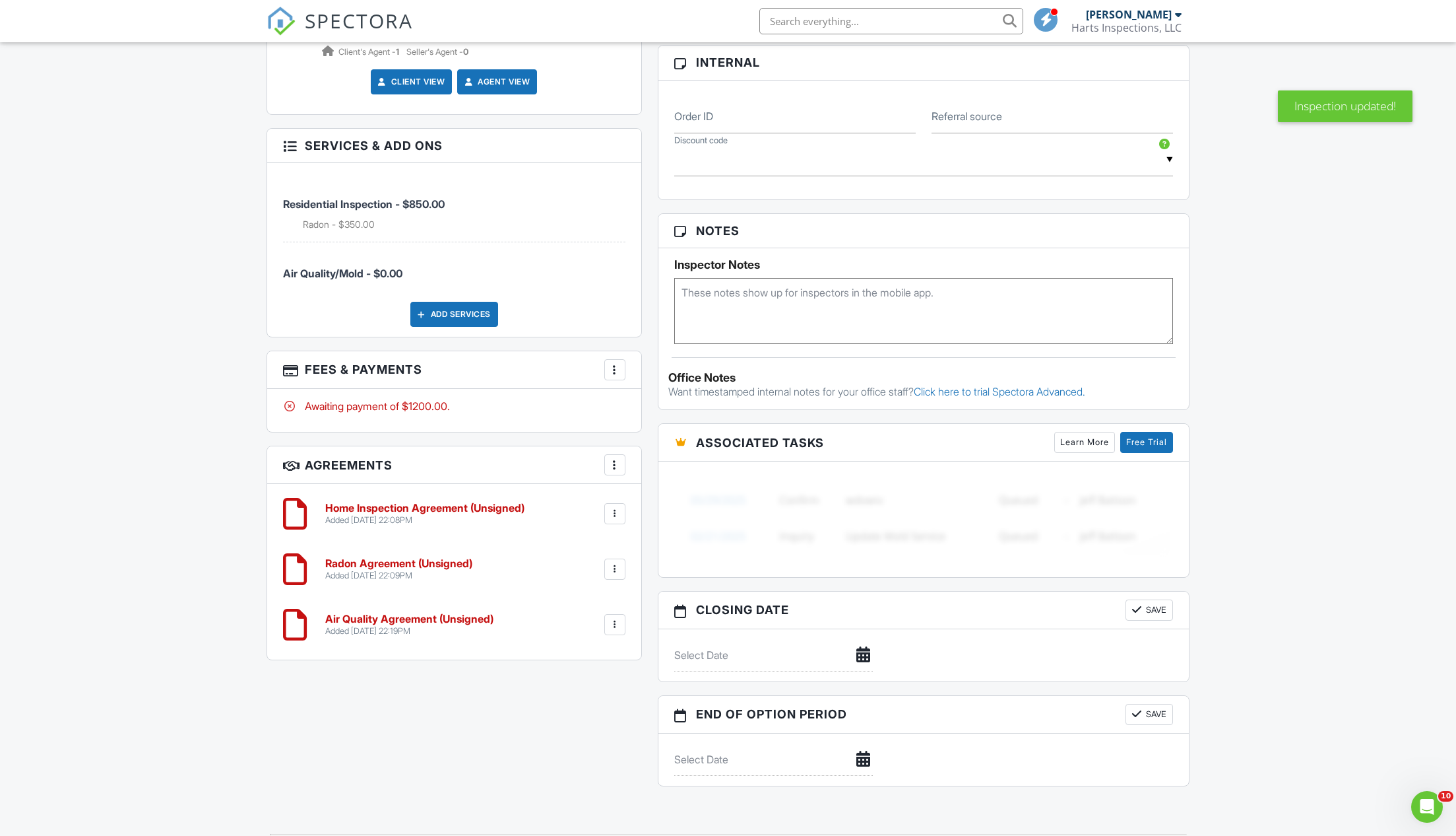
click at [613, 618] on div at bounding box center [615, 624] width 13 height 13
click at [574, 656] on li "Edit" at bounding box center [580, 661] width 75 height 33
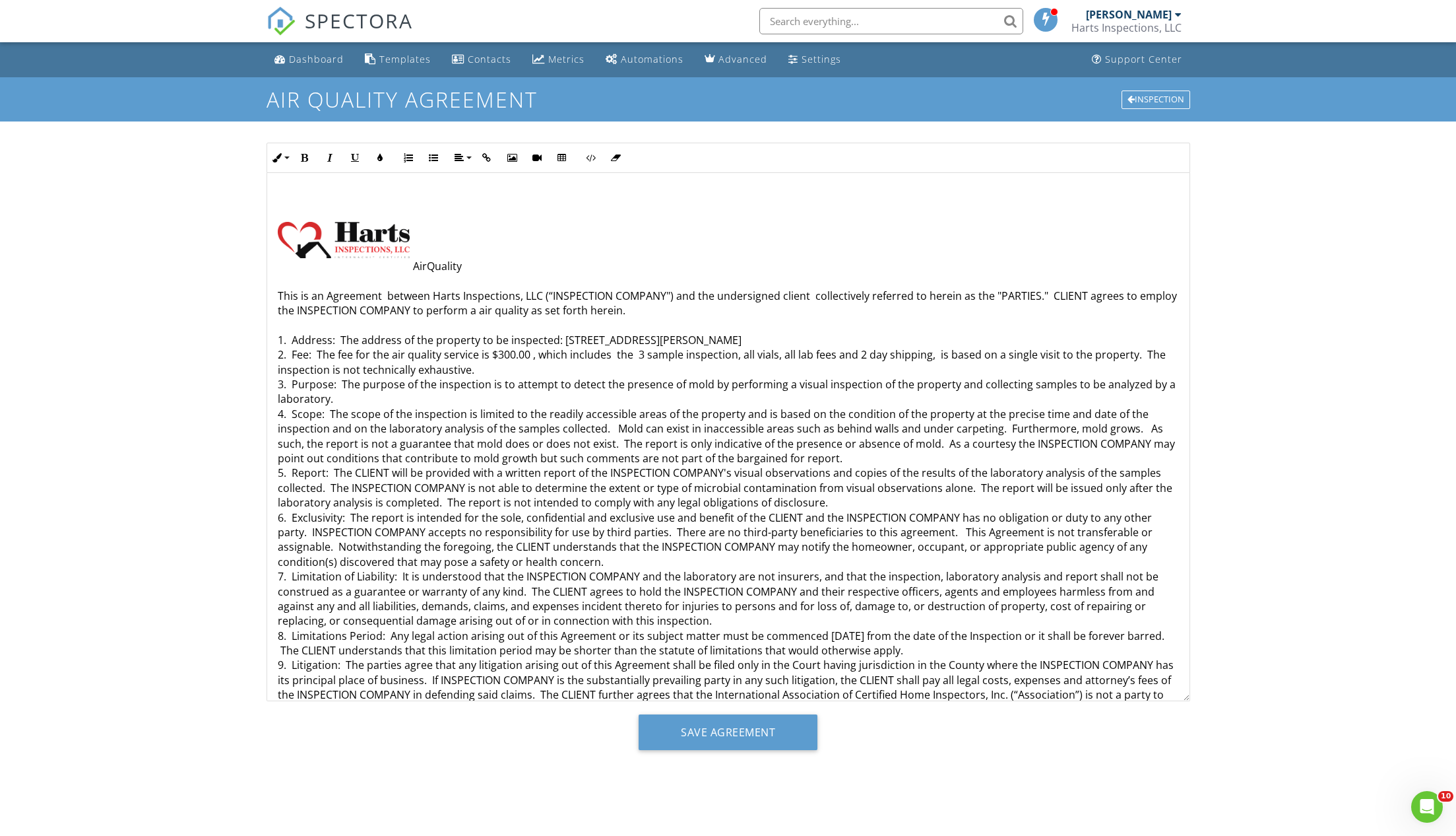
click at [511, 344] on p "AirQuality This is an Agreement between Harts Inspections, LLC (“INSPECTION COM…" at bounding box center [728, 606] width 901 height 695
click at [505, 352] on p "AirQuality This is an Agreement between Harts Inspections, LLC (“INSPECTION COM…" at bounding box center [728, 606] width 901 height 695
click at [644, 352] on p "AirQuality This is an Agreement between Harts Inspections, LLC (“INSPECTION COM…" at bounding box center [728, 606] width 901 height 695
click at [766, 333] on p "AirQuality This is an Agreement between Harts Inspections, LLC (“INSPECTION COM…" at bounding box center [728, 606] width 901 height 695
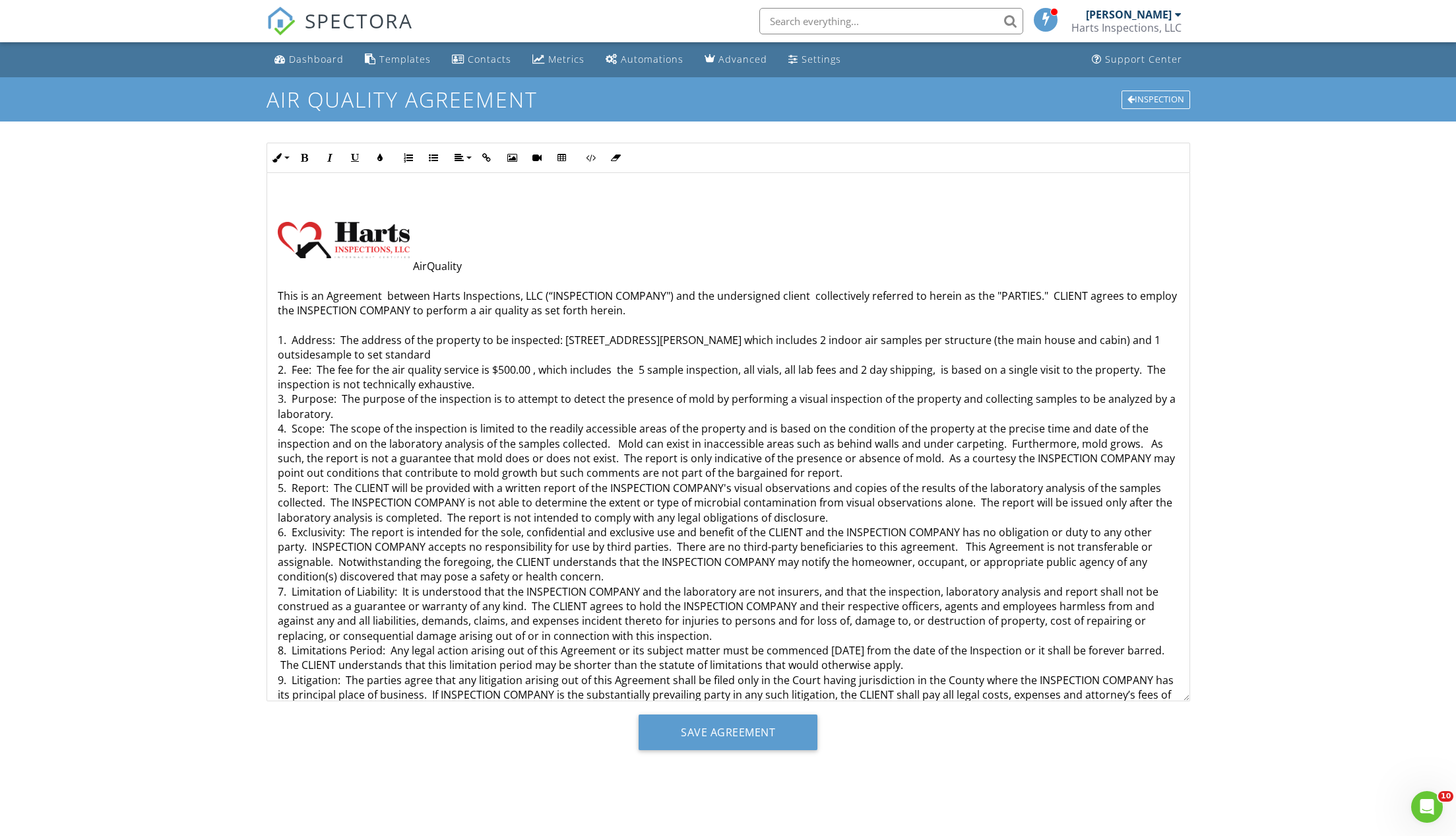
click at [315, 349] on p "AirQuality This is an Agreement between Harts Inspections, LLC (“INSPECTION COM…" at bounding box center [728, 613] width 901 height 710
click at [276, 348] on div "AirQuality This is an Agreement between Harts Inspections, LLC (“INSPECTION COM…" at bounding box center [728, 598] width 922 height 851
click at [438, 349] on p "AirQuality This is an Agreement between Harts Inspections, LLC (“INSPECTION COM…" at bounding box center [728, 613] width 901 height 710
click at [728, 728] on input "Save Agreement" at bounding box center [728, 731] width 179 height 35
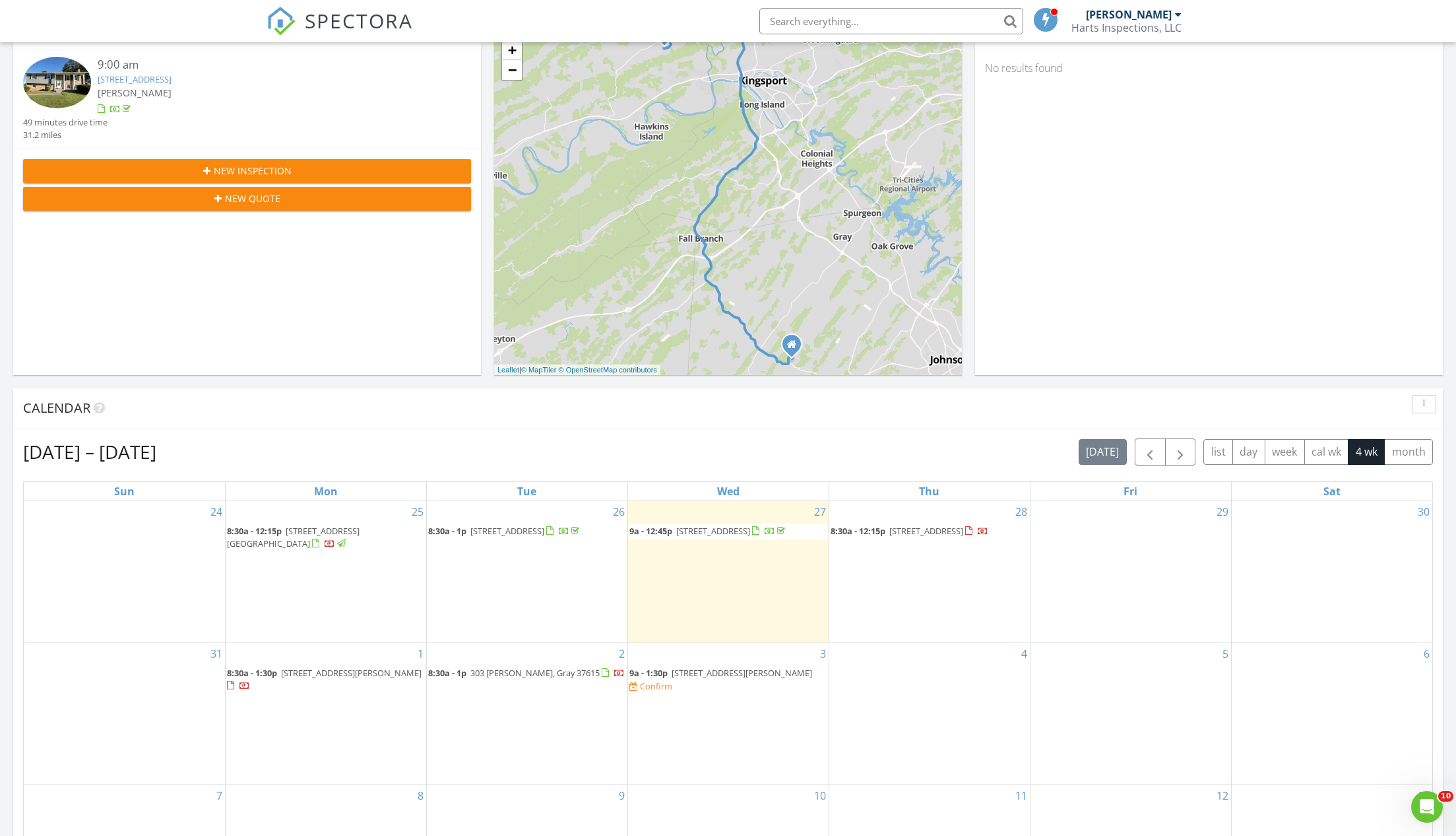
scroll to position [304, 0]
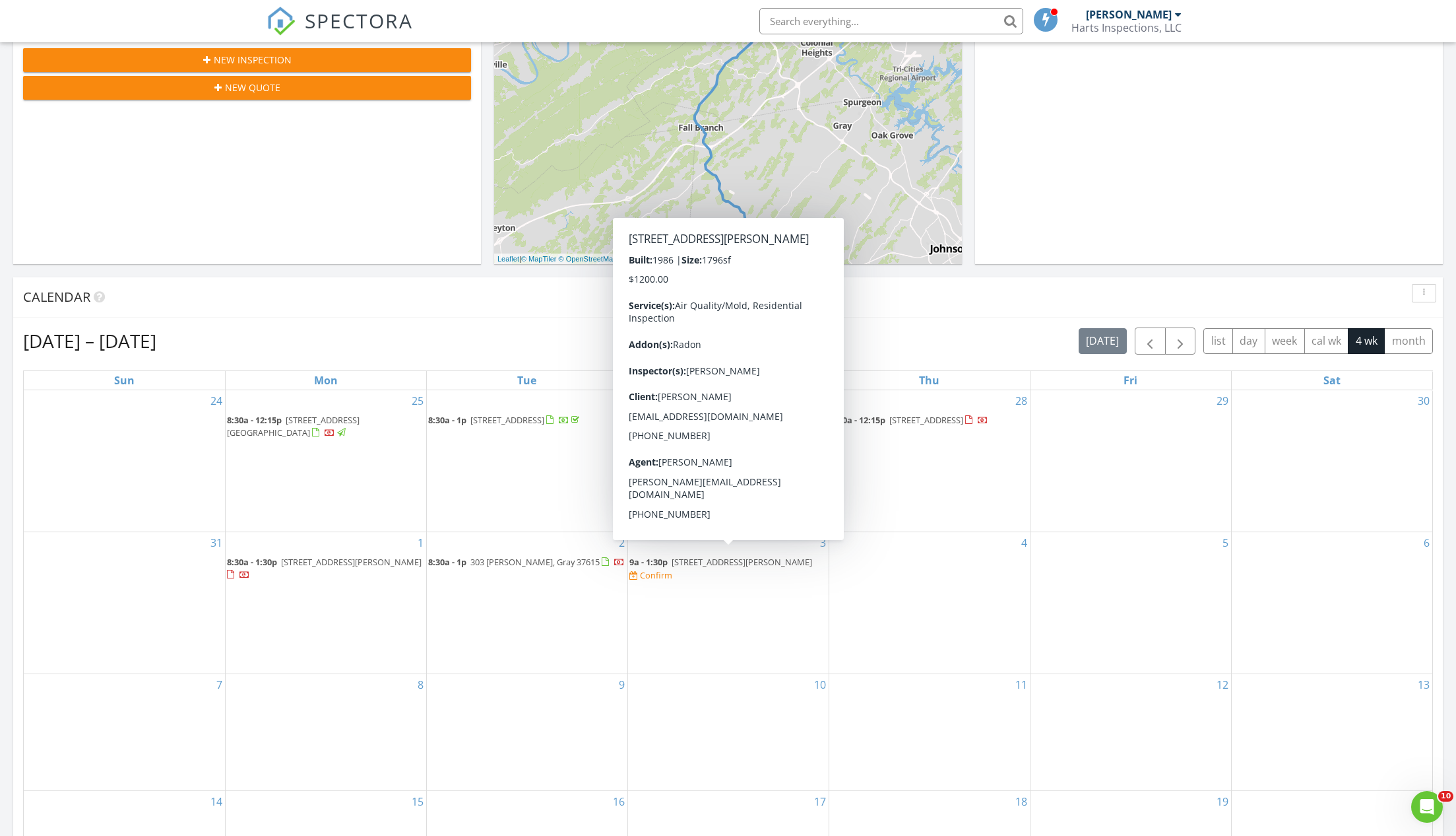
click at [742, 556] on span "190 Lyons Rd, Church Hill 37642" at bounding box center [742, 562] width 141 height 12
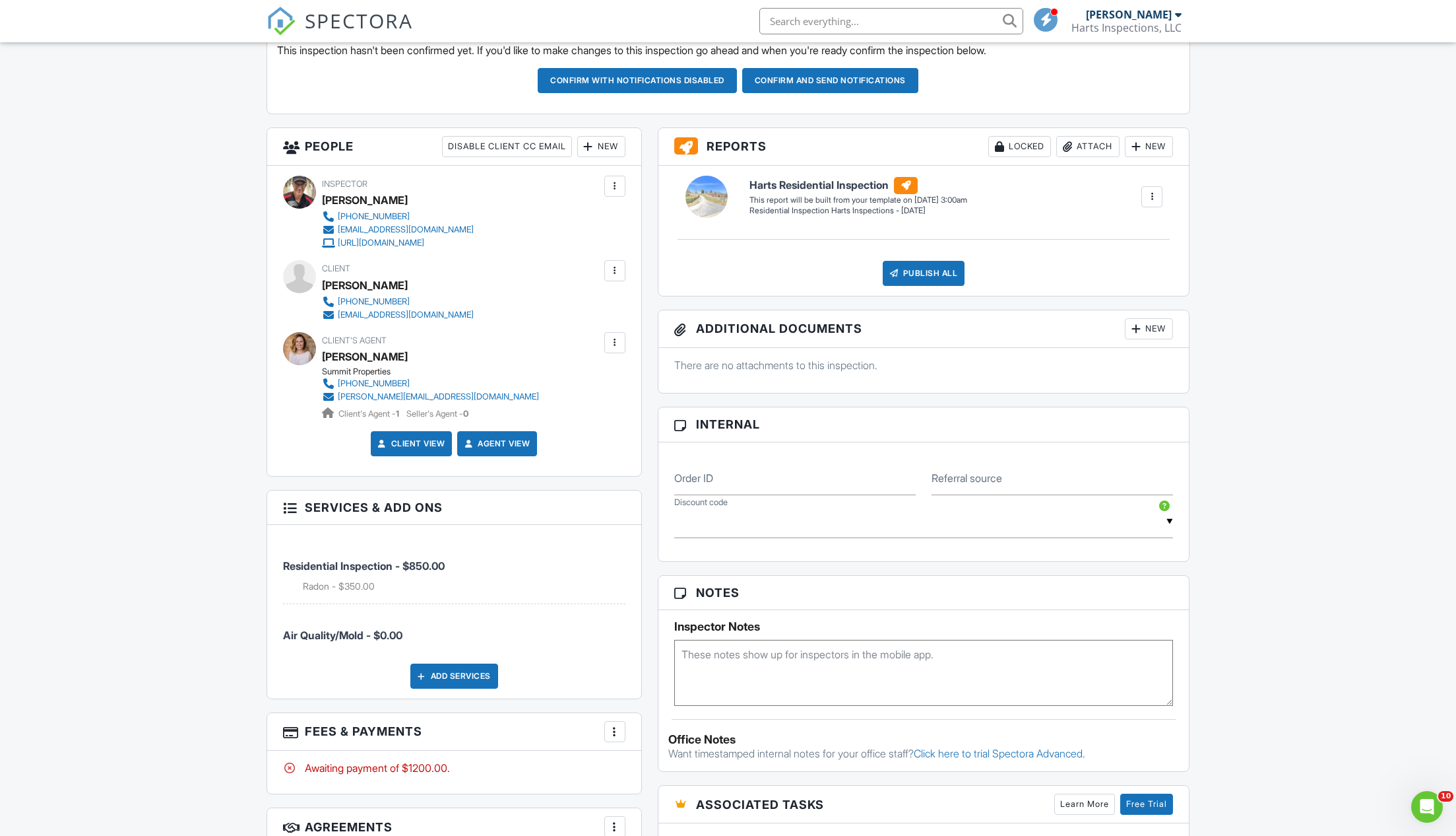
scroll to position [466, 0]
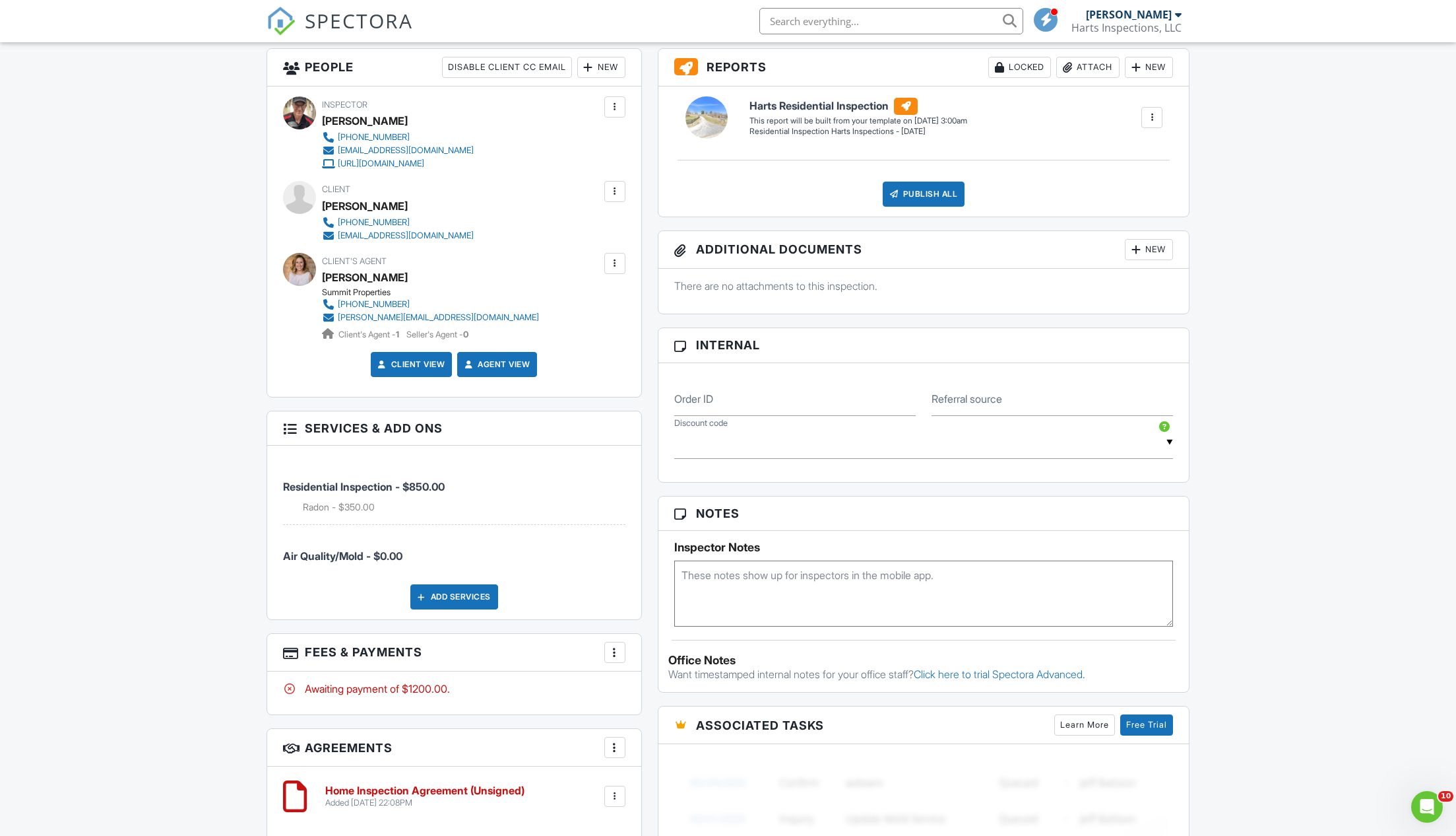
click at [613, 648] on div at bounding box center [615, 652] width 13 height 13
click at [672, 690] on li "Edit Fees & Payments" at bounding box center [681, 692] width 138 height 33
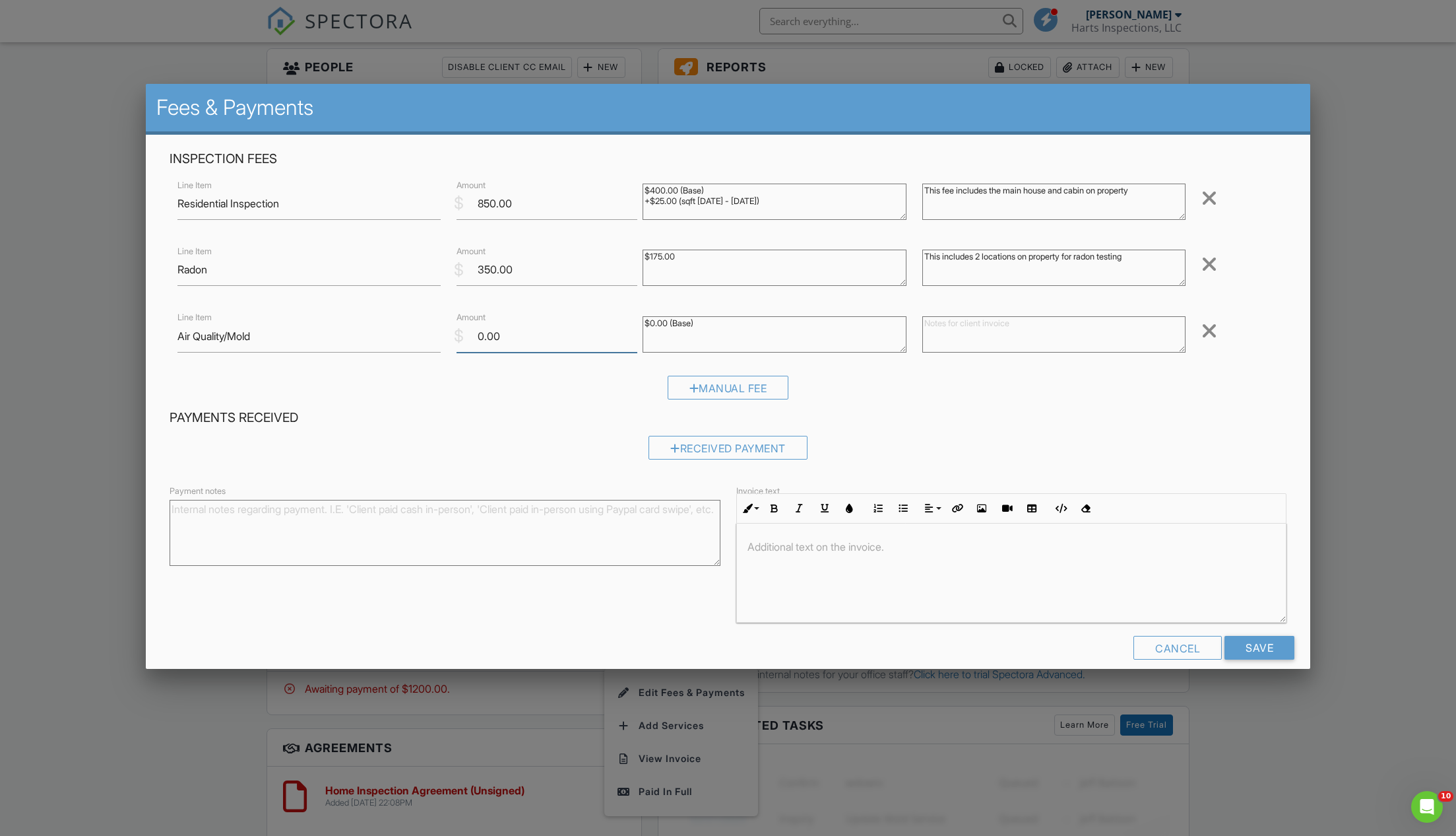
click at [505, 335] on input "0.00" at bounding box center [547, 336] width 181 height 32
type input "0"
type input "500.00"
click at [940, 327] on textarea at bounding box center [1053, 334] width 263 height 36
type textarea "This include 5 samples to be divided between the main house and cabin"
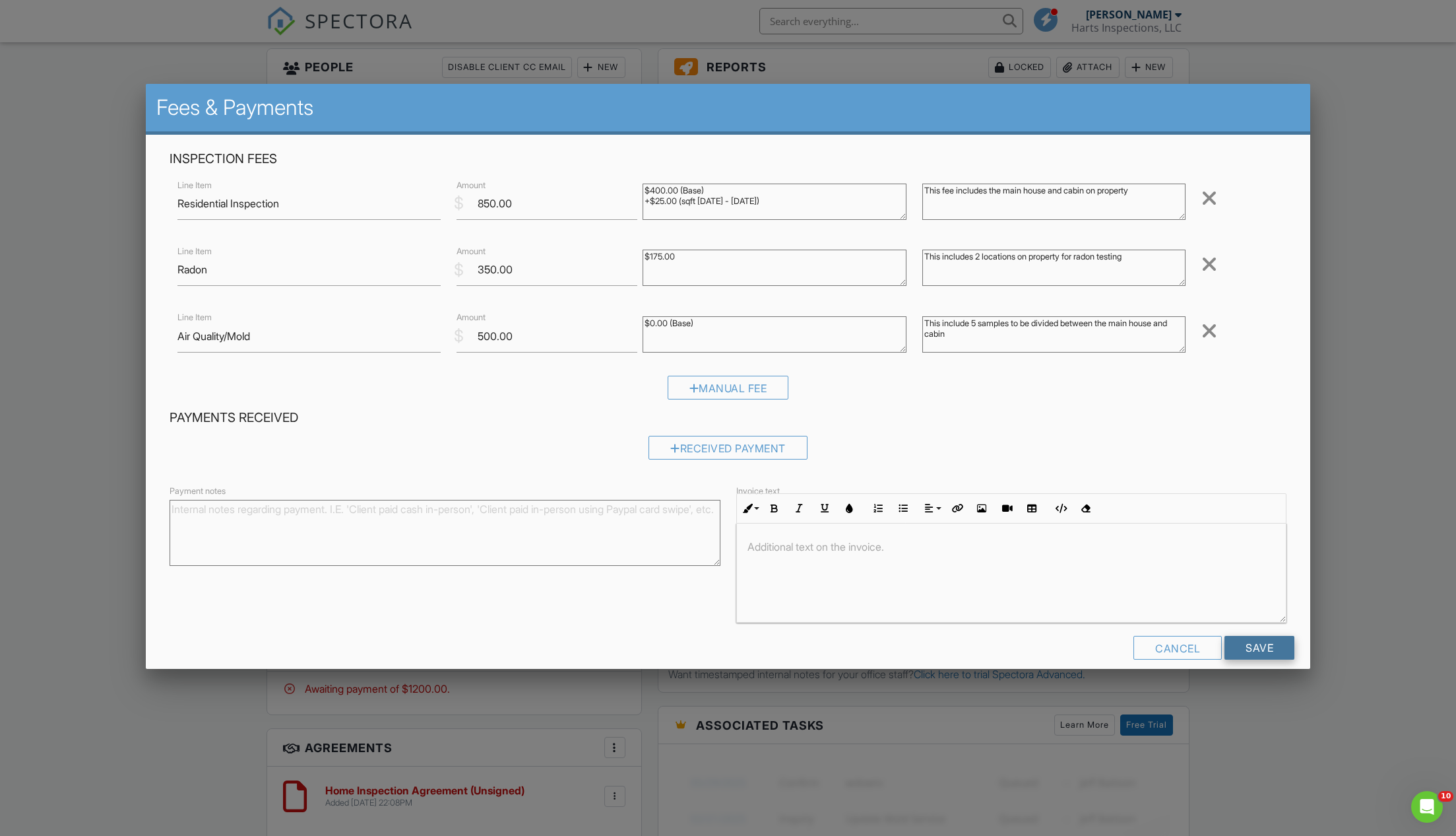
click at [1239, 645] on input "Save" at bounding box center [1259, 648] width 70 height 24
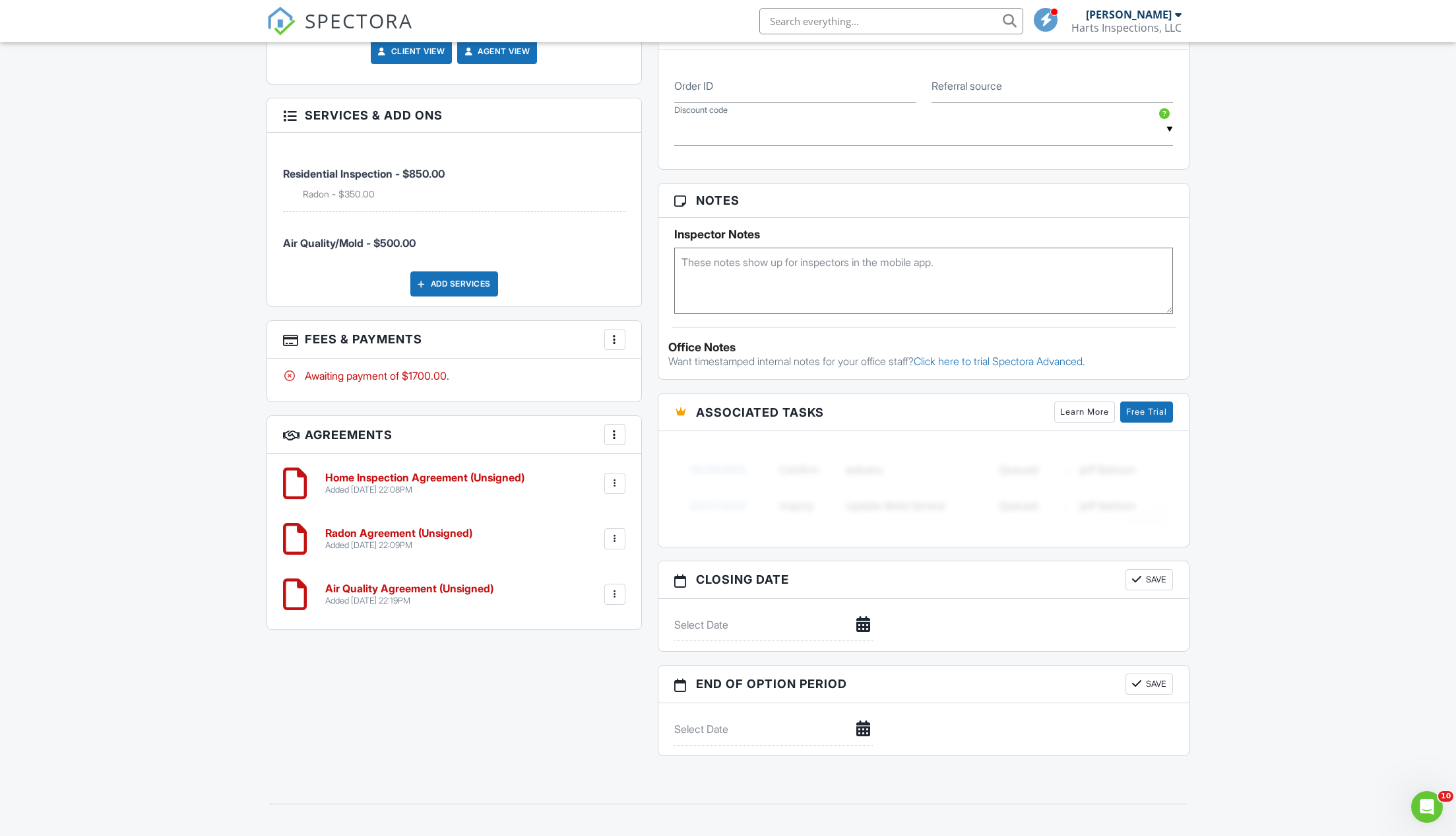
click at [409, 583] on h6 "Air Quality Agreement (Unsigned)" at bounding box center [409, 588] width 168 height 12
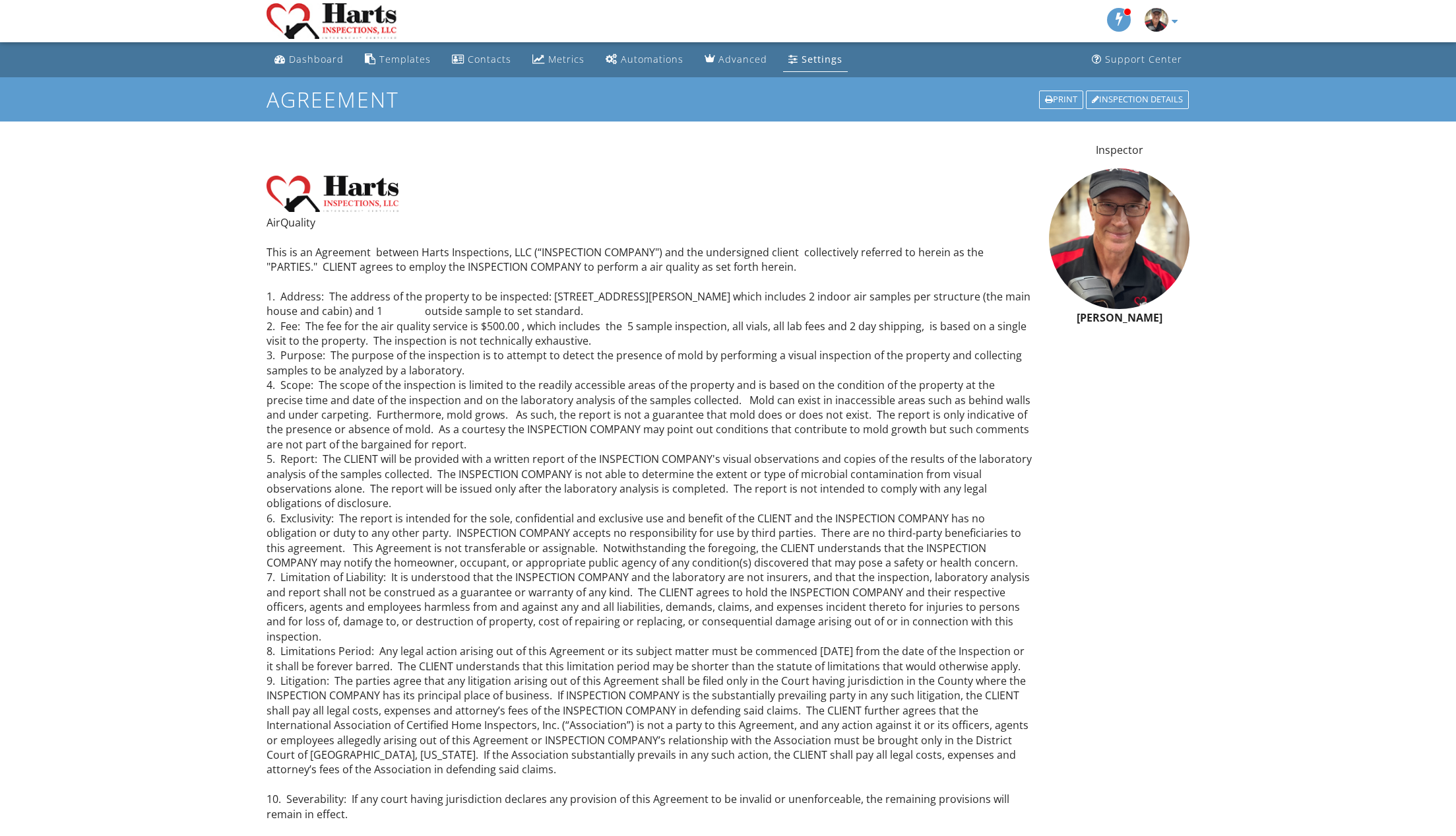
click at [417, 307] on p "AirQuality This is an Agreement between Harts Inspections, LLC (“INSPECTION COM…" at bounding box center [649, 606] width 767 height 783
click at [420, 308] on p "AirQuality This is an Agreement between Harts Inspections, LLC (“INSPECTION COM…" at bounding box center [649, 606] width 767 height 783
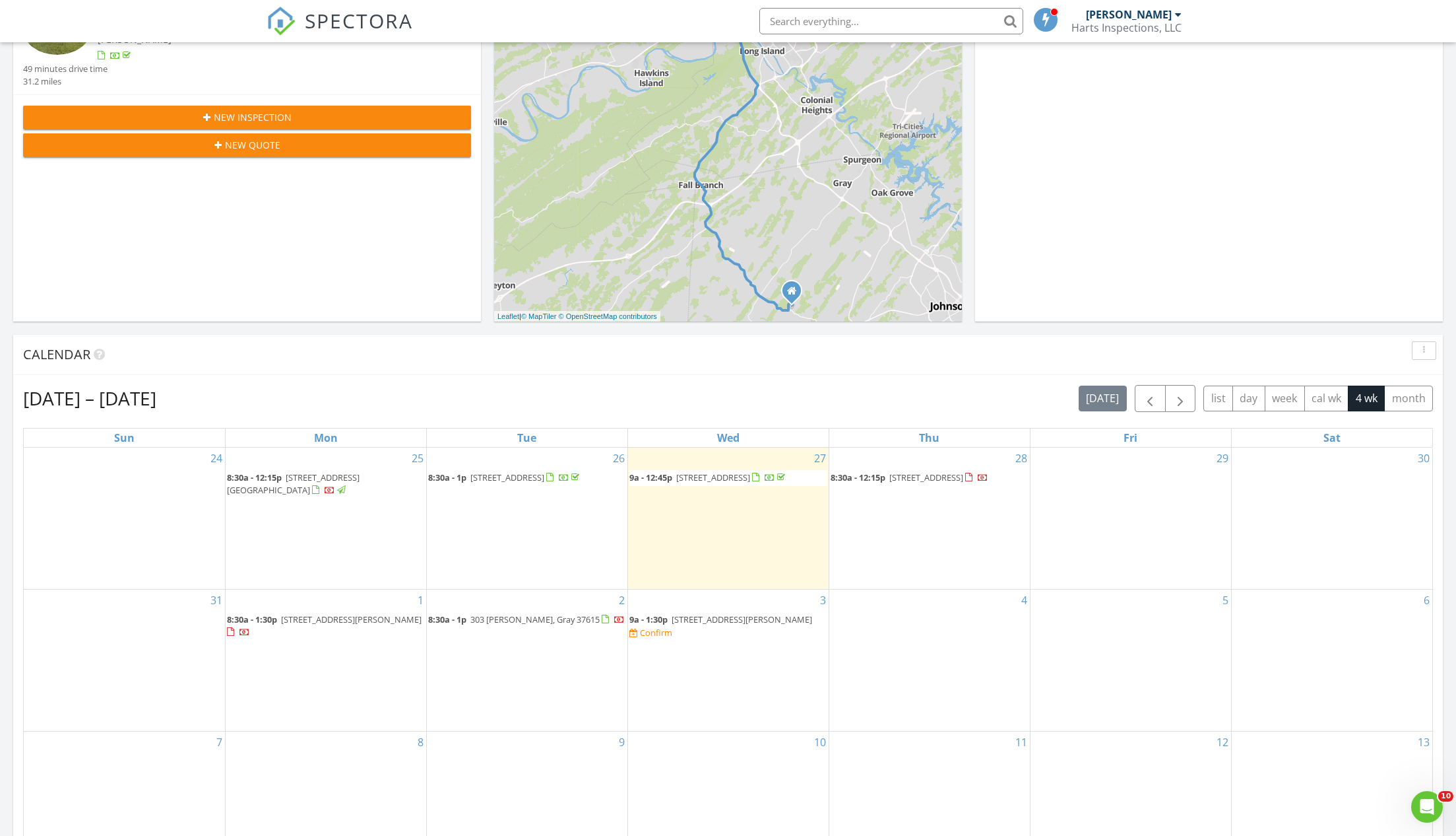
scroll to position [249, 0]
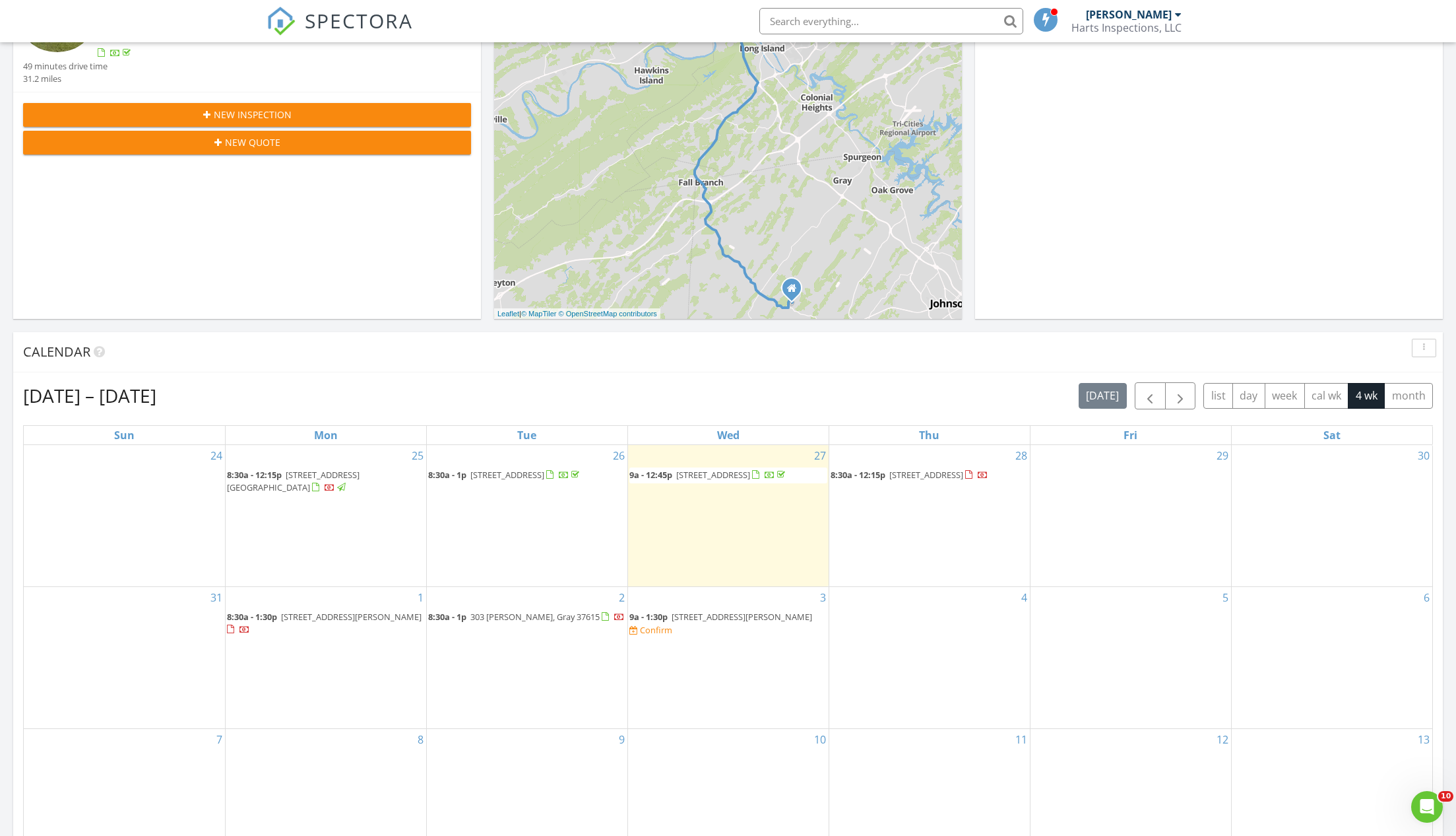
click at [705, 611] on span "190 Lyons Rd, Church Hill 37642" at bounding box center [742, 617] width 141 height 12
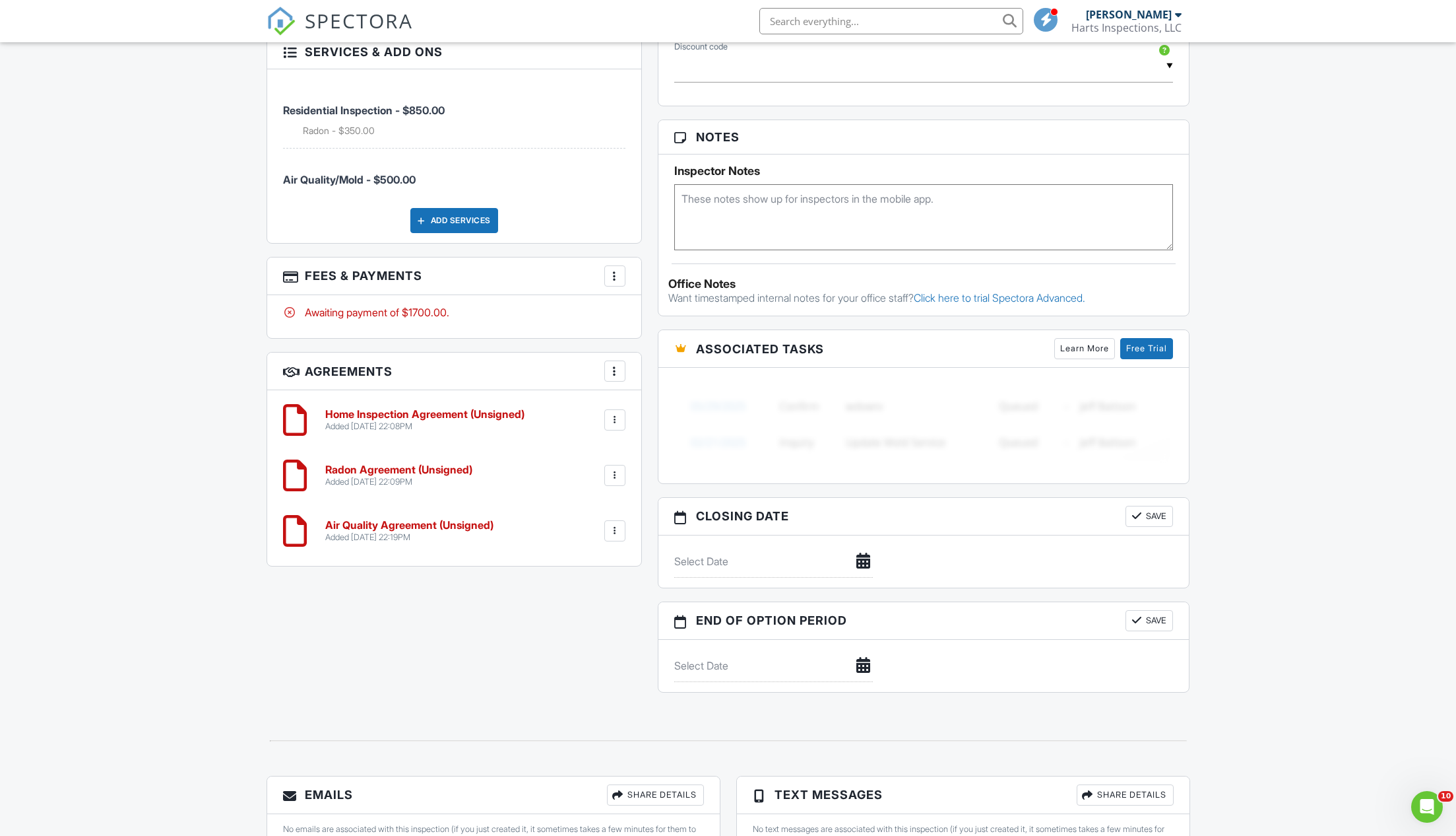
click at [613, 526] on div at bounding box center [615, 531] width 13 height 13
click at [569, 560] on li "Edit" at bounding box center [580, 567] width 75 height 33
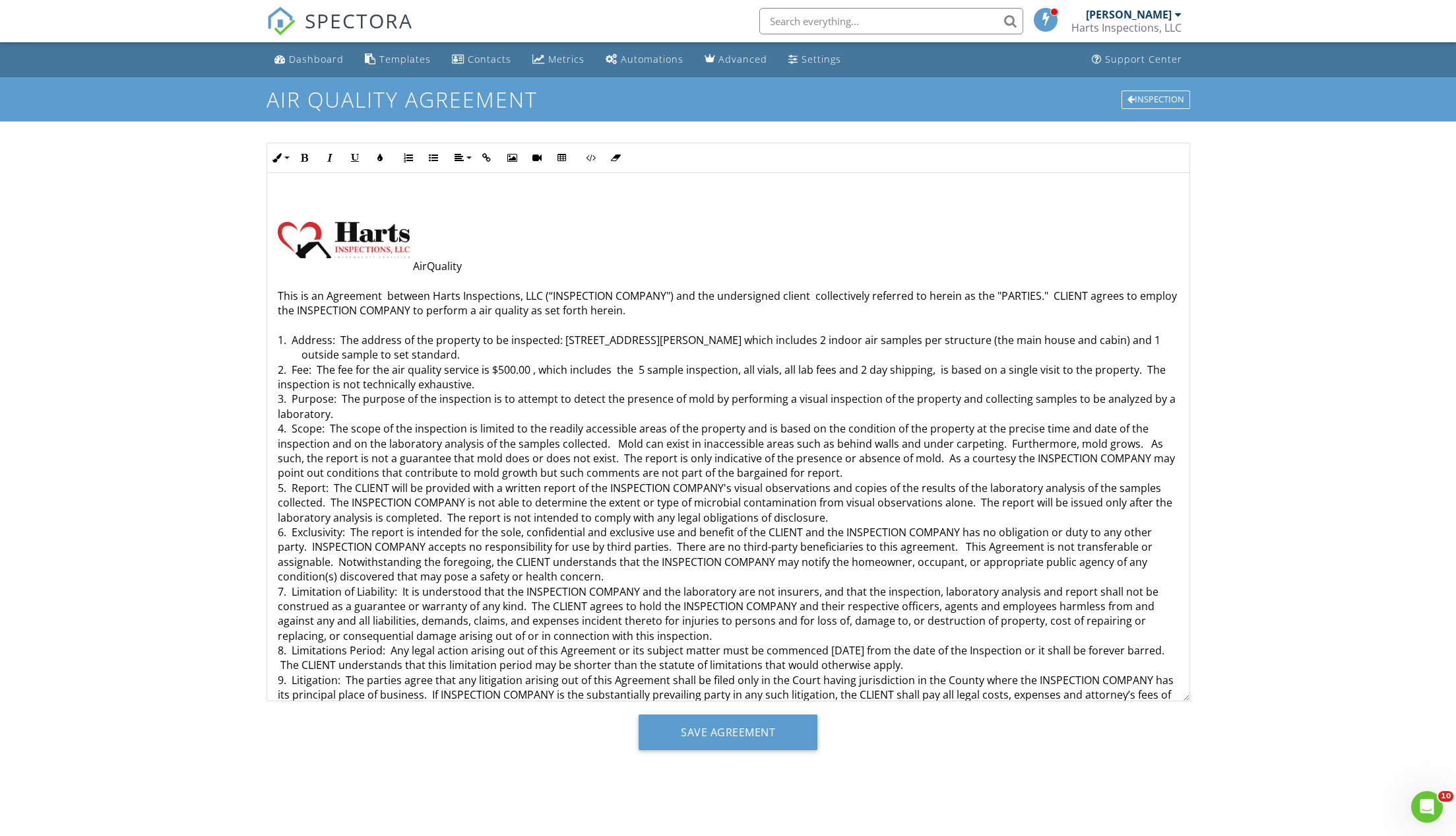
click at [820, 337] on p "AirQuality This is an Agreement between Harts Inspections, LLC (“INSPECTION COM…" at bounding box center [728, 613] width 901 height 710
click at [980, 336] on p "AirQuality This is an Agreement between Harts Inspections, LLC (“INSPECTION COM…" at bounding box center [728, 613] width 901 height 710
click at [951, 336] on p "AirQuality This is an Agreement between Harts Inspections, LLC (“INSPECTION COM…" at bounding box center [728, 613] width 901 height 710
click at [1077, 336] on p "AirQuality This is an Agreement between Harts Inspections, LLC (“INSPECTION COM…" at bounding box center [728, 613] width 901 height 710
drag, startPoint x: 945, startPoint y: 338, endPoint x: 929, endPoint y: 339, distance: 16.0
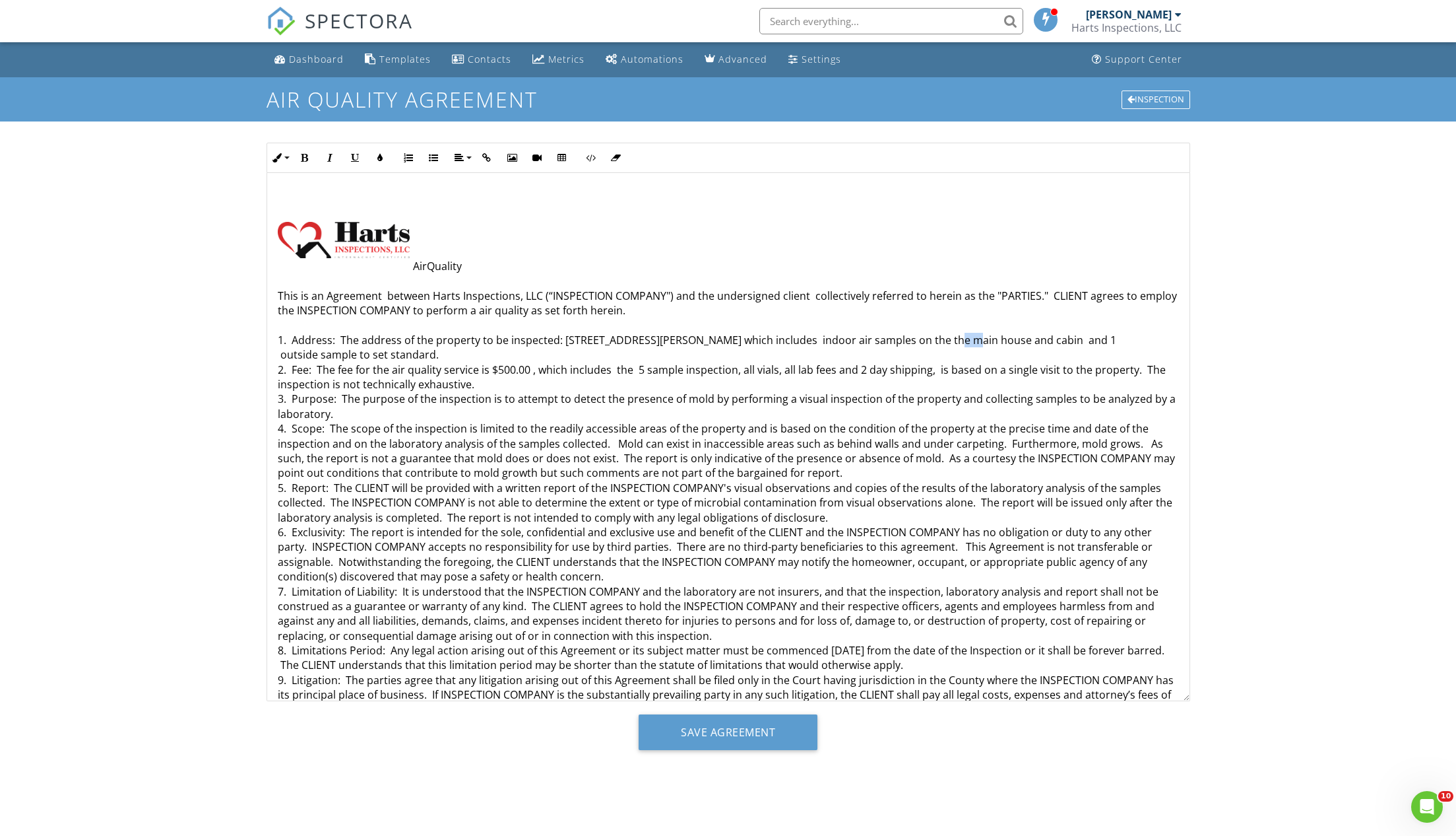
click at [929, 339] on p "AirQuality This is an Agreement between Harts Inspections, LLC (“INSPECTION COM…" at bounding box center [728, 613] width 901 height 710
click at [717, 729] on input "Save Agreement" at bounding box center [728, 731] width 179 height 35
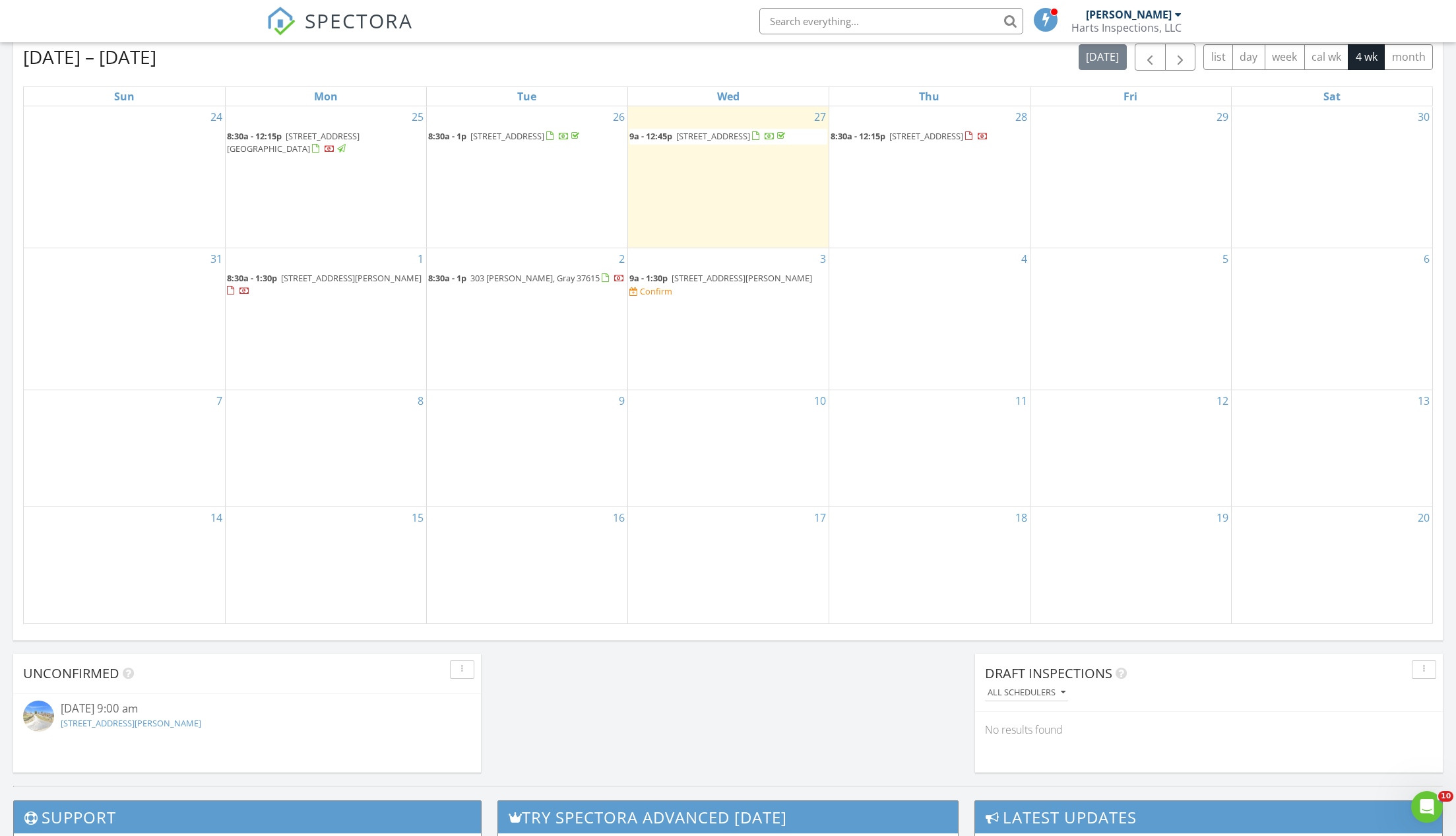
scroll to position [464, 0]
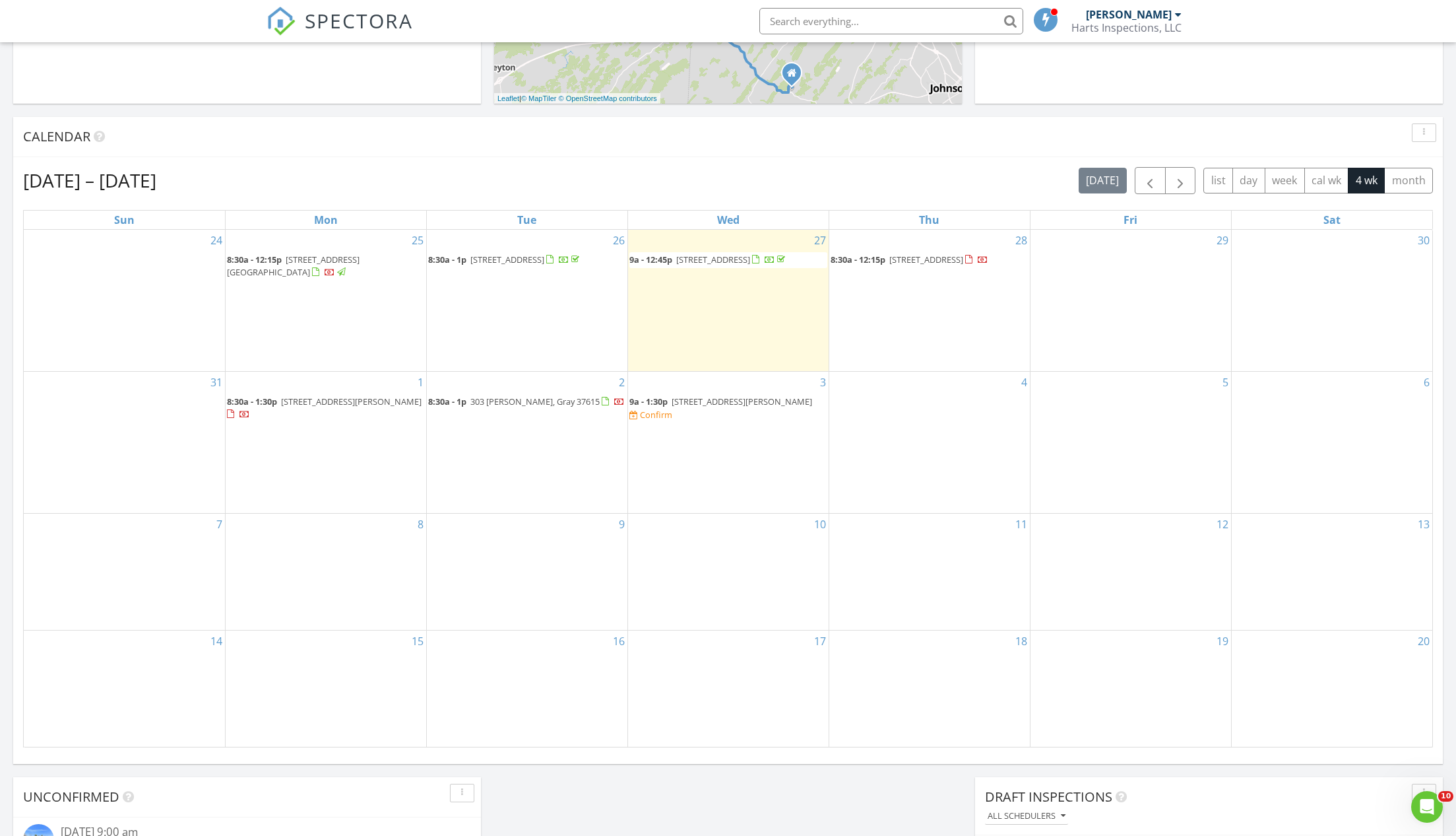
click at [732, 396] on span "[STREET_ADDRESS][PERSON_NAME]" at bounding box center [742, 401] width 141 height 12
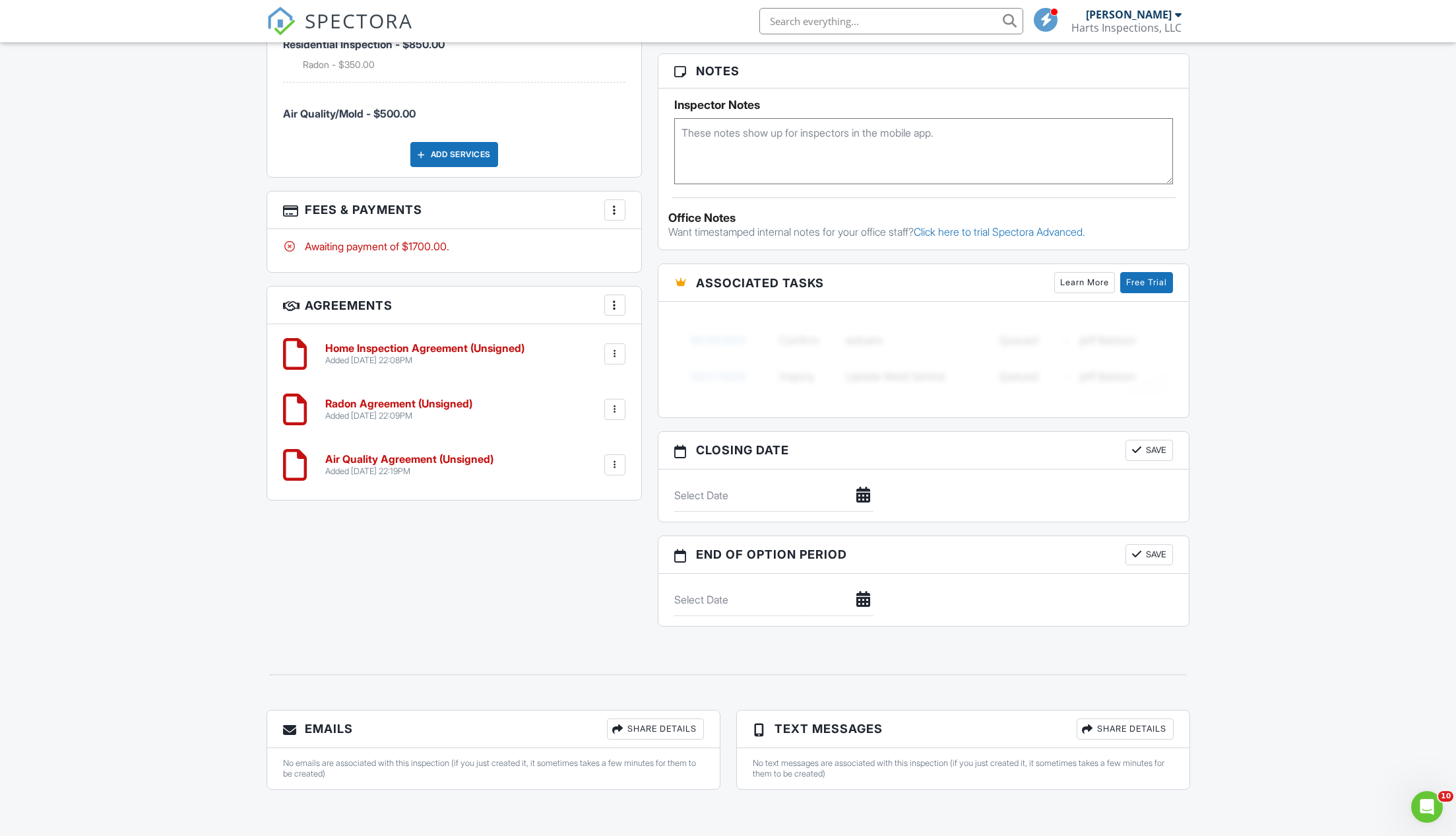
click at [375, 459] on h6 "Air Quality Agreement (Unsigned)" at bounding box center [409, 459] width 168 height 12
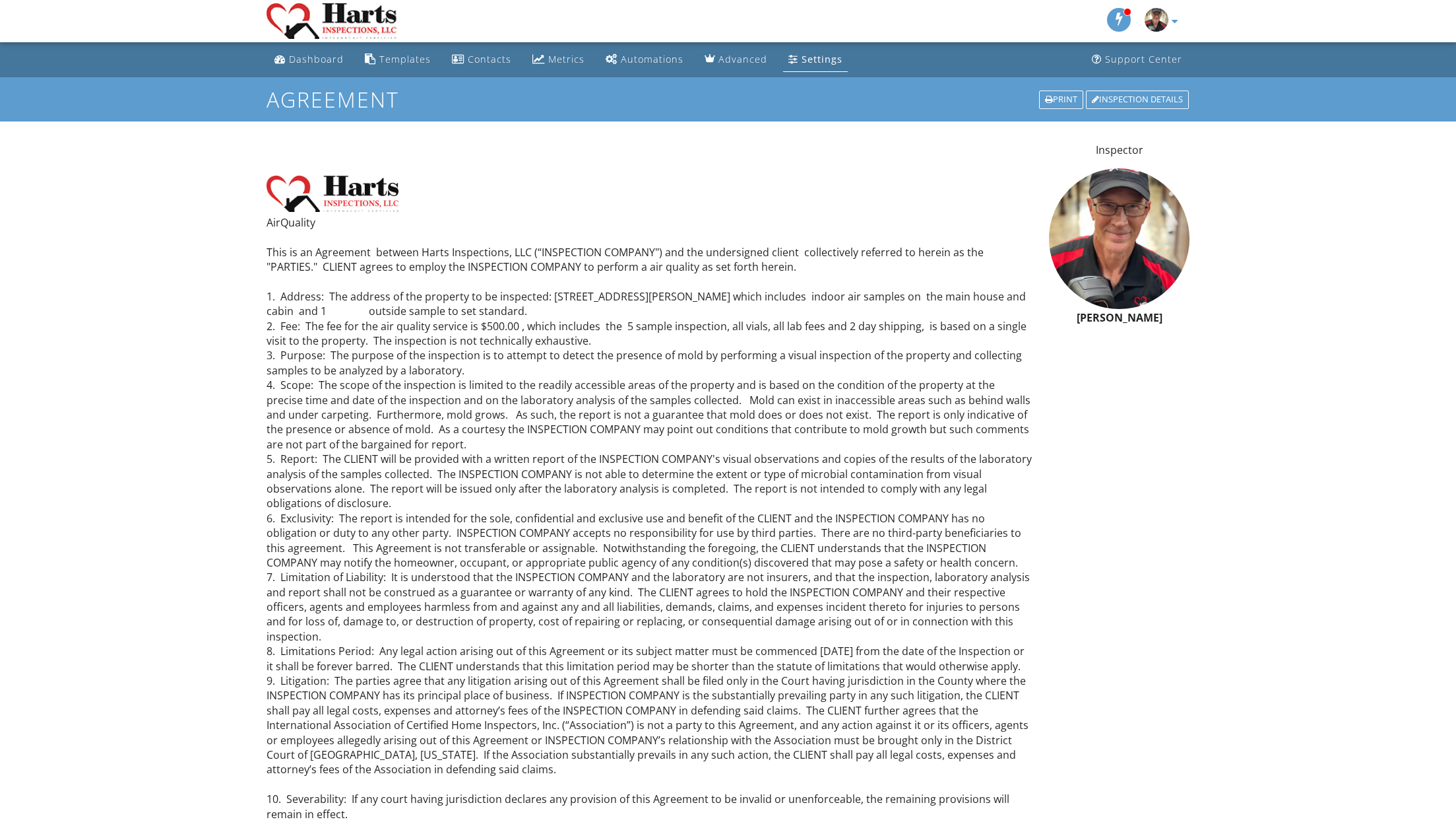
click at [367, 308] on p "AirQuality This is an Agreement between Harts Inspections, LLC (“INSPECTION COM…" at bounding box center [649, 606] width 767 height 783
click at [366, 303] on p "AirQuality This is an Agreement between Harts Inspections, LLC (“INSPECTION COM…" at bounding box center [649, 606] width 767 height 783
click at [368, 307] on p "AirQuality This is an Agreement between Harts Inspections, LLC (“INSPECTION COM…" at bounding box center [649, 606] width 767 height 783
click at [366, 308] on p "AirQuality This is an Agreement between Harts Inspections, LLC (“INSPECTION COM…" at bounding box center [649, 606] width 767 height 783
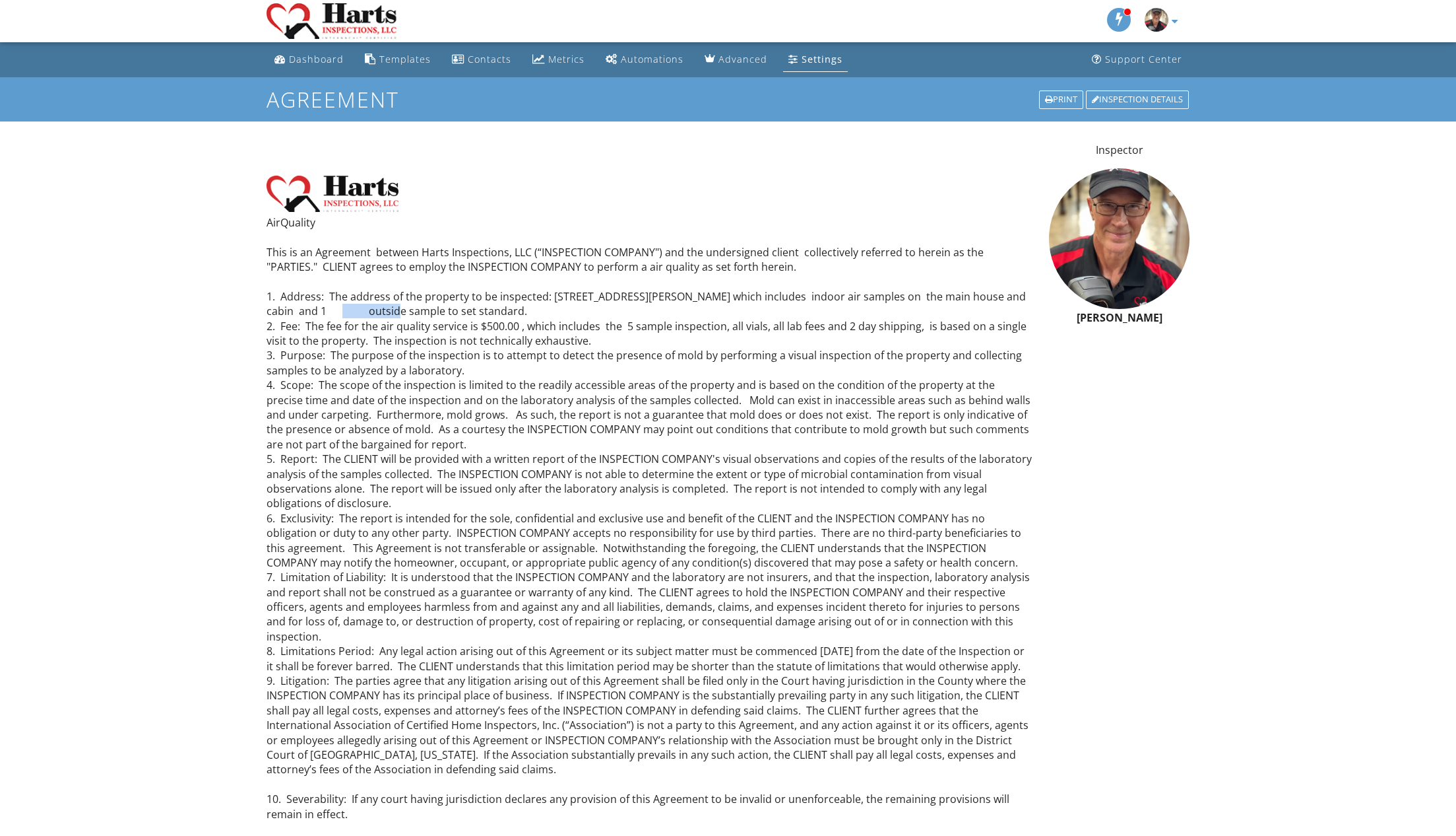
click at [368, 308] on p "AirQuality This is an Agreement between Harts Inspections, LLC (“INSPECTION COM…" at bounding box center [649, 606] width 767 height 783
click at [369, 308] on p "AirQuality This is an Agreement between Harts Inspections, LLC (“INSPECTION COM…" at bounding box center [649, 606] width 767 height 783
click at [361, 305] on p "AirQuality This is an Agreement between Harts Inspections, LLC (“INSPECTION COM…" at bounding box center [649, 606] width 767 height 783
click at [364, 308] on p "AirQuality This is an Agreement between Harts Inspections, LLC (“INSPECTION COM…" at bounding box center [649, 606] width 767 height 783
click at [365, 307] on p "AirQuality This is an Agreement between Harts Inspections, LLC (“INSPECTION COM…" at bounding box center [649, 606] width 767 height 783
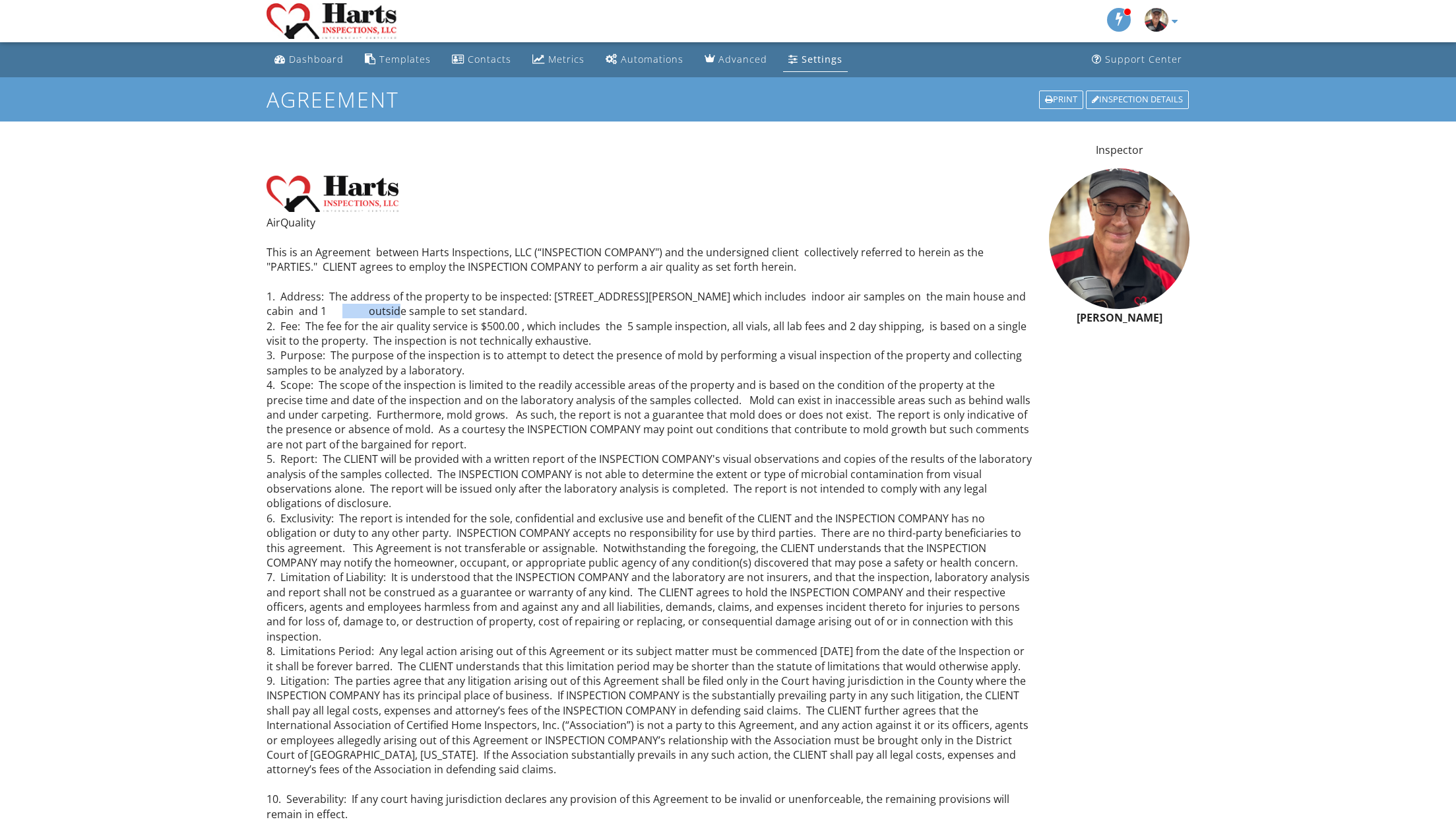
click at [365, 307] on p "AirQuality This is an Agreement between Harts Inspections, LLC (“INSPECTION COM…" at bounding box center [649, 606] width 767 height 783
click at [555, 310] on p "AirQuality This is an Agreement between Harts Inspections, LLC (“INSPECTION COM…" at bounding box center [649, 606] width 767 height 783
click at [328, 308] on p "AirQuality This is an Agreement between Harts Inspections, LLC (“INSPECTION COM…" at bounding box center [649, 606] width 767 height 783
click at [324, 308] on p "AirQuality This is an Agreement between Harts Inspections, LLC (“INSPECTION COM…" at bounding box center [649, 606] width 767 height 783
click at [326, 307] on p "AirQuality This is an Agreement between Harts Inspections, LLC (“INSPECTION COM…" at bounding box center [649, 606] width 767 height 783
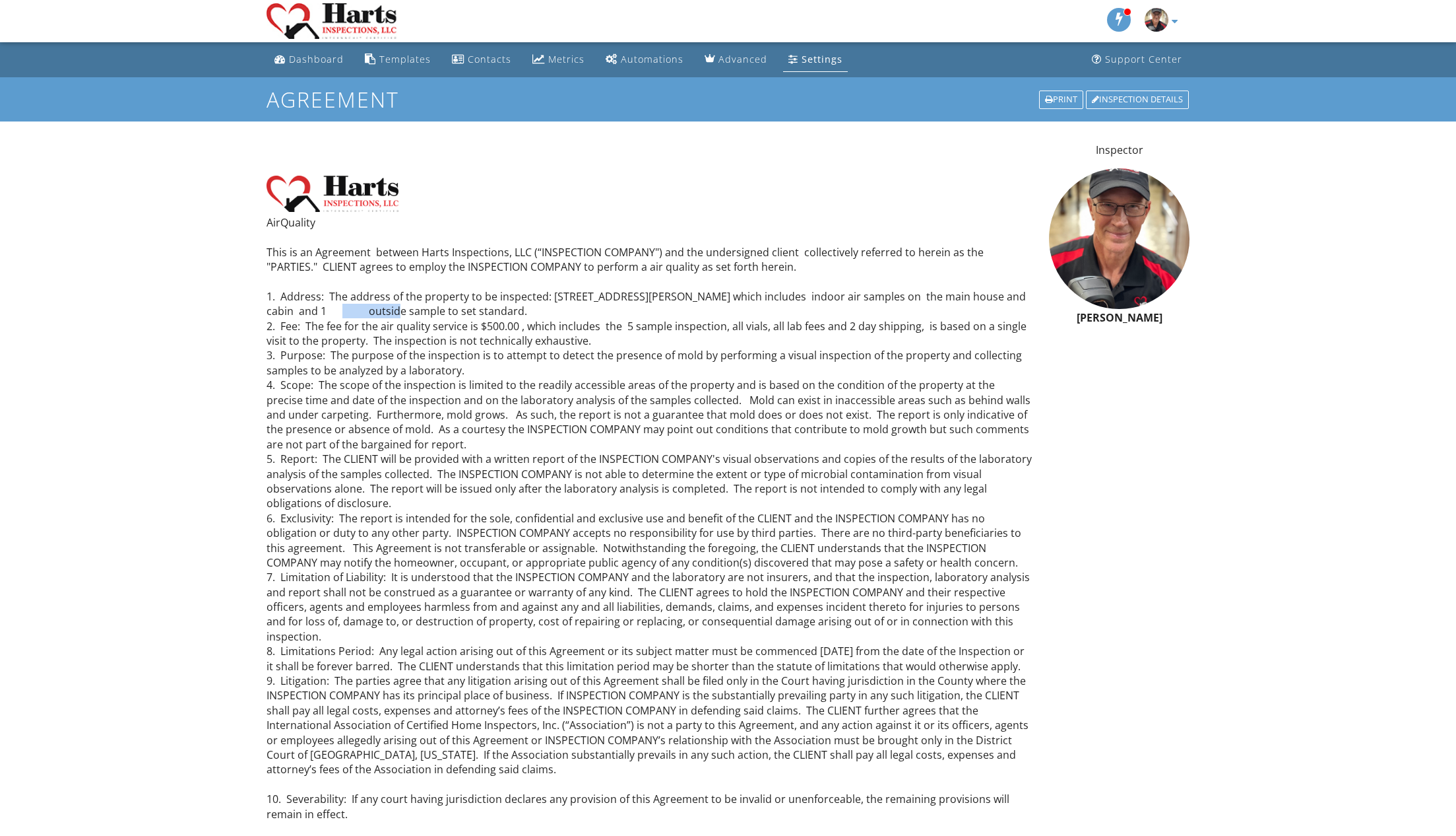
click at [325, 307] on p "AirQuality This is an Agreement between Harts Inspections, LLC (“INSPECTION COM…" at bounding box center [649, 606] width 767 height 783
drag, startPoint x: 325, startPoint y: 307, endPoint x: 344, endPoint y: 303, distance: 19.4
click at [325, 307] on p "AirQuality This is an Agreement between Harts Inspections, LLC (“INSPECTION COM…" at bounding box center [649, 606] width 767 height 783
click at [189, 237] on div "Dashboard Templates Contacts Metrics Automations Advanced Settings Support Cent…" at bounding box center [728, 637] width 1456 height 1190
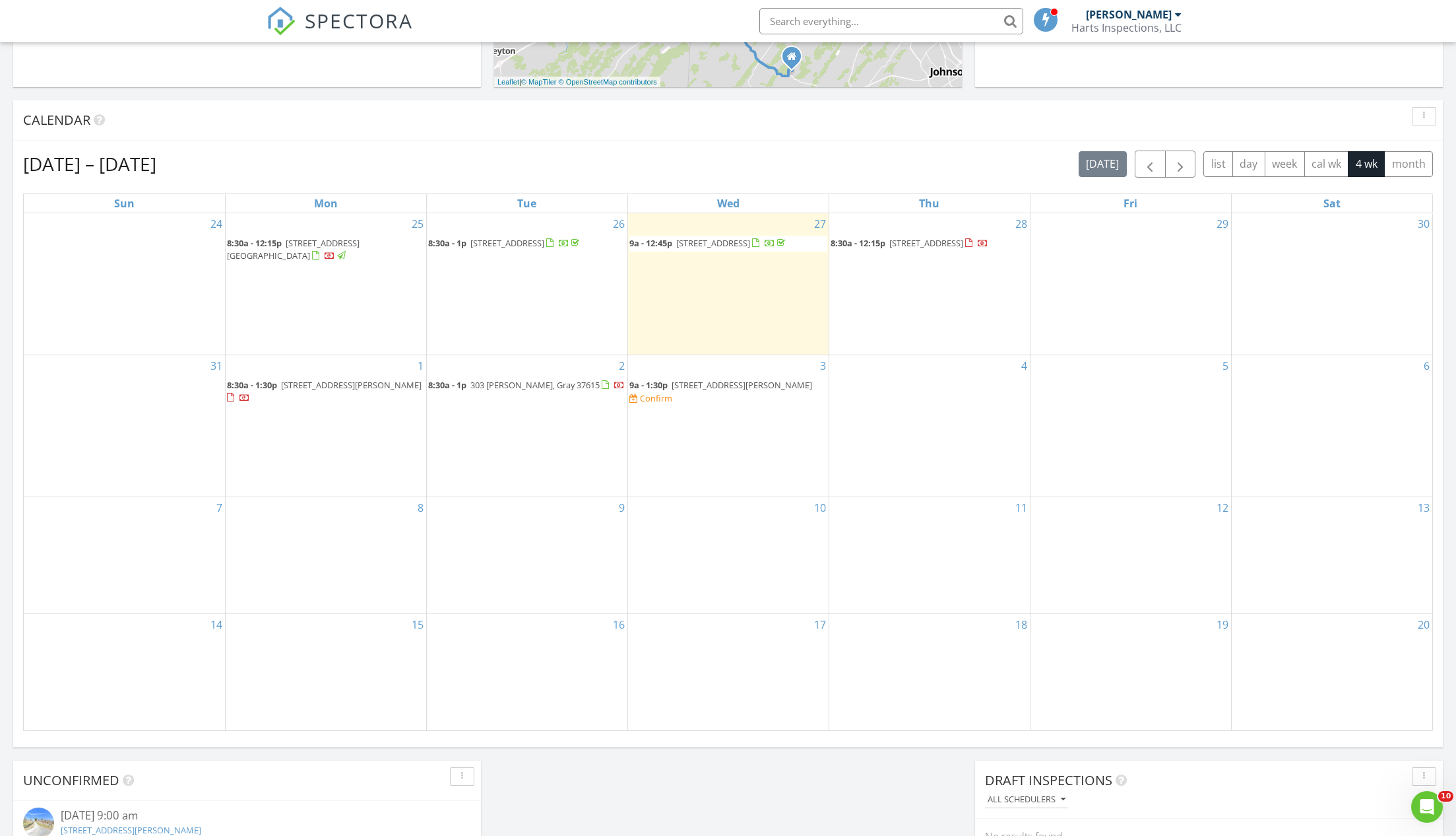
click at [731, 379] on span "[STREET_ADDRESS][PERSON_NAME]" at bounding box center [742, 385] width 141 height 12
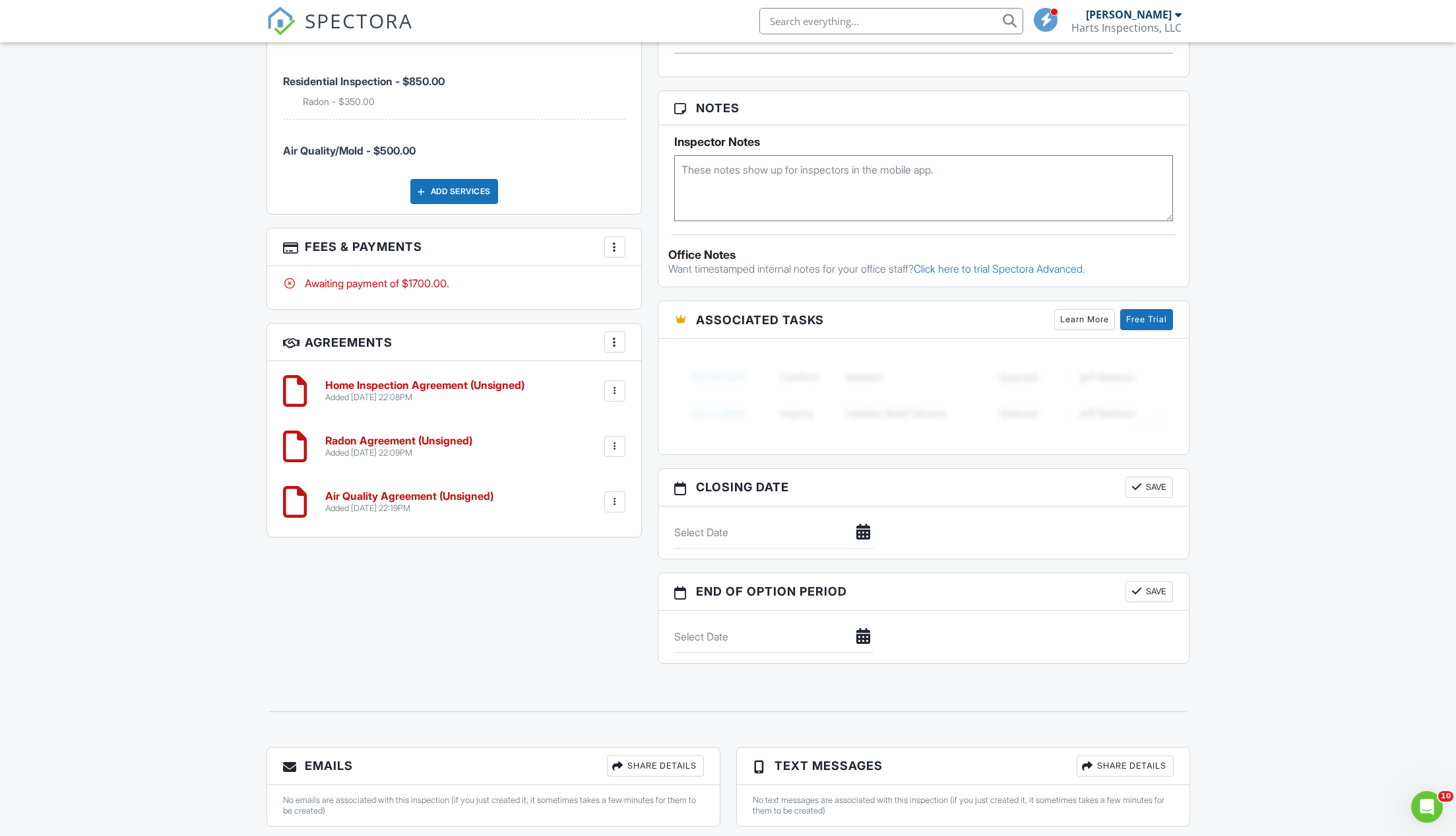
click at [618, 495] on div at bounding box center [615, 502] width 13 height 13
click at [574, 534] on li "Edit" at bounding box center [580, 538] width 75 height 33
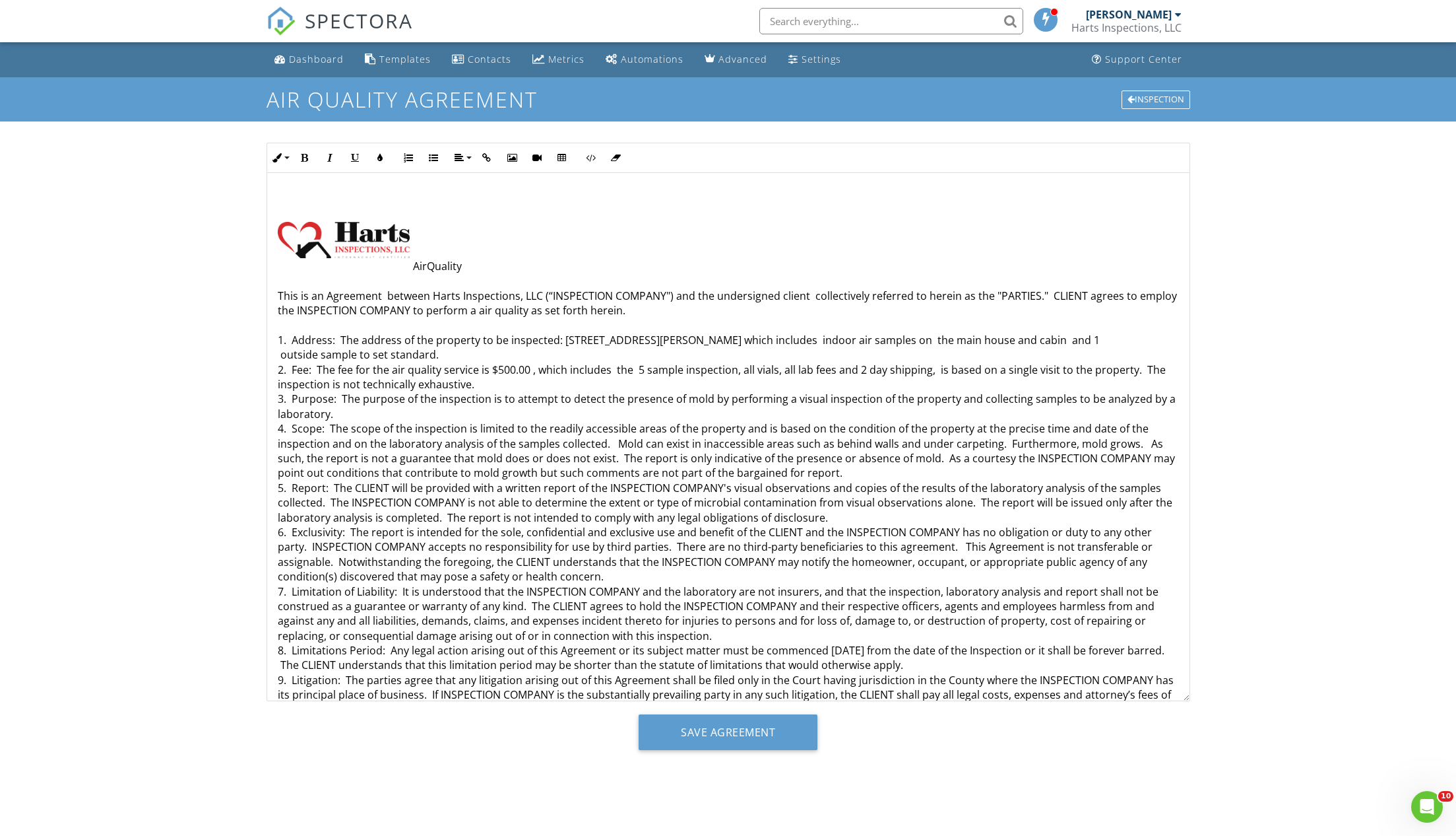
click at [1094, 336] on p "AirQuality This is an Agreement between Harts Inspections, LLC (“INSPECTION COM…" at bounding box center [728, 613] width 901 height 710
click at [278, 352] on p "AirQuality This is an Agreement between Harts Inspections, LLC (“INSPECTION COM…" at bounding box center [728, 613] width 901 height 710
click at [713, 728] on input "Save Agreement" at bounding box center [728, 731] width 179 height 35
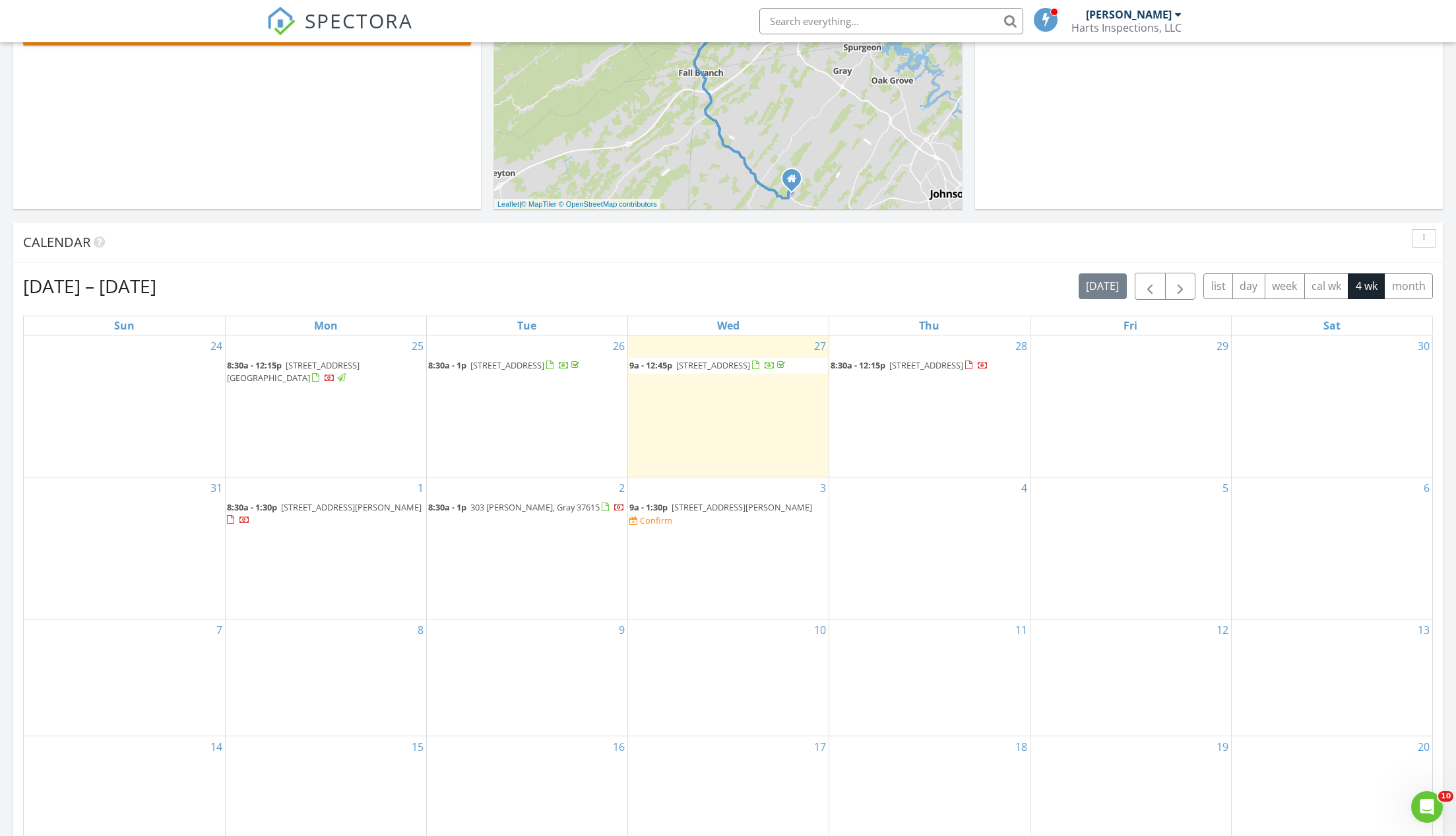
scroll to position [460, 0]
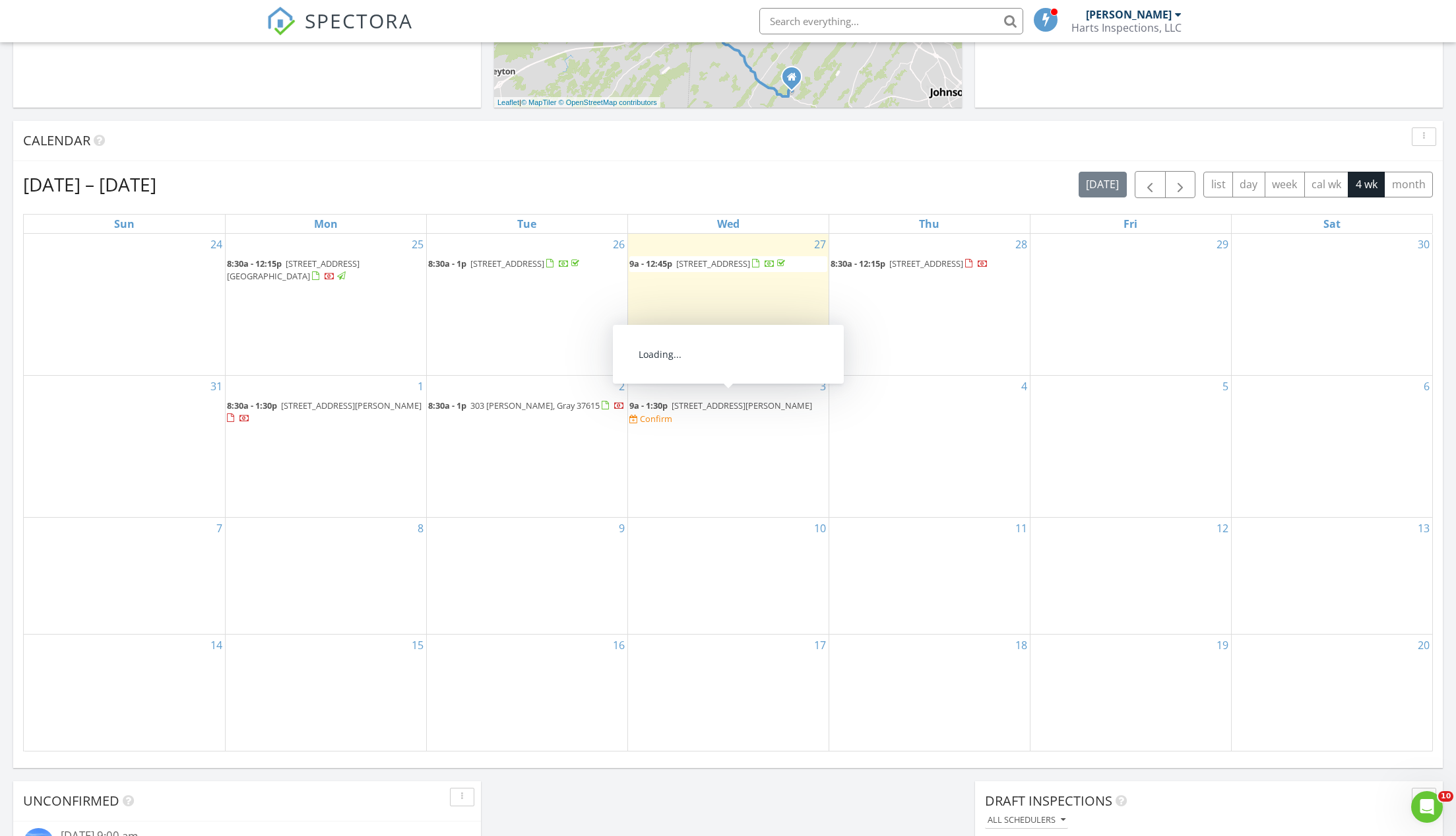
click at [715, 399] on span "[STREET_ADDRESS][PERSON_NAME]" at bounding box center [742, 405] width 141 height 12
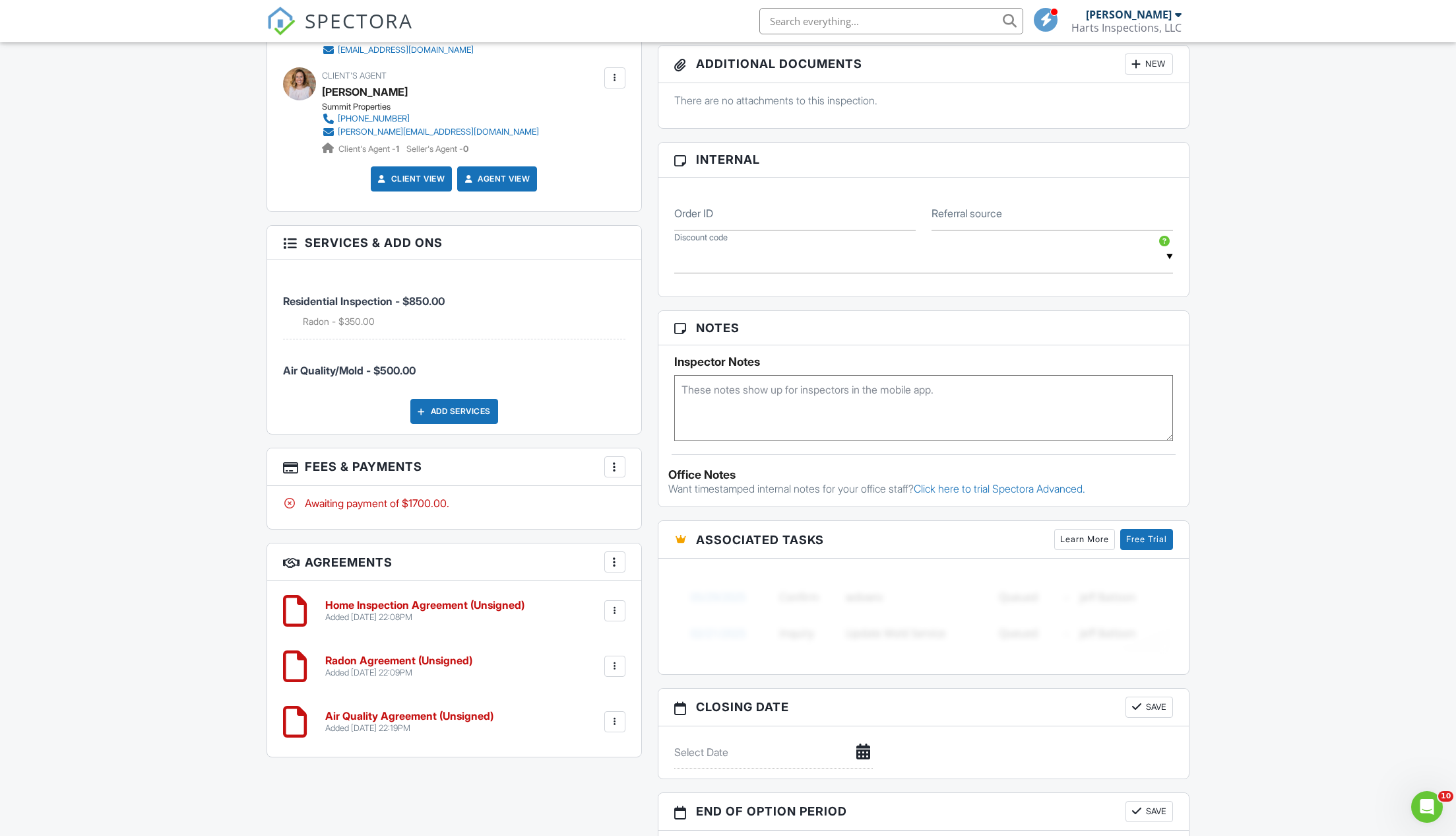
scroll to position [820, 0]
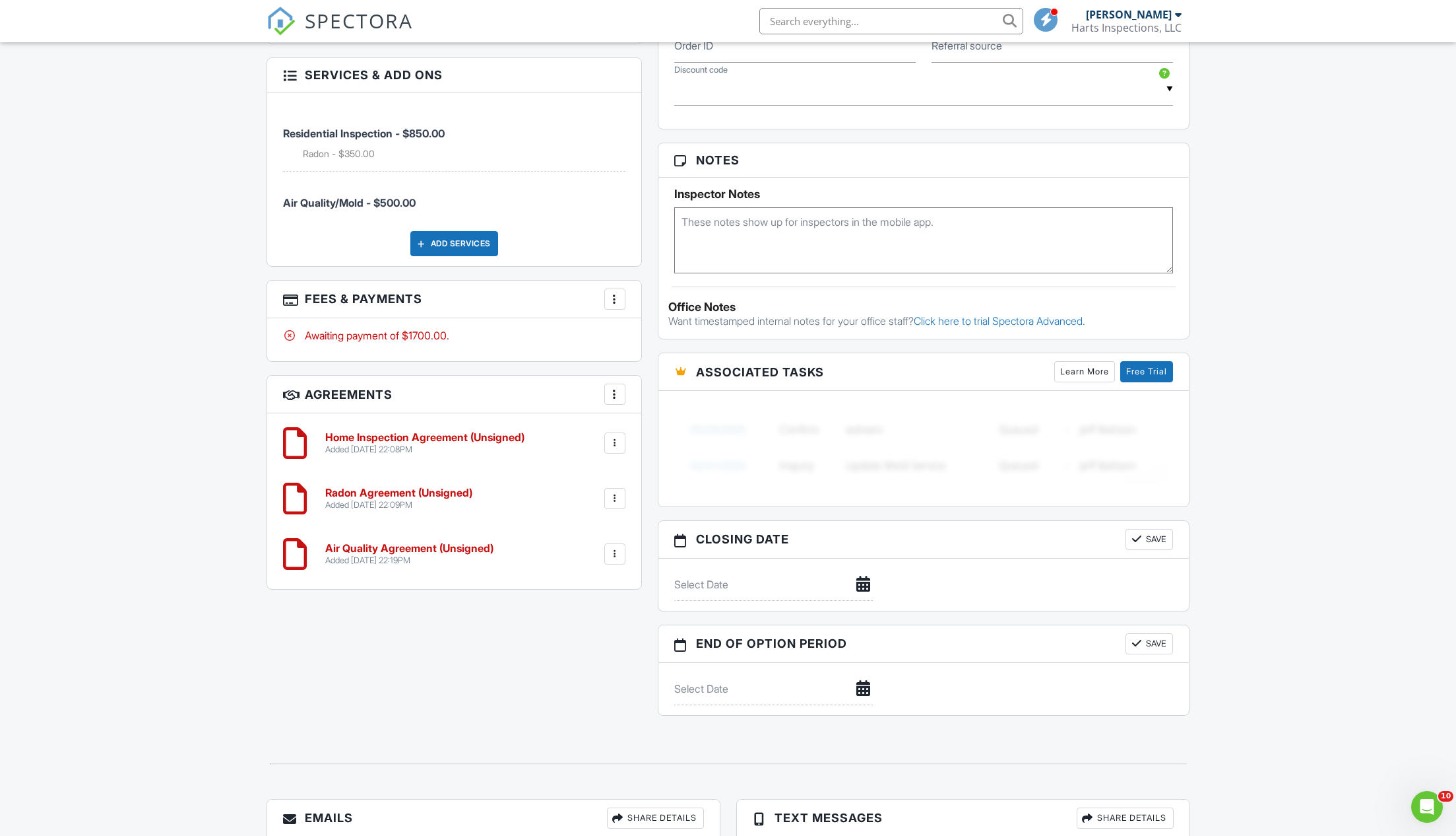
click at [412, 432] on h6 "Home Inspection Agreement (Unsigned)" at bounding box center [425, 437] width 199 height 12
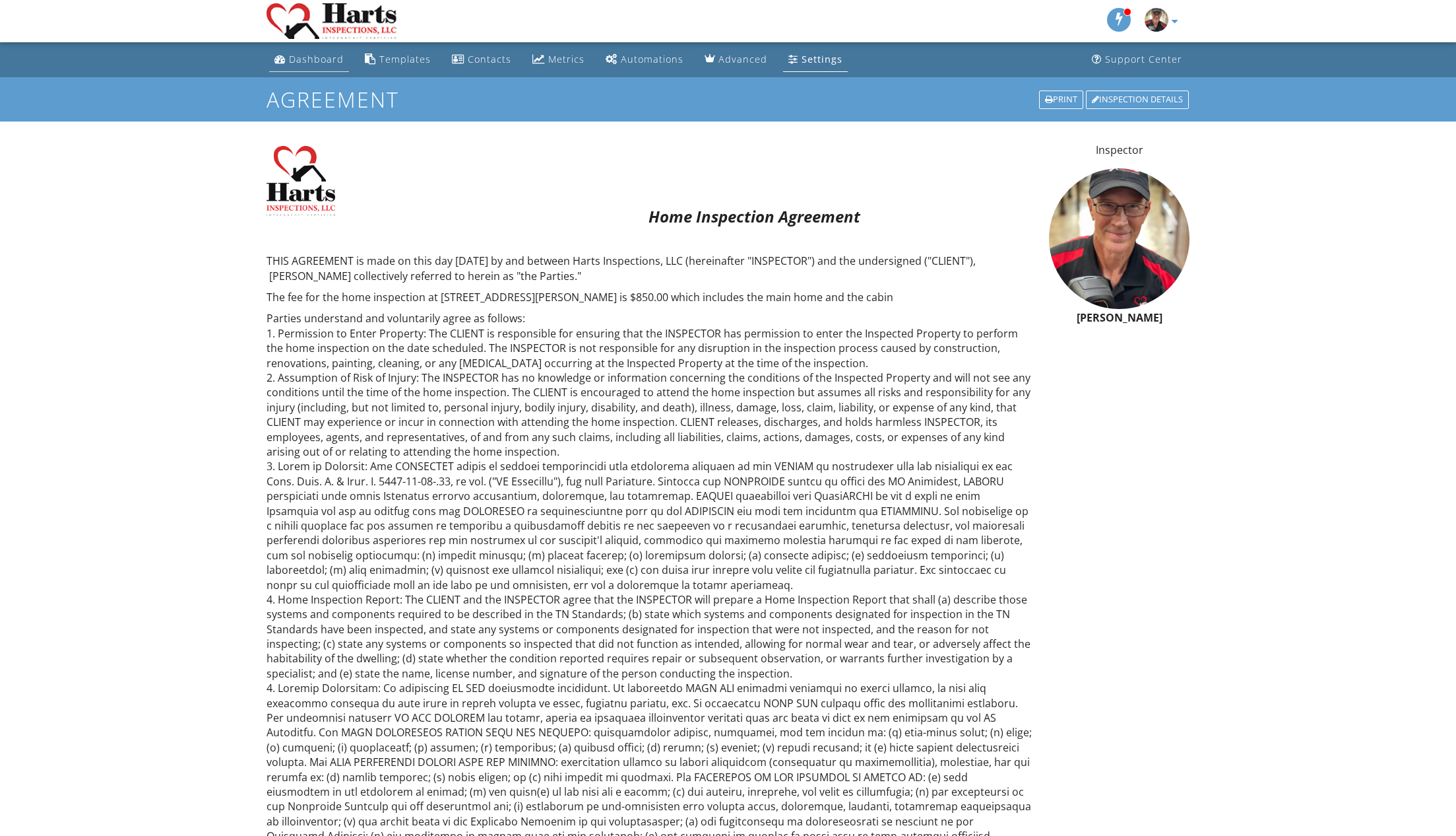
click at [307, 57] on div "Dashboard" at bounding box center [317, 58] width 55 height 12
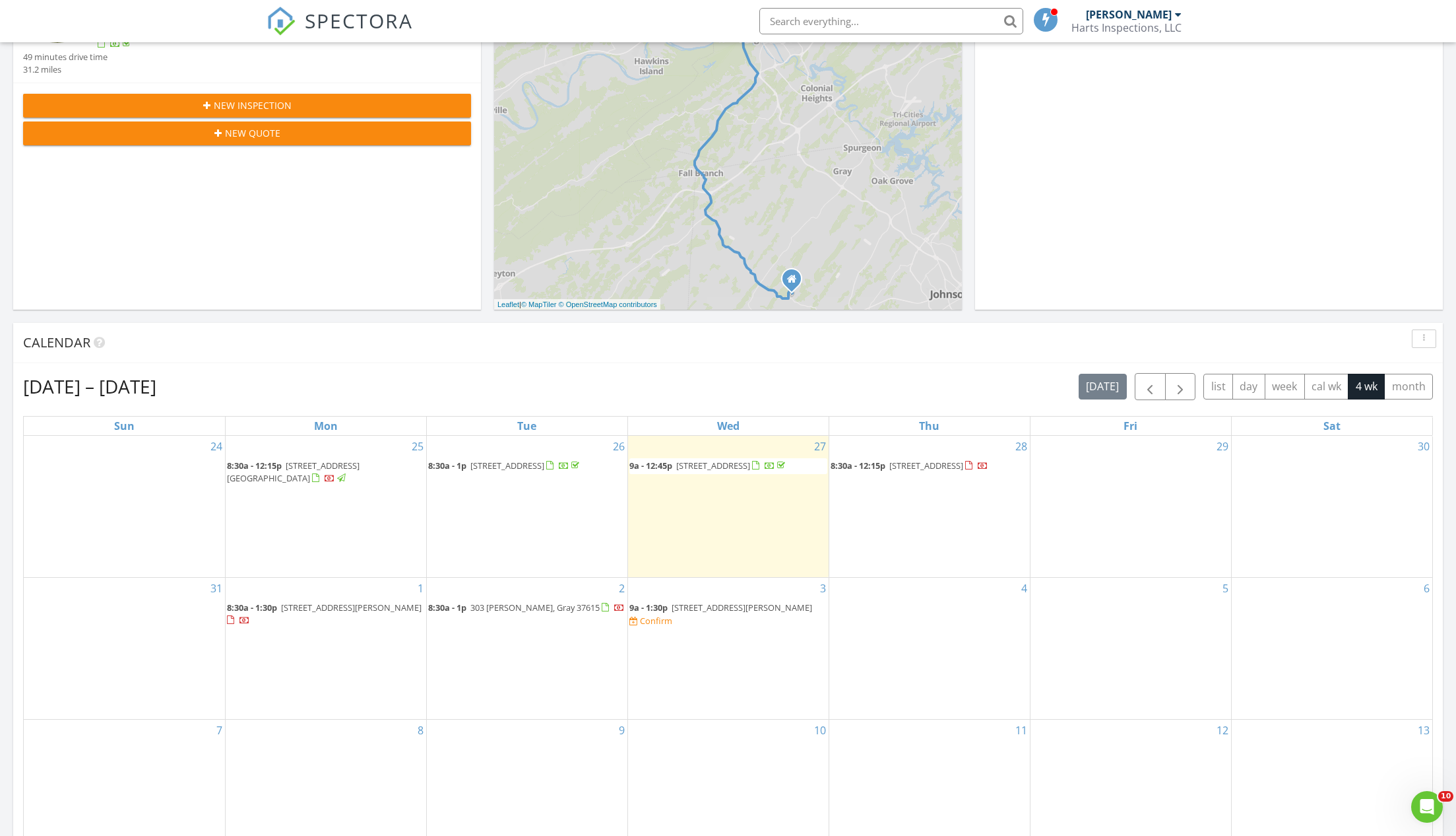
scroll to position [261, 0]
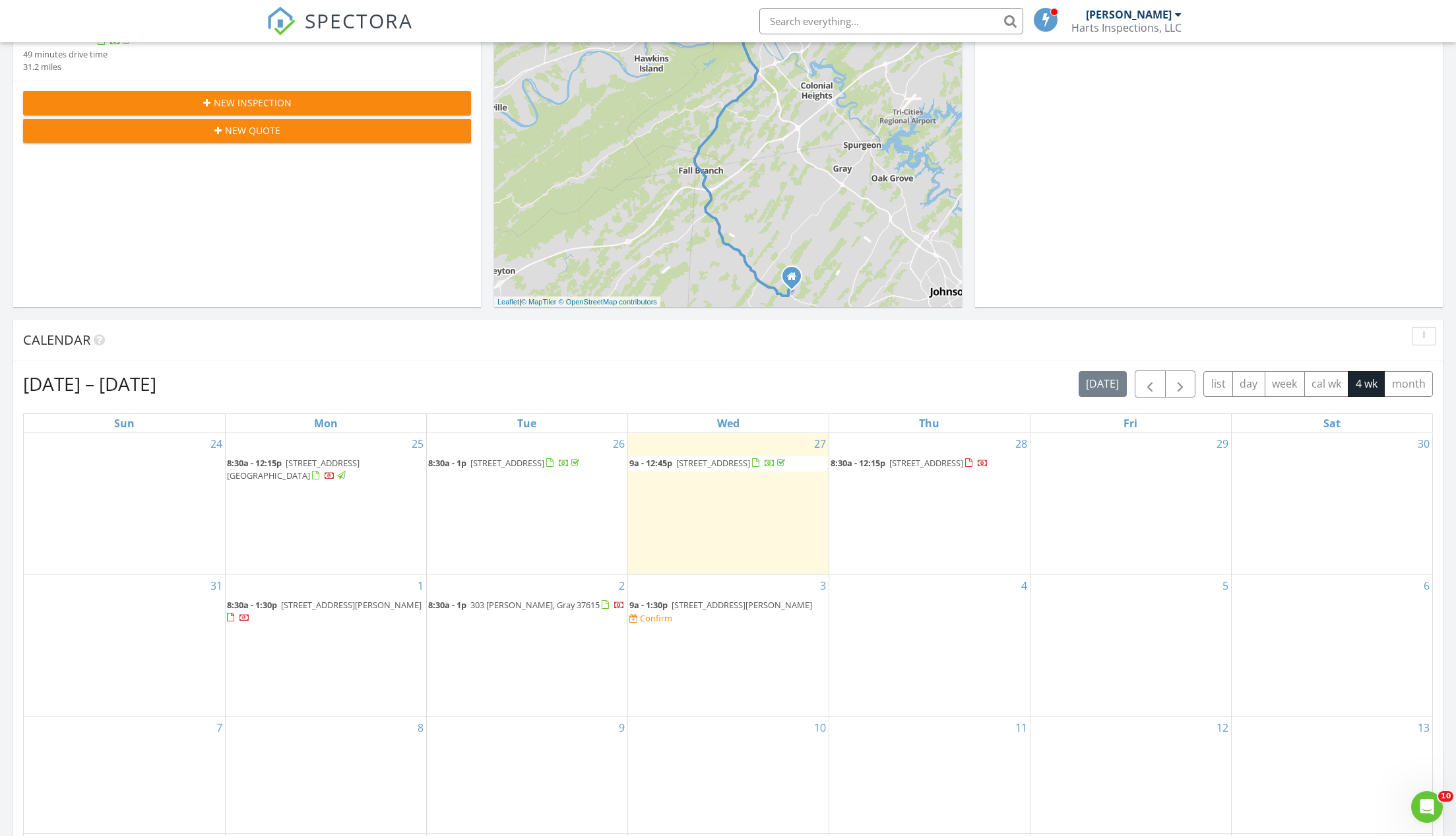
click at [690, 598] on span "190 Lyons Rd, Church Hill 37642" at bounding box center [742, 604] width 141 height 12
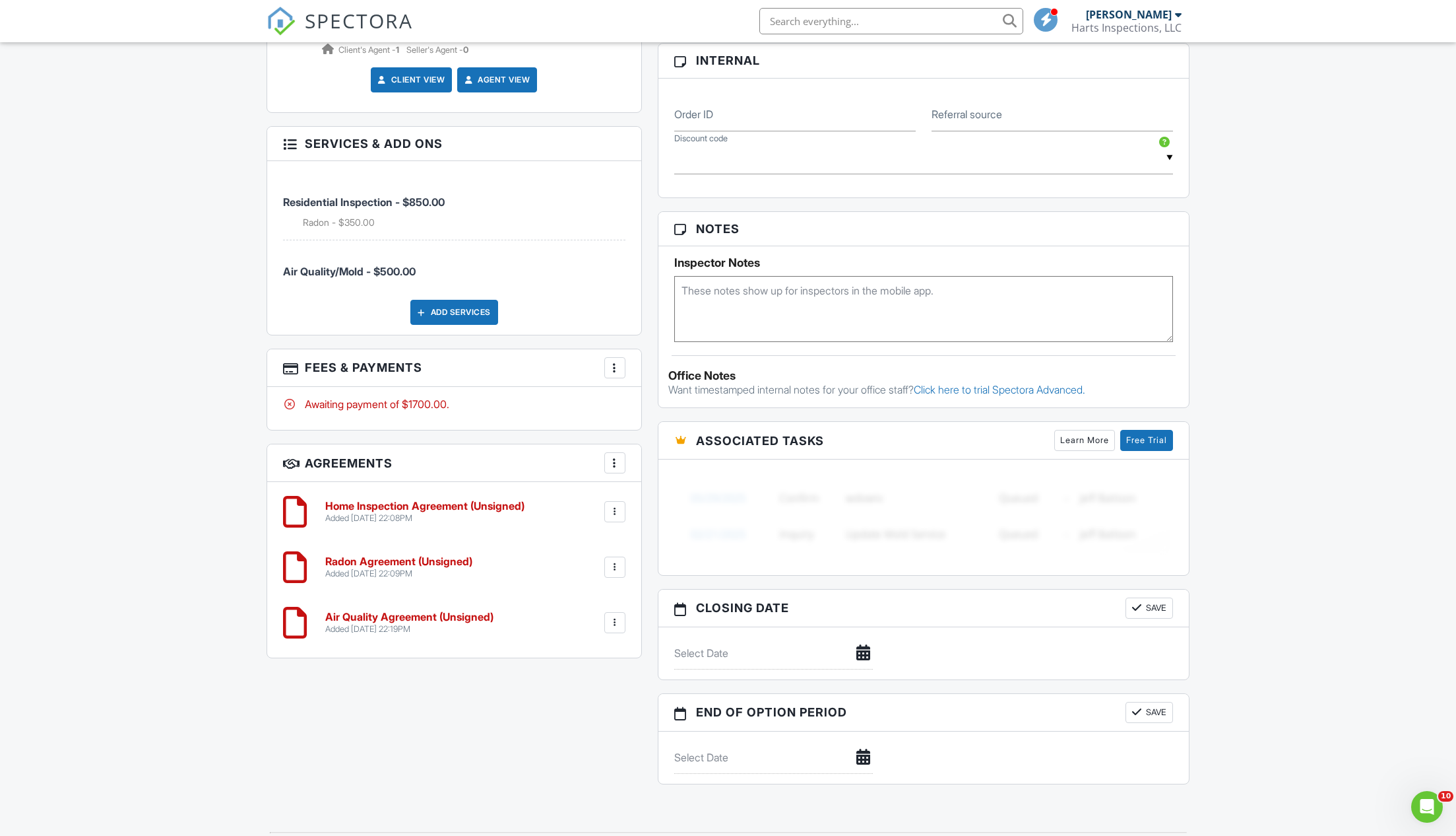
click at [368, 556] on h6 "Radon Agreement (Unsigned)" at bounding box center [399, 562] width 147 height 12
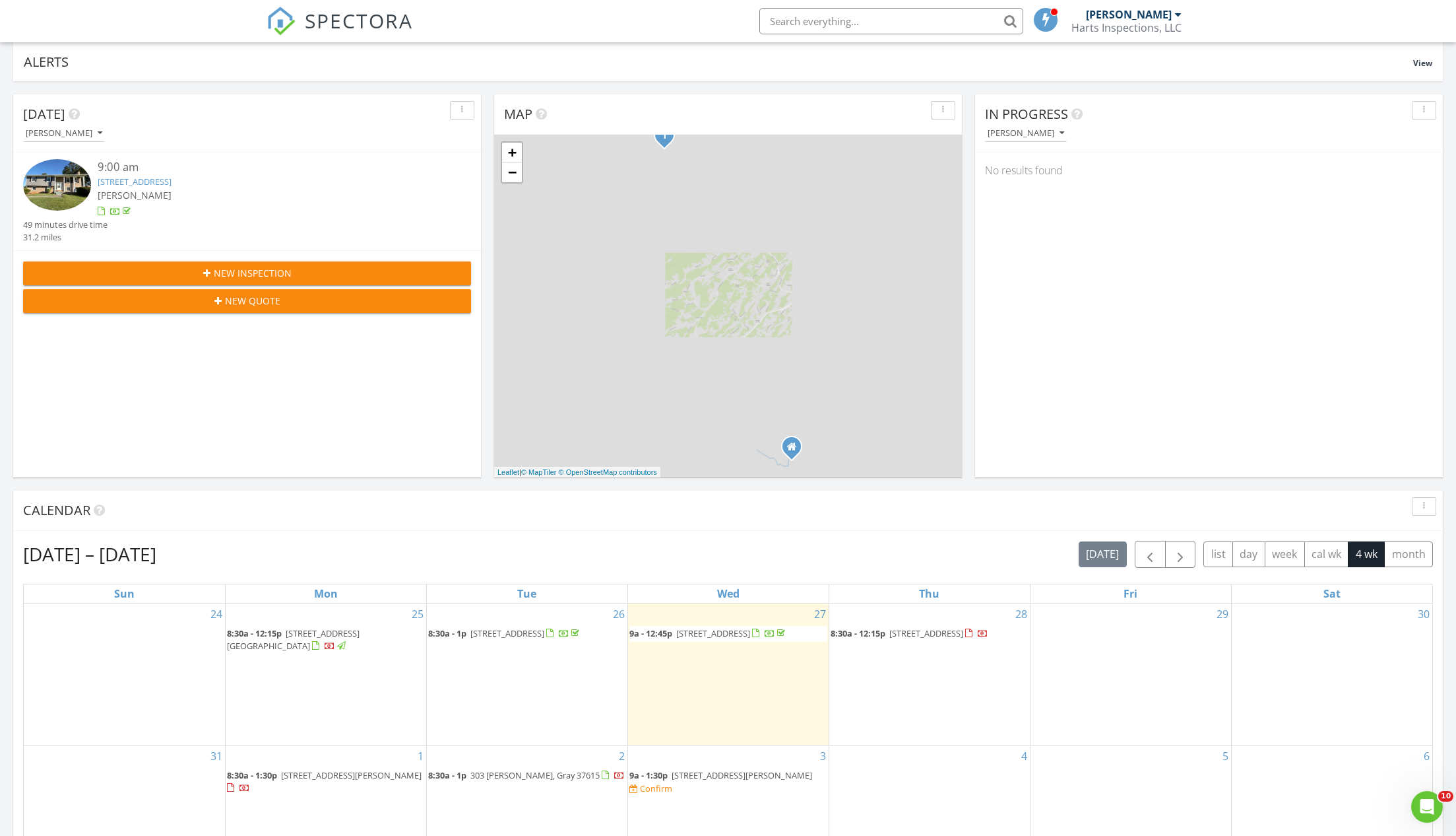
scroll to position [334, 0]
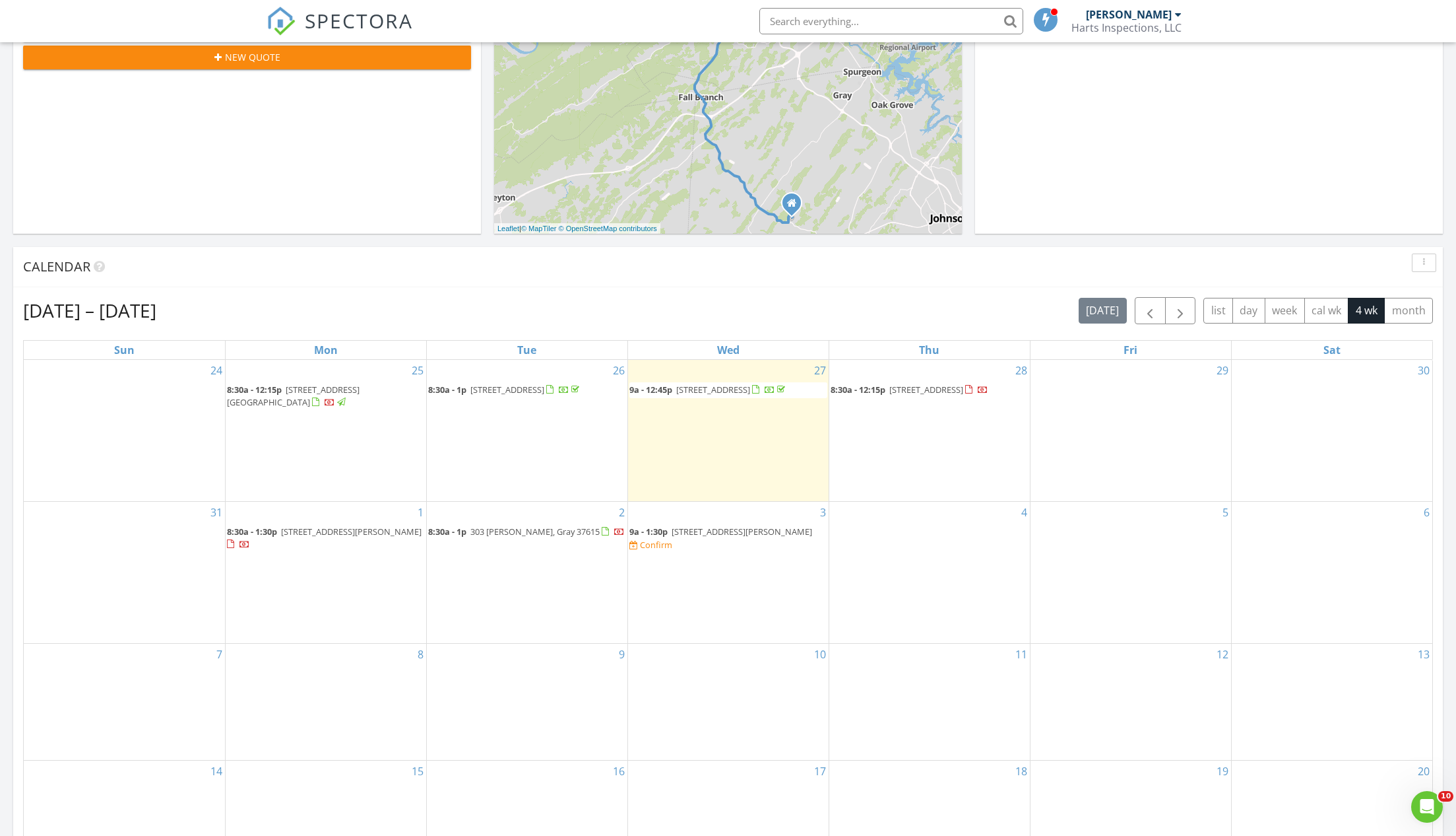
click at [699, 526] on span "[STREET_ADDRESS][PERSON_NAME]" at bounding box center [742, 531] width 141 height 12
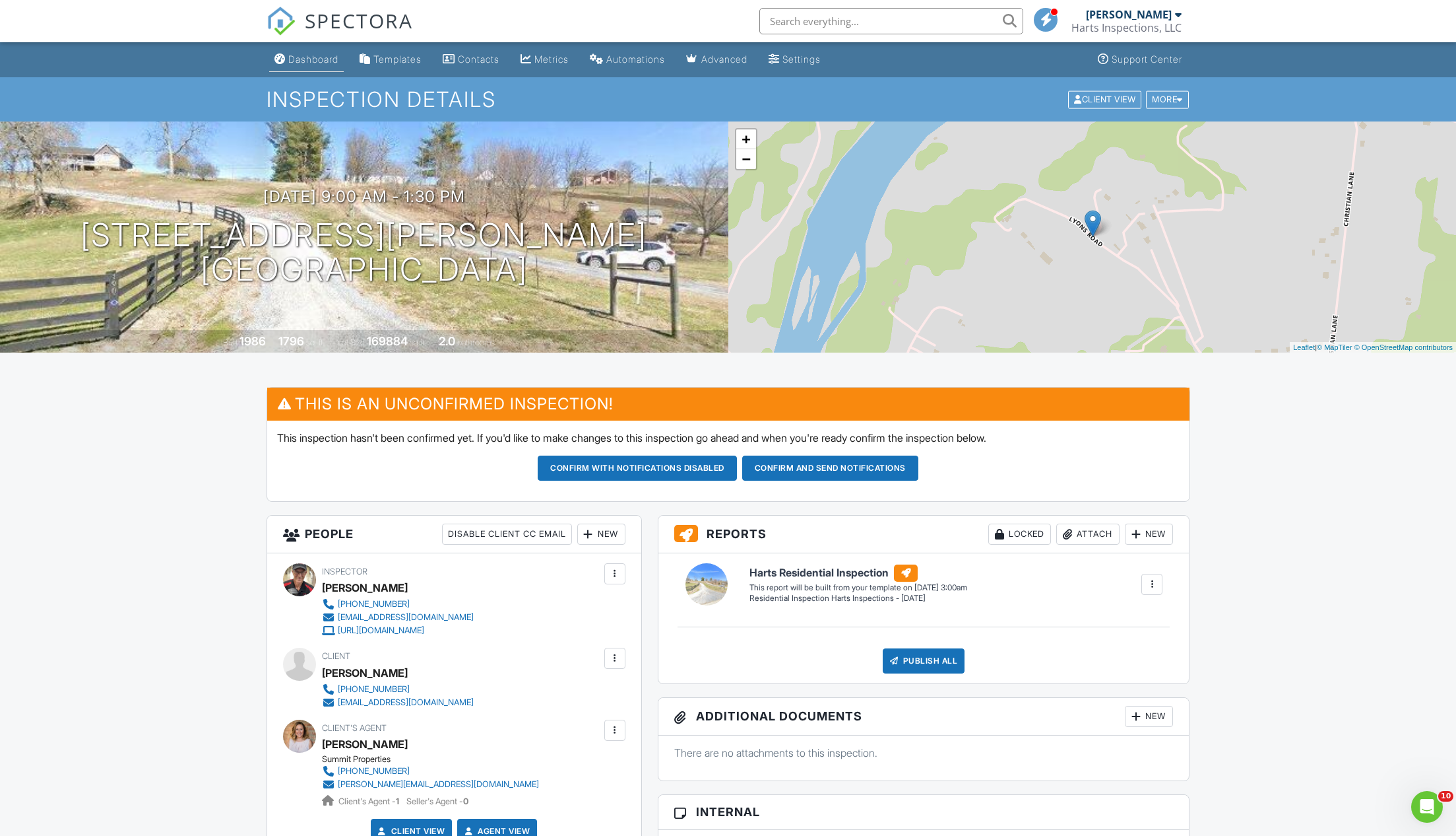
click at [299, 53] on div "Dashboard" at bounding box center [313, 59] width 50 height 12
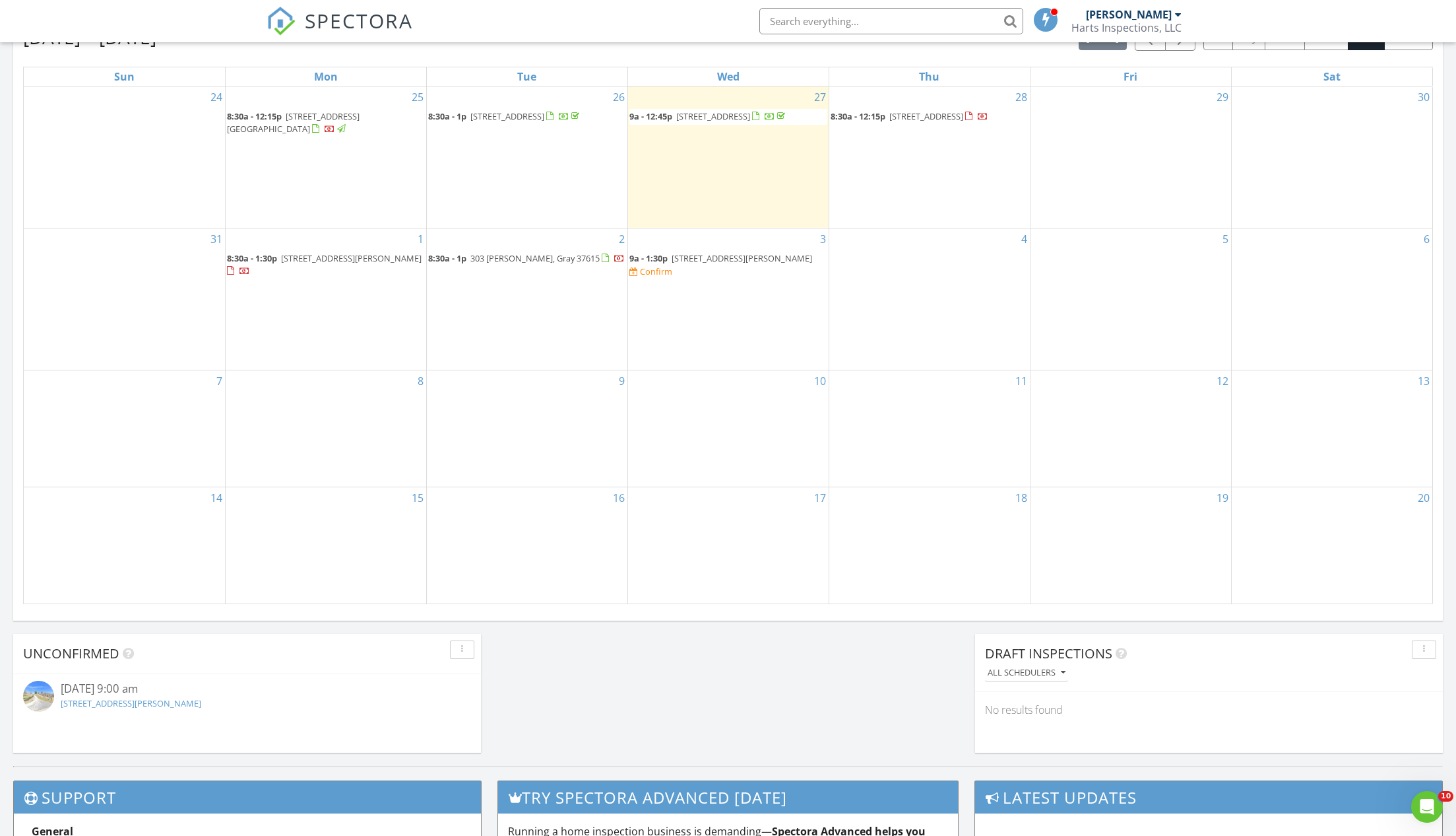
scroll to position [347, 0]
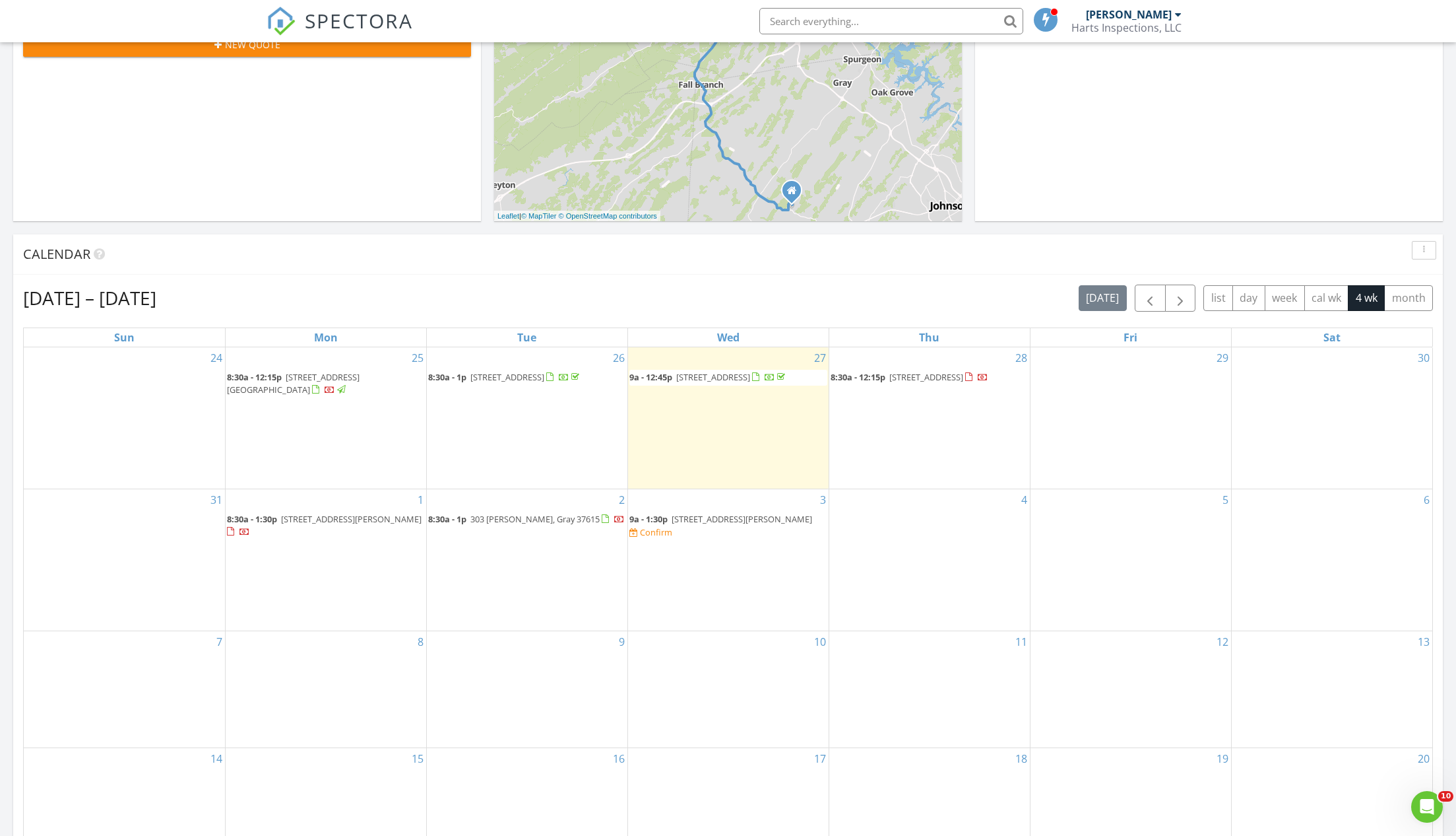
click at [548, 513] on span "303 Piper Glen, Gray 37615" at bounding box center [535, 518] width 129 height 12
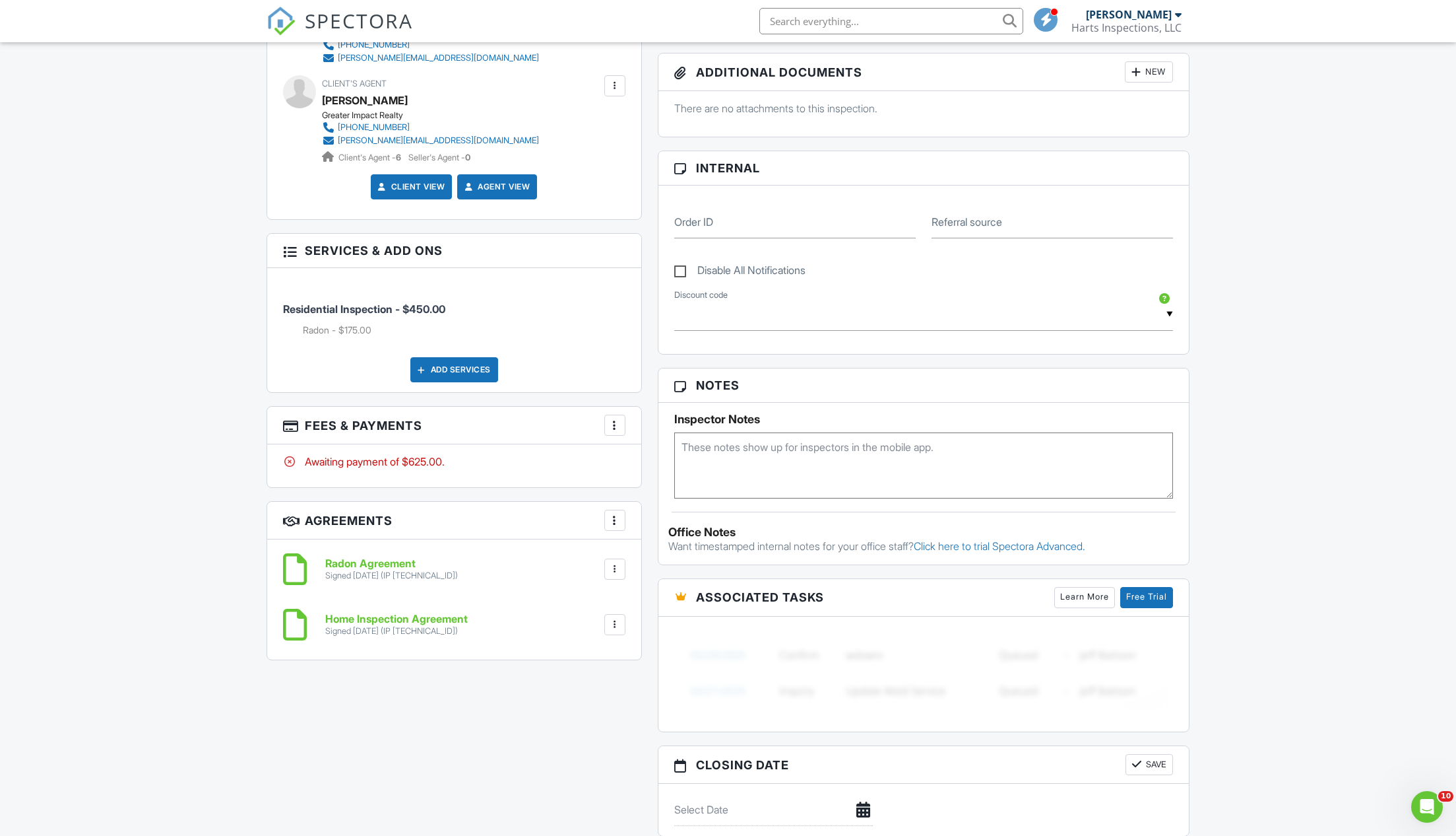
scroll to position [51, 0]
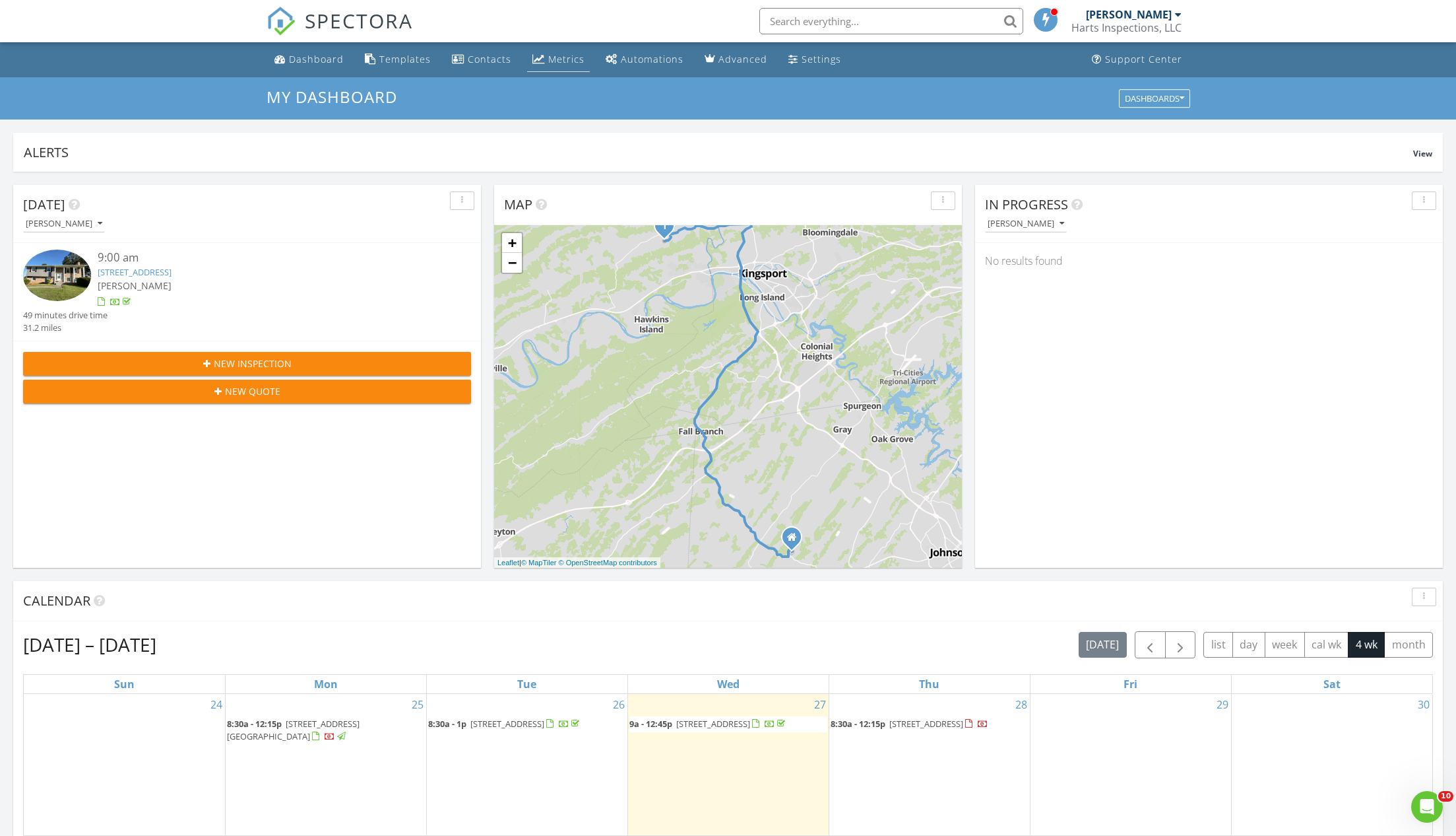
click at [554, 54] on div "Metrics" at bounding box center [566, 58] width 36 height 12
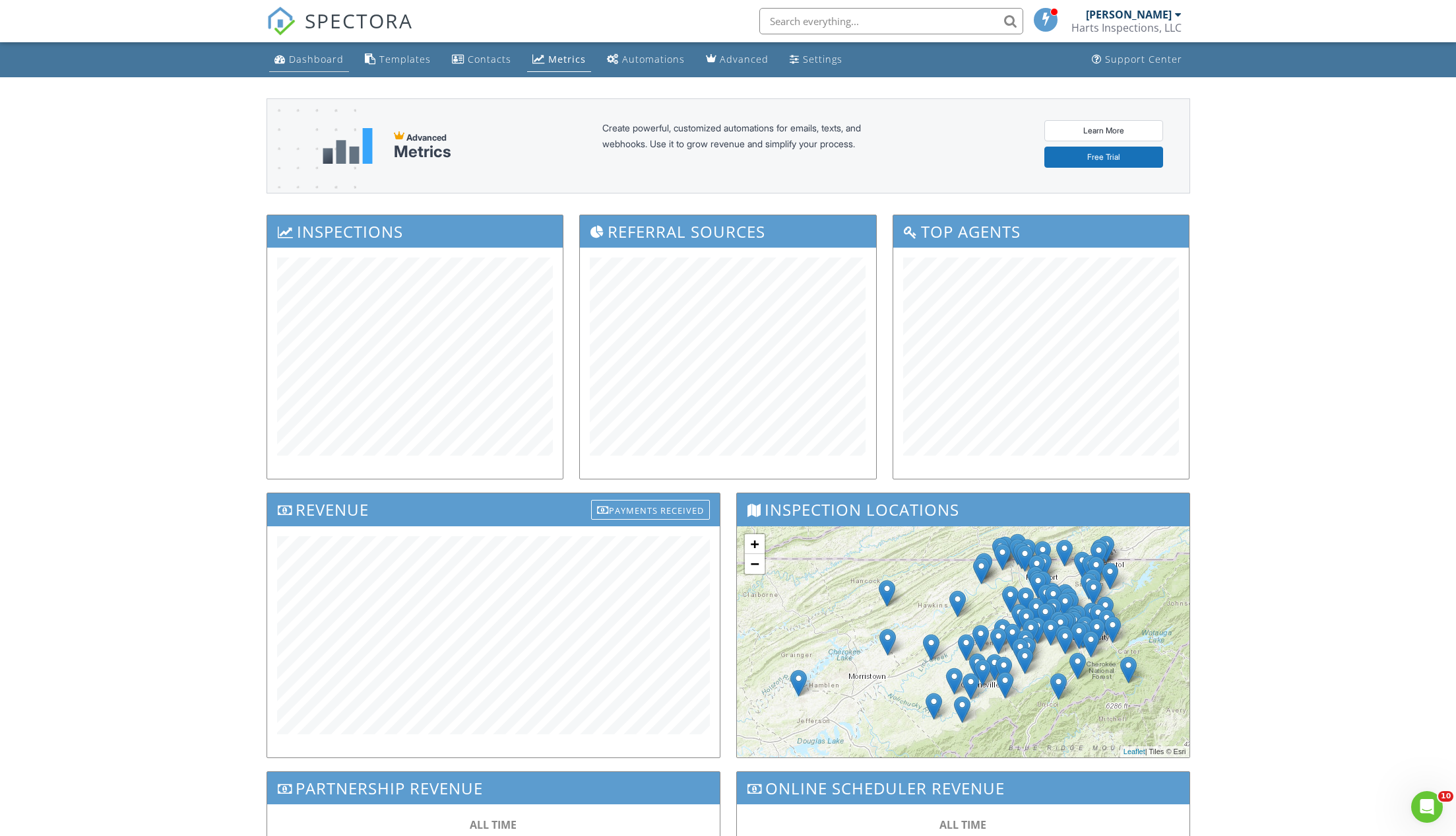
click at [325, 58] on div "Dashboard" at bounding box center [317, 58] width 55 height 12
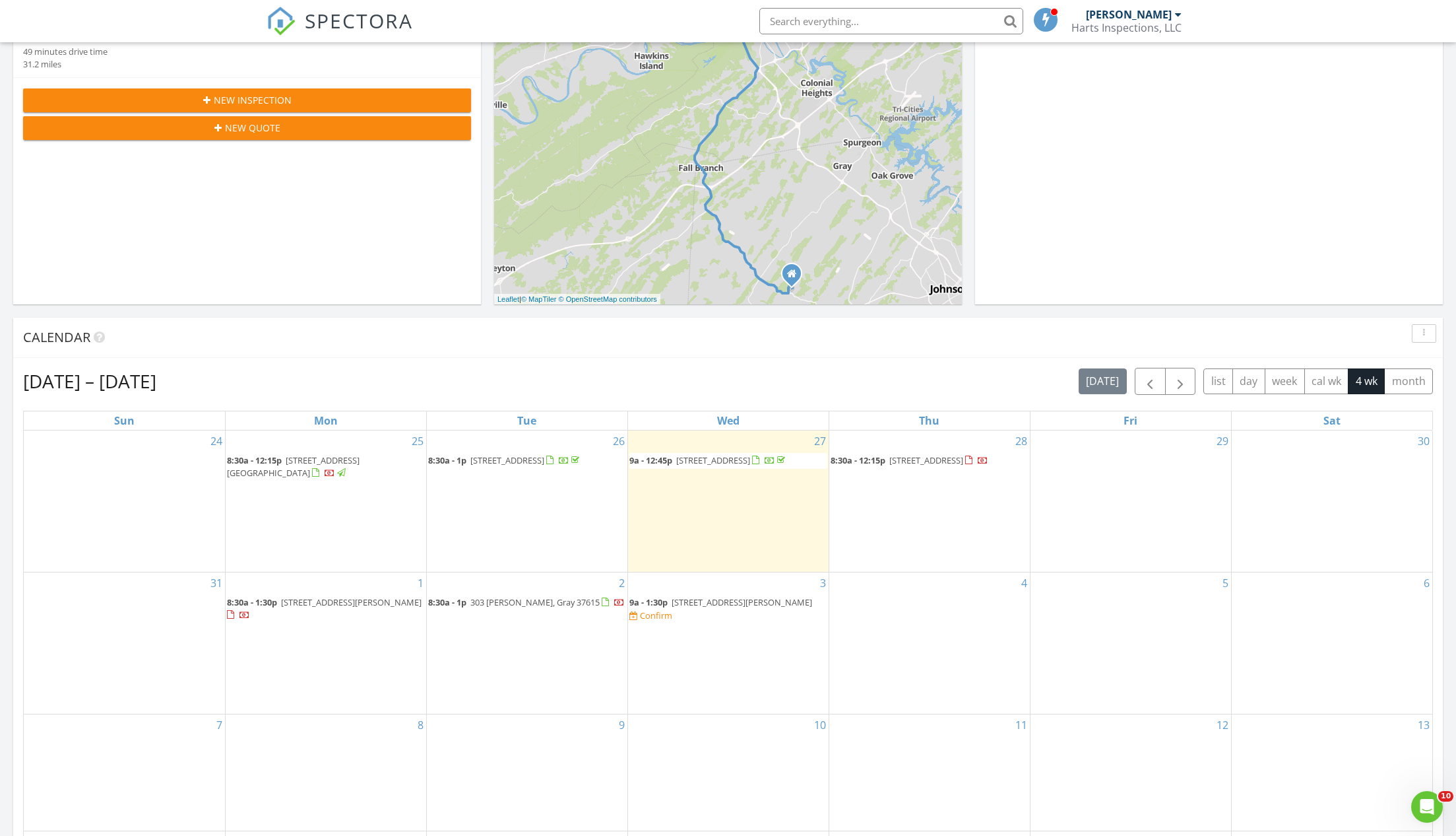
scroll to position [240, 0]
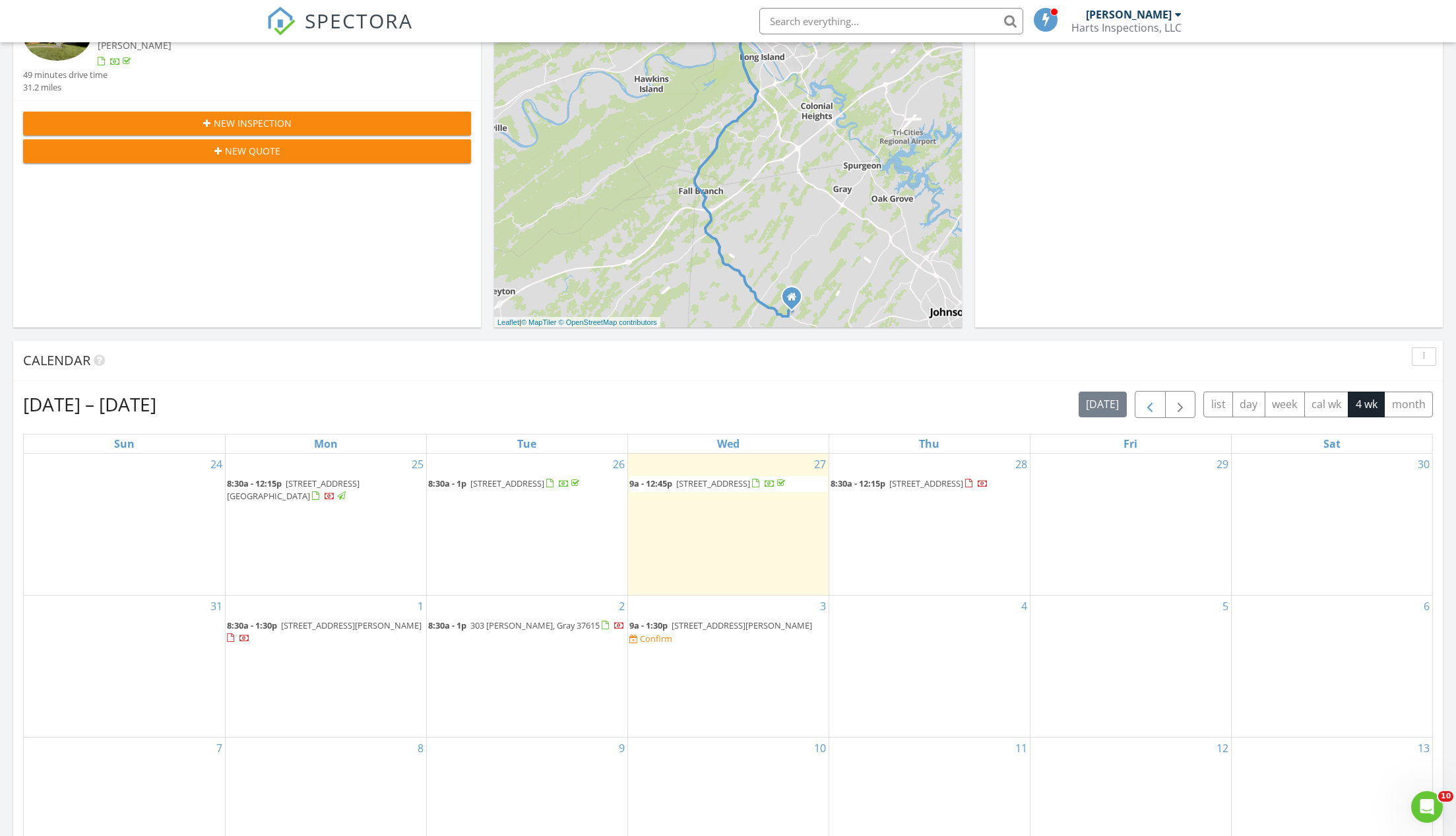
click at [1146, 404] on span "button" at bounding box center [1150, 405] width 16 height 16
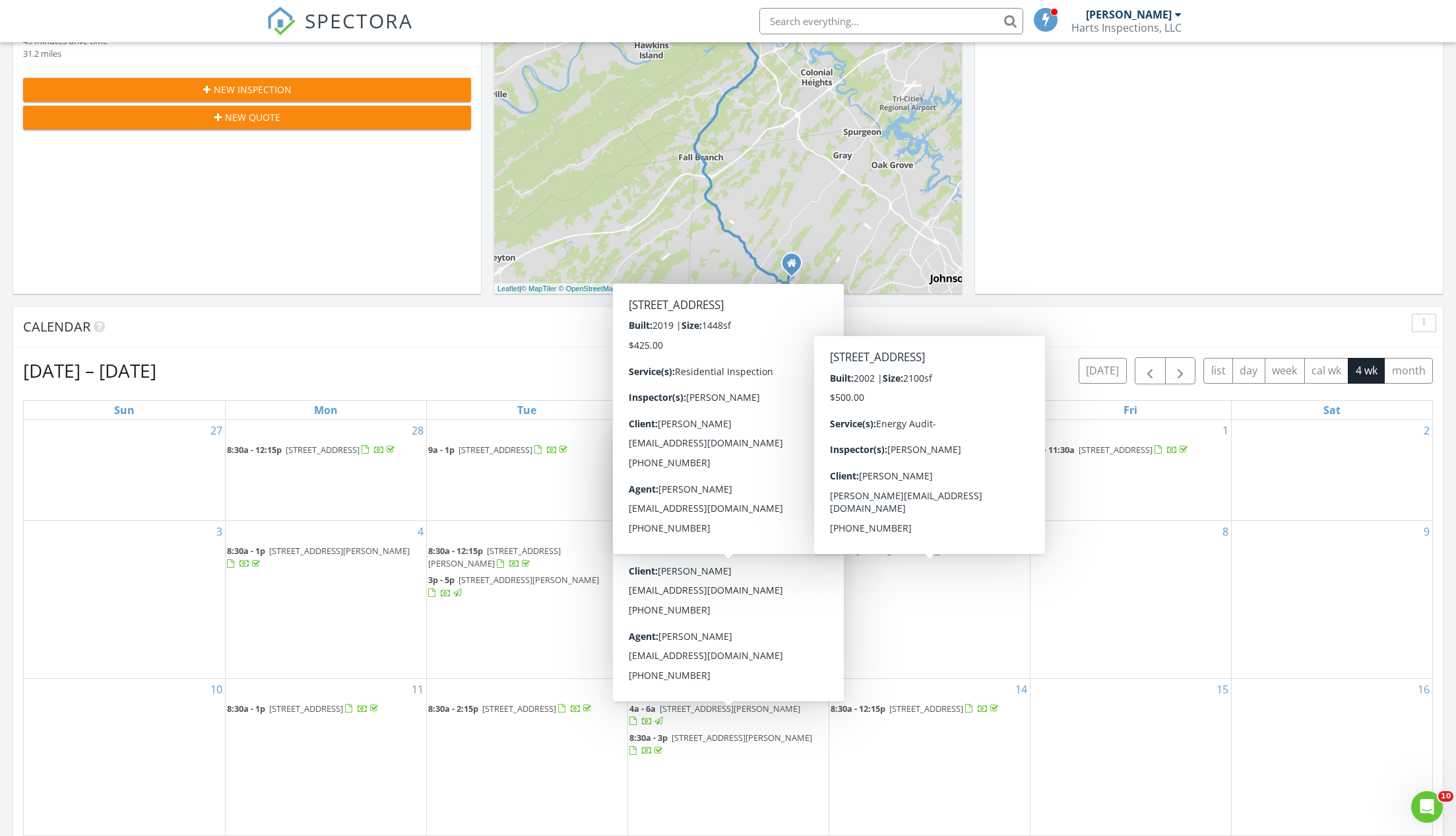
scroll to position [144, 0]
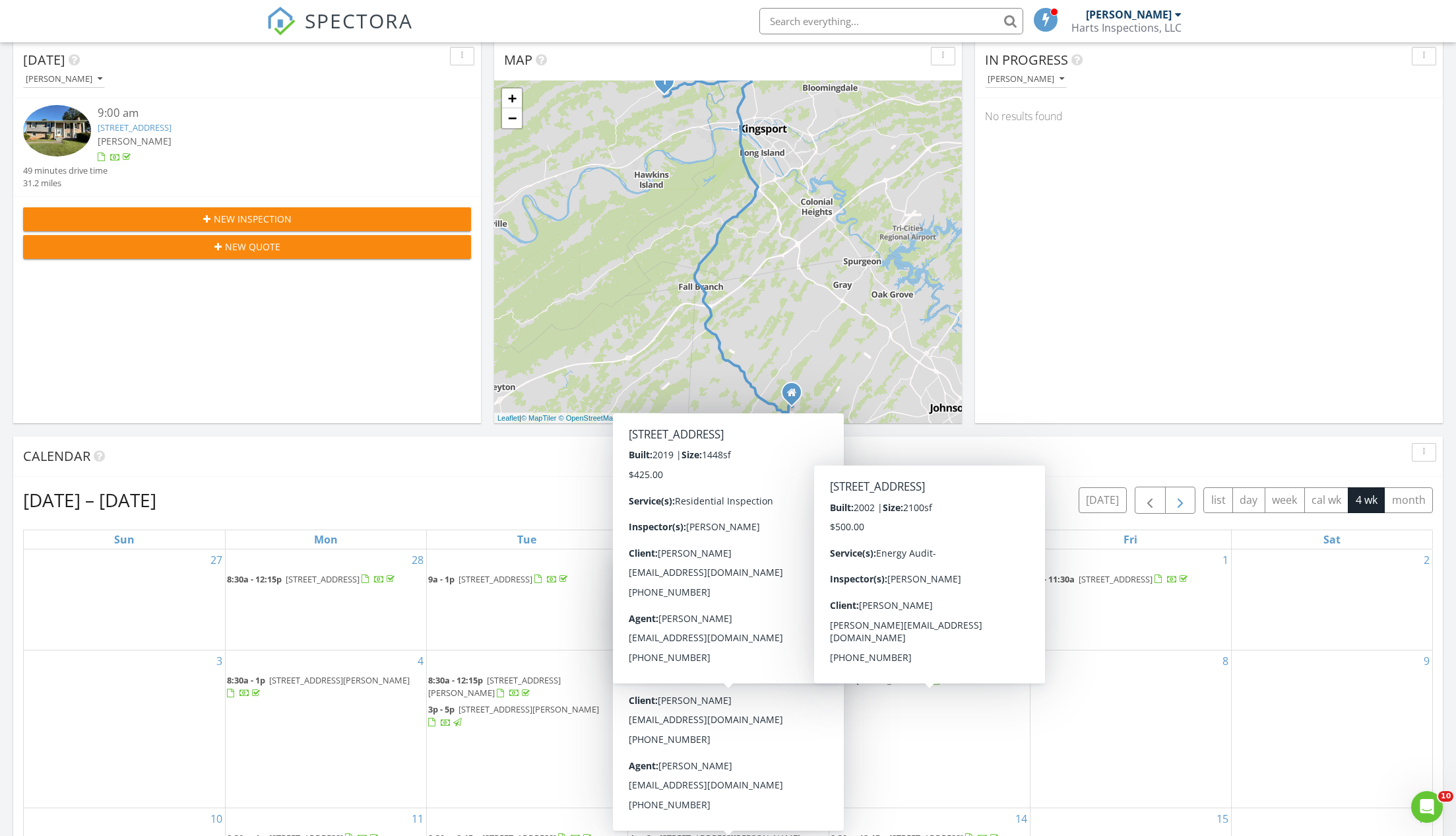
click at [1180, 498] on span "button" at bounding box center [1180, 500] width 16 height 16
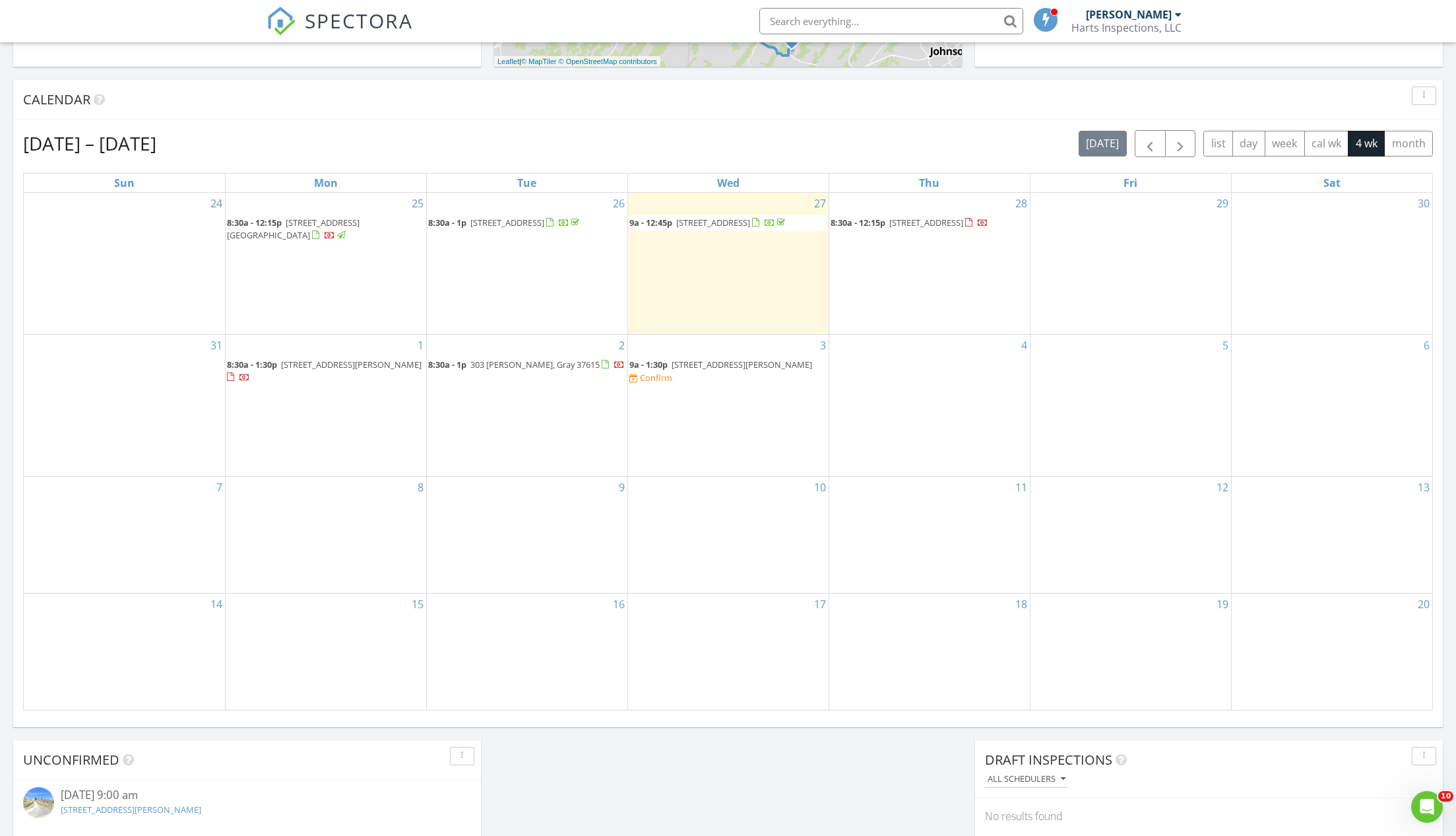
scroll to position [504, 0]
click at [1187, 141] on span "button" at bounding box center [1180, 141] width 16 height 16
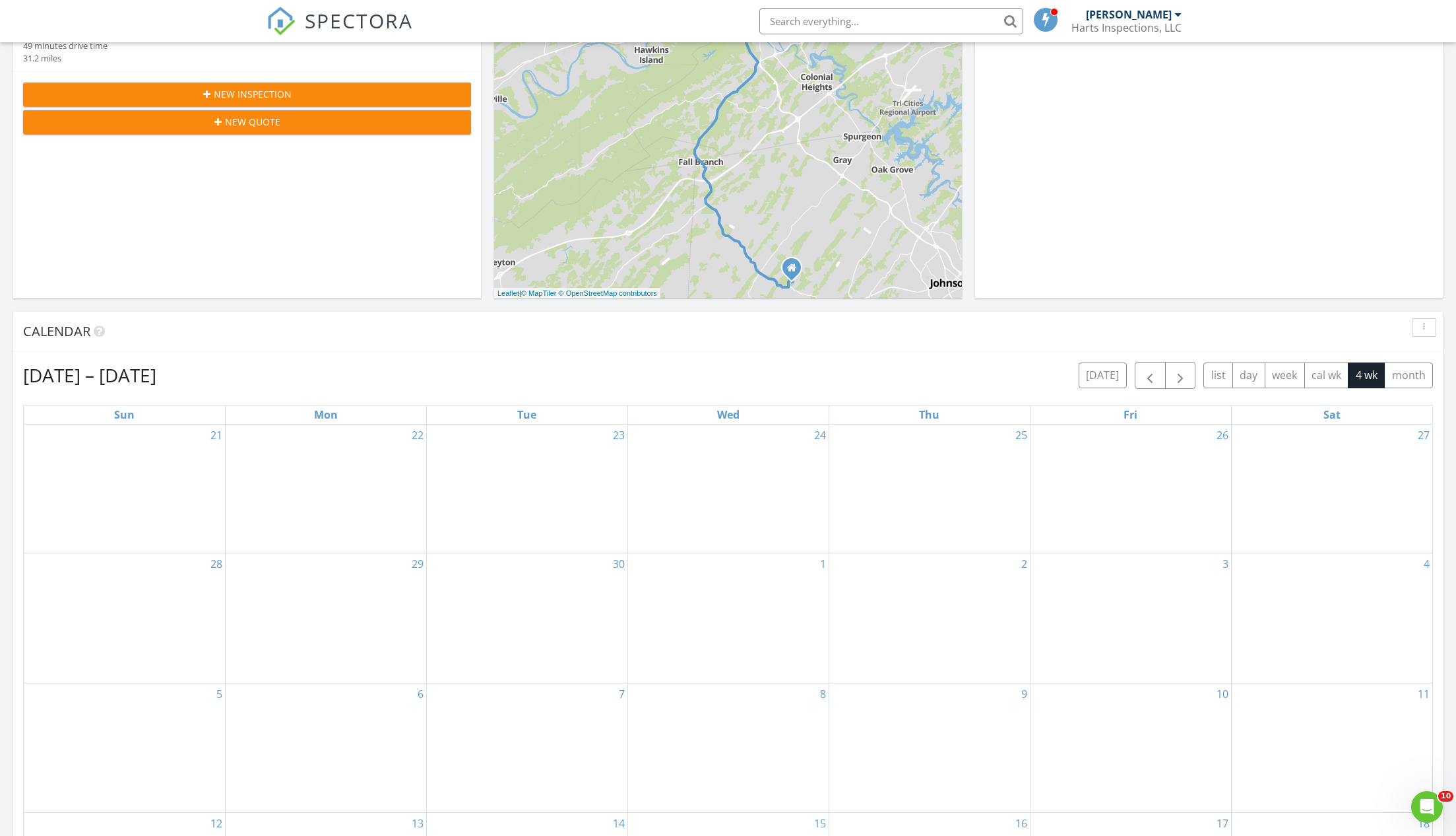
scroll to position [0, 0]
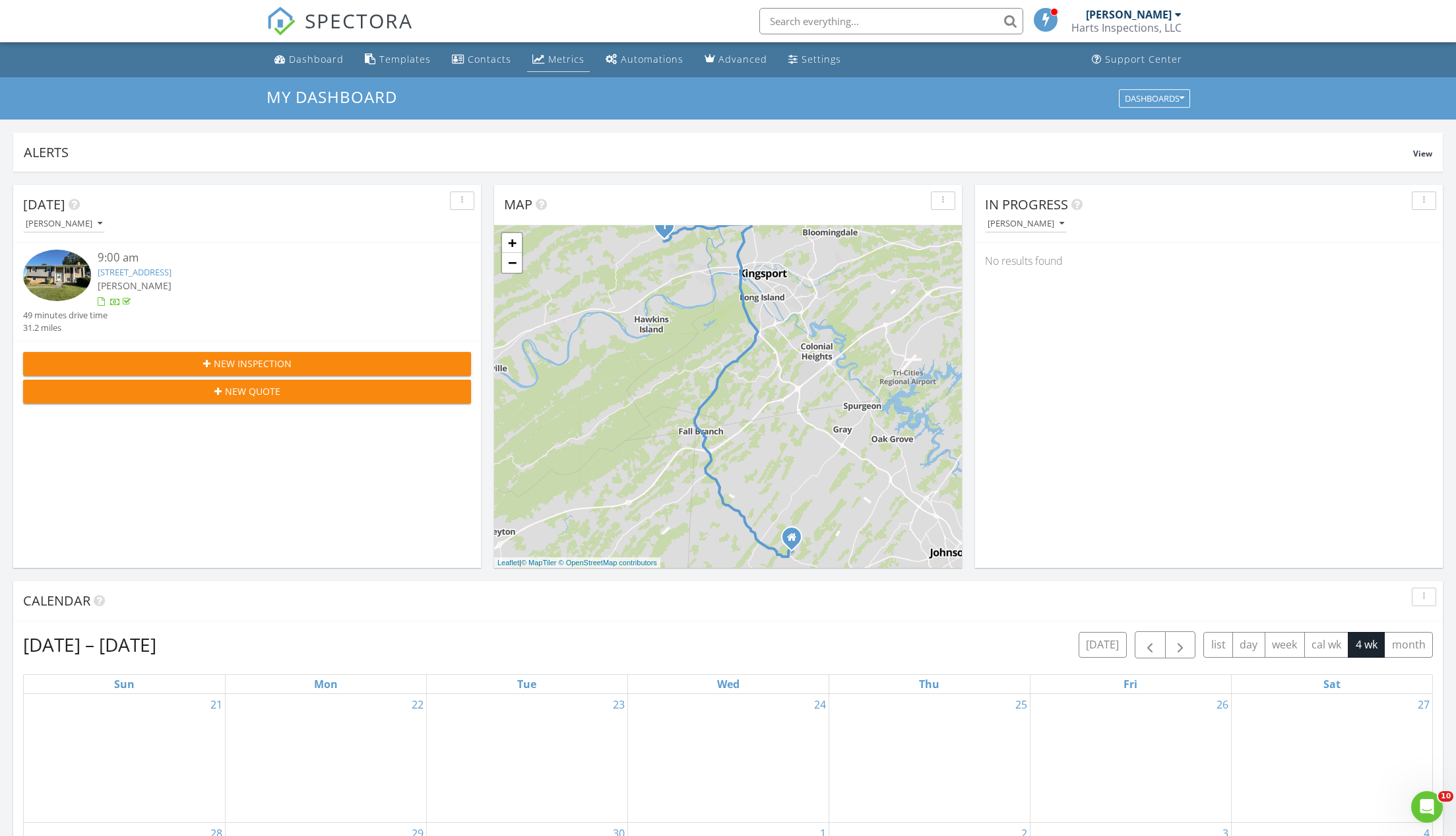
click at [560, 55] on div "Metrics" at bounding box center [566, 58] width 36 height 12
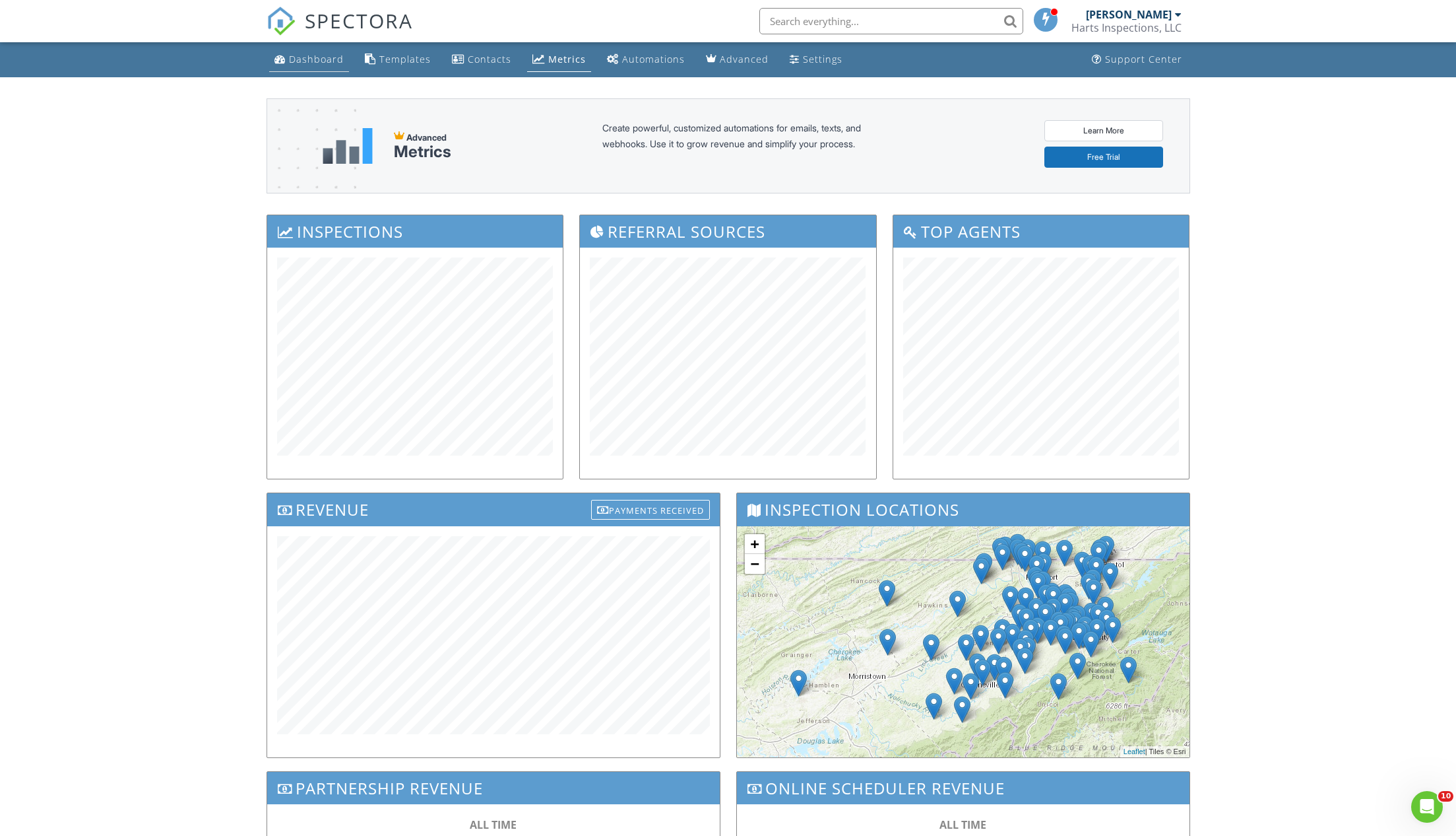
click at [310, 58] on div "Dashboard" at bounding box center [317, 58] width 55 height 12
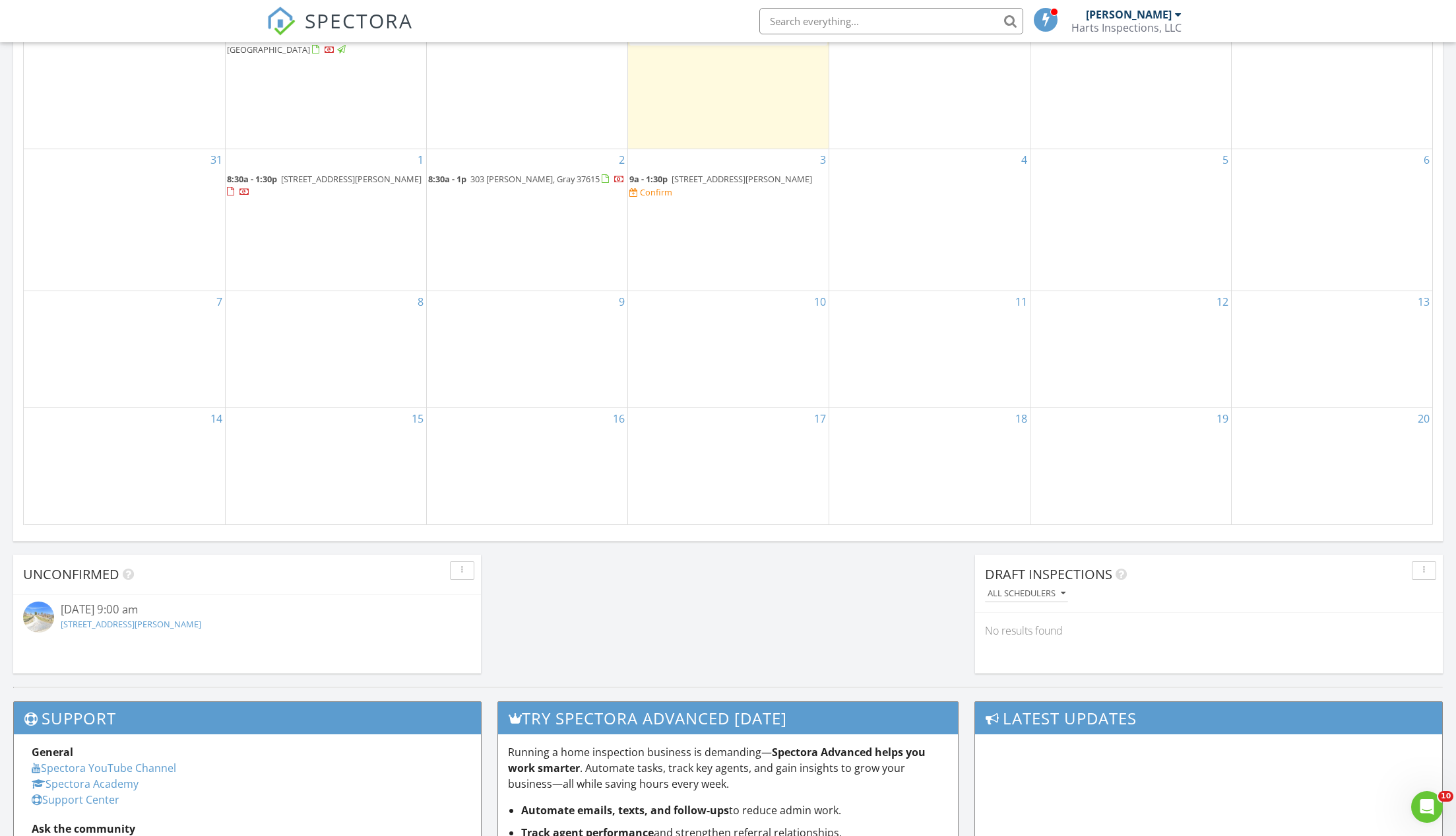
scroll to position [497, 0]
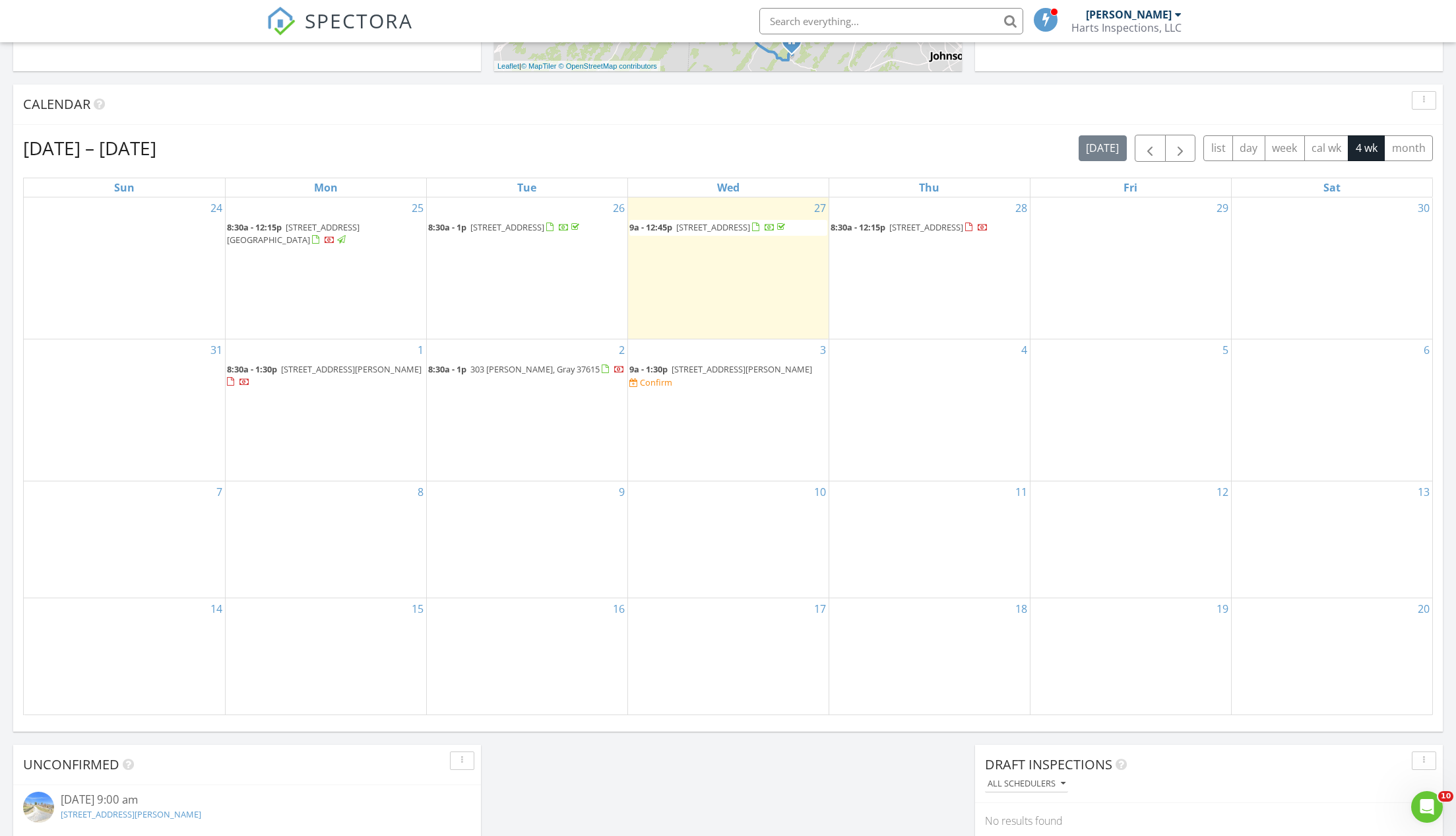
click at [1000, 348] on div "4" at bounding box center [929, 410] width 201 height 142
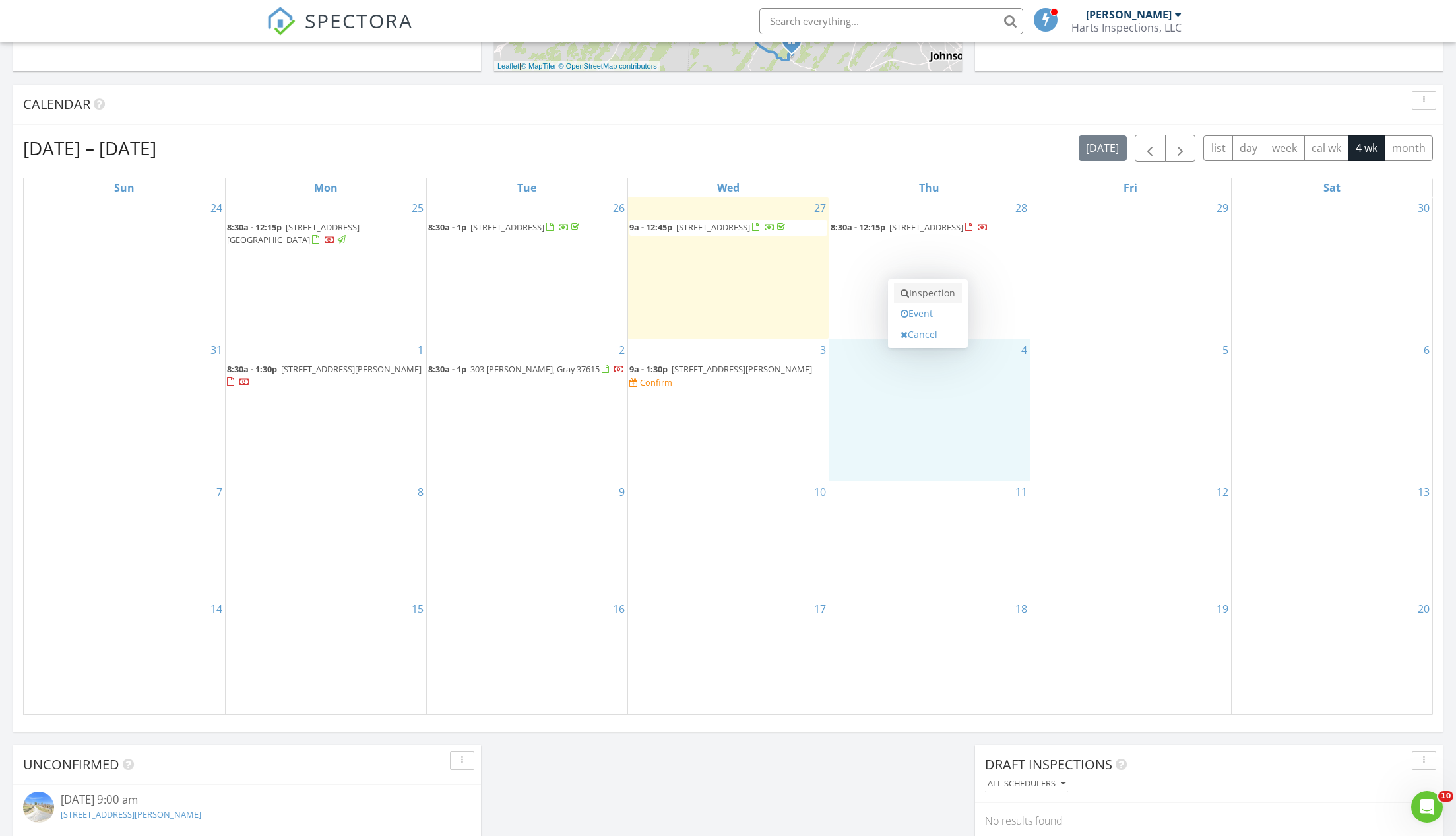
click at [937, 290] on link "Inspection" at bounding box center [928, 292] width 68 height 21
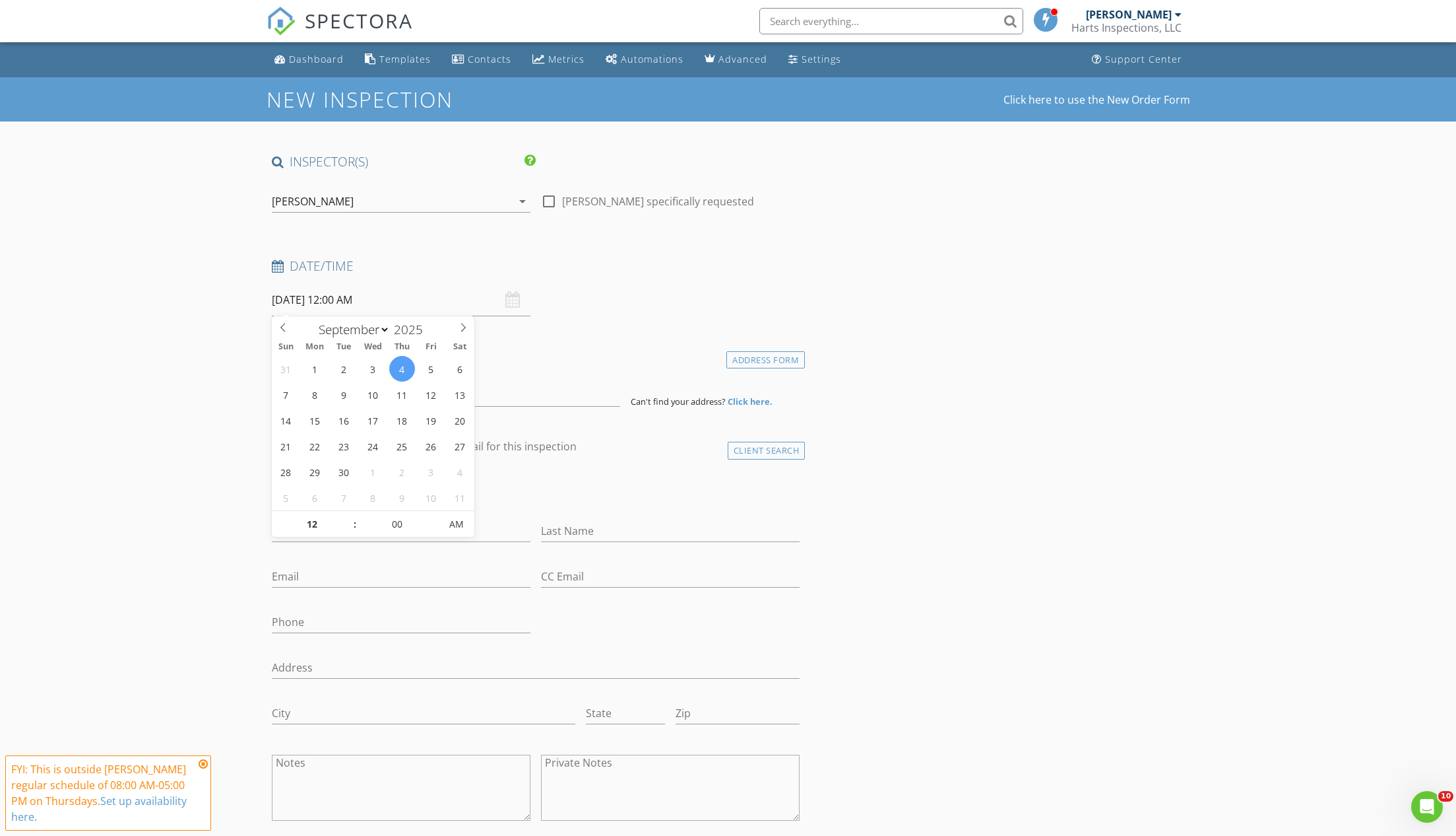
click at [339, 298] on input "[DATE] 12:00 AM" at bounding box center [401, 300] width 258 height 32
type input "01"
type input "[DATE] 1:00 AM"
click at [348, 515] on span at bounding box center [348, 518] width 9 height 13
type input "02"
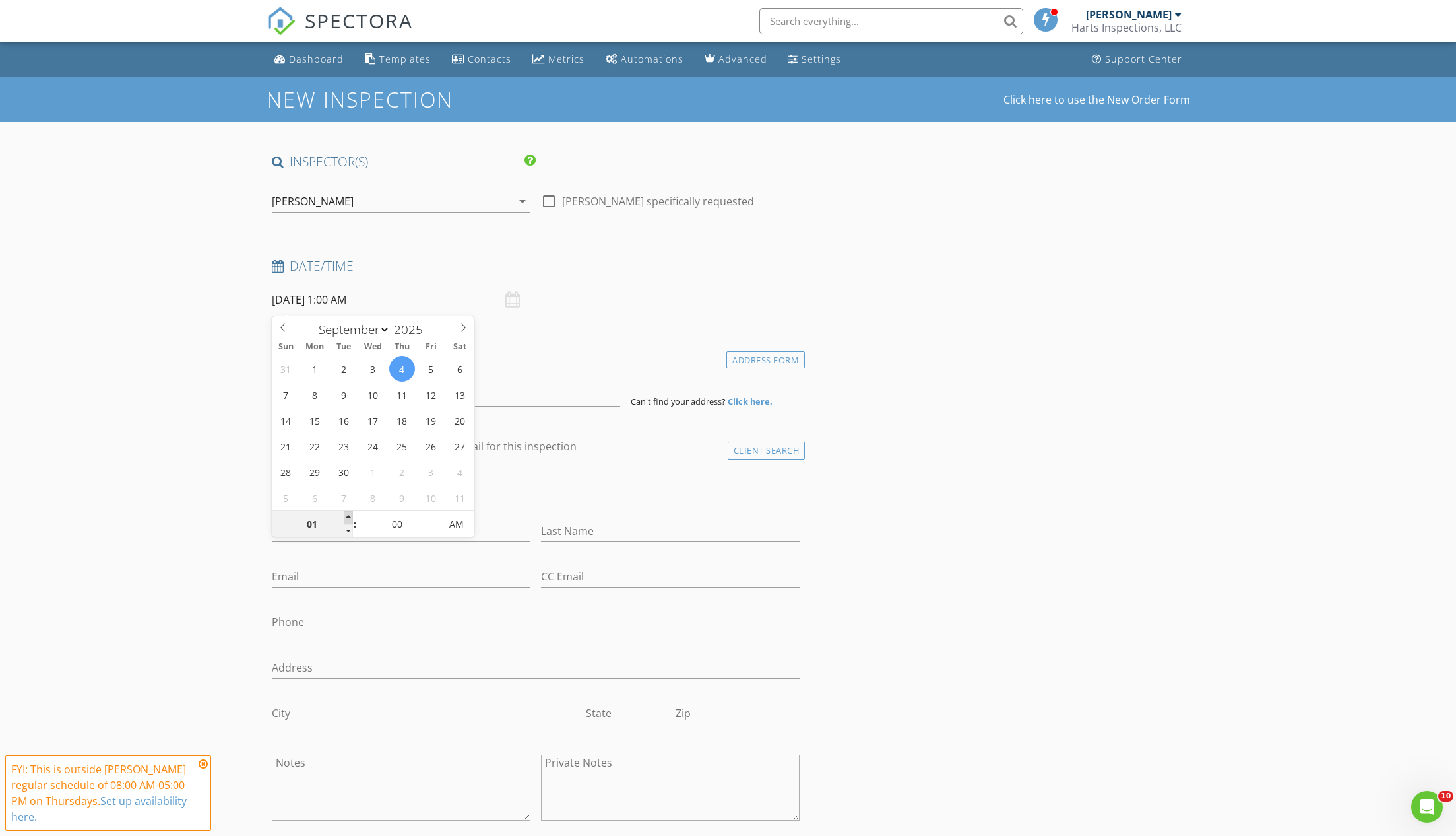
type input "09/04/2025 2:00 AM"
click at [348, 515] on span at bounding box center [348, 518] width 9 height 13
type input "03"
type input "09/04/2025 3:00 AM"
click at [348, 515] on span at bounding box center [348, 518] width 9 height 13
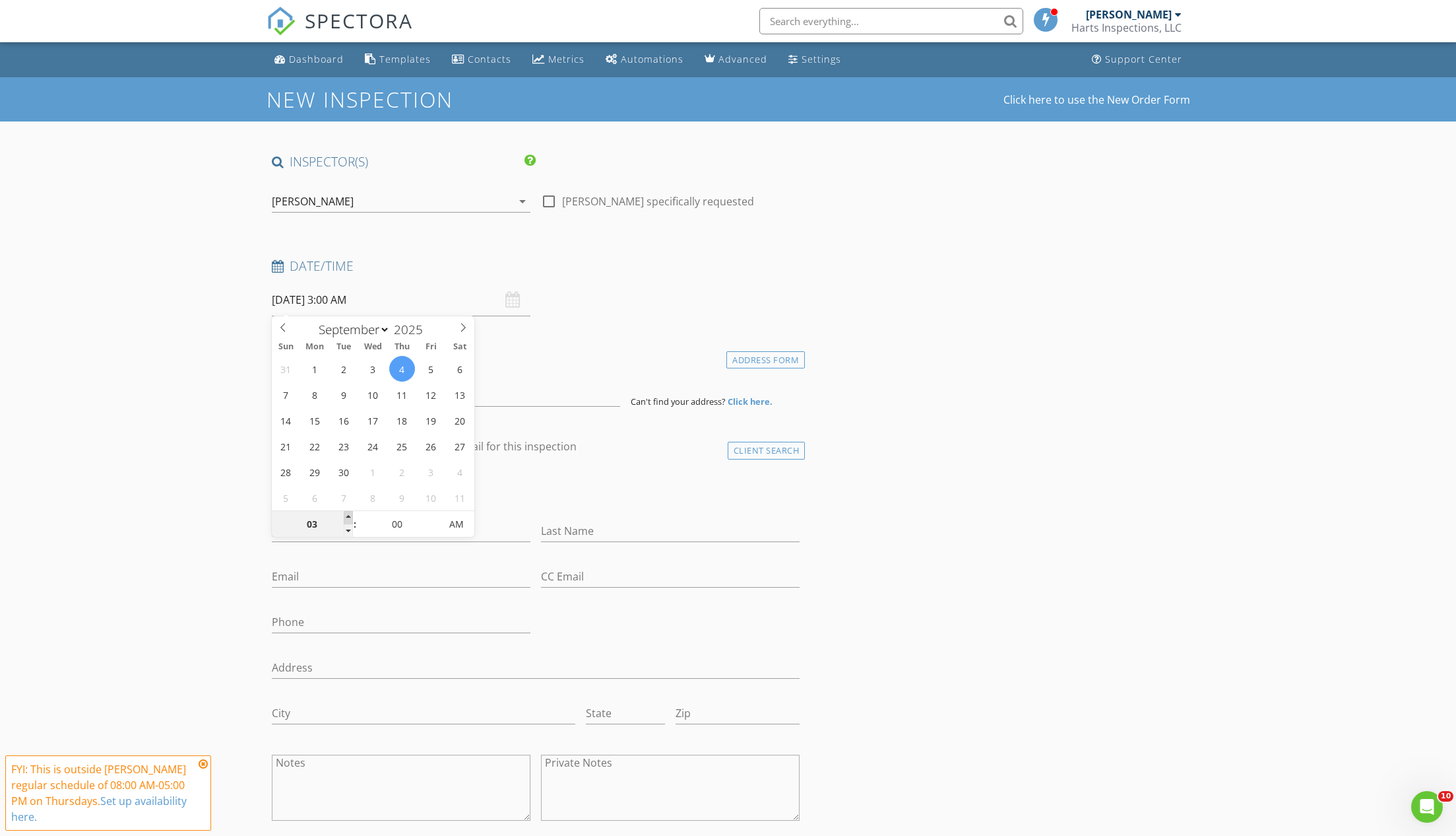
type input "04"
type input "09/04/2025 4:00 AM"
click at [348, 515] on span at bounding box center [348, 518] width 9 height 13
type input "05"
type input "09/04/2025 5:00 AM"
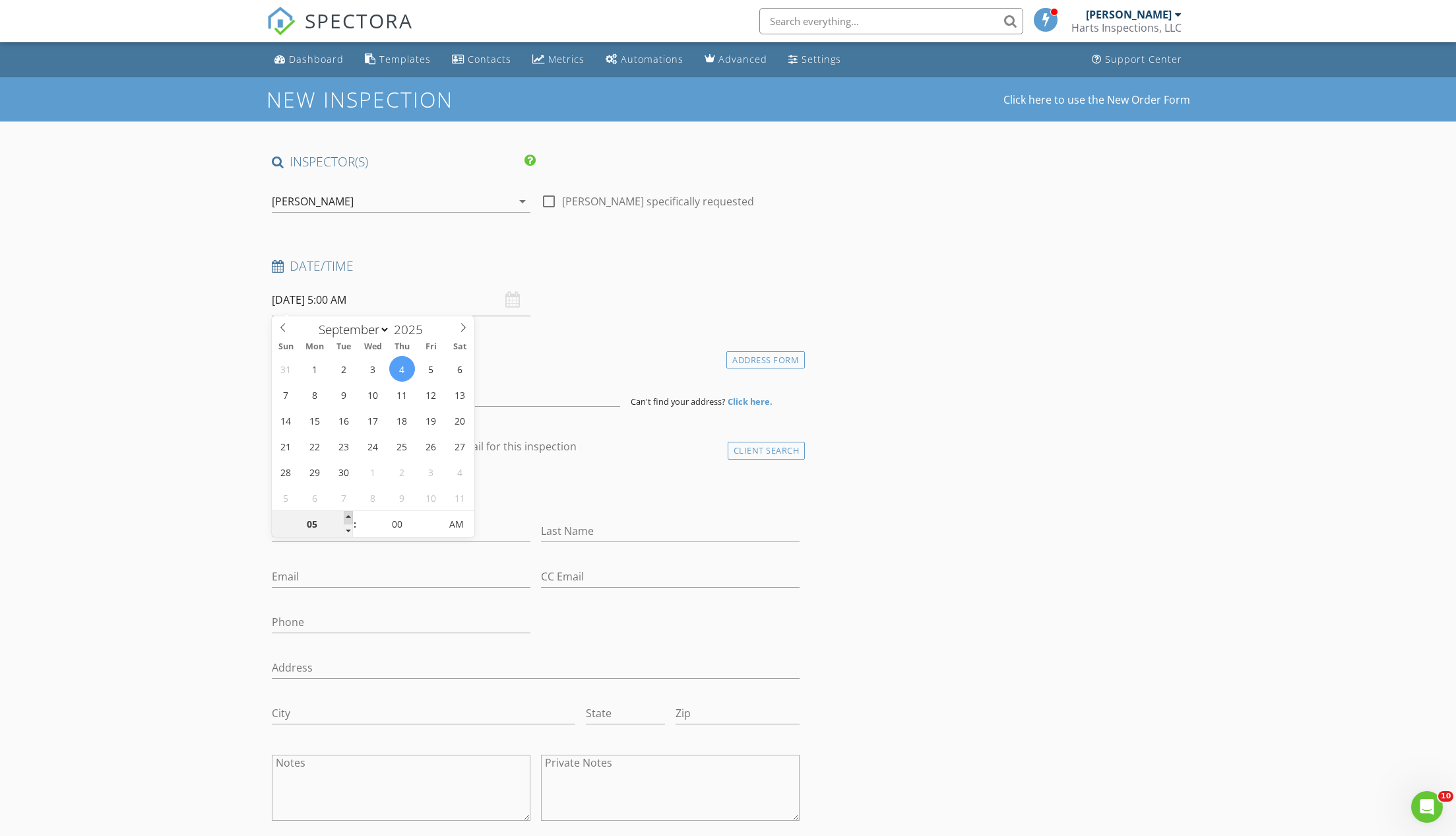
click at [348, 515] on span at bounding box center [348, 518] width 9 height 13
type input "06"
type input "09/04/2025 6:00 AM"
click at [348, 515] on span at bounding box center [348, 518] width 9 height 13
type input "07"
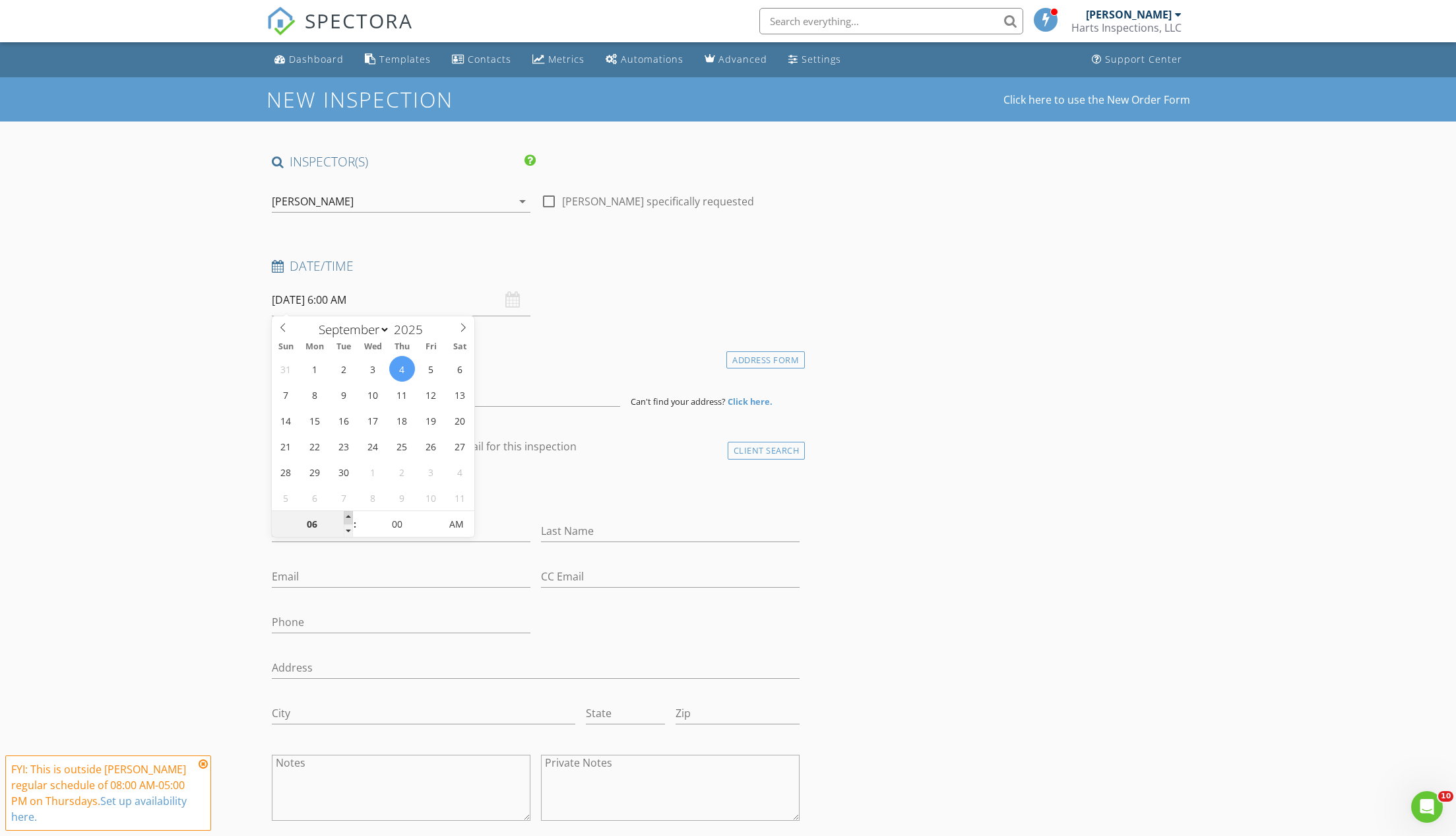
type input "09/04/2025 7:00 AM"
click at [348, 515] on span at bounding box center [348, 518] width 9 height 13
type input "08"
type input "09/04/2025 8:00 AM"
click at [348, 515] on span at bounding box center [348, 518] width 9 height 13
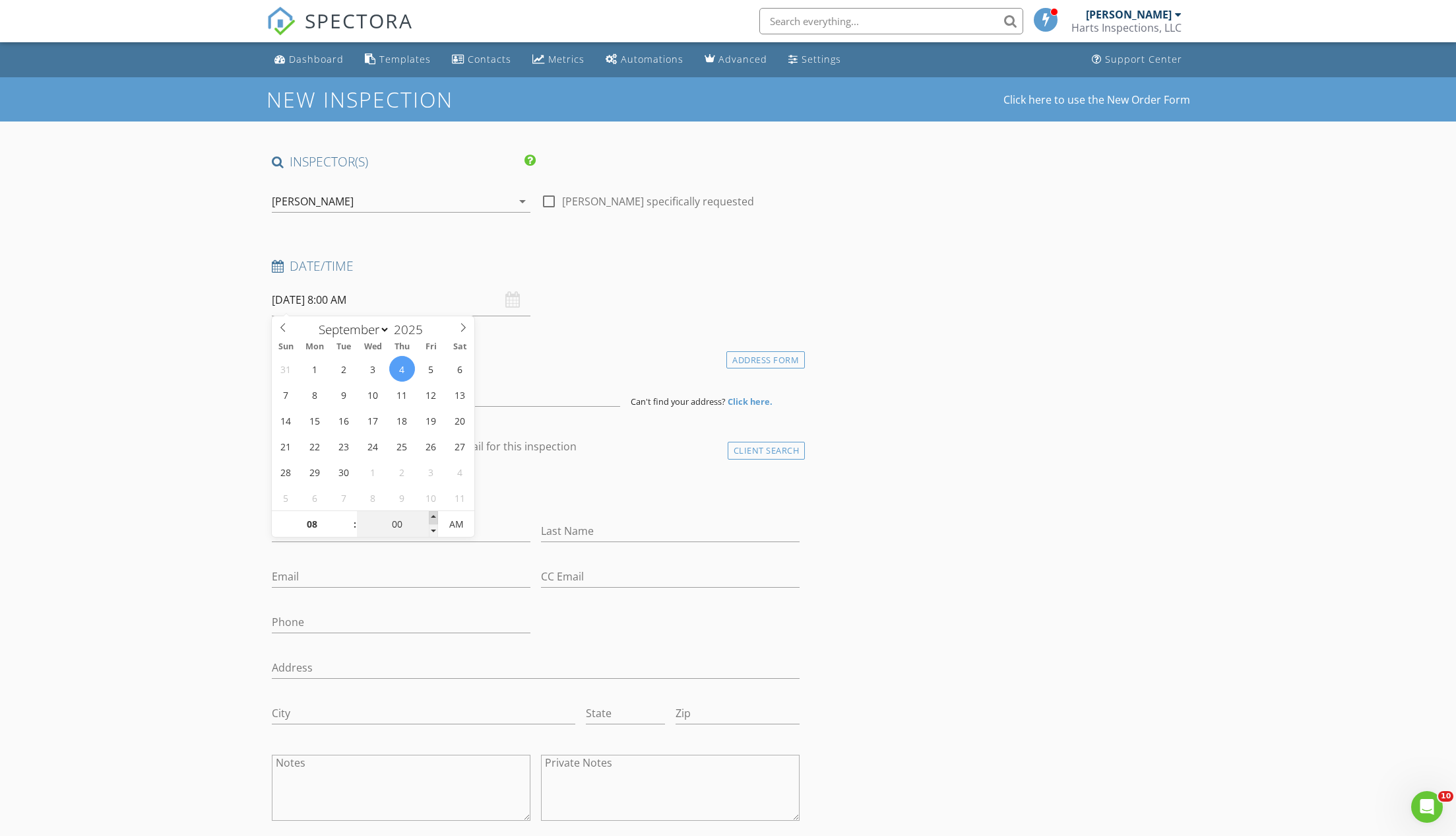
type input "05"
type input "09/04/2025 8:05 AM"
click at [432, 516] on span at bounding box center [433, 518] width 9 height 13
type input "10"
type input "09/04/2025 8:10 AM"
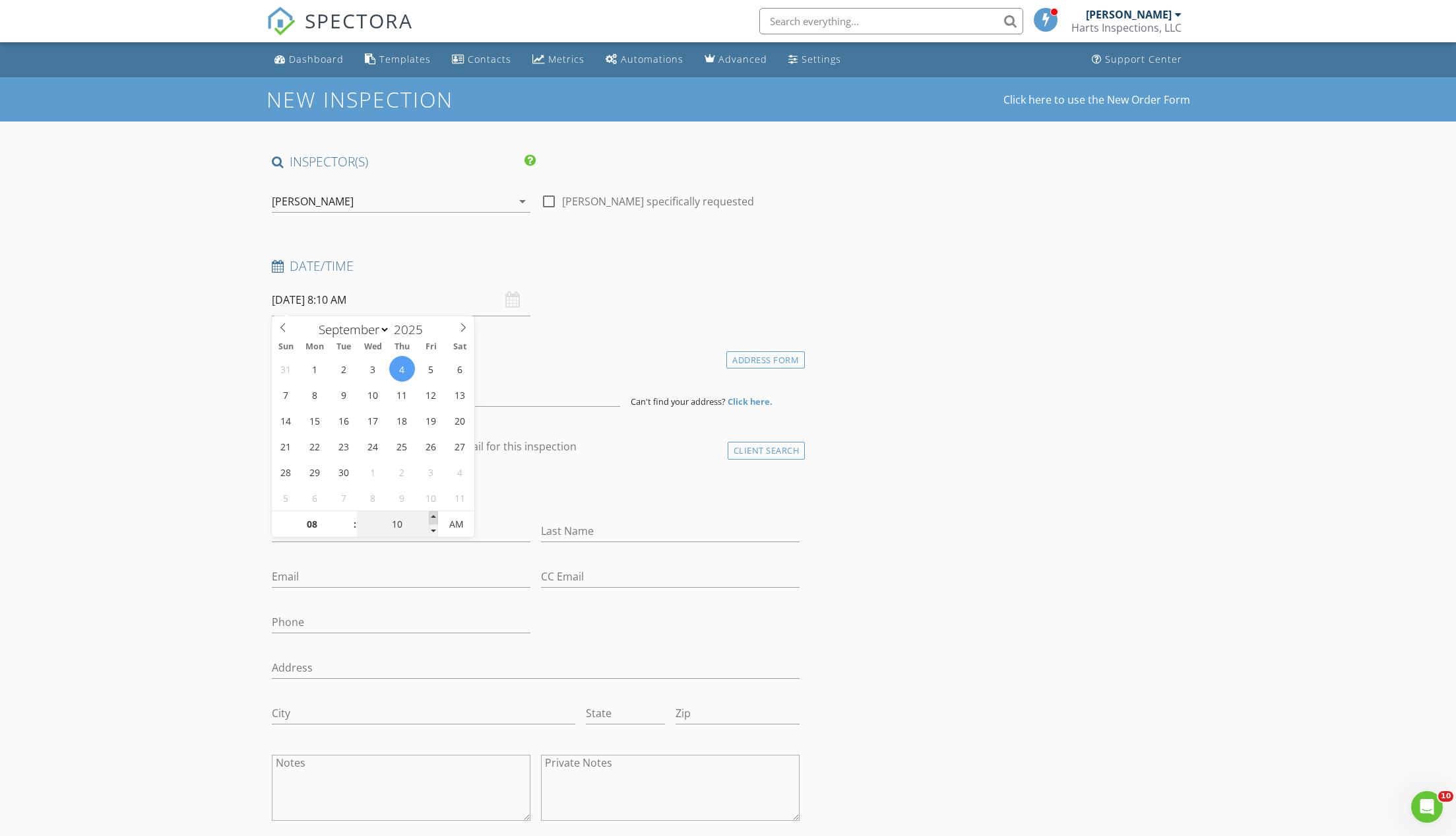
click at [432, 516] on span at bounding box center [433, 518] width 9 height 13
type input "15"
type input "09/04/2025 8:15 AM"
click at [432, 516] on span at bounding box center [433, 518] width 9 height 13
type input "20"
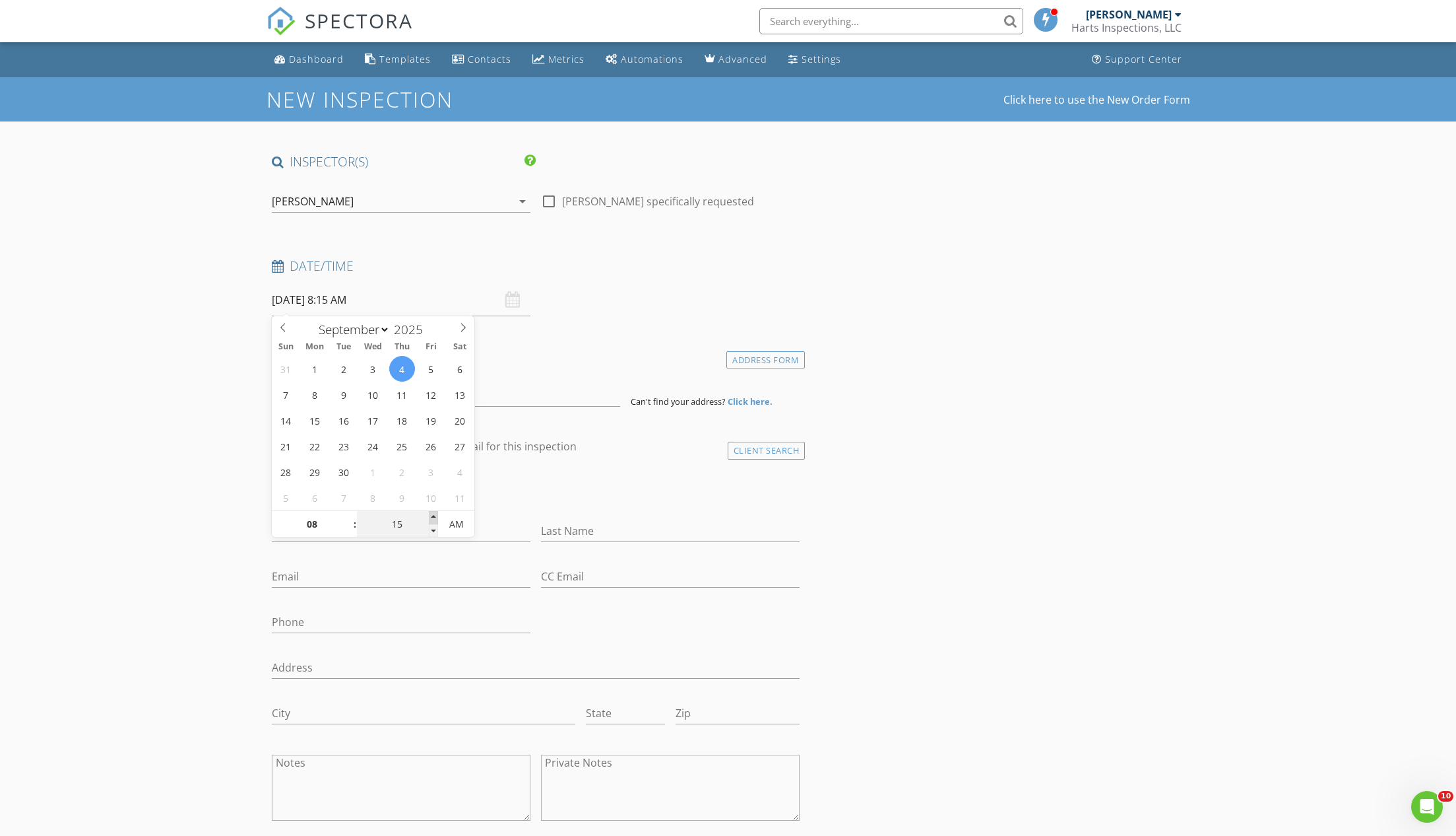
type input "09/04/2025 8:20 AM"
click at [432, 516] on span at bounding box center [433, 518] width 9 height 13
type input "25"
type input "09/04/2025 8:25 AM"
click at [432, 516] on span at bounding box center [433, 518] width 9 height 13
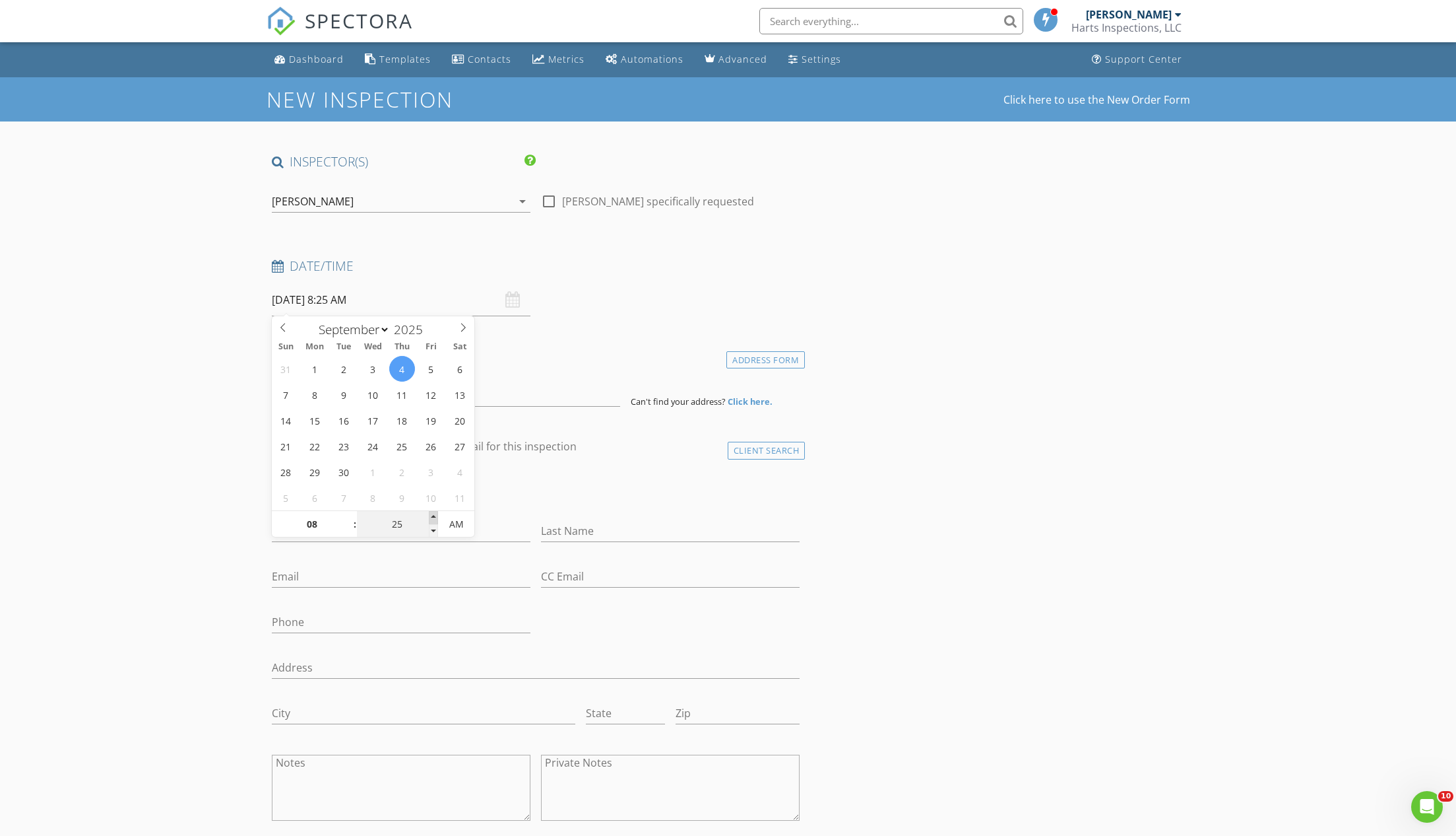
type input "30"
type input "[DATE] 8:30 AM"
click at [432, 516] on span at bounding box center [433, 518] width 9 height 13
click at [328, 390] on input at bounding box center [446, 390] width 348 height 32
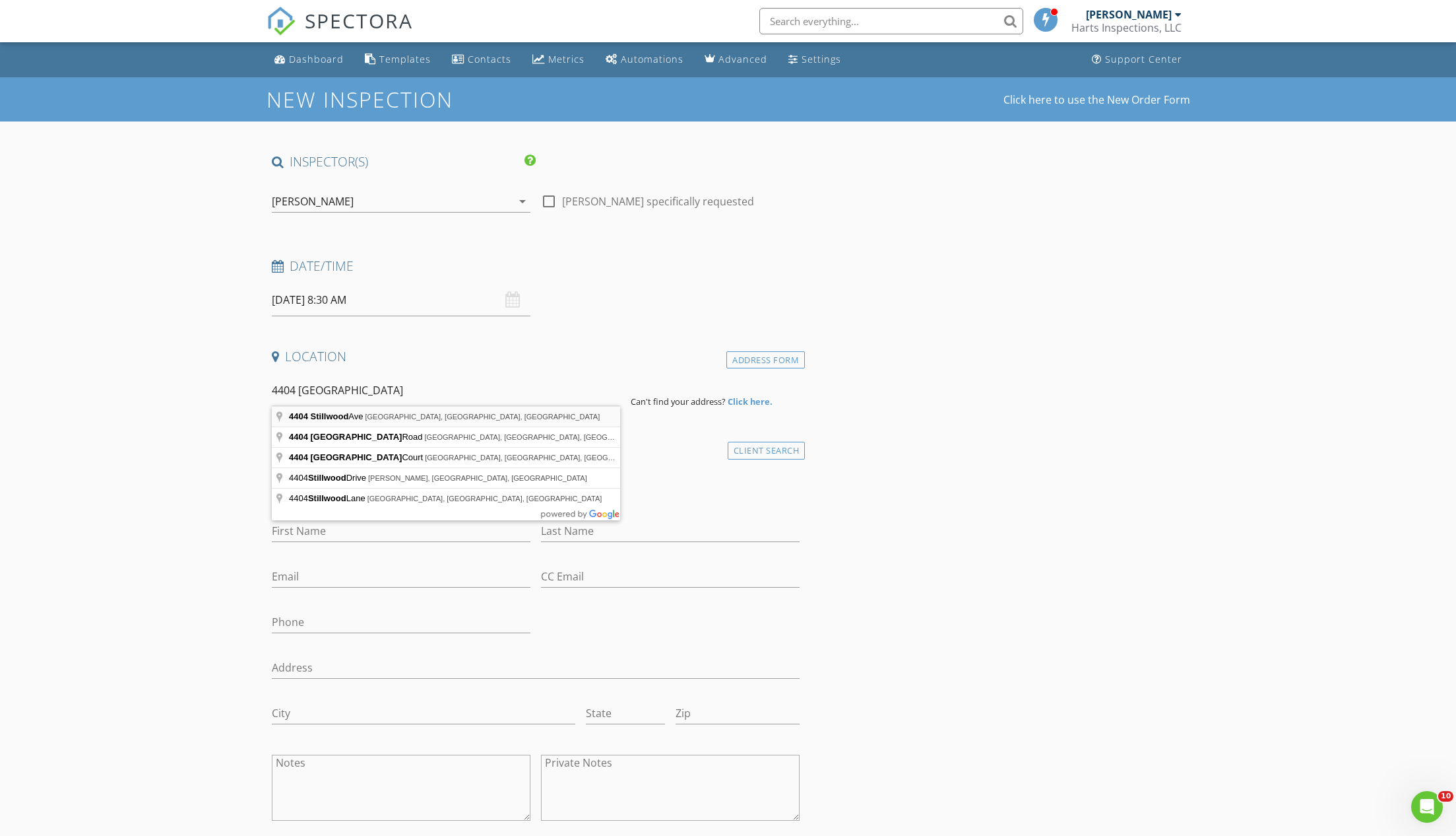
type input "4404 Stillwood Ave, Kingsport, TN, USA"
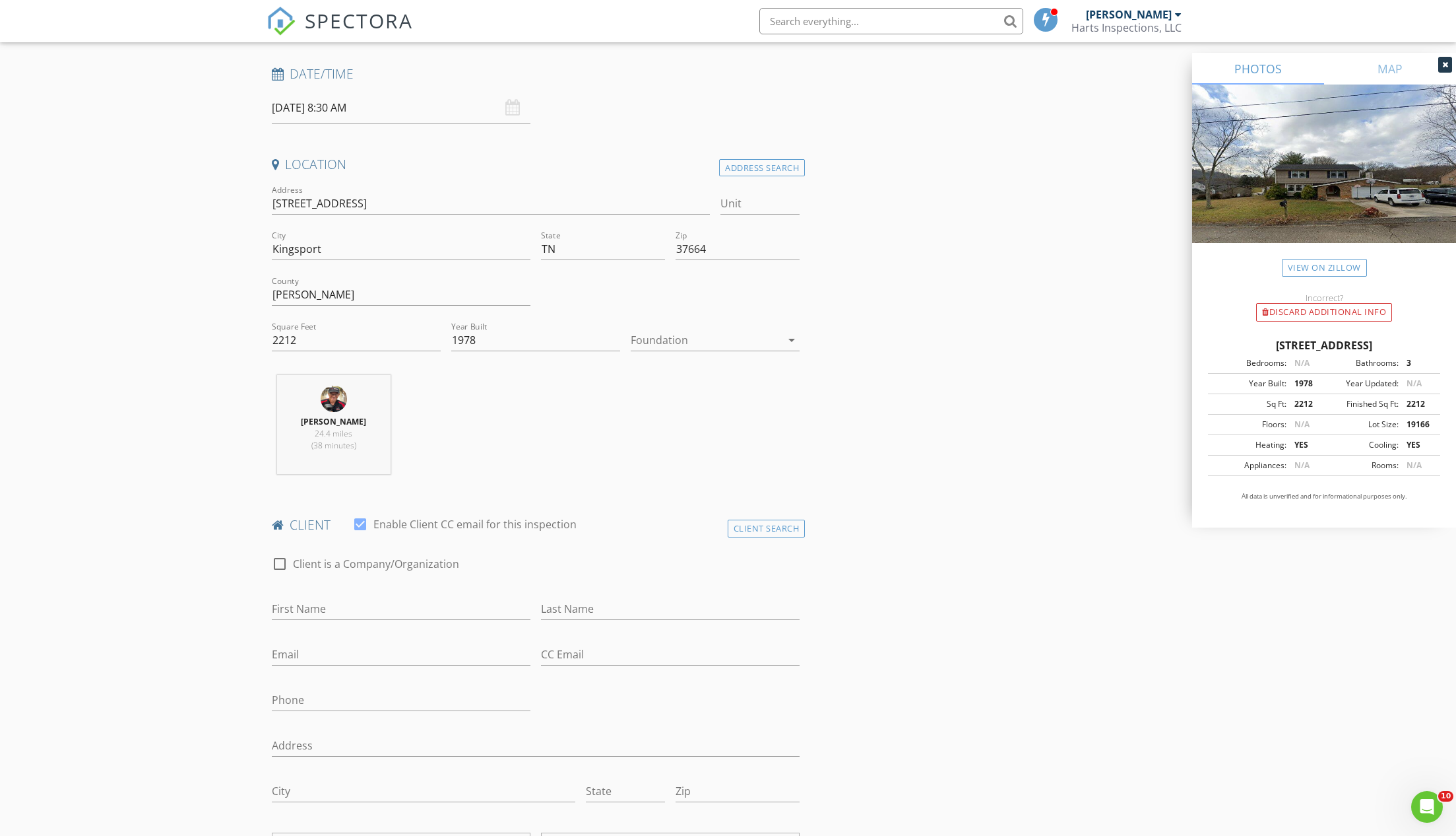
scroll to position [349, 0]
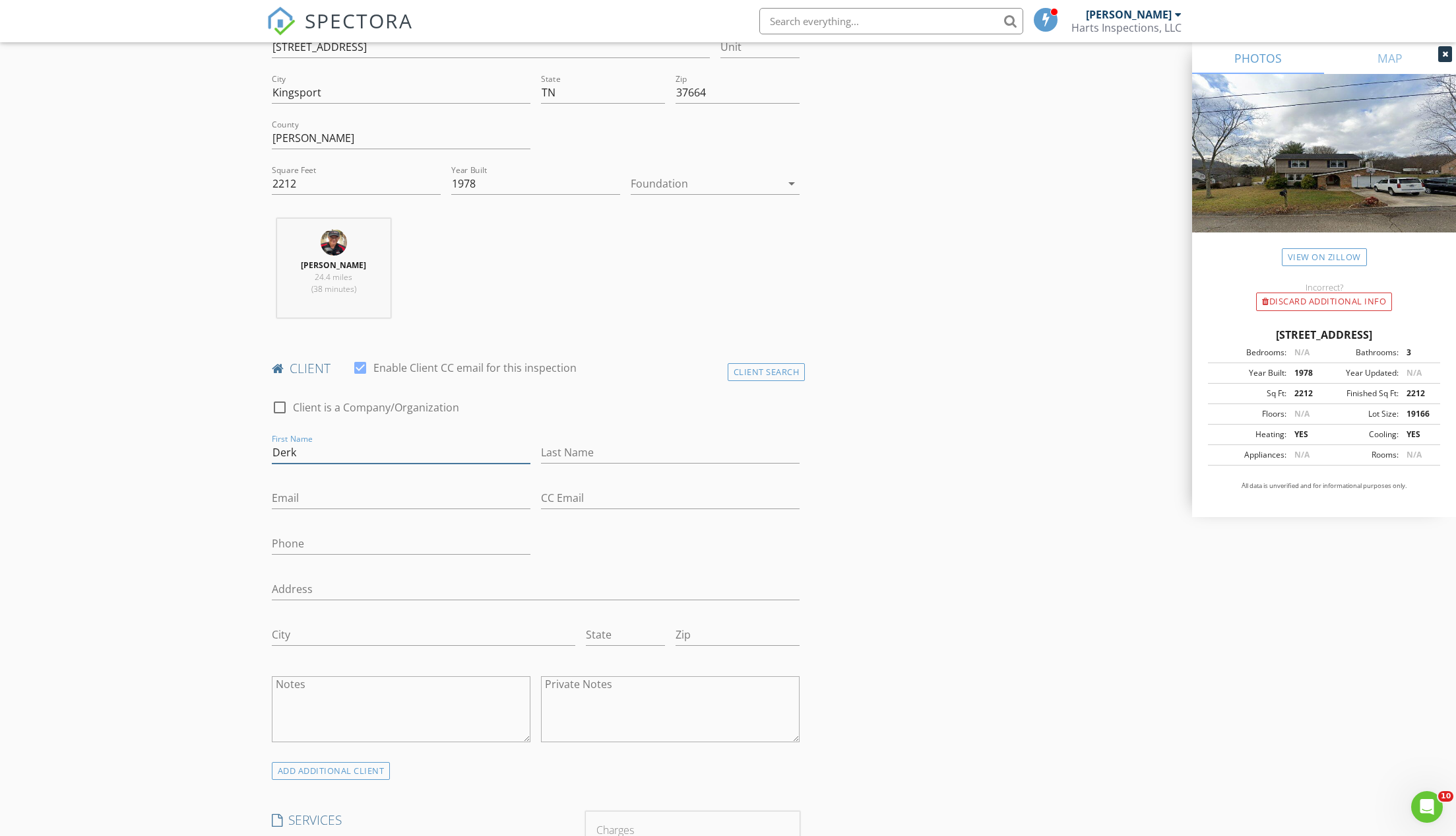
click at [289, 448] on input "Derk" at bounding box center [401, 453] width 258 height 22
type input "[PERSON_NAME]"
type input "Maiden"
click at [312, 484] on div "Email" at bounding box center [401, 500] width 258 height 43
type input "[PERSON_NAME][EMAIL_ADDRESS][DOMAIN_NAME]"
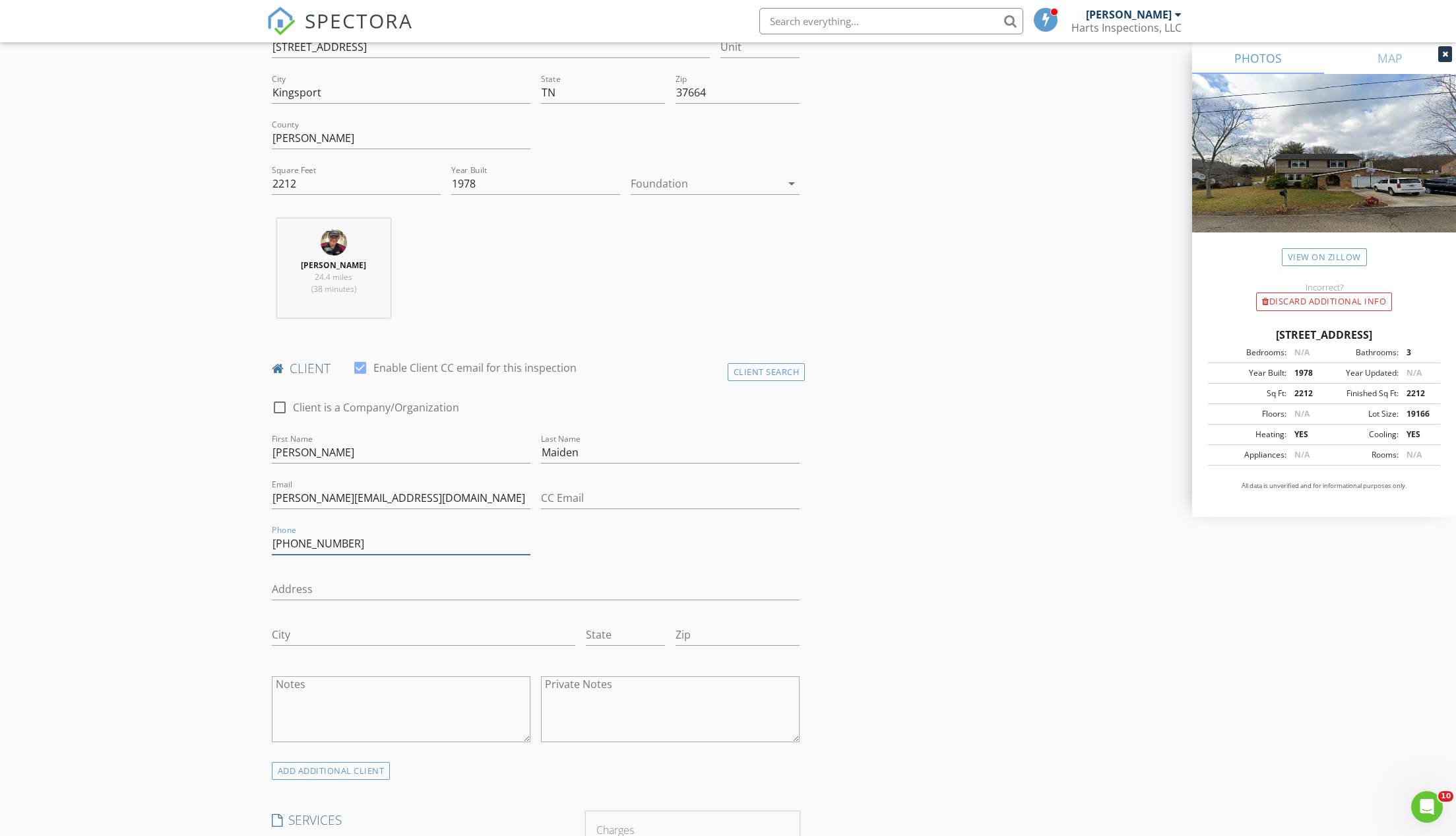
scroll to position [590, 0]
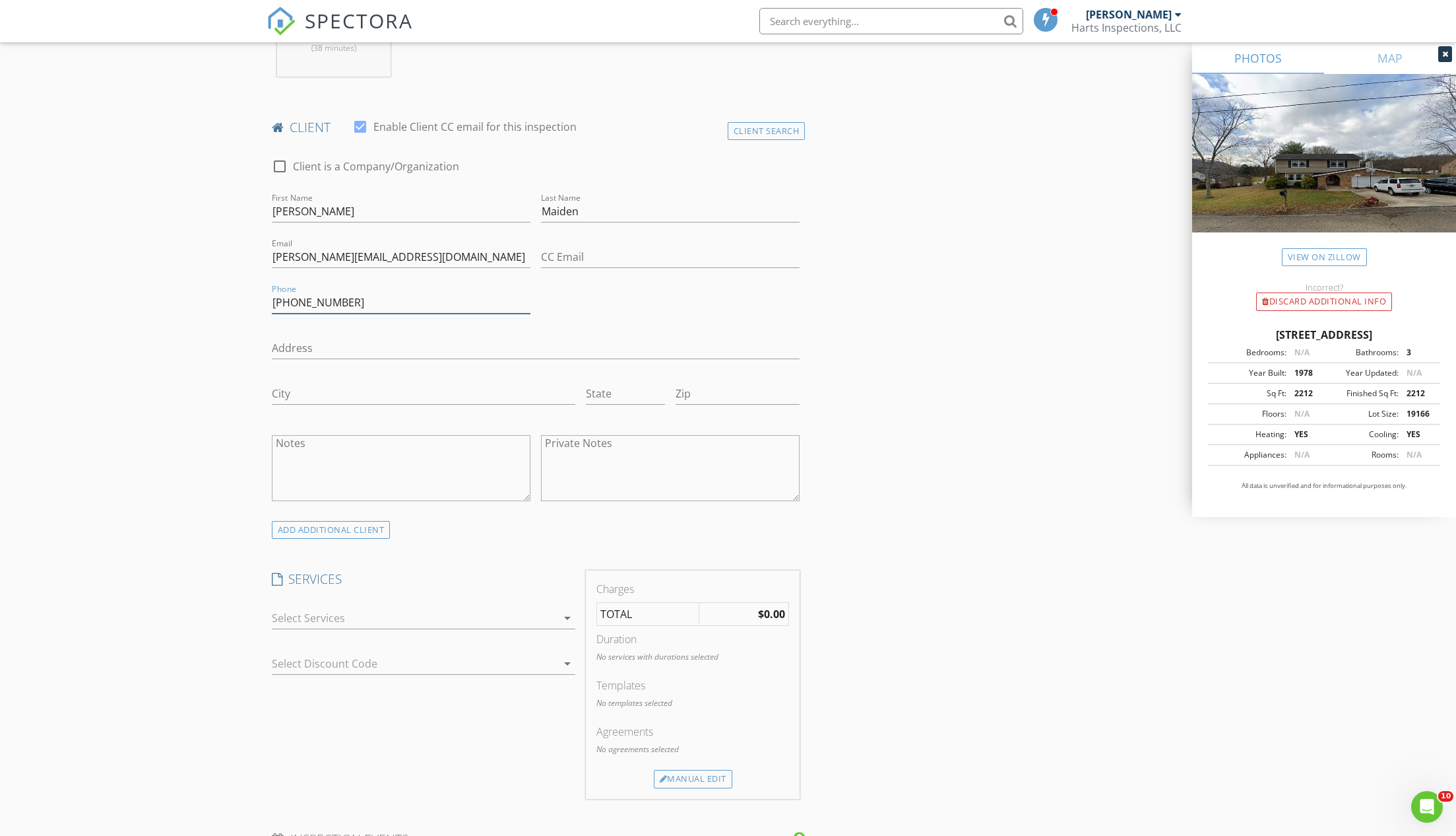
type input "276-608-9318"
click at [564, 615] on icon "arrow_drop_down" at bounding box center [567, 618] width 16 height 16
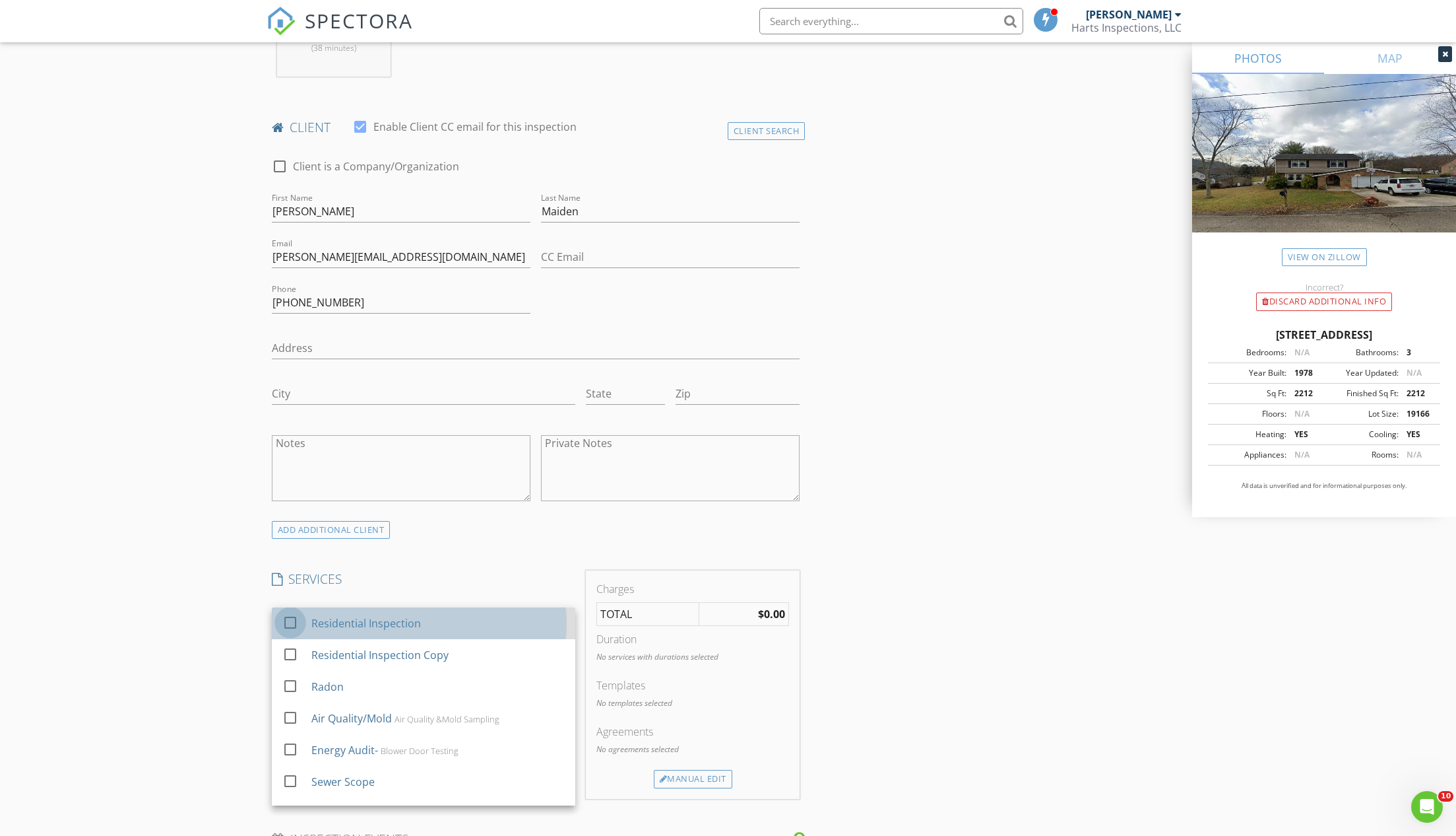
click at [300, 618] on div at bounding box center [290, 622] width 22 height 22
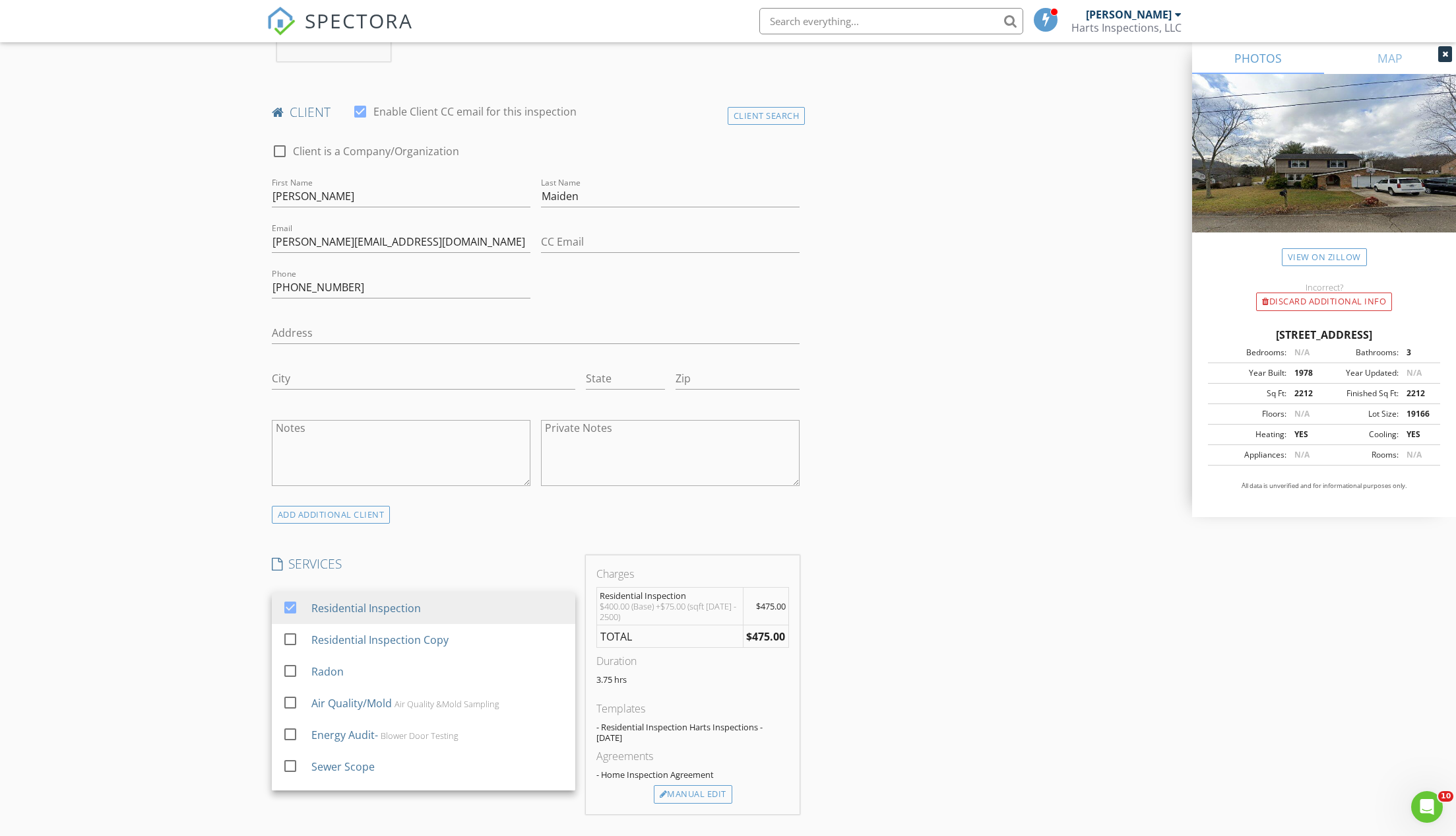
scroll to position [632, 0]
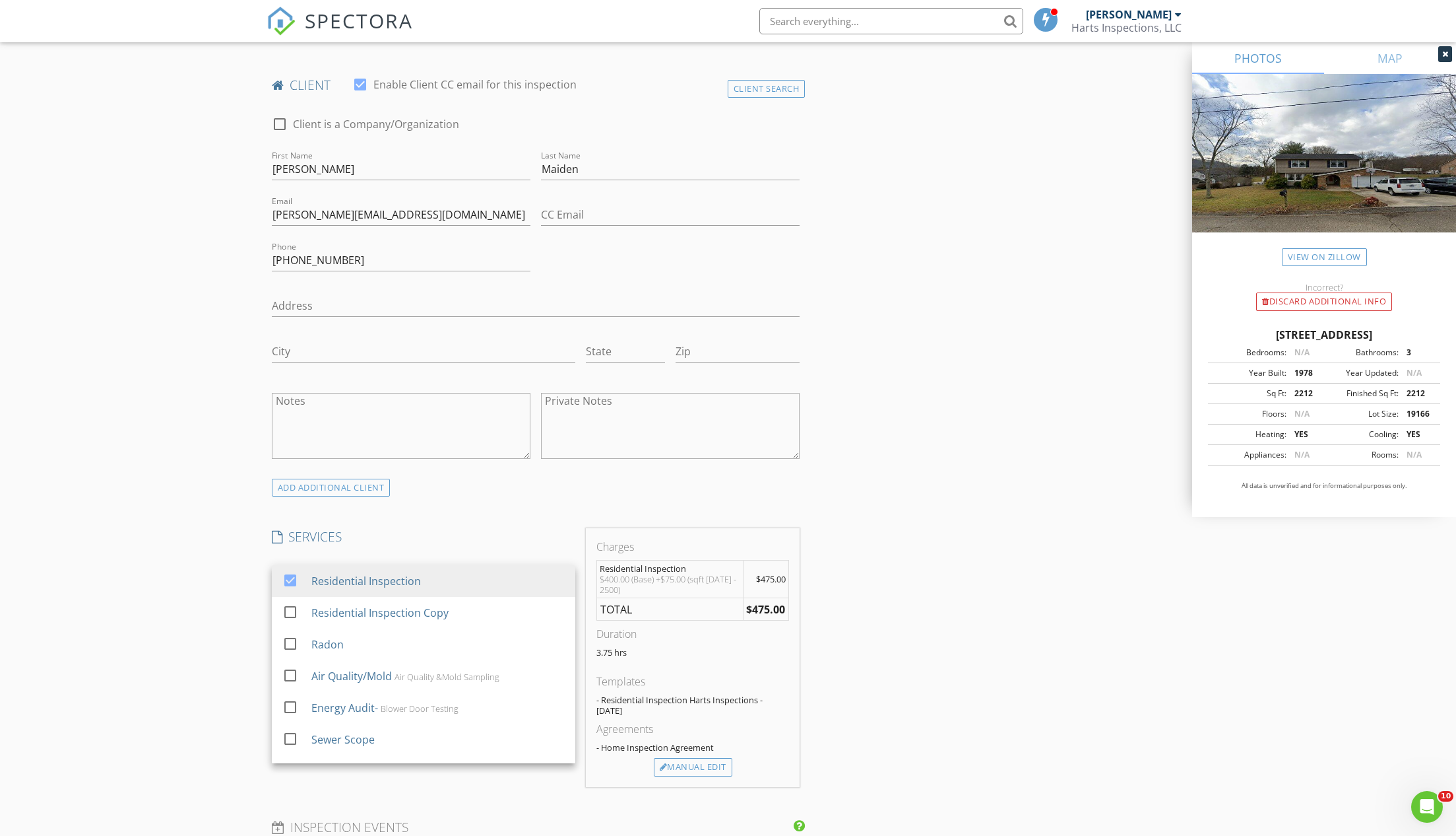
click at [936, 733] on div "INSPECTOR(S) check_box Ronnie Hart PRIMARY Ronnie Hart arrow_drop_down check_bo…" at bounding box center [728, 635] width 924 height 2229
click at [568, 614] on icon "arrow_drop_down" at bounding box center [567, 621] width 16 height 16
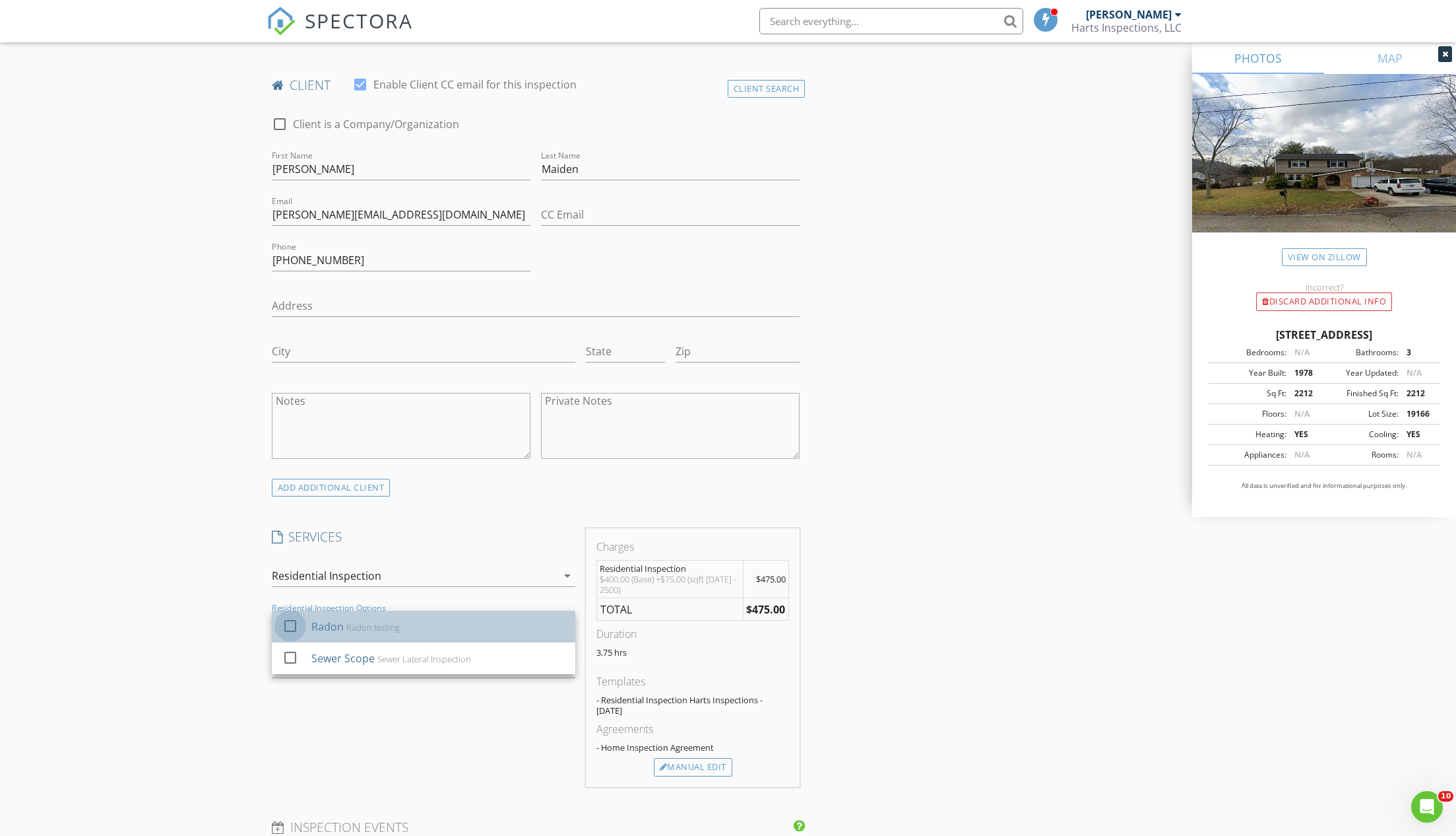
click at [294, 619] on div at bounding box center [290, 625] width 22 height 22
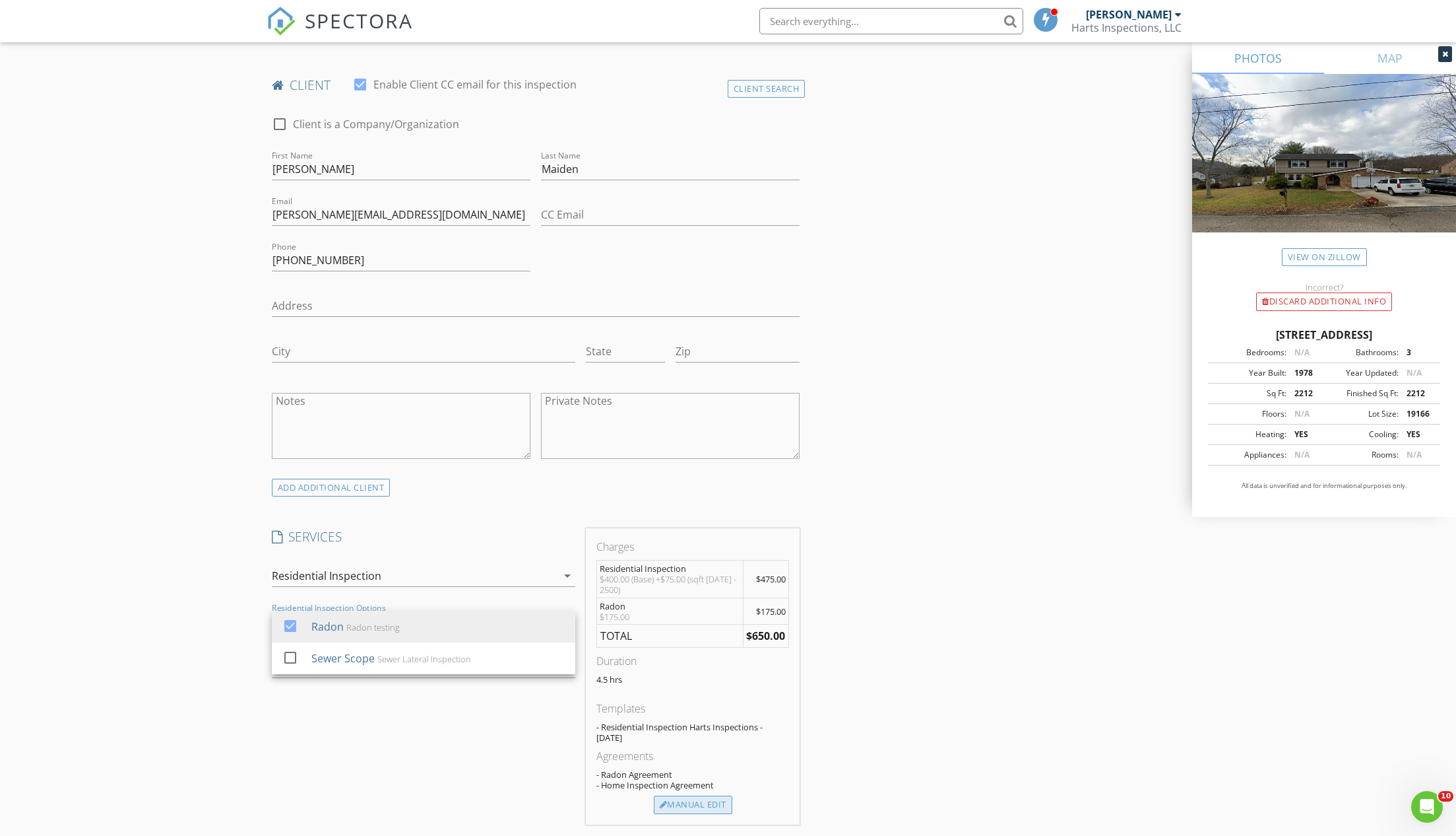
click at [683, 804] on div "Manual Edit" at bounding box center [693, 805] width 79 height 19
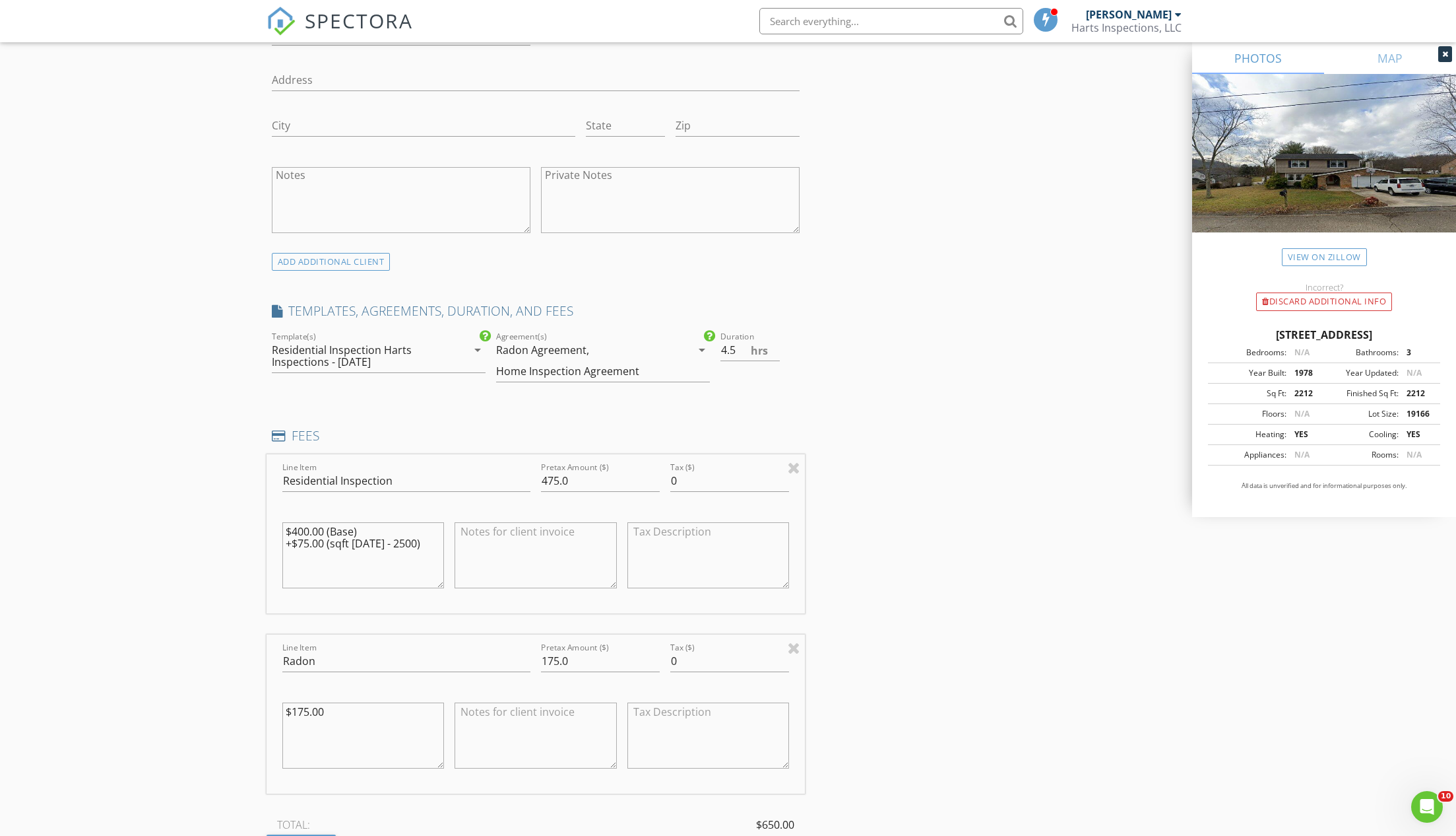
scroll to position [1076, 0]
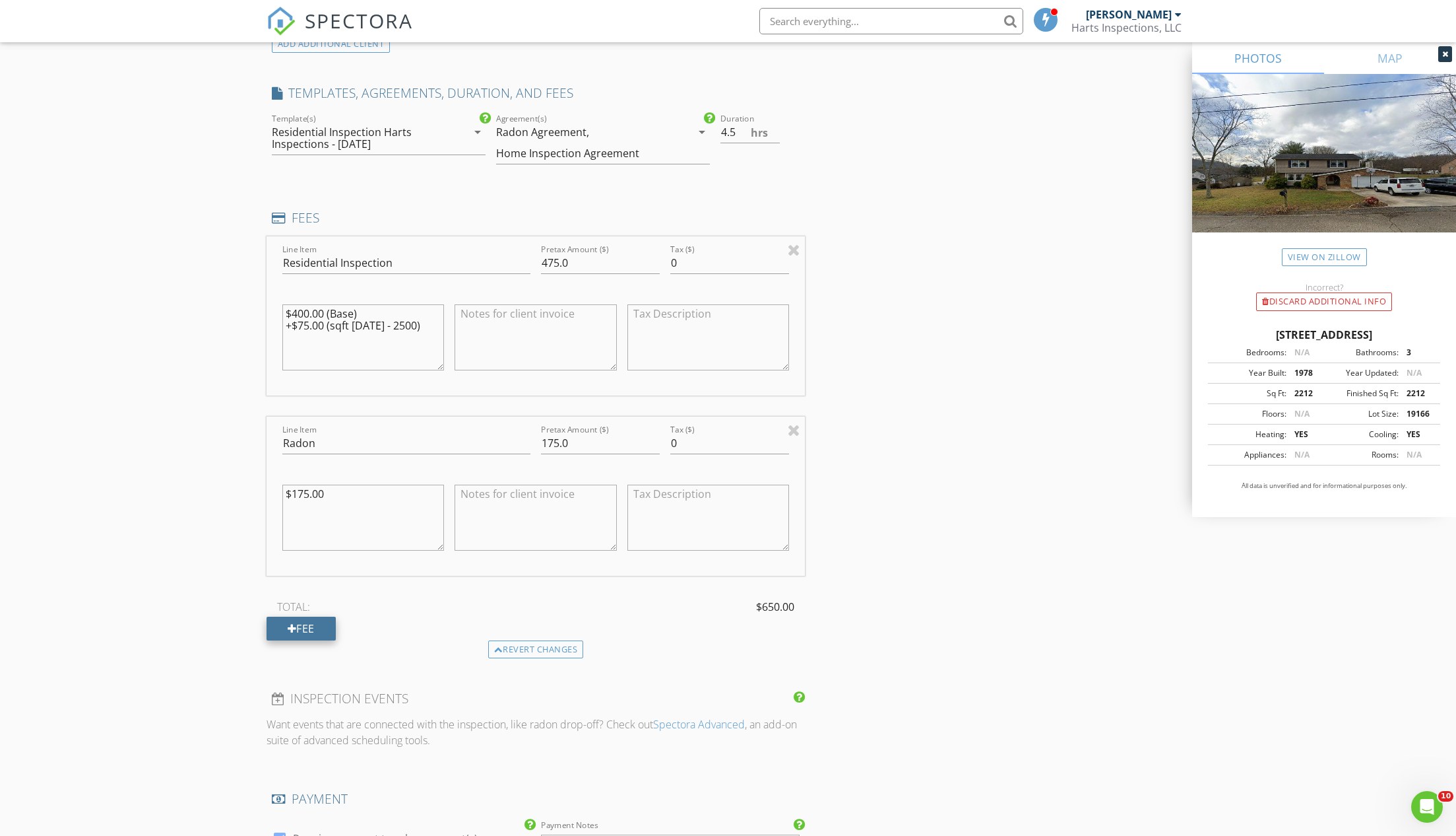
click at [309, 619] on div "Fee" at bounding box center [301, 628] width 69 height 24
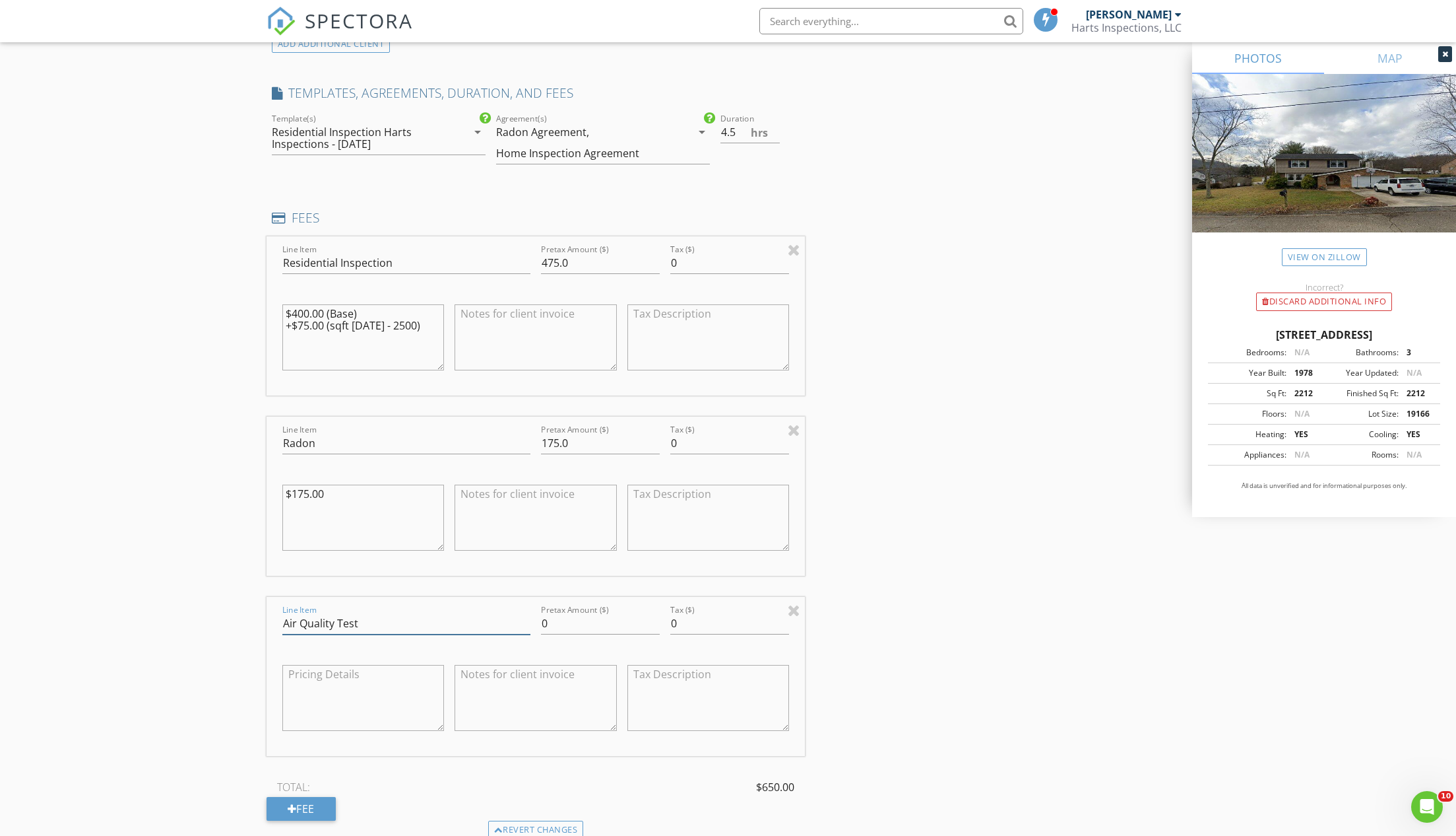
type input "Air Quality Test"
click at [553, 621] on input "0" at bounding box center [600, 624] width 119 height 22
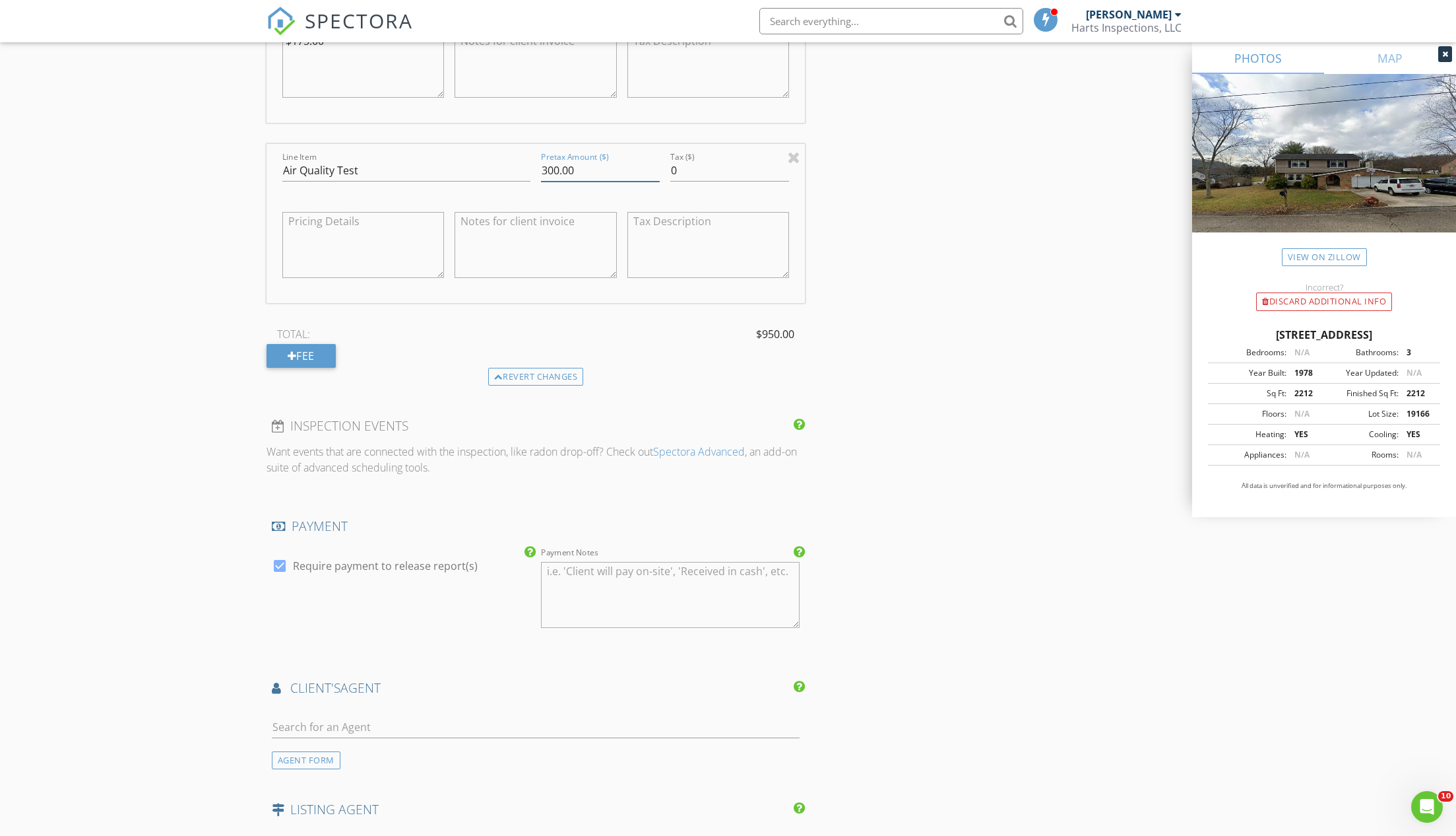
scroll to position [1569, 0]
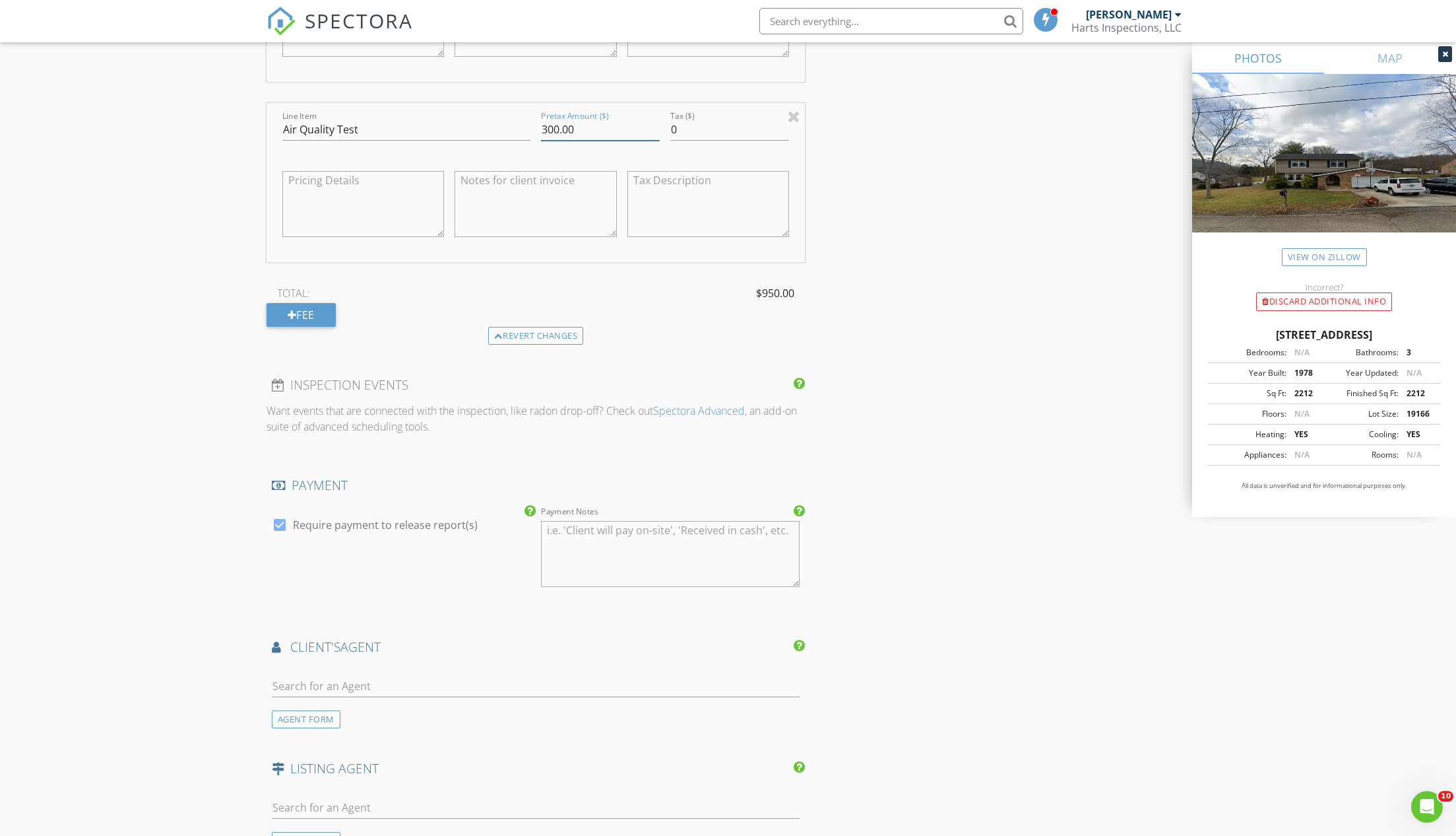
type input "300.00"
click at [322, 677] on input "text" at bounding box center [536, 686] width 528 height 22
click at [302, 710] on div "AGENT FORM" at bounding box center [306, 719] width 69 height 18
type input "[PERSON_NAME]"
type input "Sword"
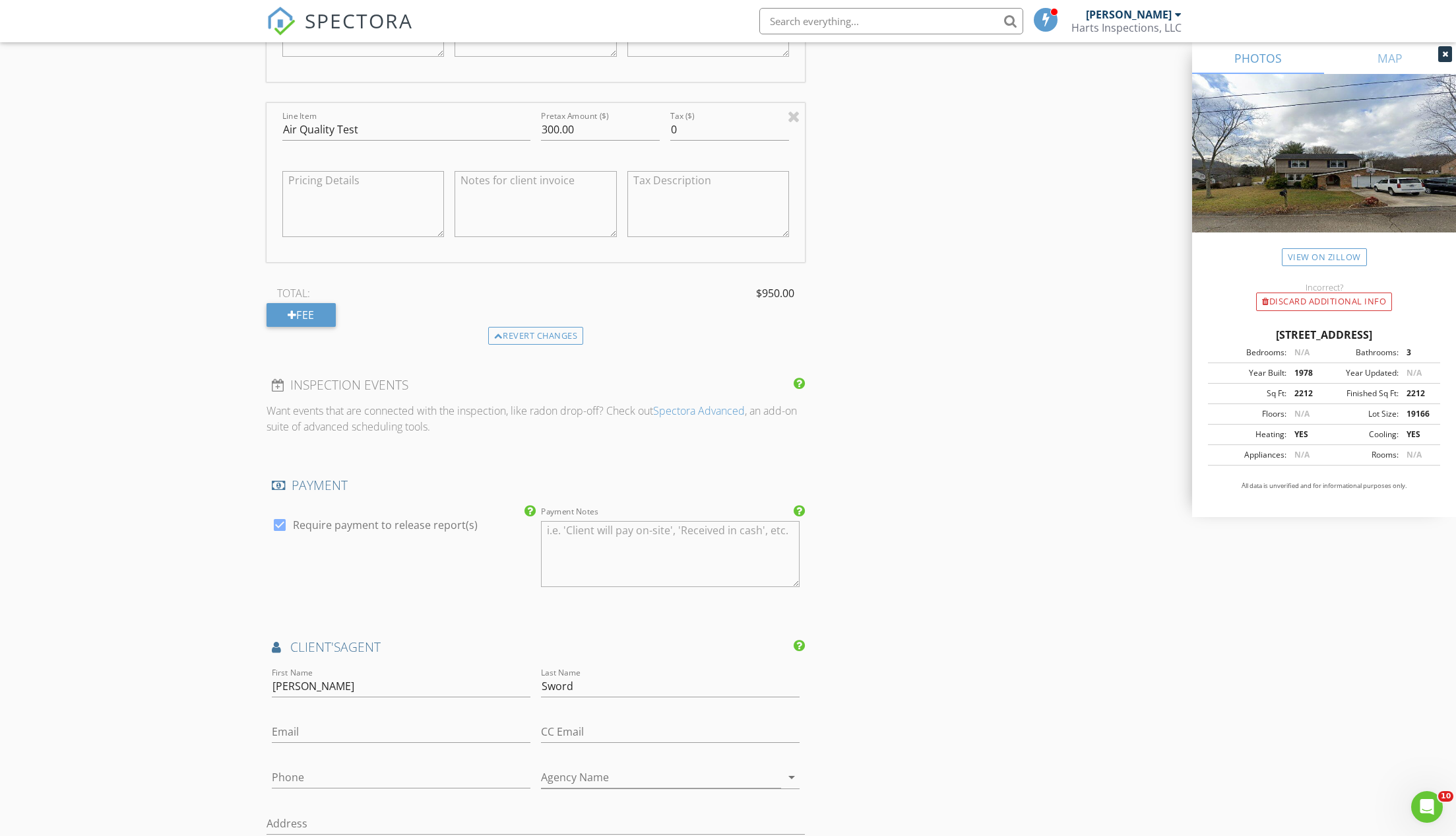
click at [374, 714] on div "Email" at bounding box center [401, 734] width 258 height 43
drag, startPoint x: 350, startPoint y: 728, endPoint x: 364, endPoint y: 736, distance: 16.1
type input "Addington Agency"
click at [328, 728] on input "Email" at bounding box center [401, 732] width 258 height 22
click at [281, 726] on input "jonny@theaddingtonagency.com" at bounding box center [401, 732] width 258 height 22
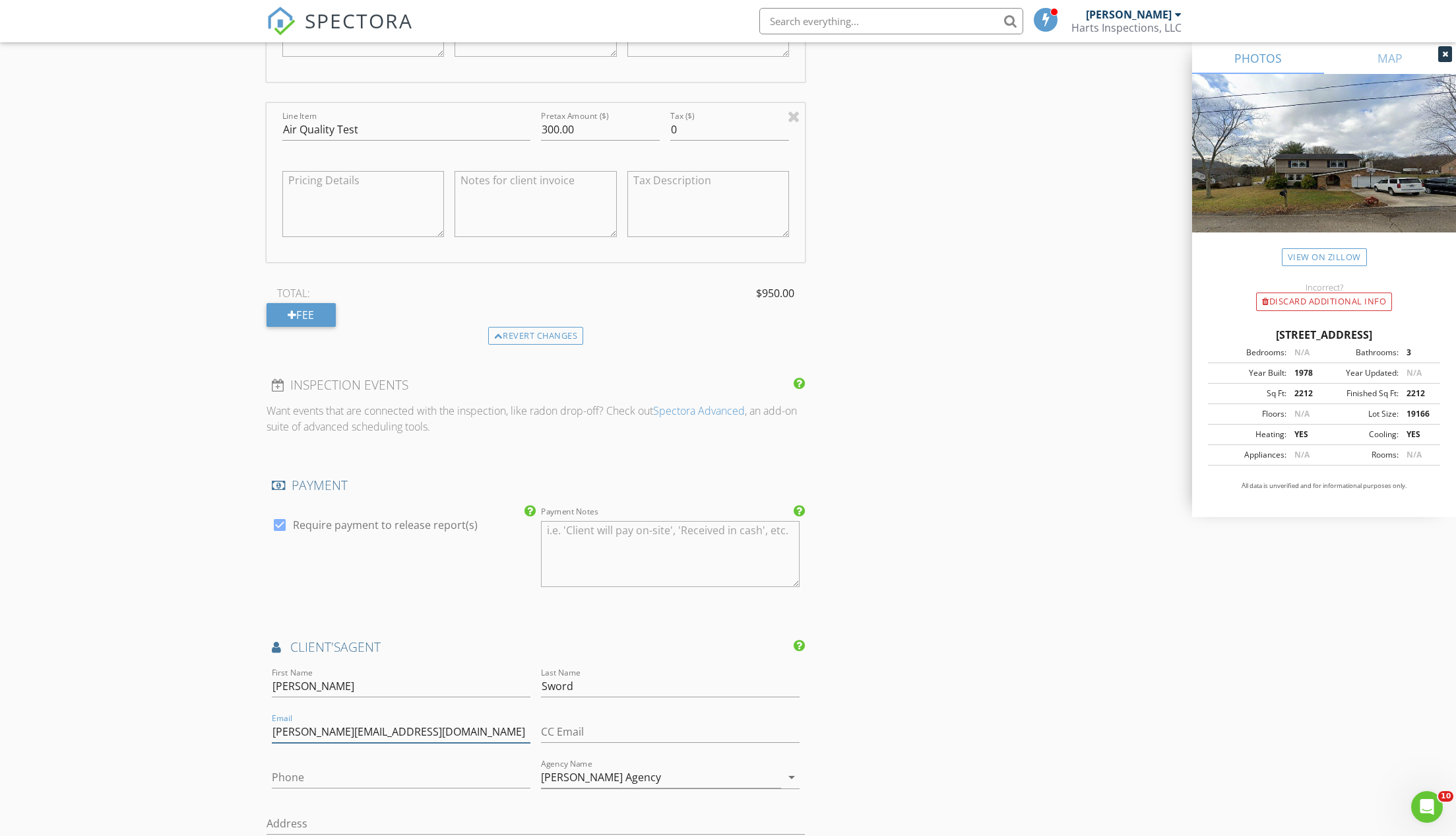
type input "[PERSON_NAME][EMAIL_ADDRESS][DOMAIN_NAME]"
click at [316, 774] on input "Phone" at bounding box center [401, 778] width 258 height 22
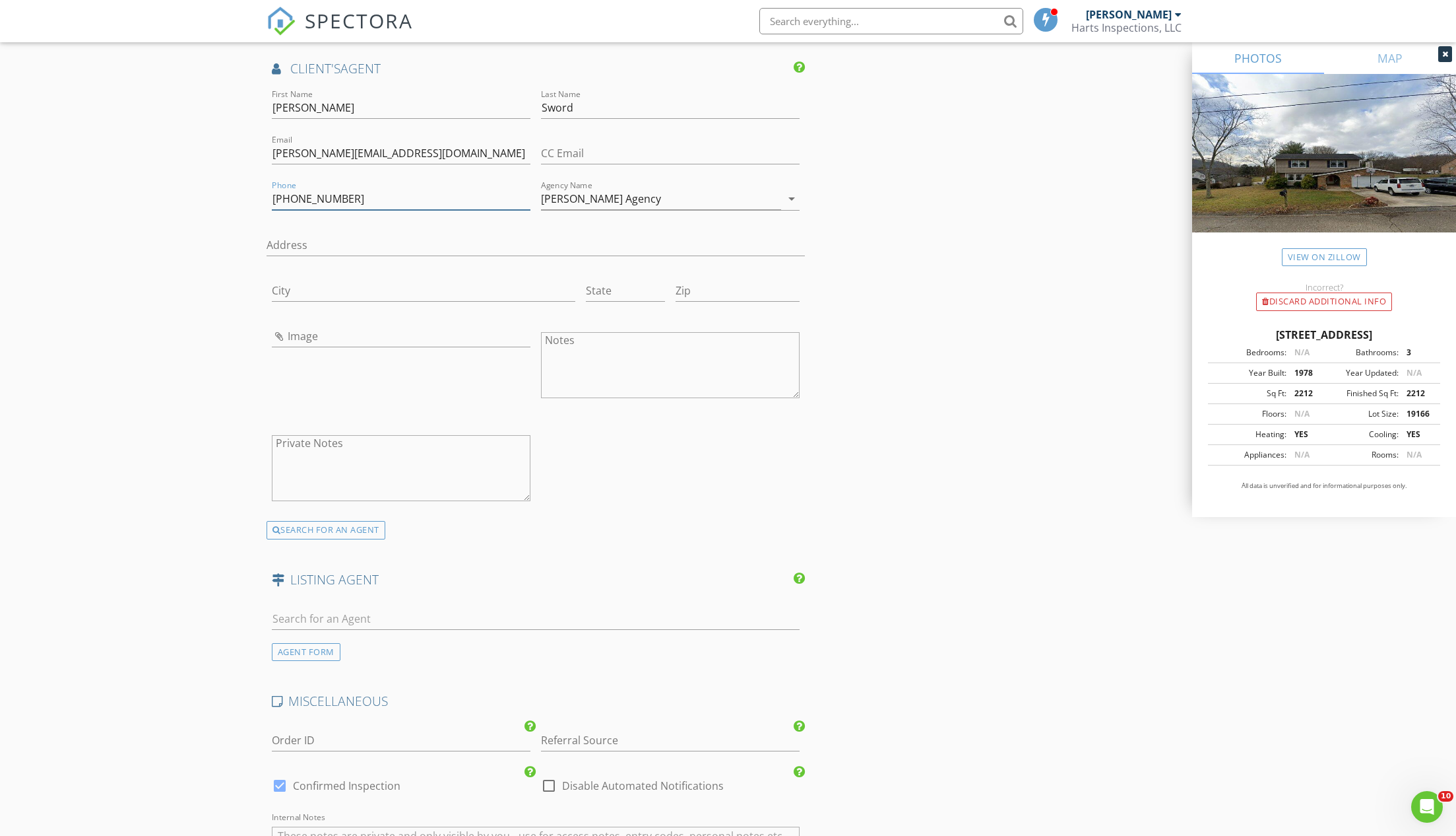
scroll to position [2304, 0]
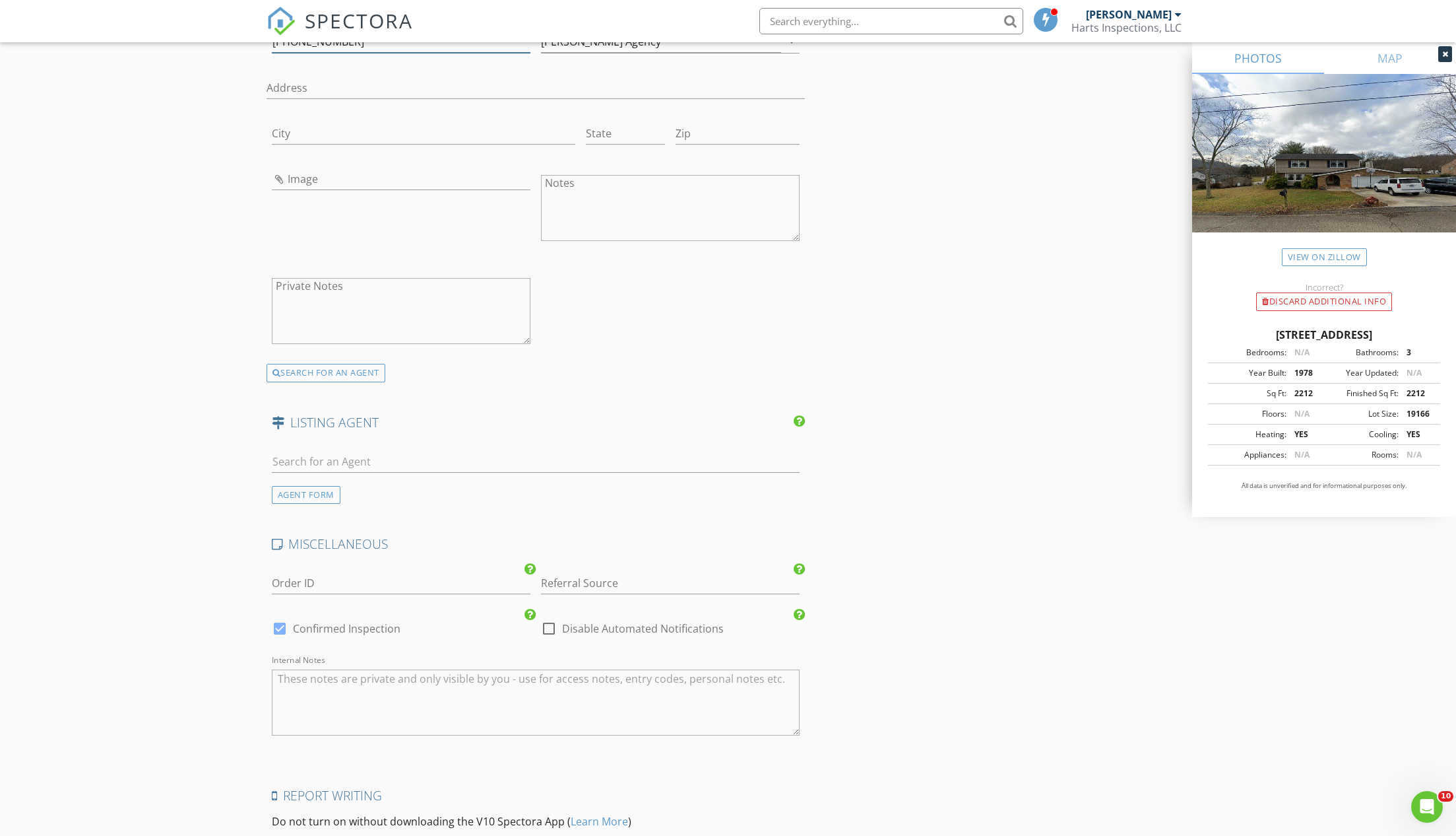
type input "[PHONE_NUMBER]"
click at [281, 619] on div at bounding box center [279, 628] width 22 height 22
checkbox input "false"
checkbox input "true"
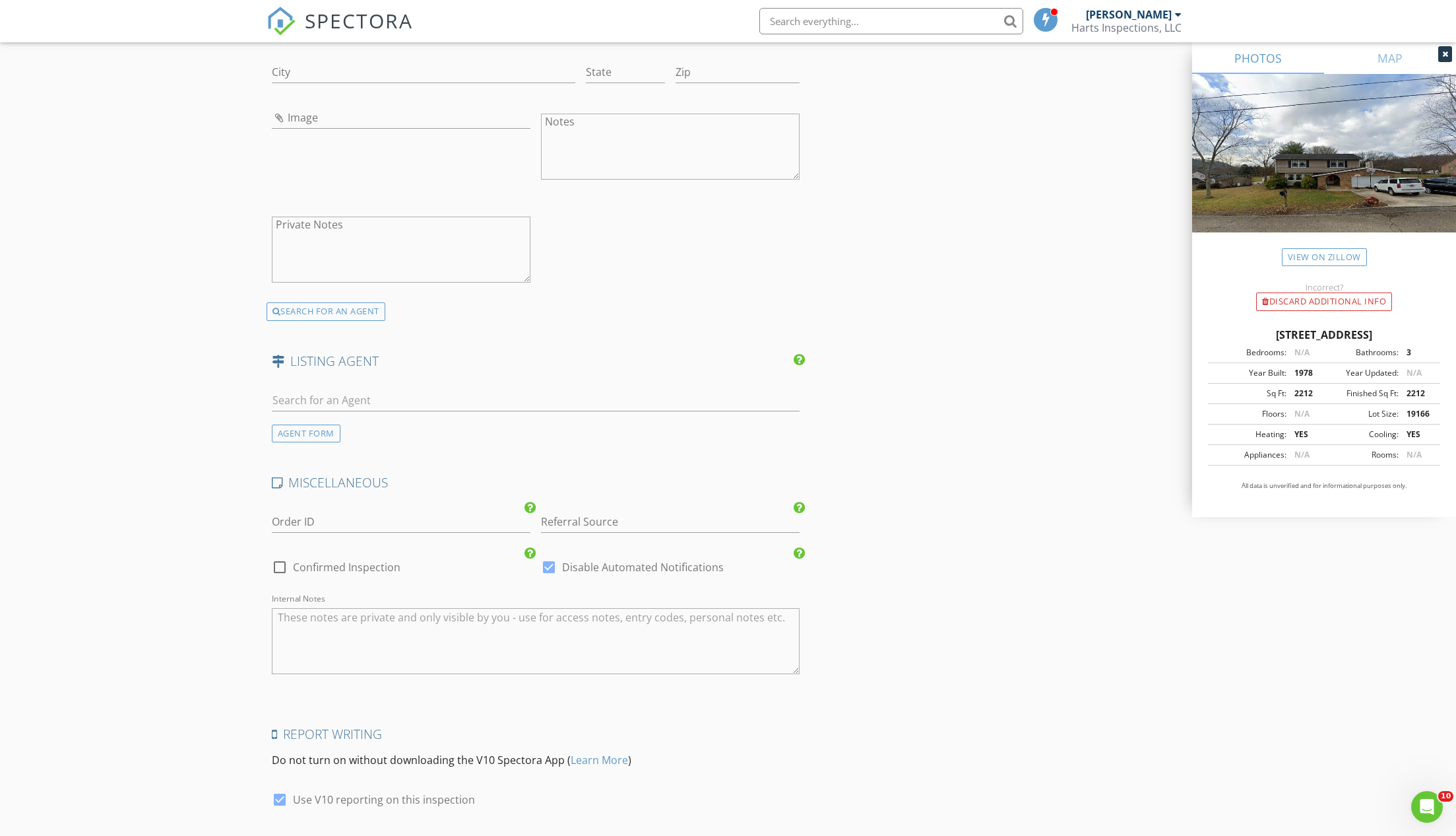
scroll to position [2456, 0]
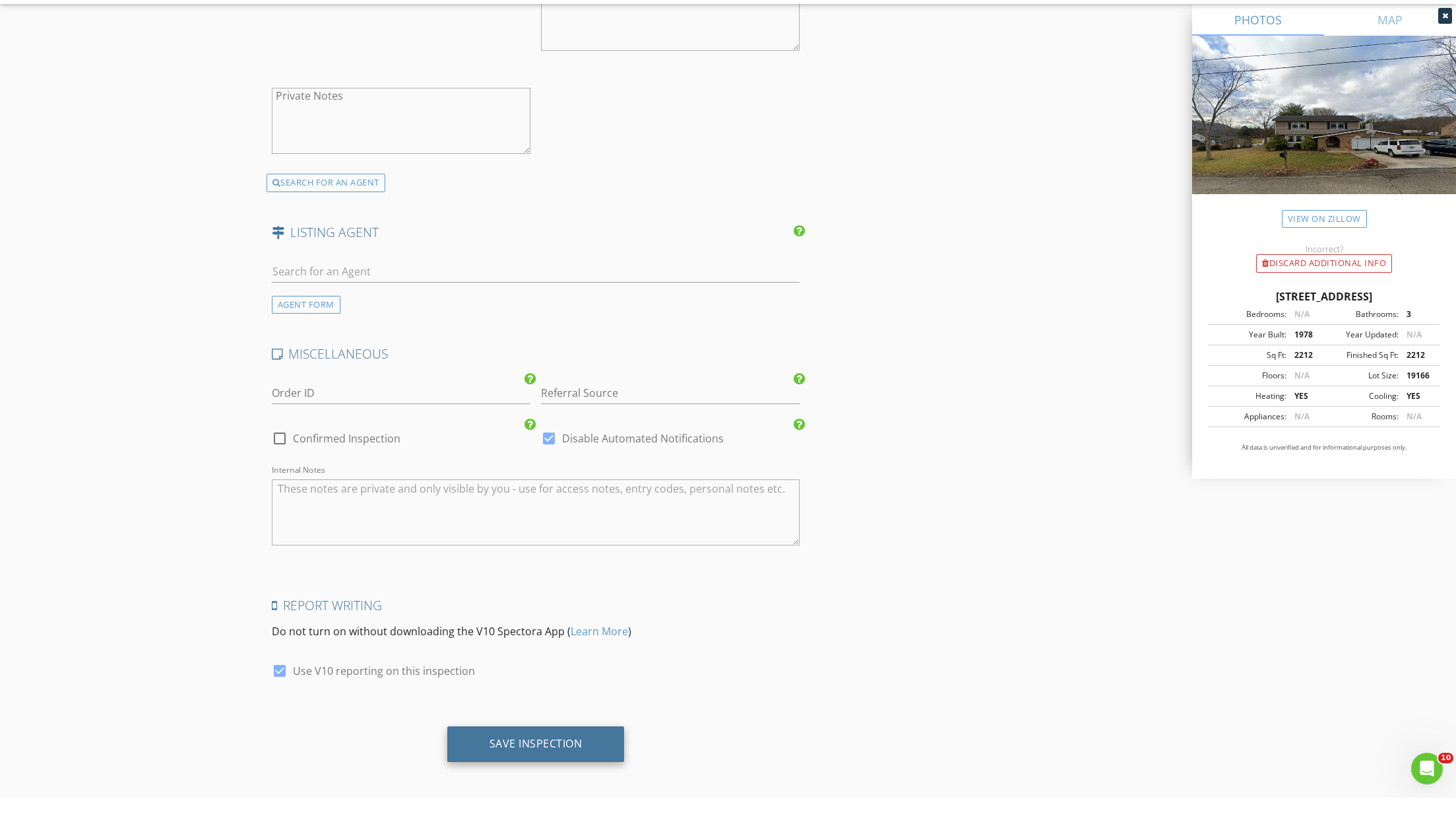
click at [514, 775] on div "Save Inspection" at bounding box center [535, 781] width 93 height 13
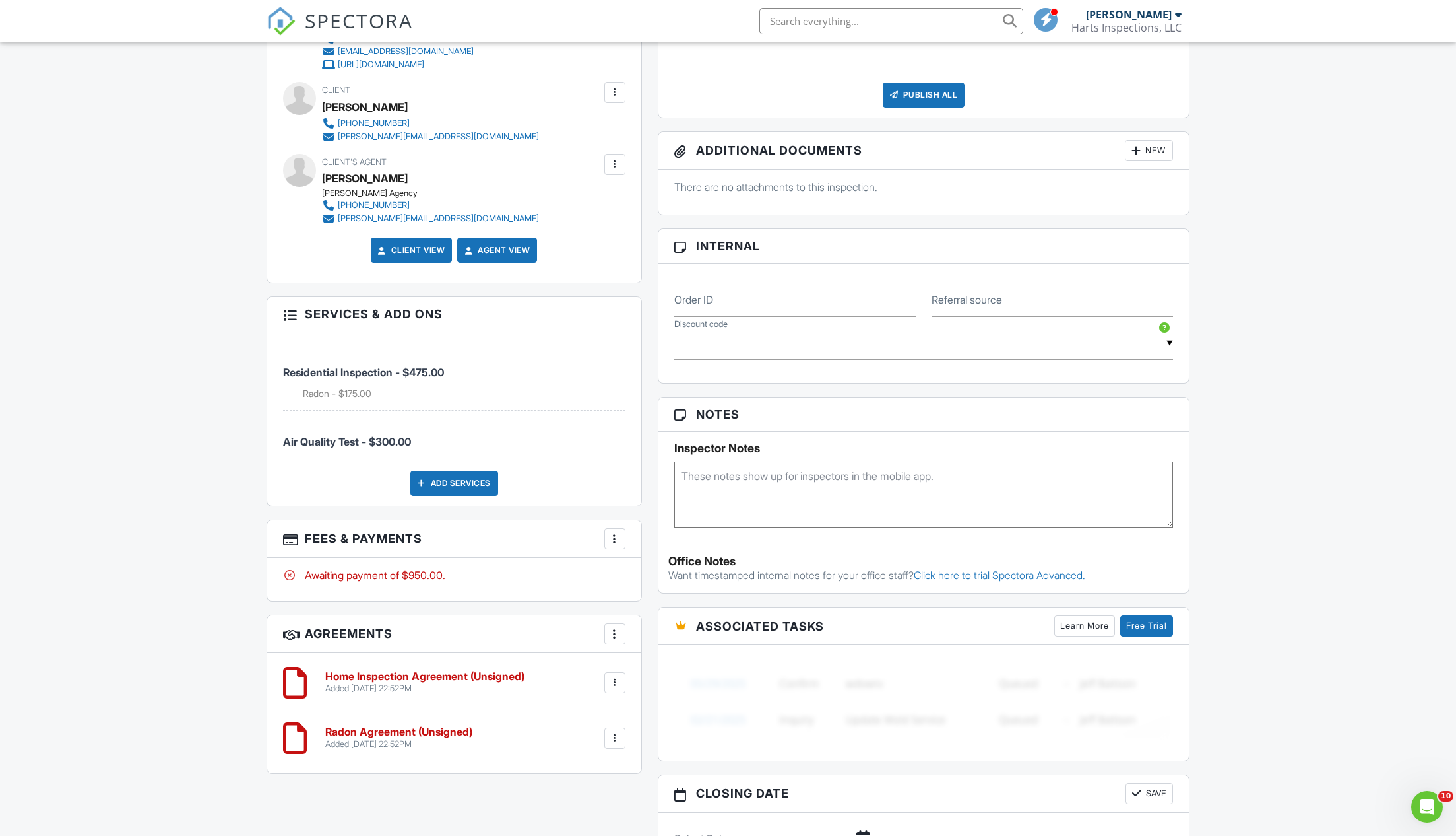
scroll to position [621, 0]
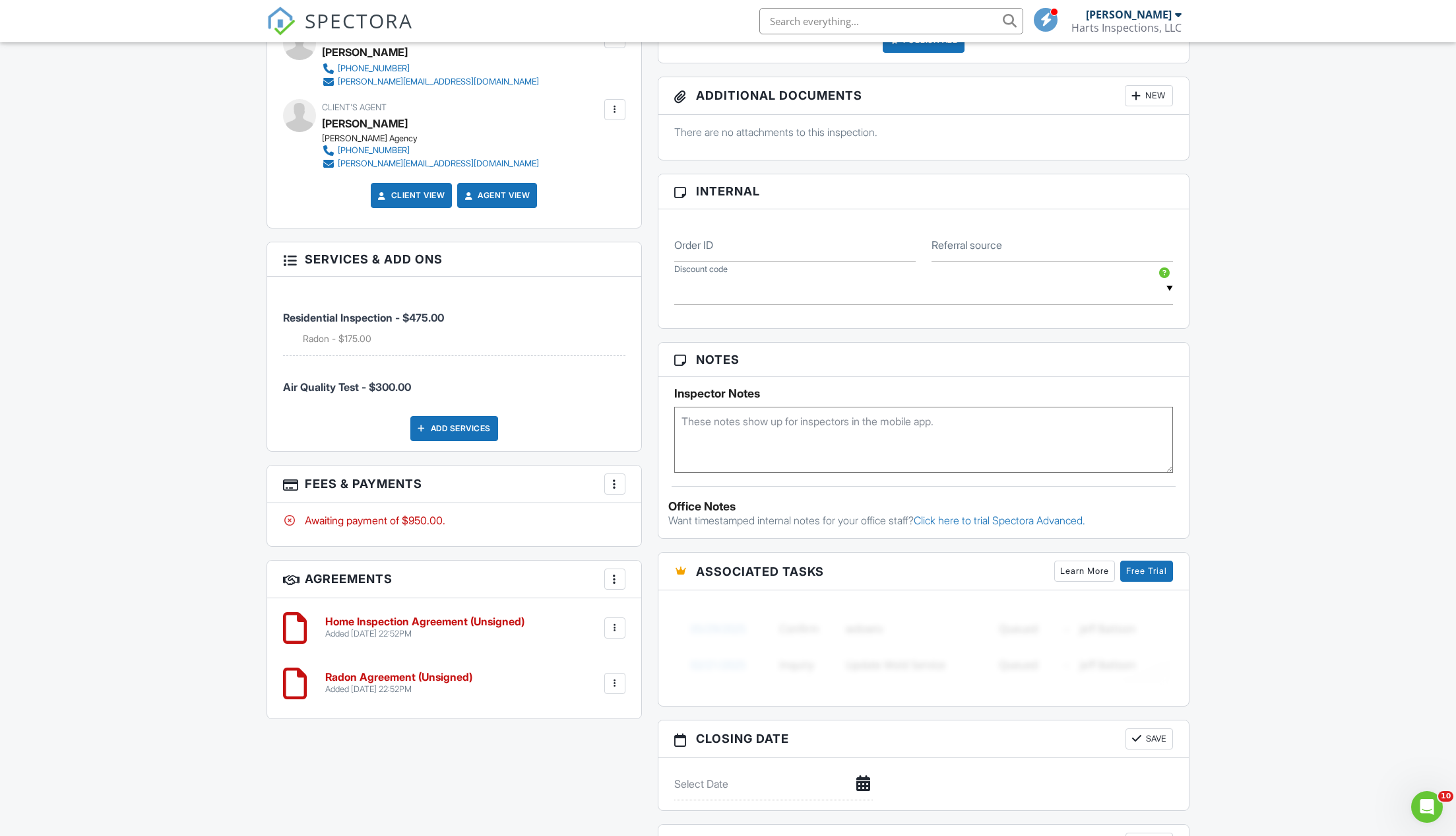
click at [532, 466] on h3 "Fees & Payments More Edit Fees & Payments Add Services View Invoice Paid In Full" at bounding box center [454, 484] width 374 height 38
click at [426, 613] on div "Home Inspection Agreement (Unsigned) Added 08/27/2025 22:52PM Edit File Delete …" at bounding box center [454, 627] width 343 height 40
click at [425, 617] on h6 "Home Inspection Agreement (Unsigned)" at bounding box center [425, 622] width 199 height 12
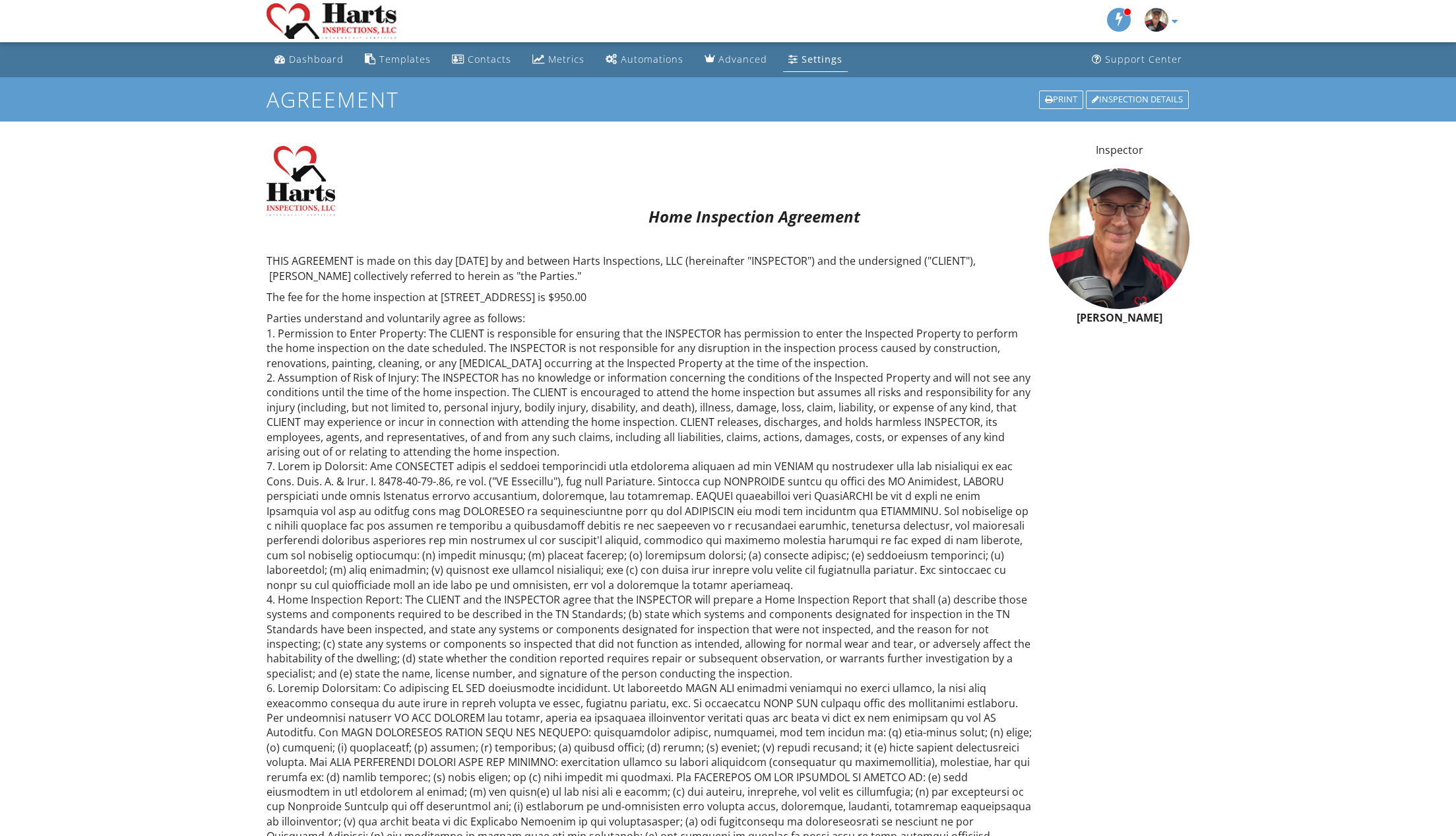
click at [708, 293] on p "The fee for the home inspection at [STREET_ADDRESS] is $950.00" at bounding box center [649, 297] width 767 height 14
click at [696, 295] on p "The fee for the home inspection at [STREET_ADDRESS] is $950.00" at bounding box center [649, 297] width 767 height 14
click at [328, 54] on div "Dashboard" at bounding box center [317, 58] width 55 height 12
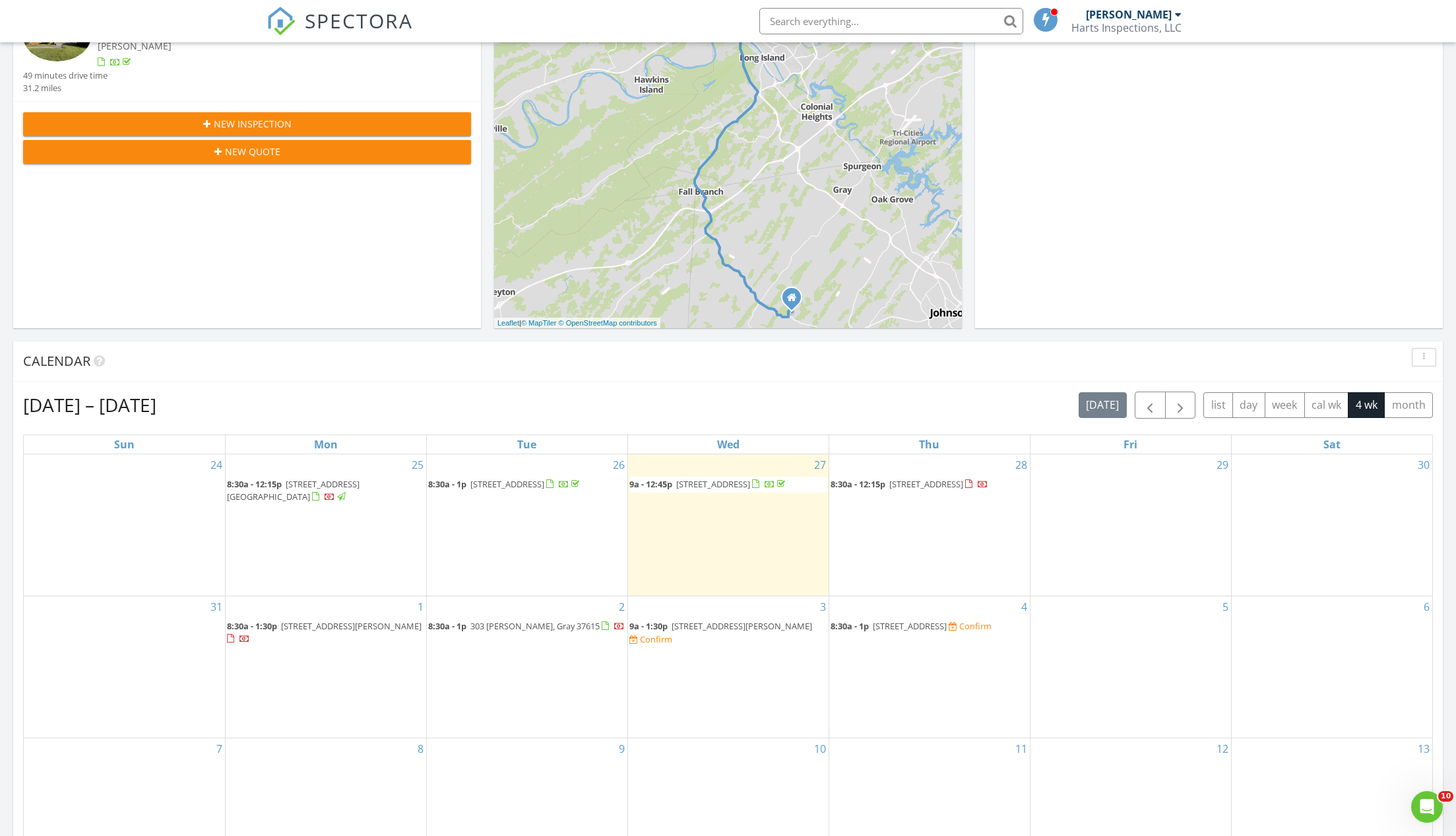
scroll to position [258, 0]
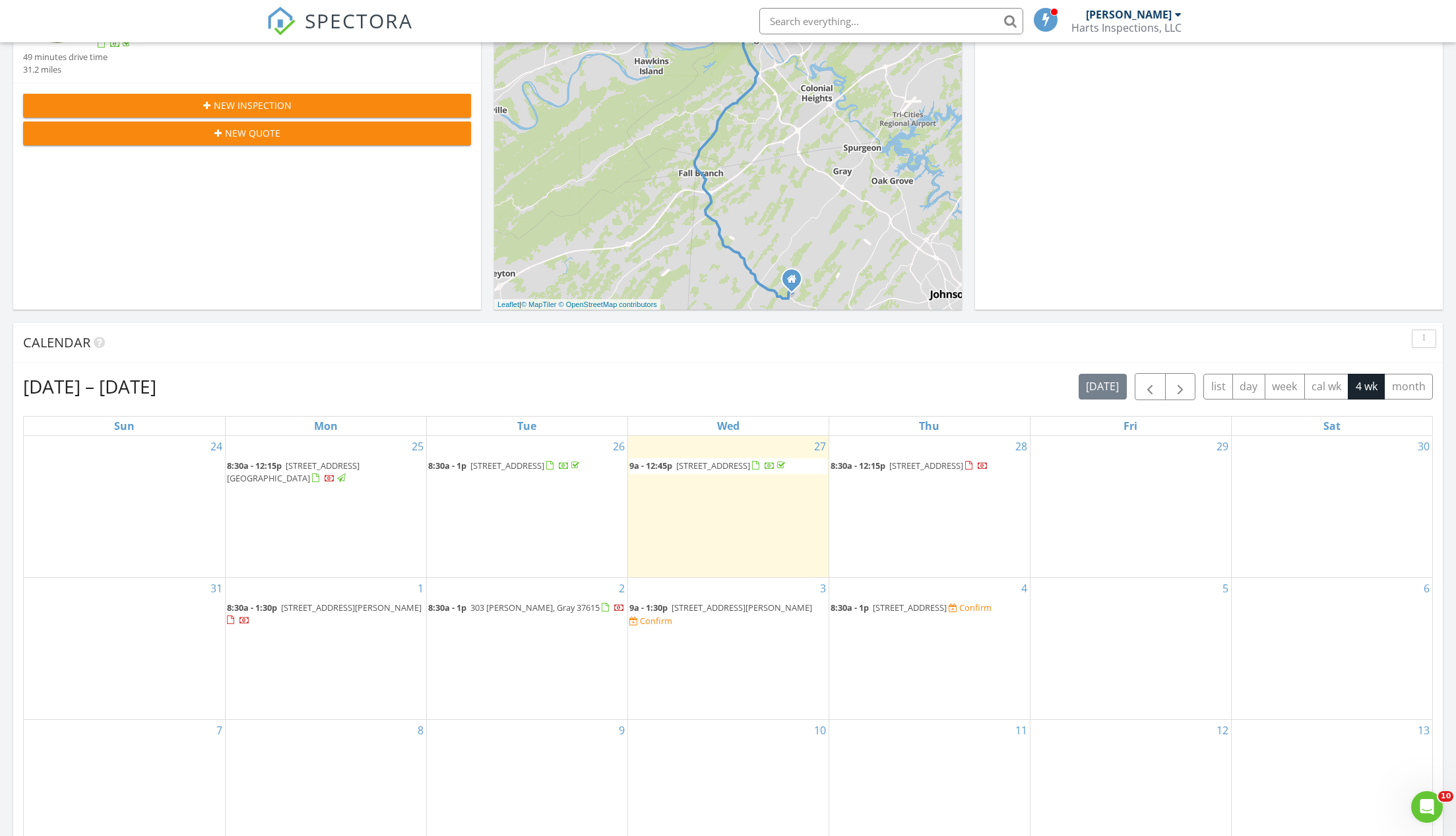
click at [918, 601] on span "[STREET_ADDRESS]" at bounding box center [910, 607] width 74 height 12
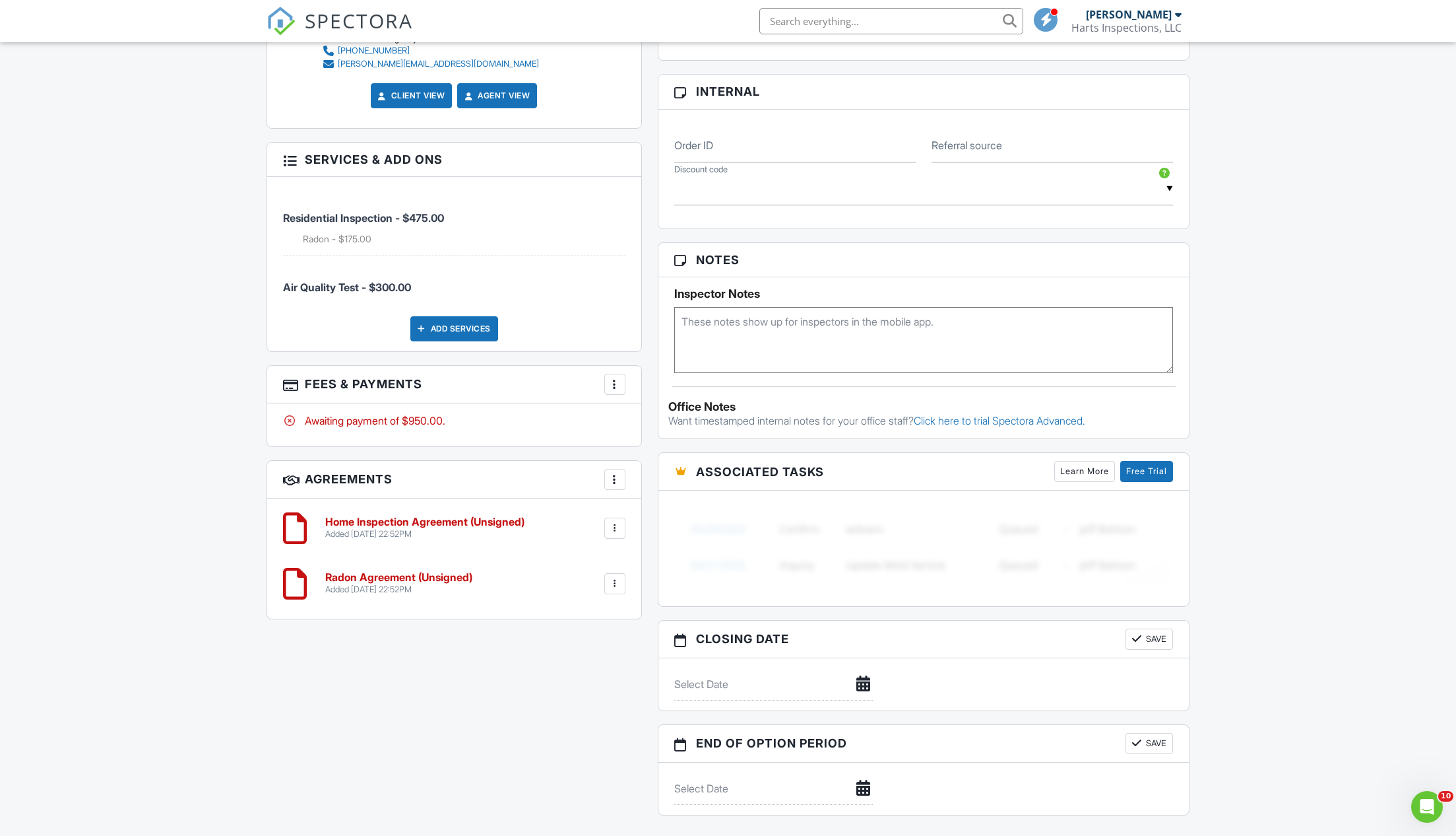
click at [613, 474] on div at bounding box center [615, 479] width 13 height 13
click at [640, 515] on li "Add Agreement" at bounding box center [693, 520] width 162 height 33
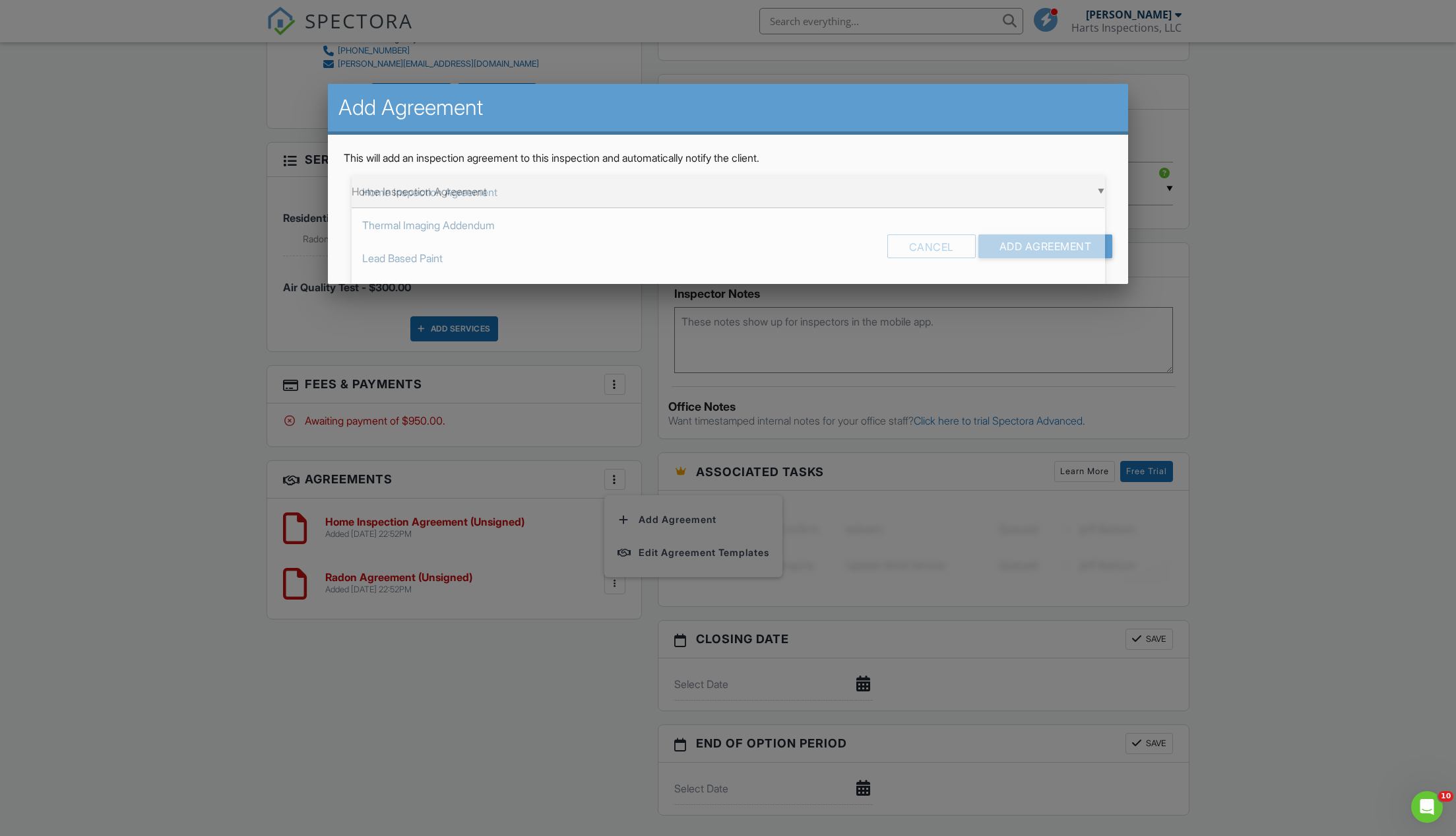
click at [1102, 188] on div "▼ Home Inspection Agreement Home Inspection Agreement Thermal Imaging Addendum …" at bounding box center [728, 191] width 753 height 32
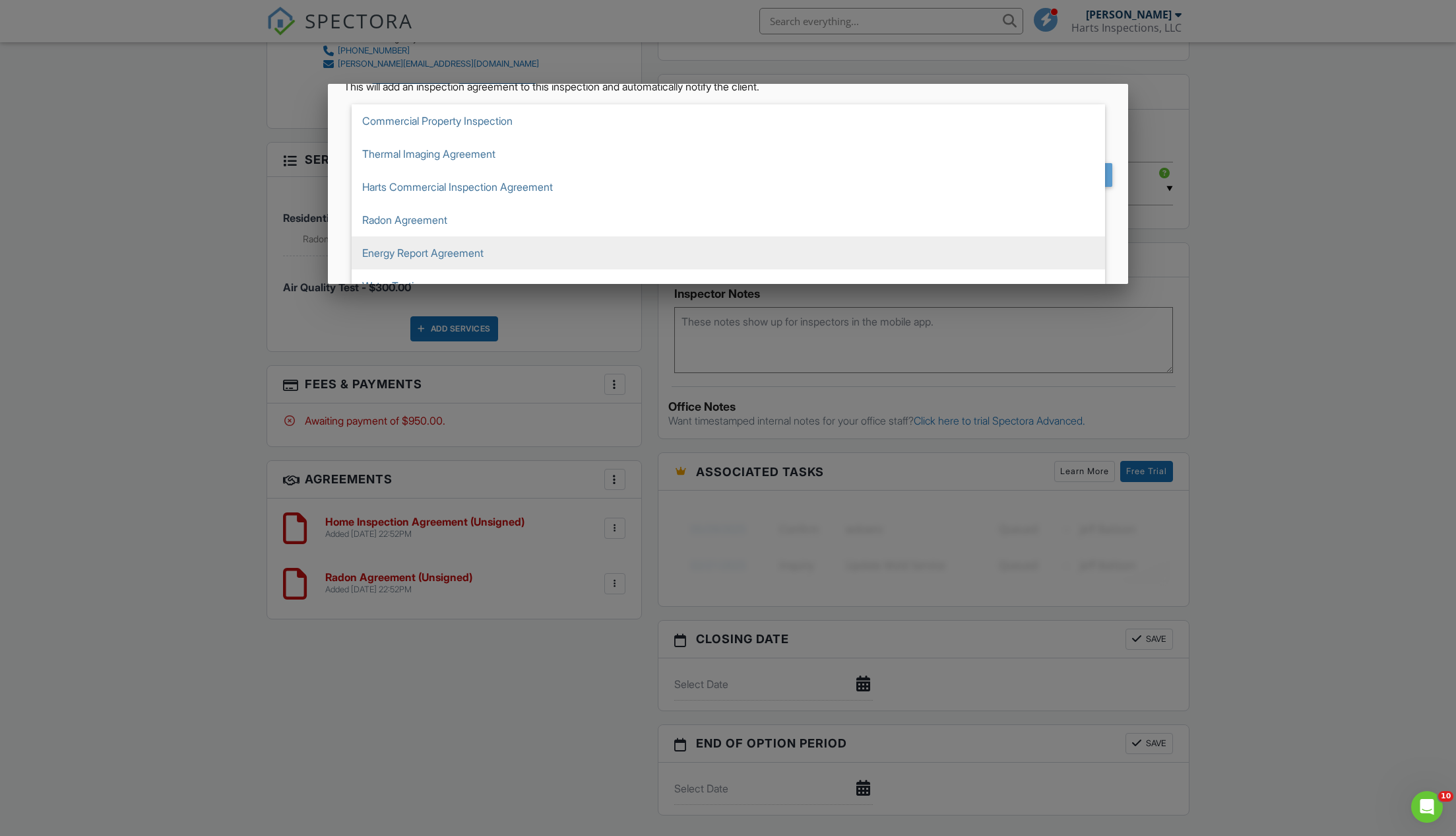
scroll to position [158, 0]
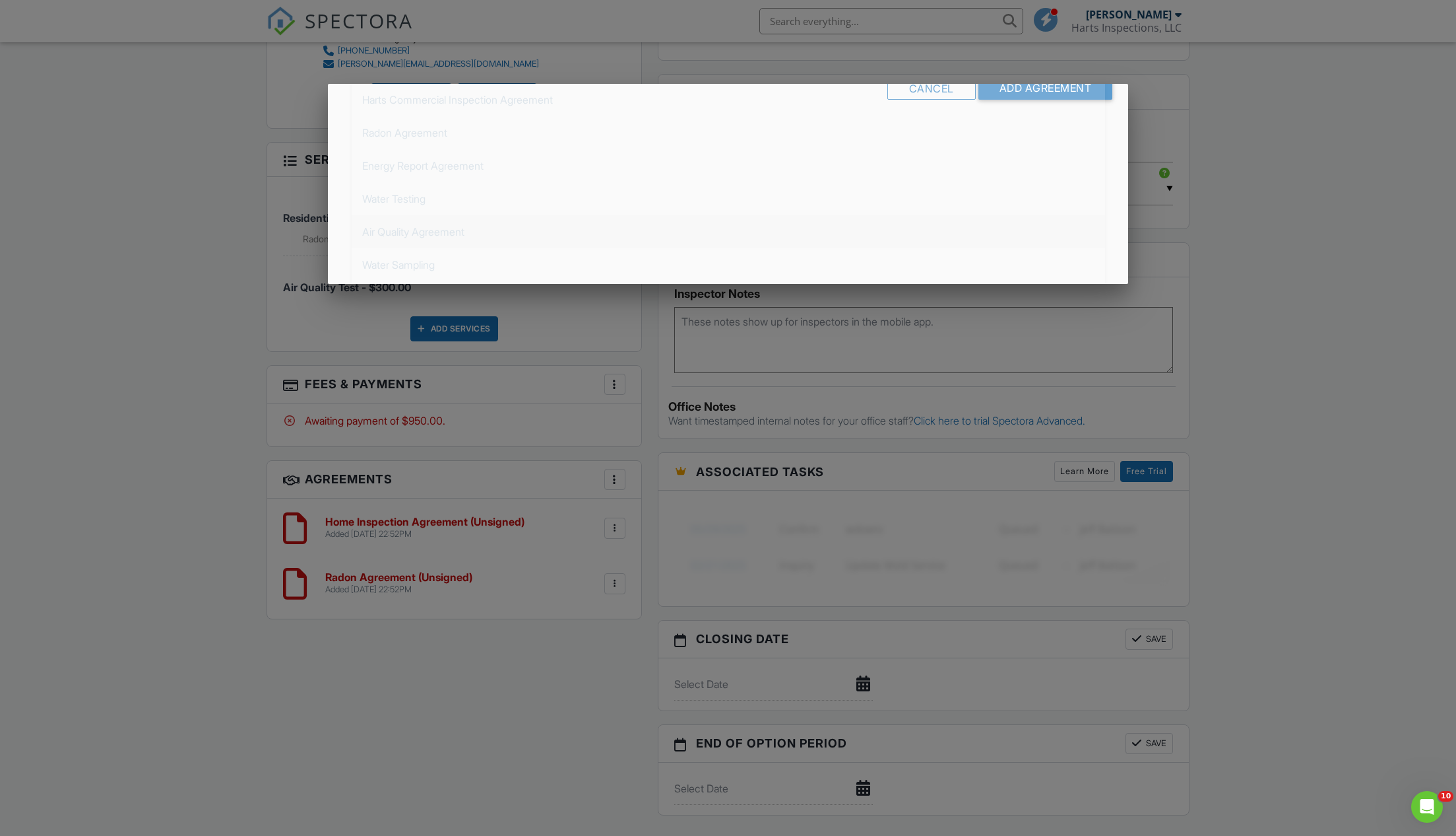
click at [415, 230] on span "Air Quality Agreement" at bounding box center [728, 232] width 753 height 33
type input "Air Quality Agreement"
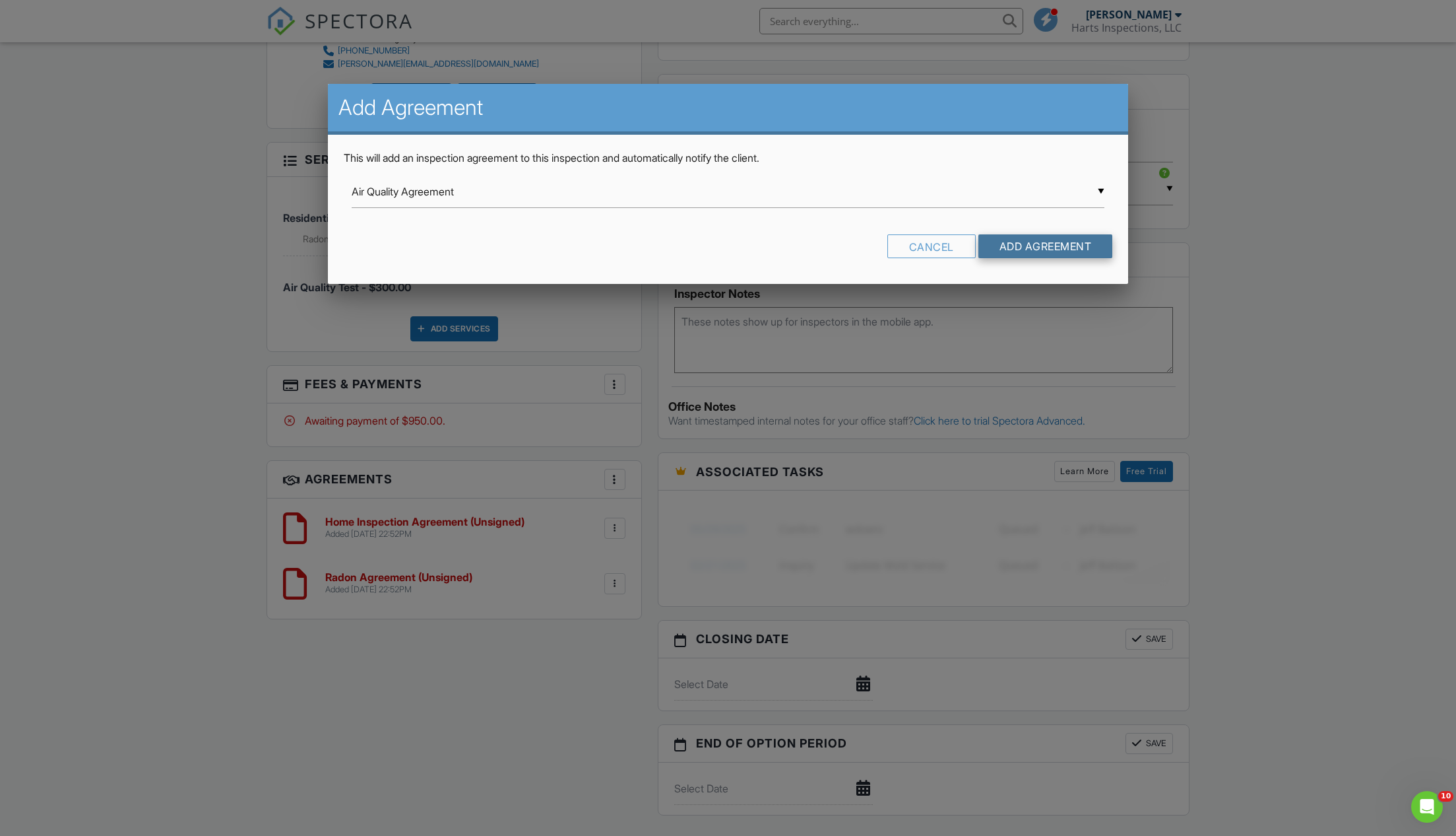
click at [1039, 243] on input "Add Agreement" at bounding box center [1045, 246] width 135 height 24
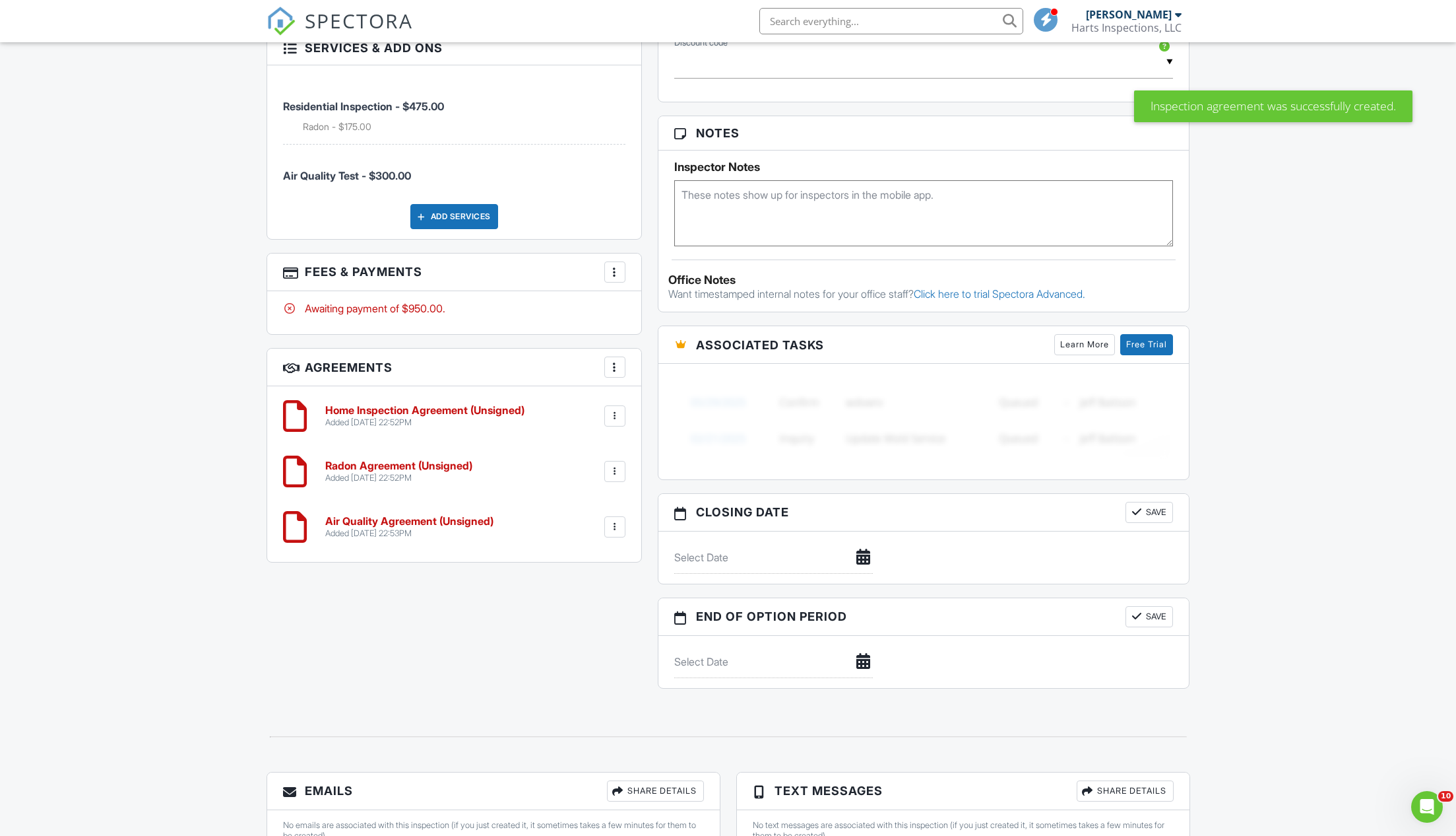
scroll to position [847, 0]
click at [619, 409] on div at bounding box center [615, 416] width 13 height 13
click at [571, 445] on li "Edit" at bounding box center [580, 452] width 75 height 33
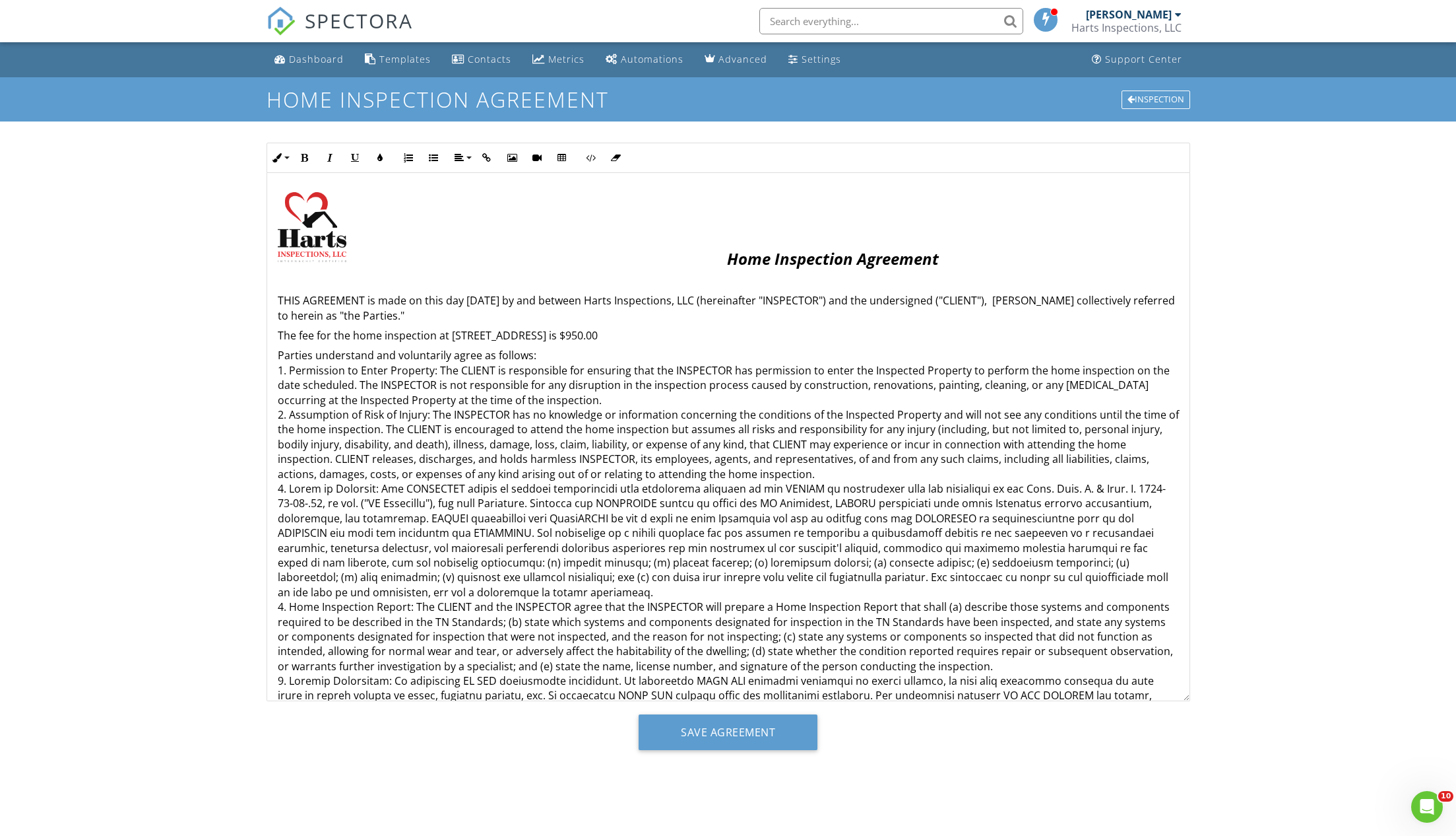
click at [738, 334] on p "The fee for the home inspection at 4404 Stillwood Ave, Kingsport, TN 37664 is $…" at bounding box center [728, 335] width 901 height 14
click at [705, 330] on p "The fee for the home inspection at 4404 Stillwood Ave, Kingsport, TN 37664 is $…" at bounding box center [728, 335] width 901 height 14
click at [736, 730] on input "Save Agreement" at bounding box center [728, 731] width 179 height 35
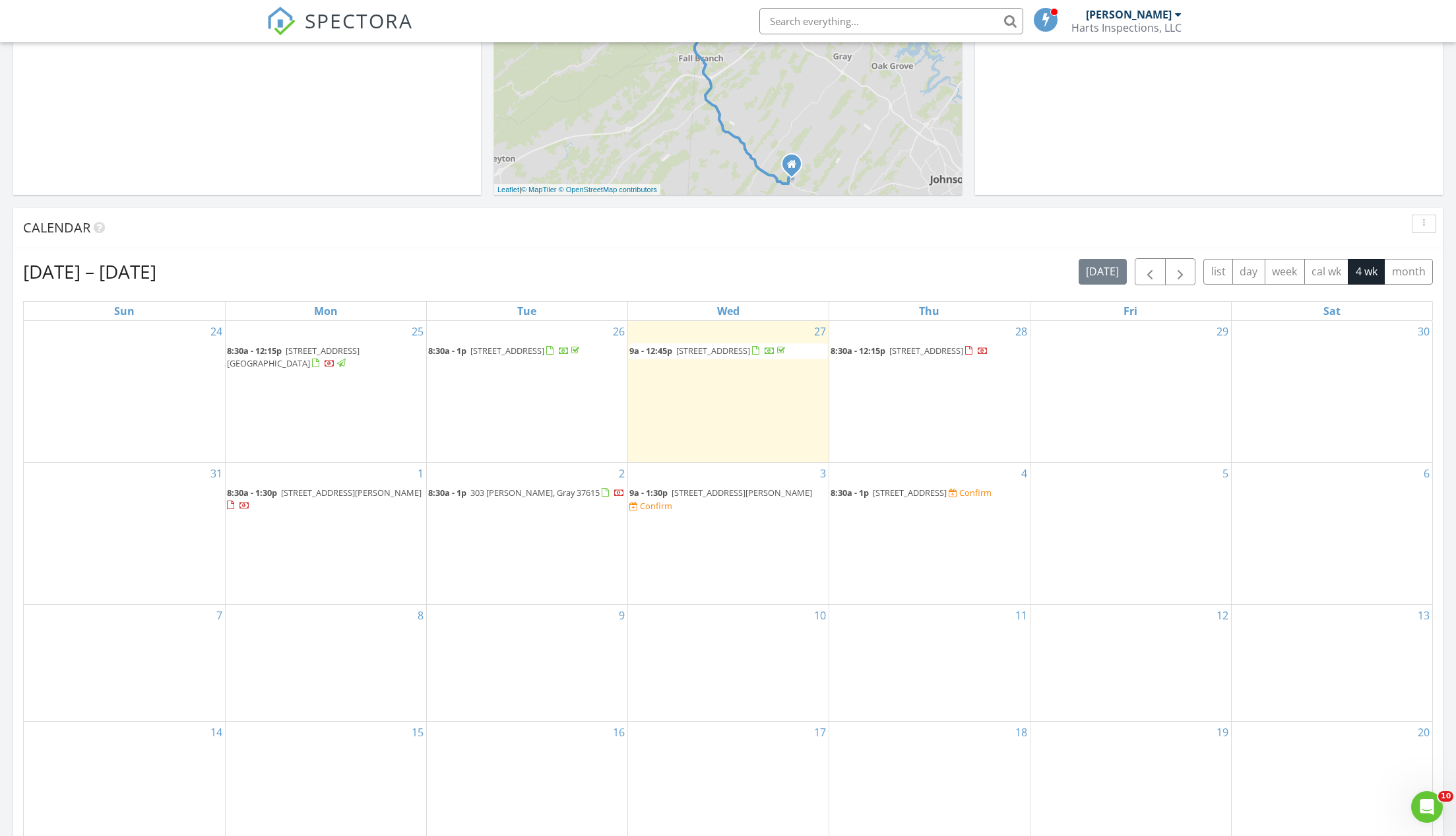
scroll to position [370, 0]
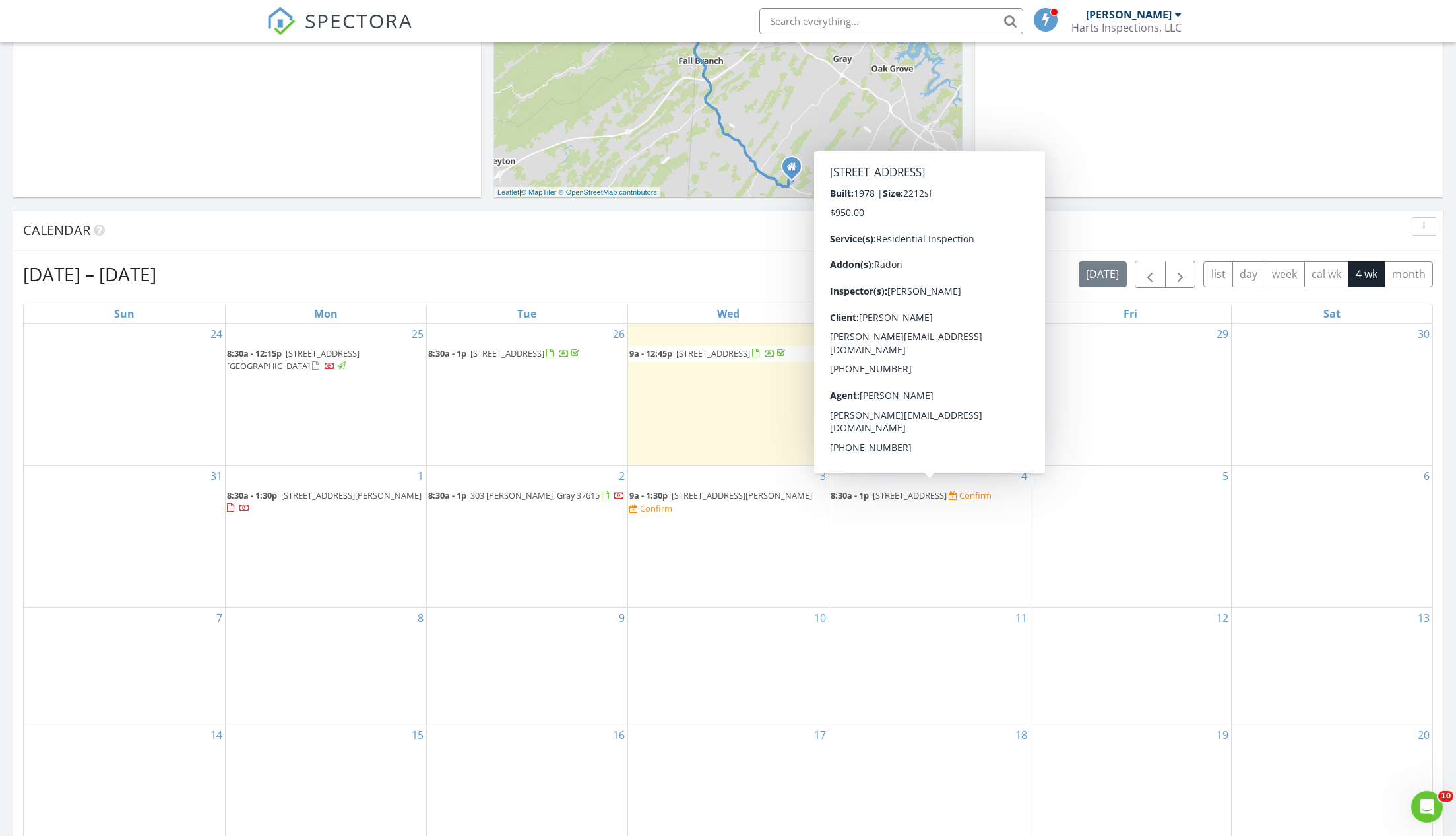
click at [918, 489] on span "[STREET_ADDRESS]" at bounding box center [910, 495] width 74 height 12
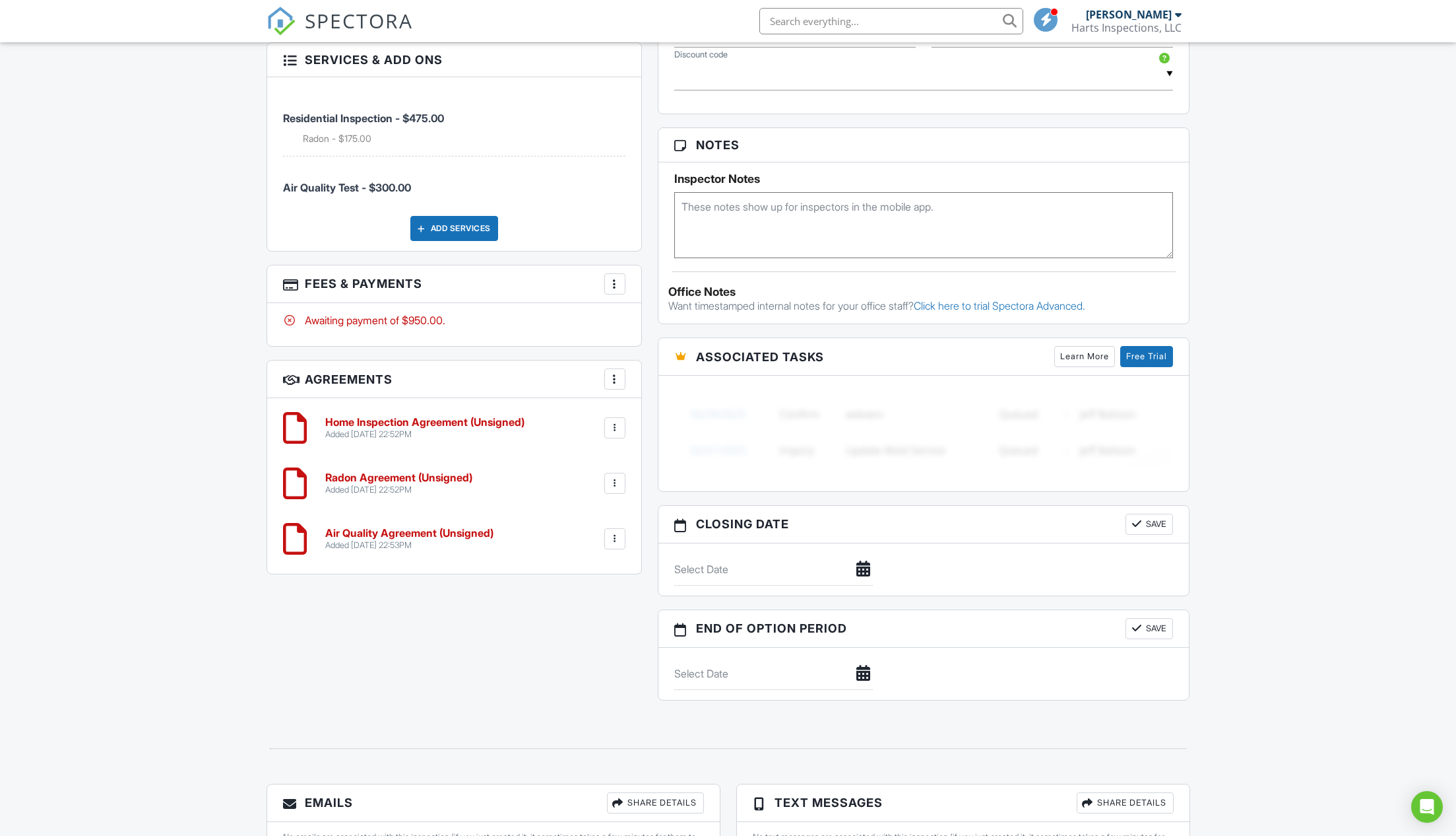
click at [399, 475] on h6 "Radon Agreement (Unsigned)" at bounding box center [399, 478] width 147 height 12
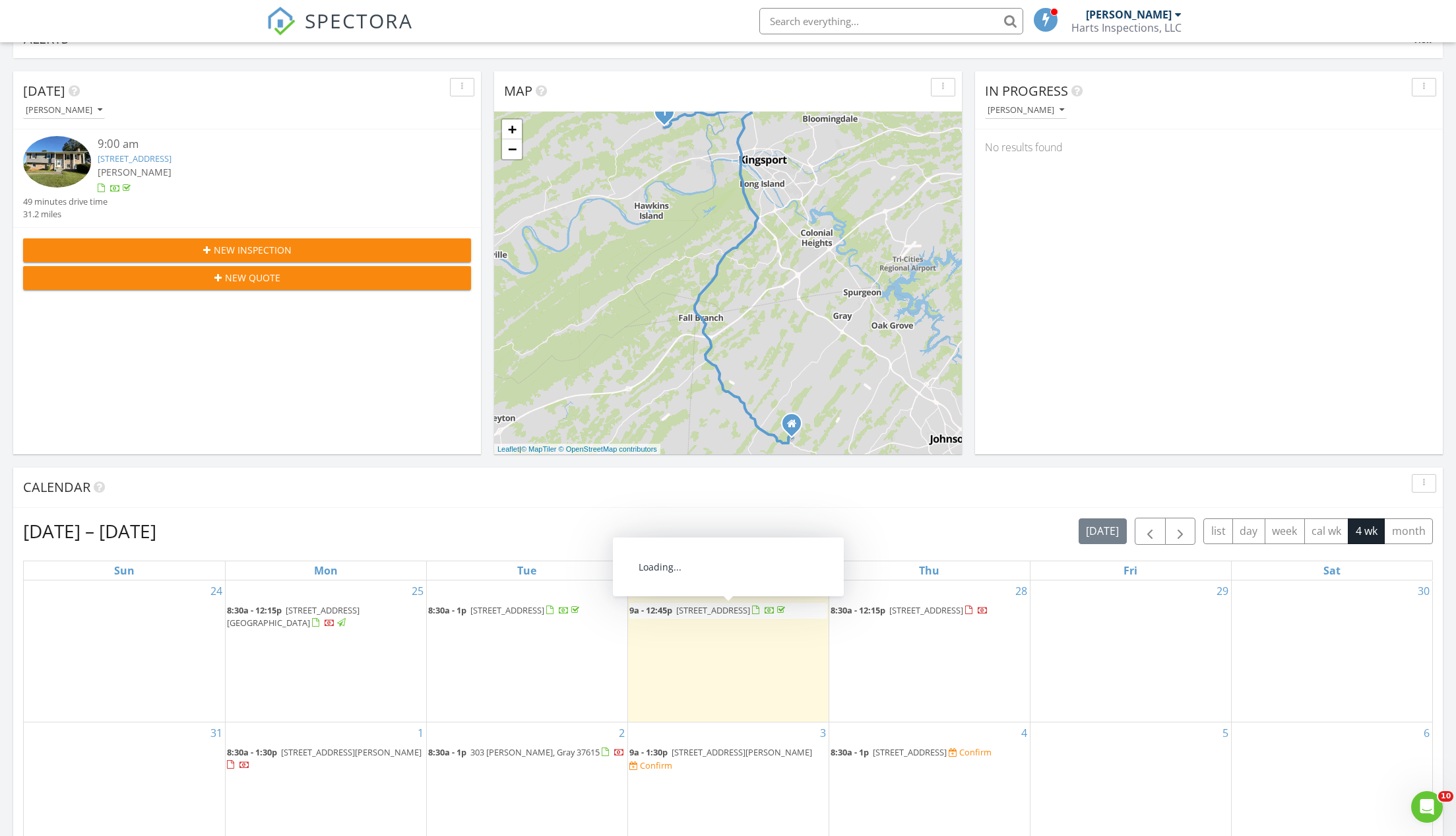
scroll to position [173, 0]
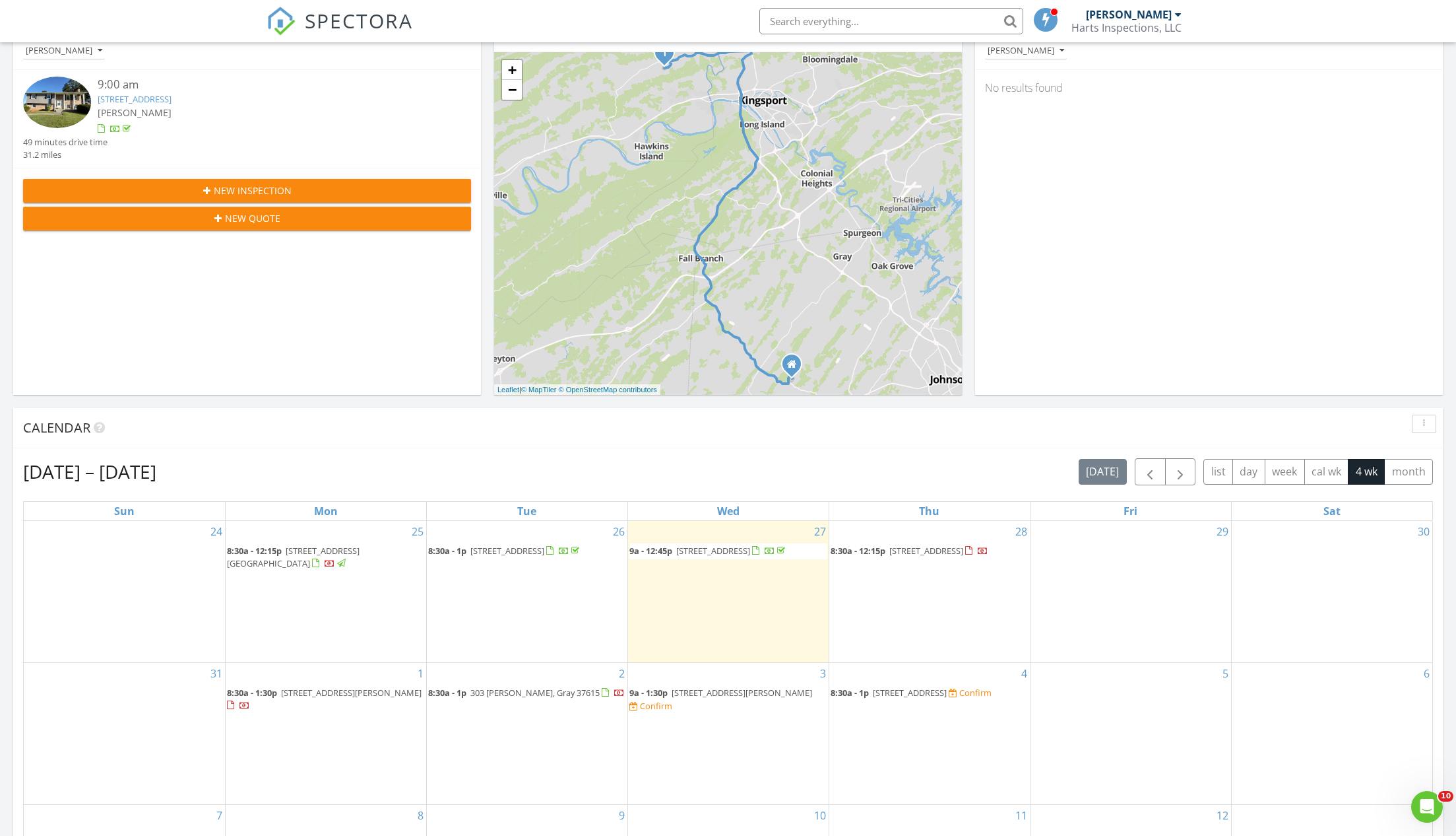
click at [924, 687] on span "4404 Stillwood Ave, Kingsport 37664" at bounding box center [910, 692] width 74 height 12
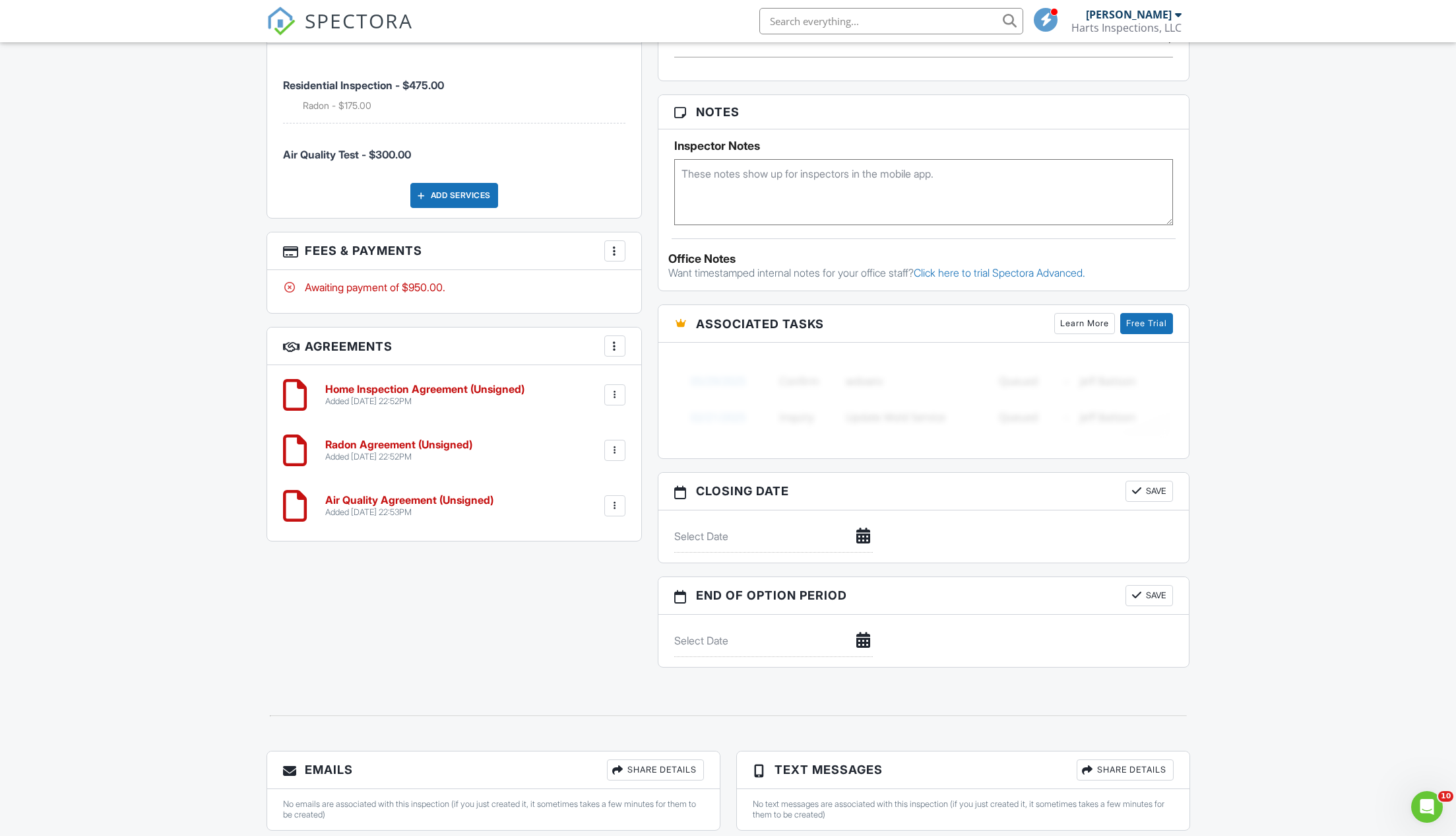
click at [618, 500] on div at bounding box center [615, 505] width 13 height 13
click at [576, 536] on li "Edit" at bounding box center [580, 542] width 75 height 33
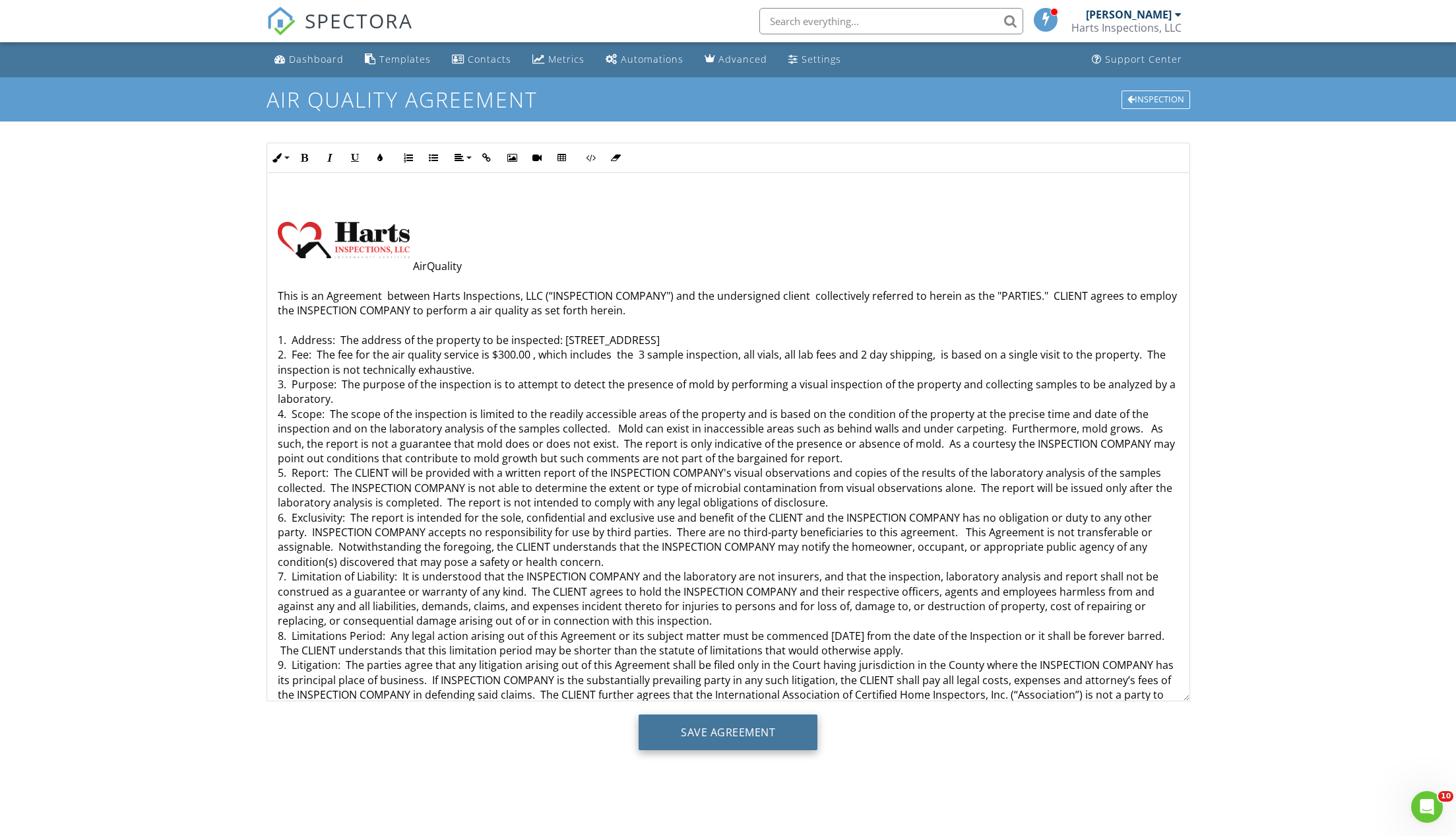
click at [724, 731] on input "Save Agreement" at bounding box center [728, 731] width 179 height 35
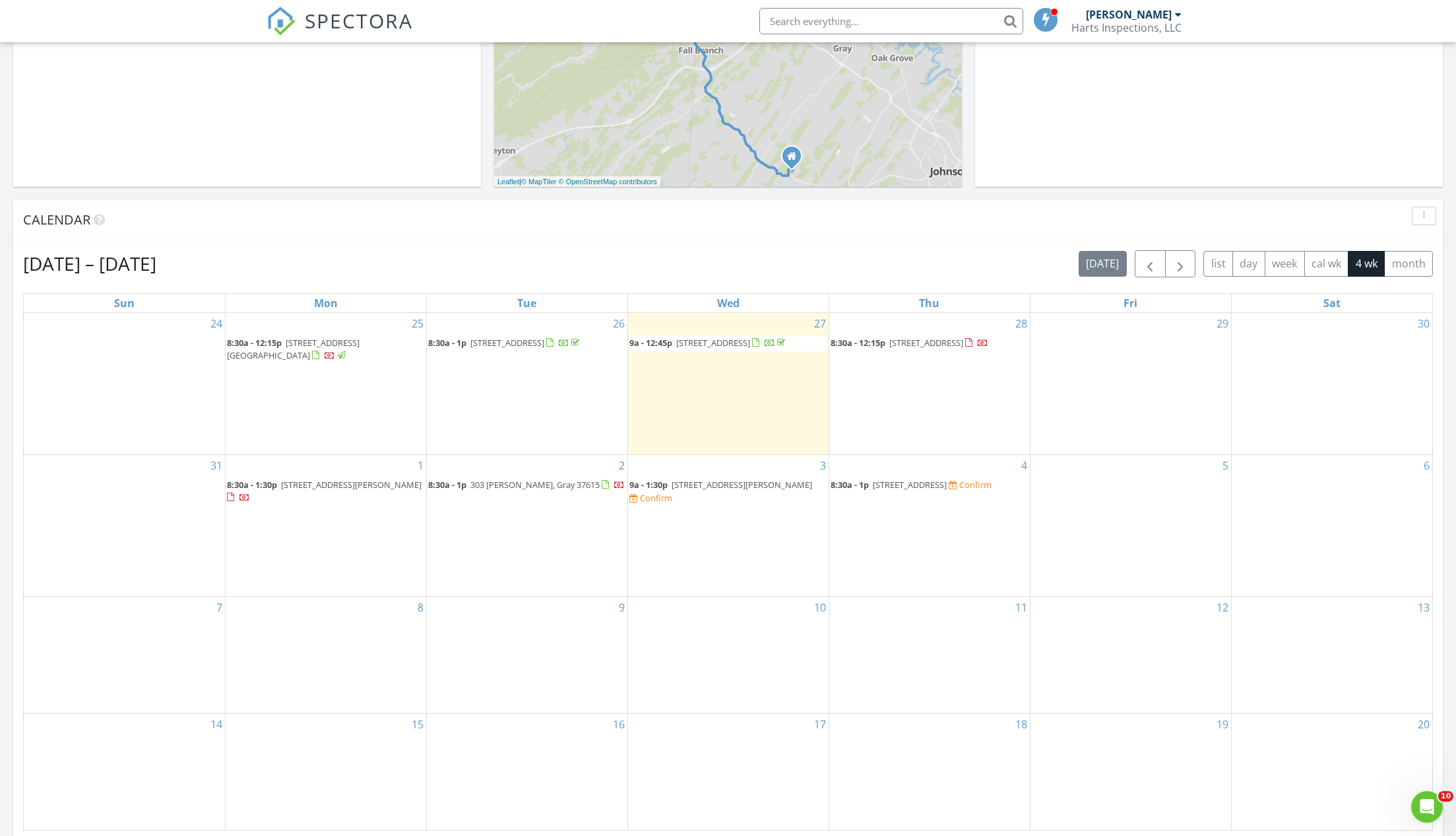
scroll to position [505, 0]
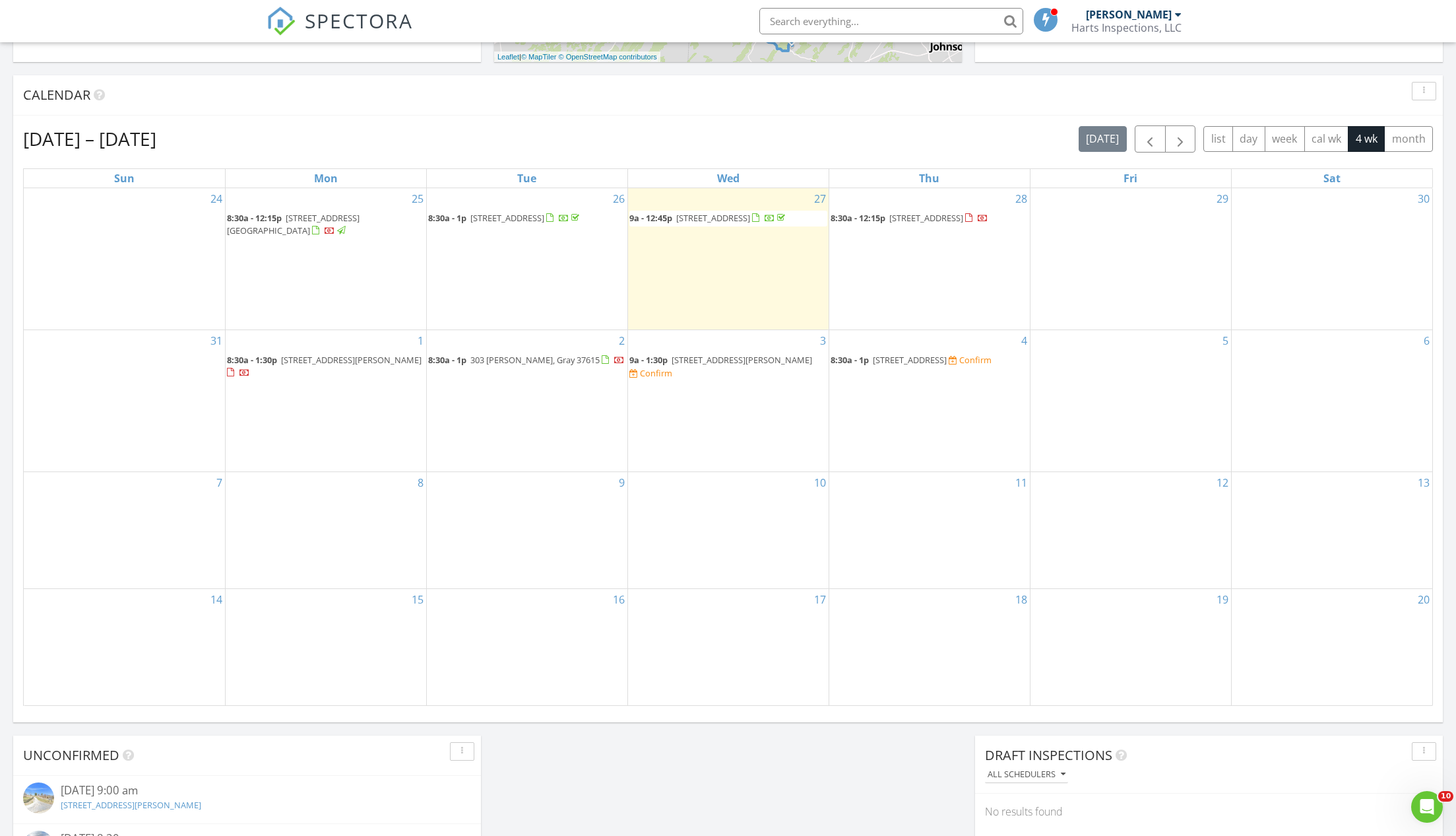
click at [945, 354] on span "[STREET_ADDRESS]" at bounding box center [910, 360] width 74 height 12
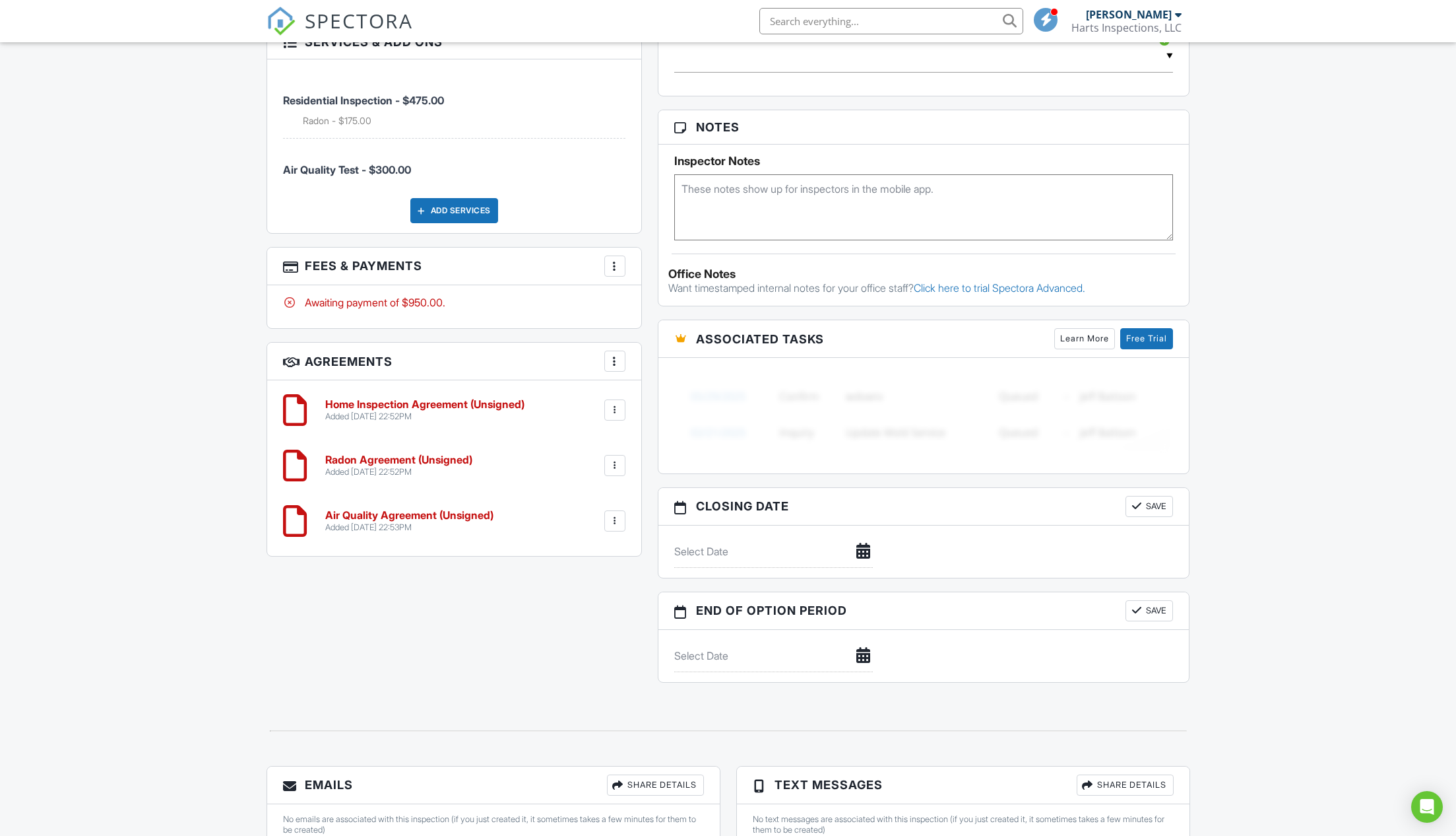
click at [390, 399] on h6 "Home Inspection Agreement (Unsigned)" at bounding box center [425, 404] width 199 height 12
